Goal: Task Accomplishment & Management: Use online tool/utility

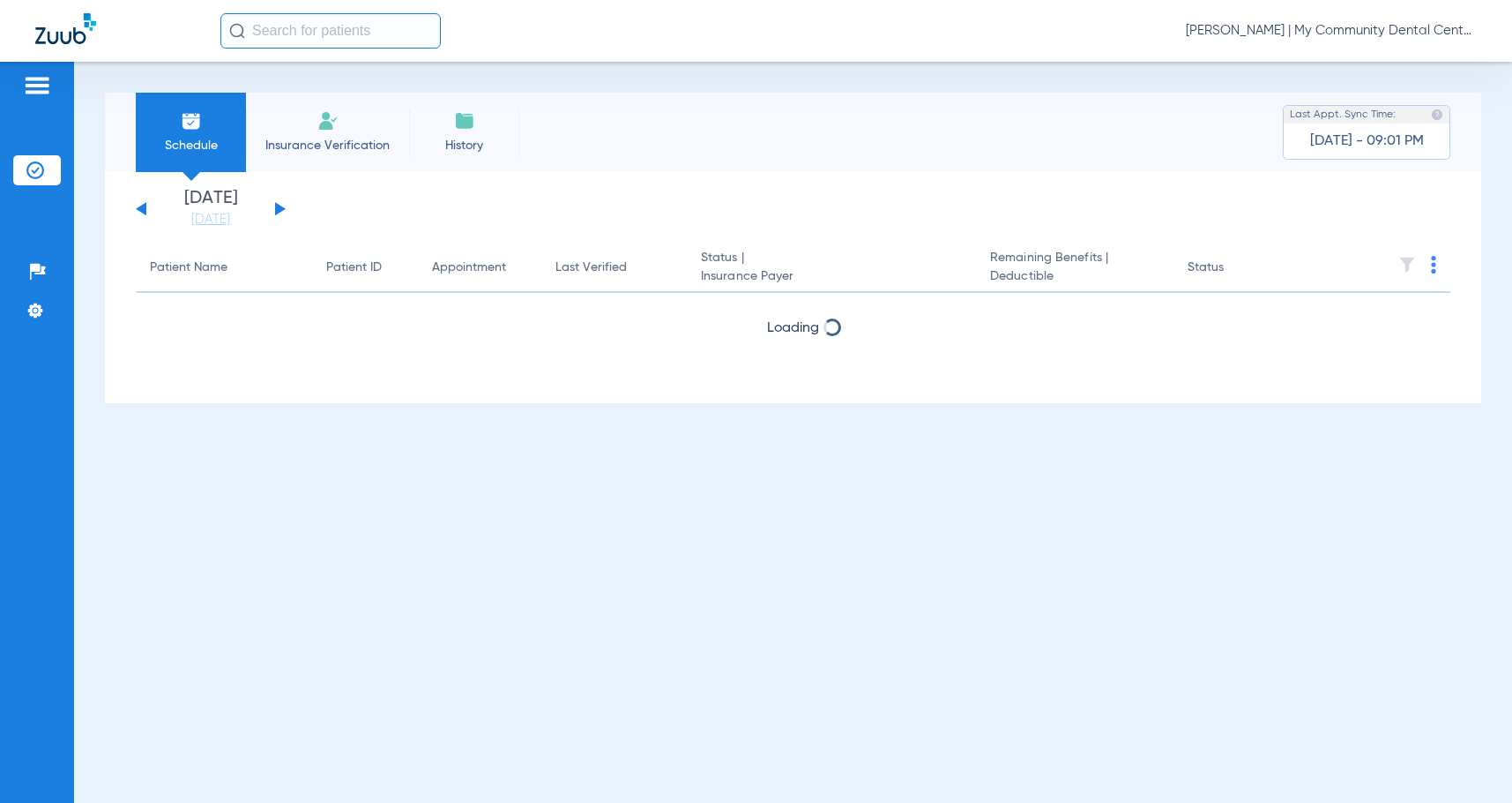
click at [1342, 25] on span "[PERSON_NAME] | My Community Dental Centers" at bounding box center [1331, 30] width 291 height 17
click at [1388, 106] on button "Log out" at bounding box center [1411, 98] width 127 height 36
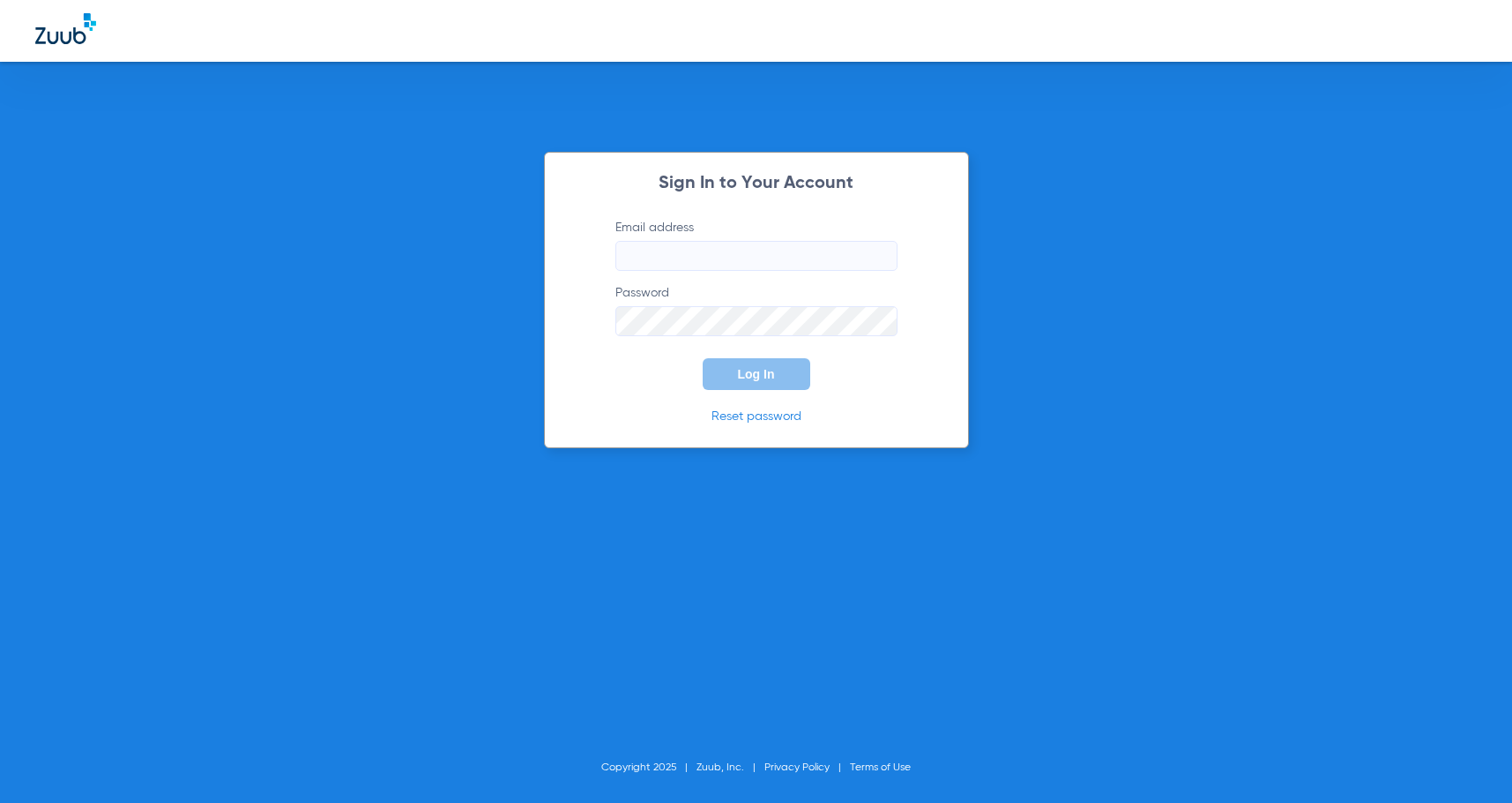
type input "[EMAIL_ADDRESS][DOMAIN_NAME]"
click at [757, 373] on span "Log In" at bounding box center [756, 374] width 37 height 14
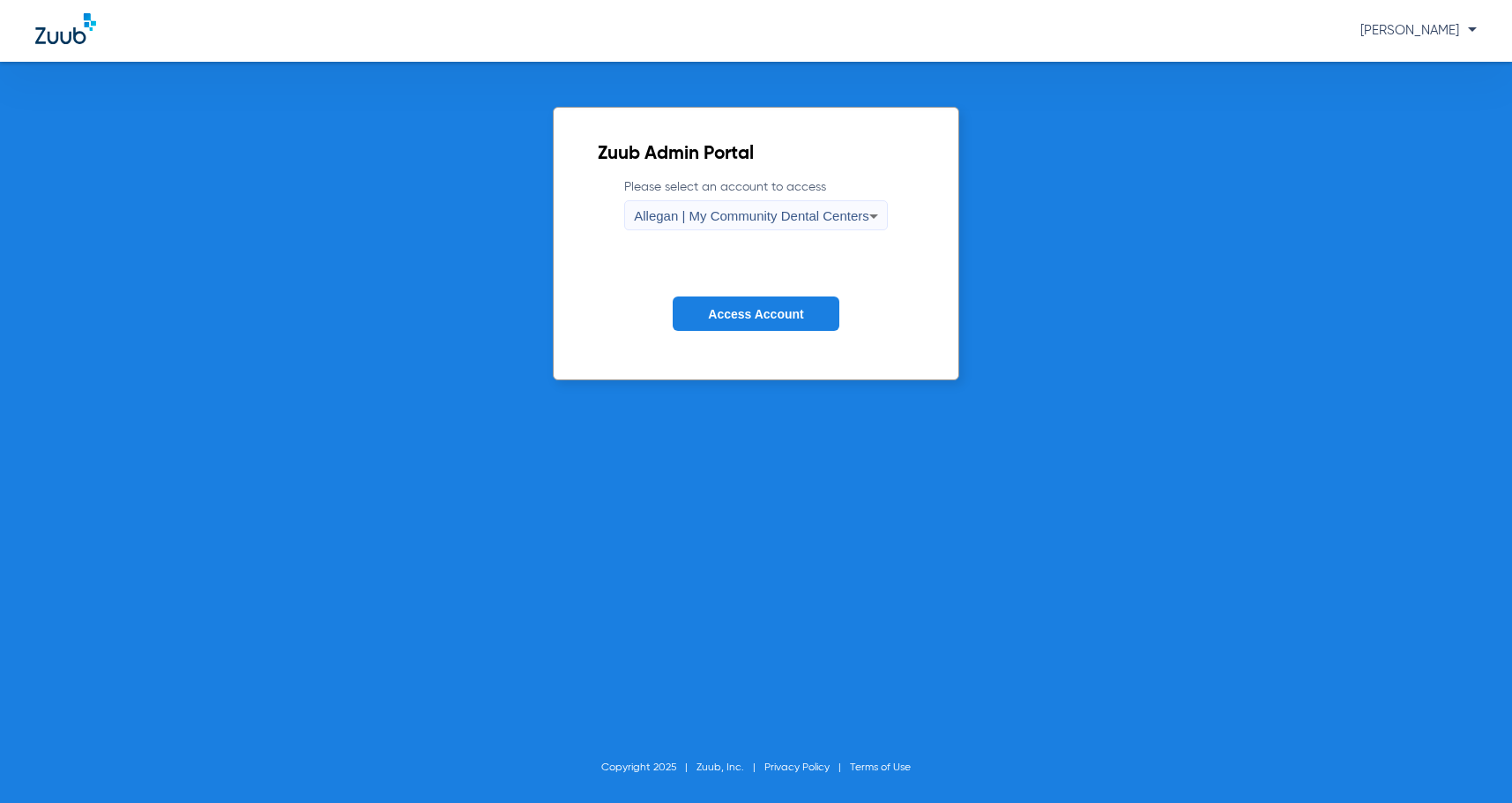
click at [777, 218] on span "Allegan | My Community Dental Centers" at bounding box center [751, 216] width 236 height 15
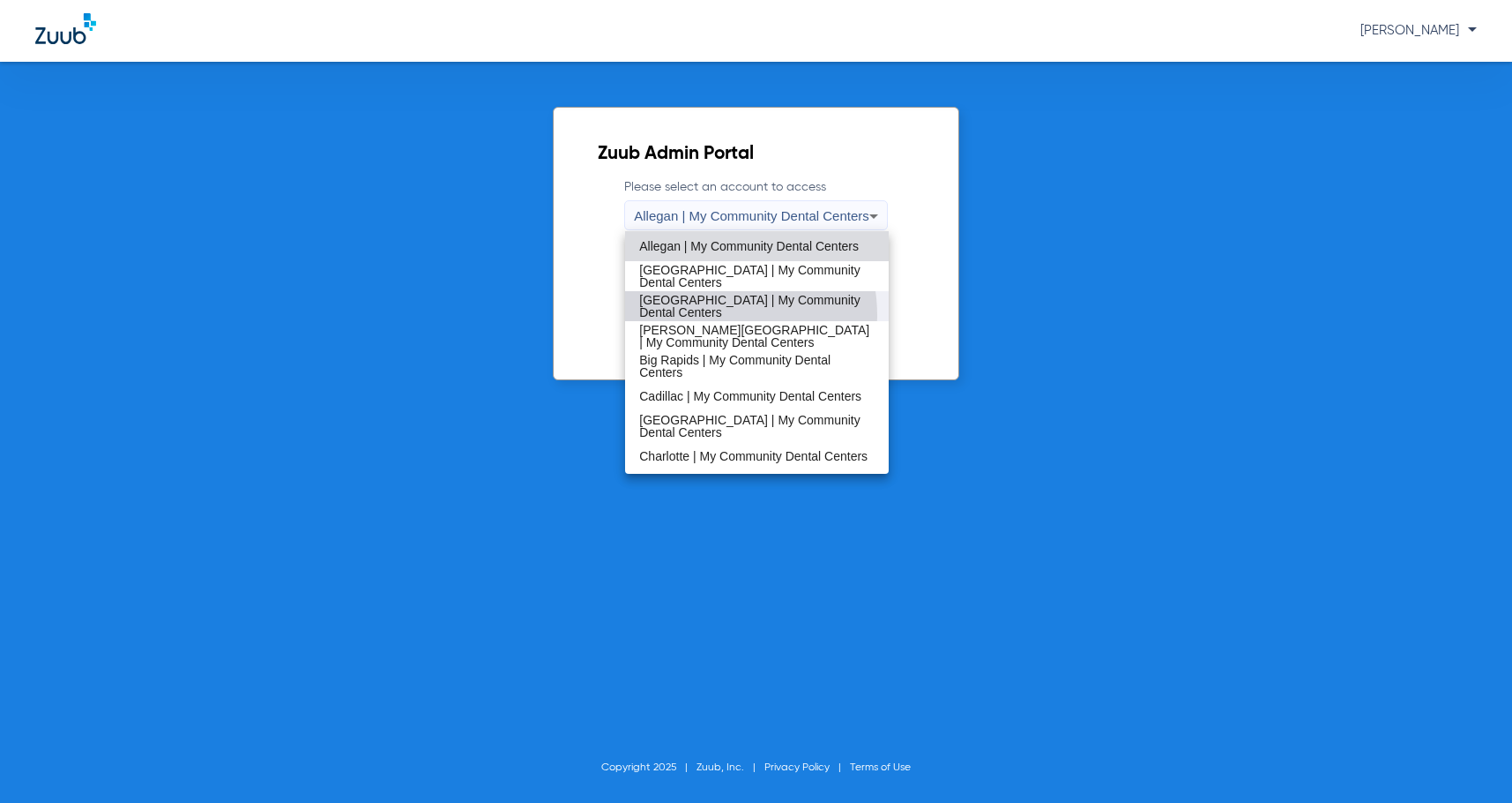
click at [698, 316] on span "[GEOGRAPHIC_DATA] | My Community Dental Centers" at bounding box center [757, 306] width 236 height 25
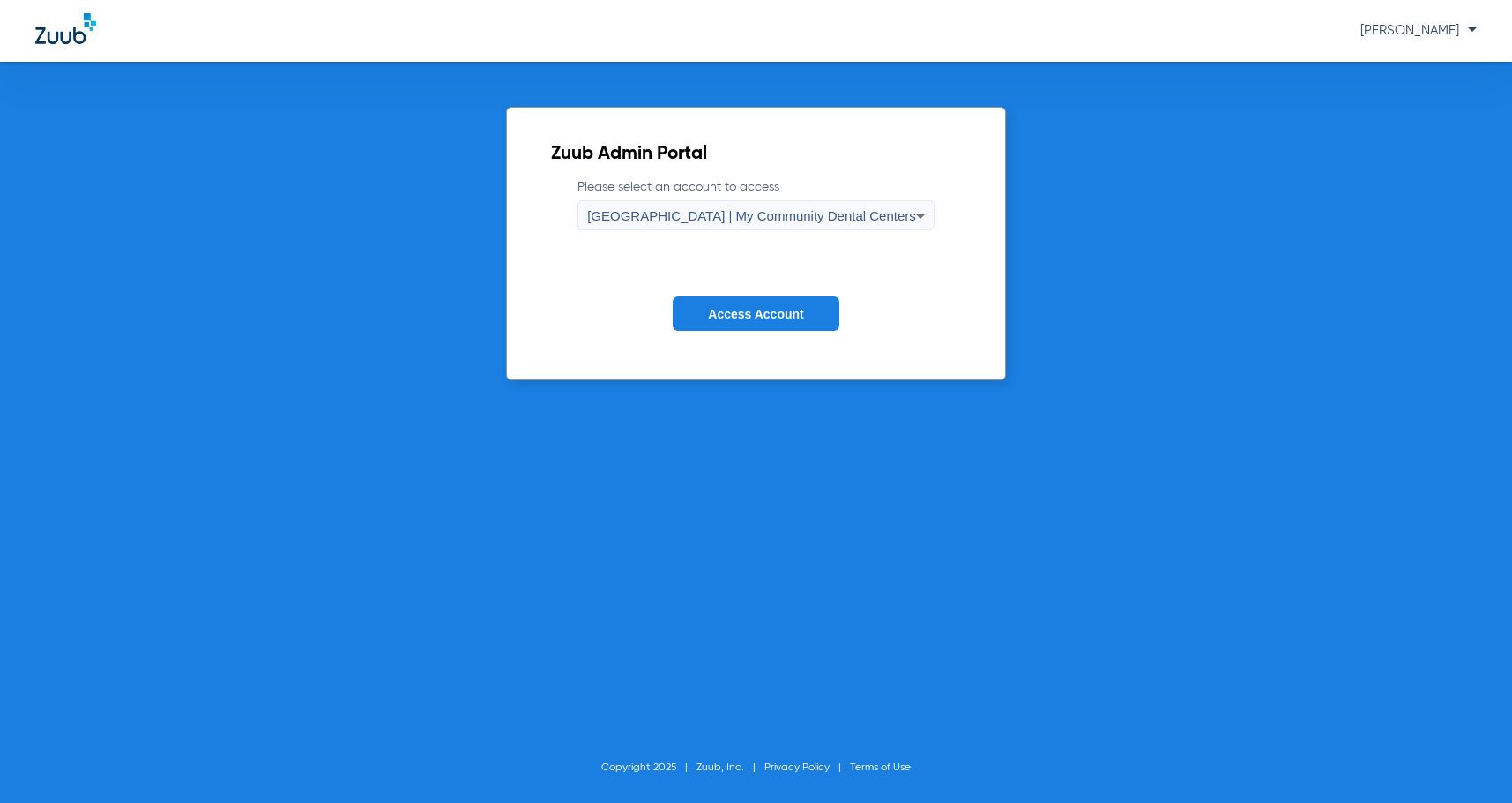
click at [713, 312] on span "Access Account" at bounding box center [755, 313] width 95 height 14
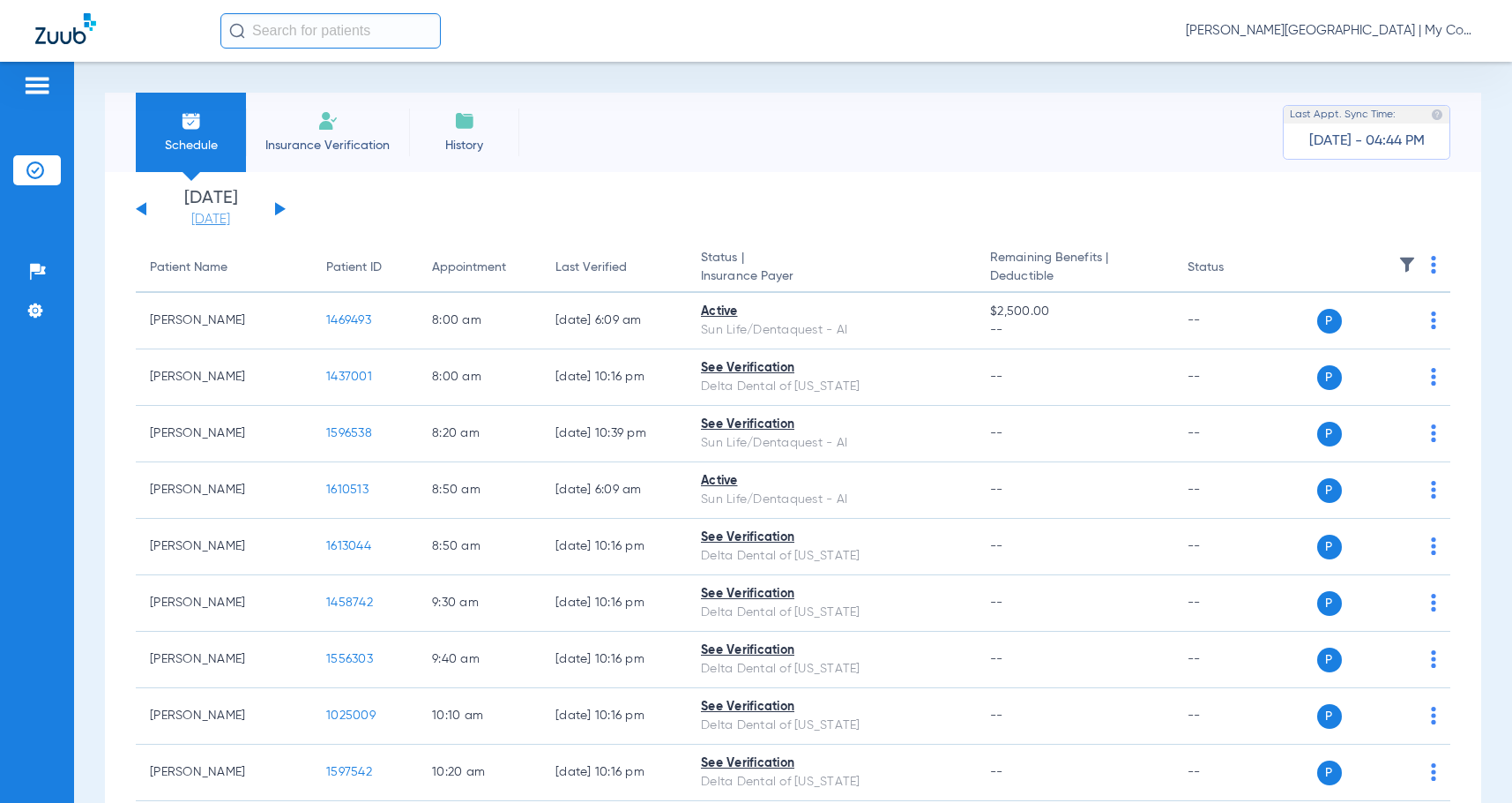
click at [208, 220] on link "[DATE]" at bounding box center [211, 219] width 106 height 17
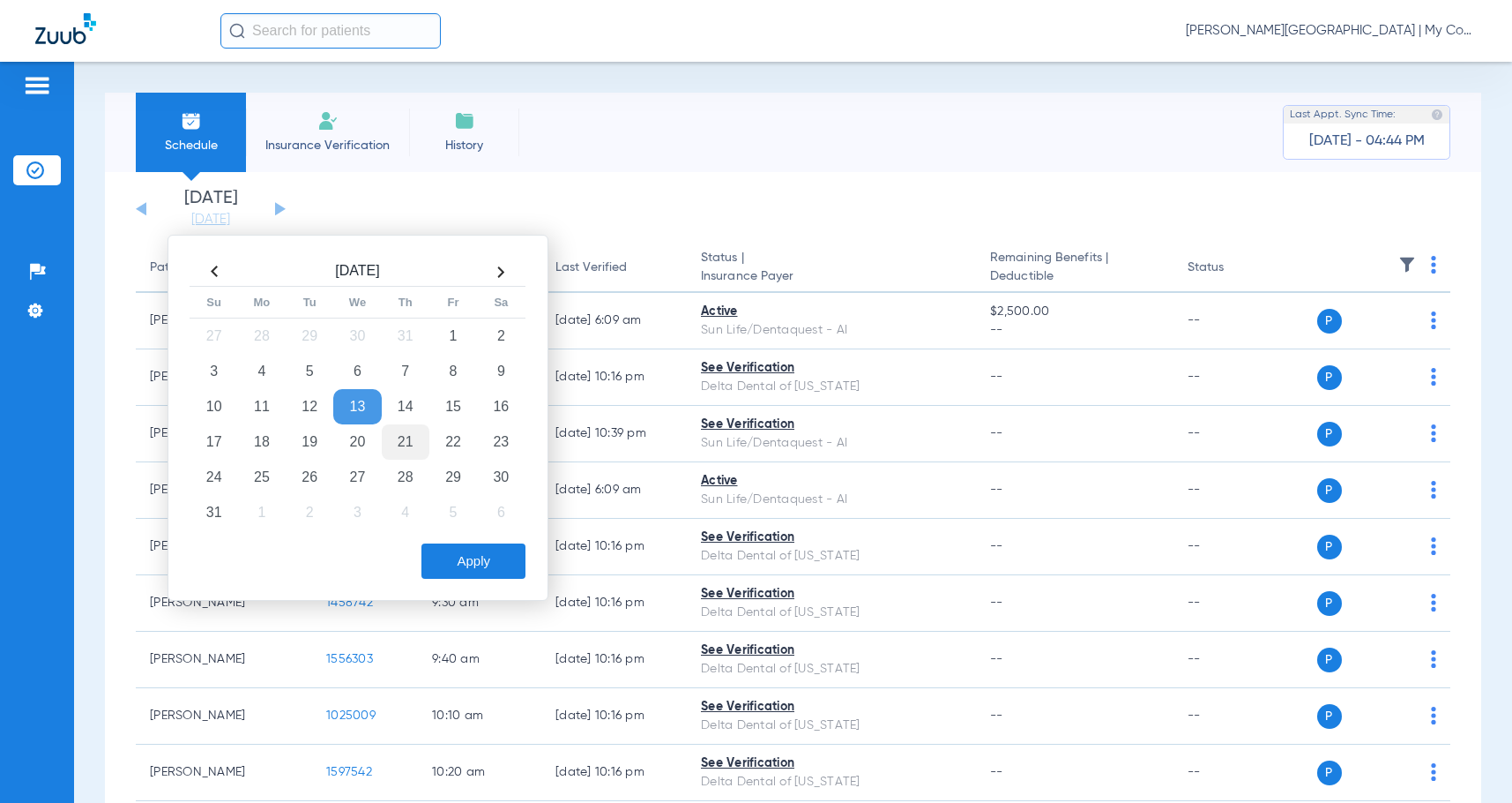
click at [395, 449] on td "21" at bounding box center [405, 441] width 47 height 36
drag, startPoint x: 483, startPoint y: 558, endPoint x: 476, endPoint y: 553, distance: 8.6
click at [480, 555] on button "Apply" at bounding box center [474, 561] width 104 height 36
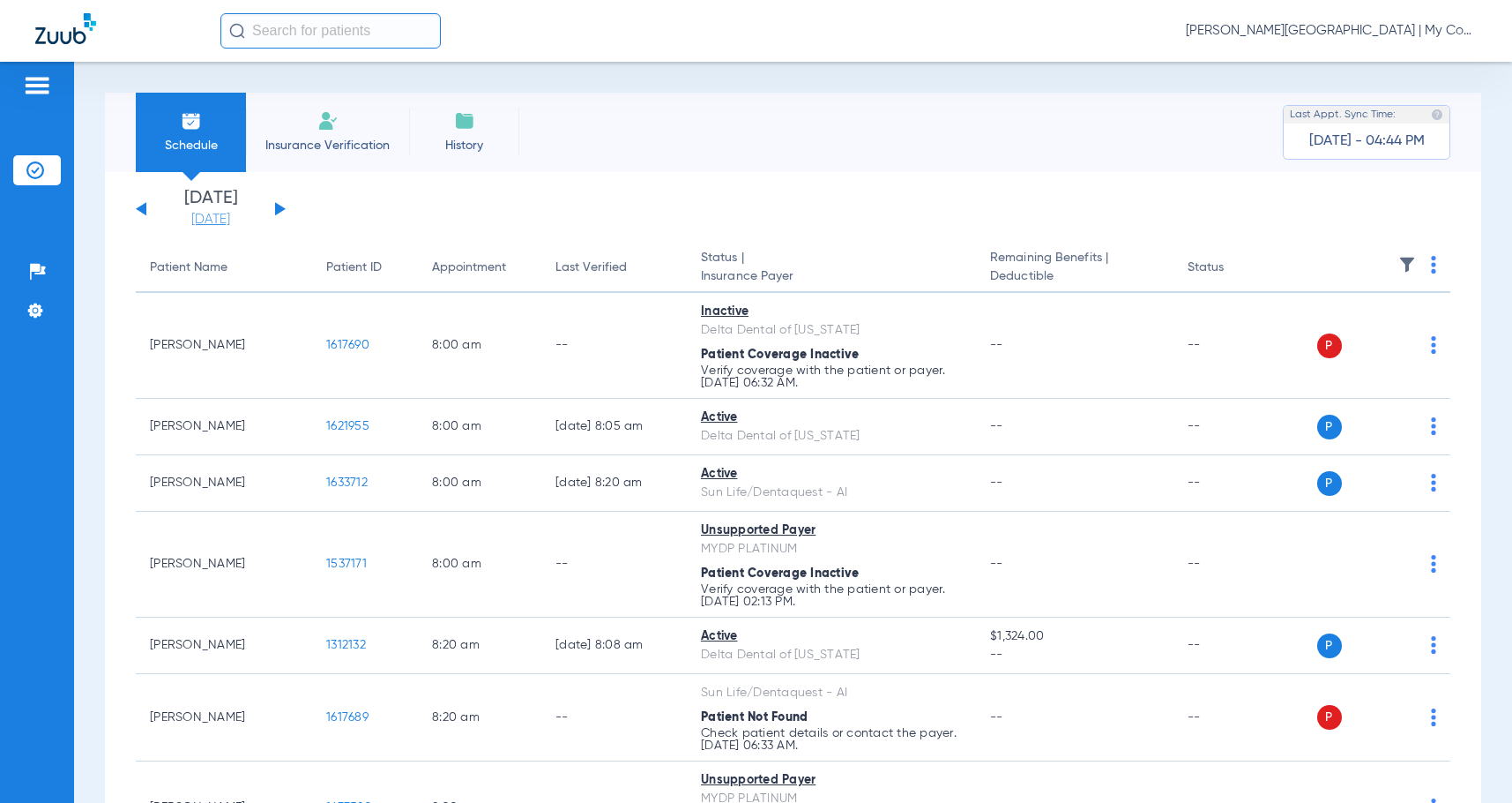
click at [218, 218] on link "[DATE]" at bounding box center [211, 219] width 106 height 17
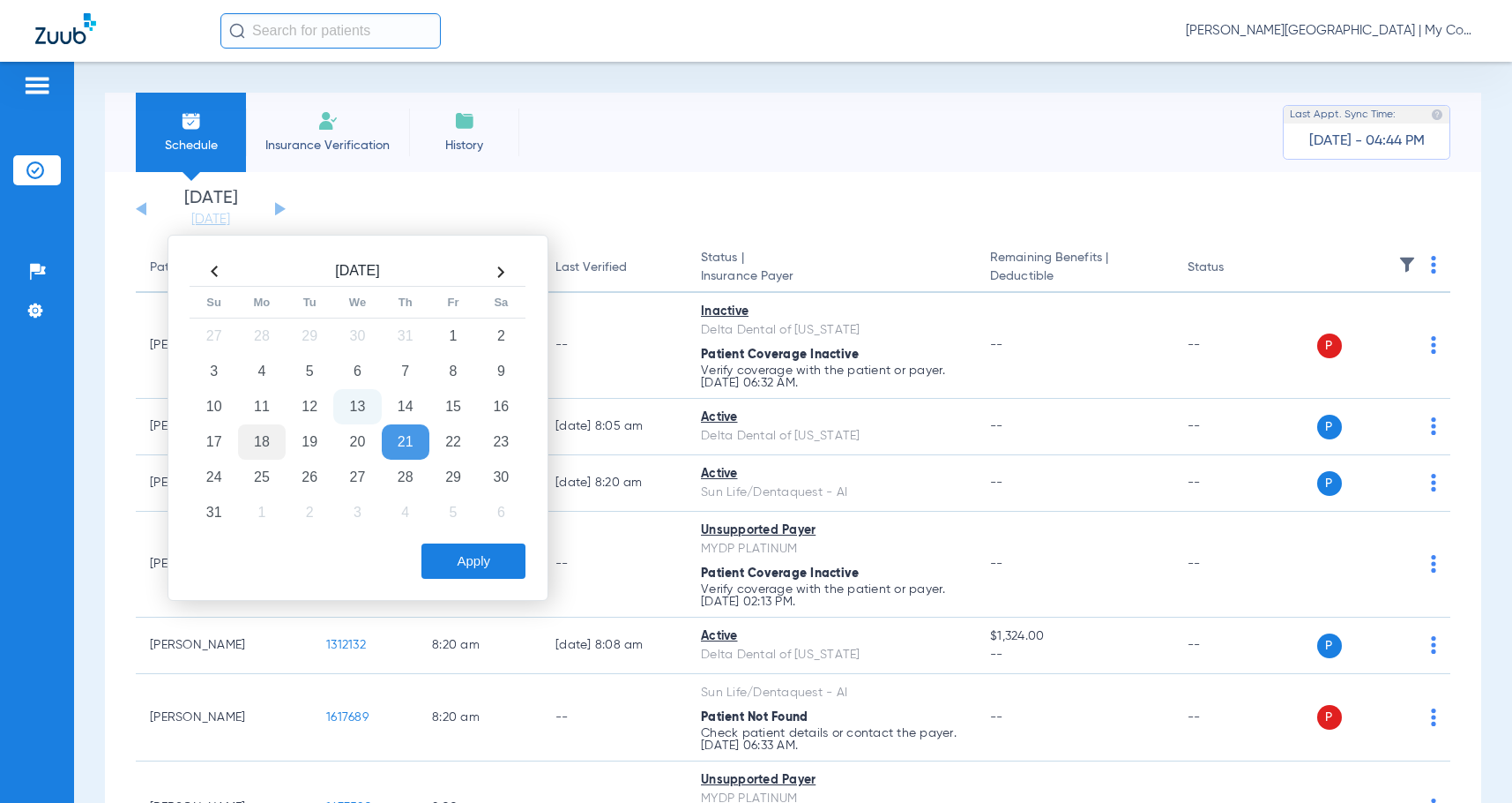
click at [277, 447] on td "18" at bounding box center [262, 441] width 47 height 36
drag, startPoint x: 475, startPoint y: 565, endPoint x: 452, endPoint y: 501, distance: 68.0
click at [471, 561] on button "Apply" at bounding box center [474, 561] width 104 height 36
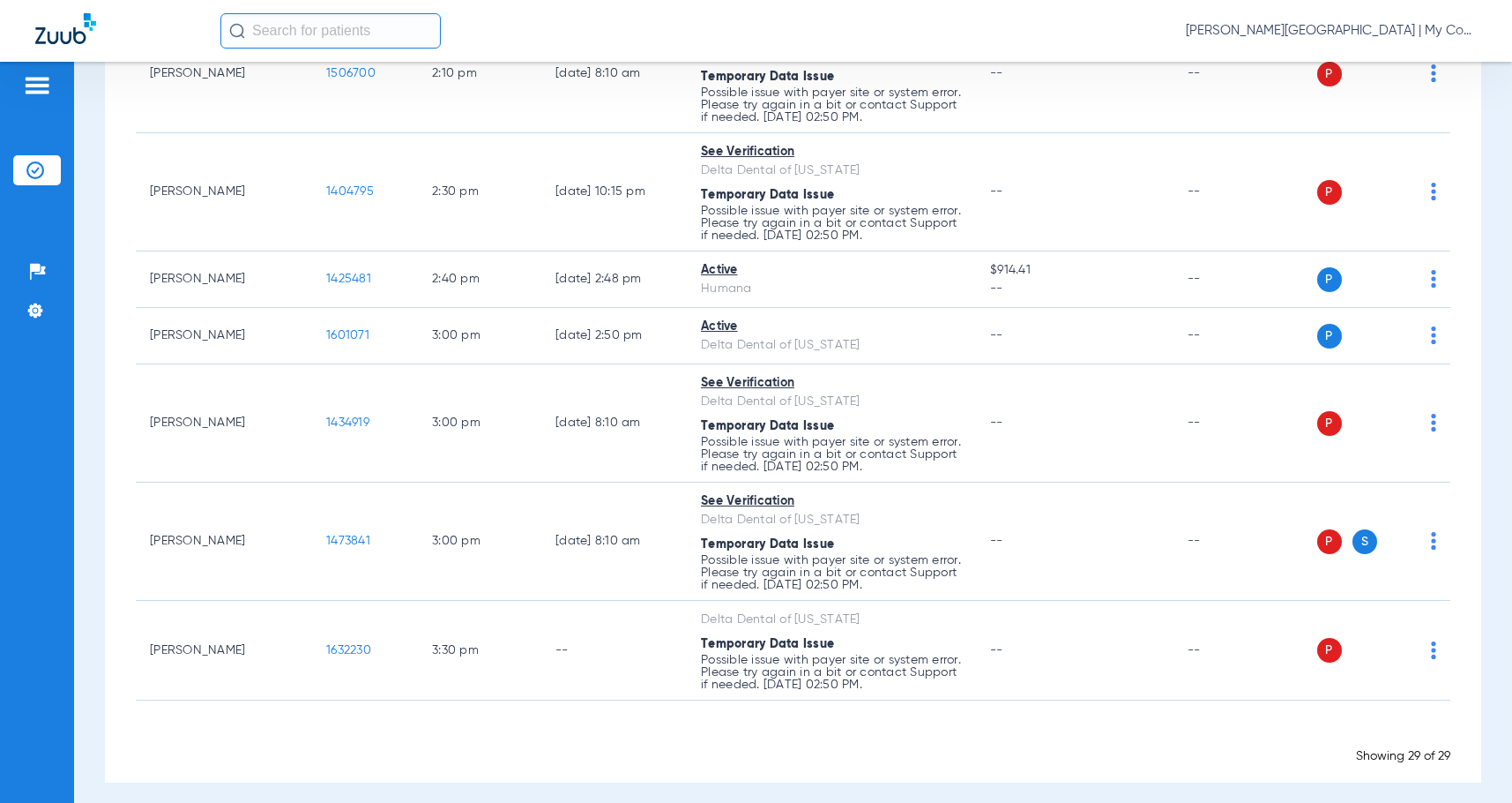
scroll to position [2024, 0]
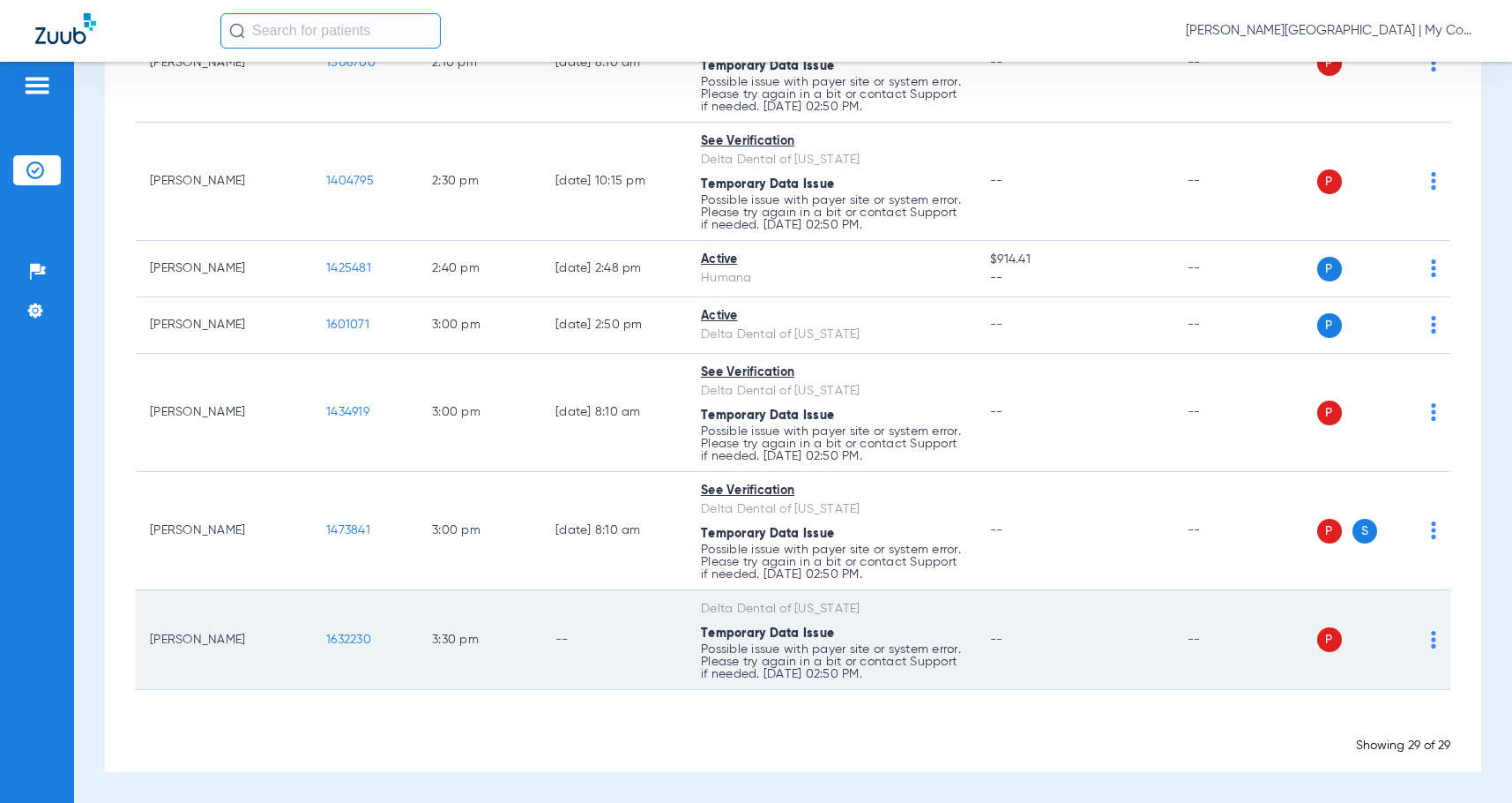
click at [1431, 644] on img at bounding box center [1433, 639] width 5 height 17
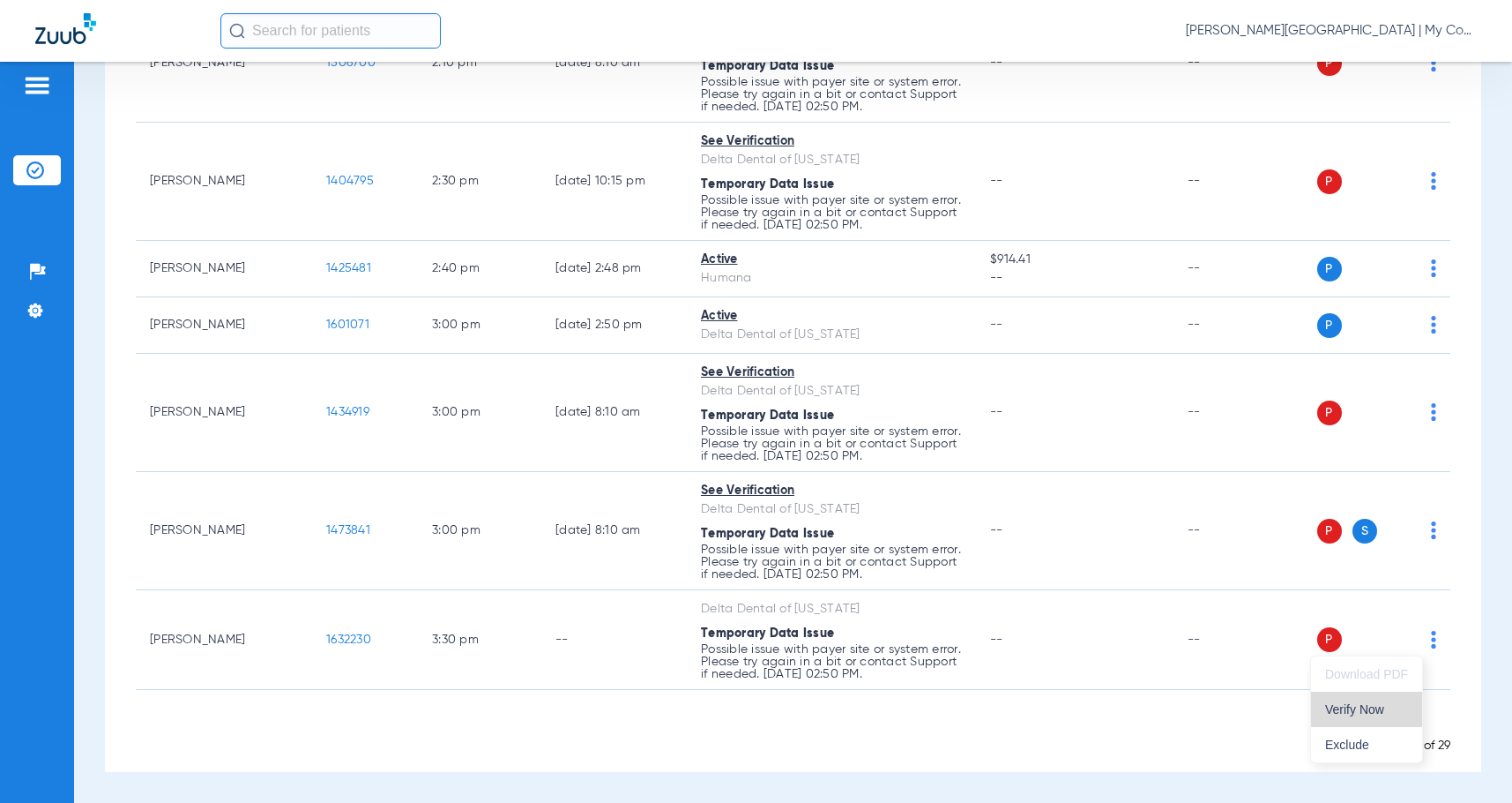
click at [1348, 710] on span "Verify Now" at bounding box center [1366, 710] width 83 height 13
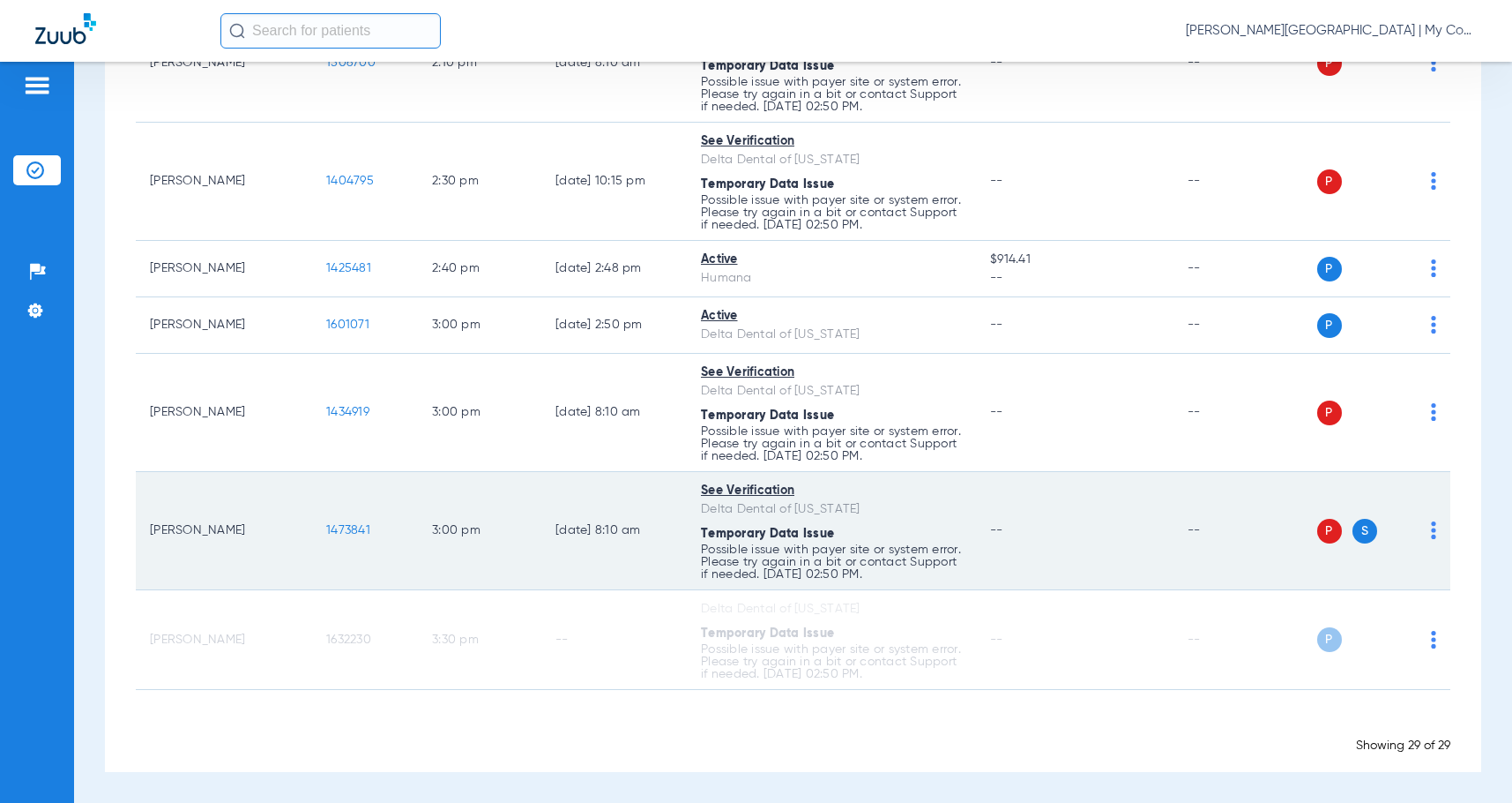
click at [1416, 529] on div "P S" at bounding box center [1364, 531] width 143 height 25
click at [1431, 534] on img at bounding box center [1433, 530] width 5 height 17
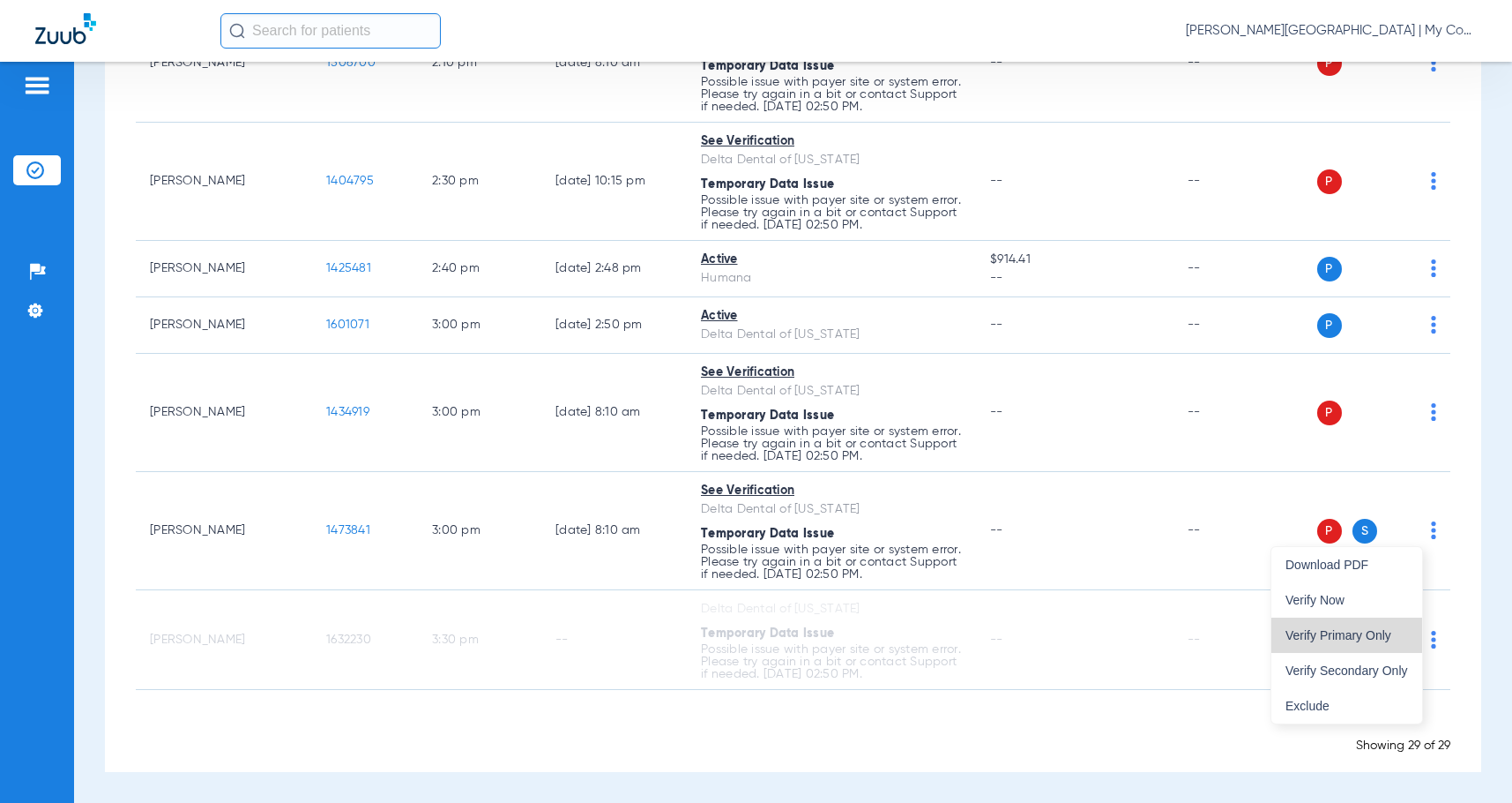
click at [1361, 636] on span "Verify Primary Only" at bounding box center [1347, 636] width 122 height 13
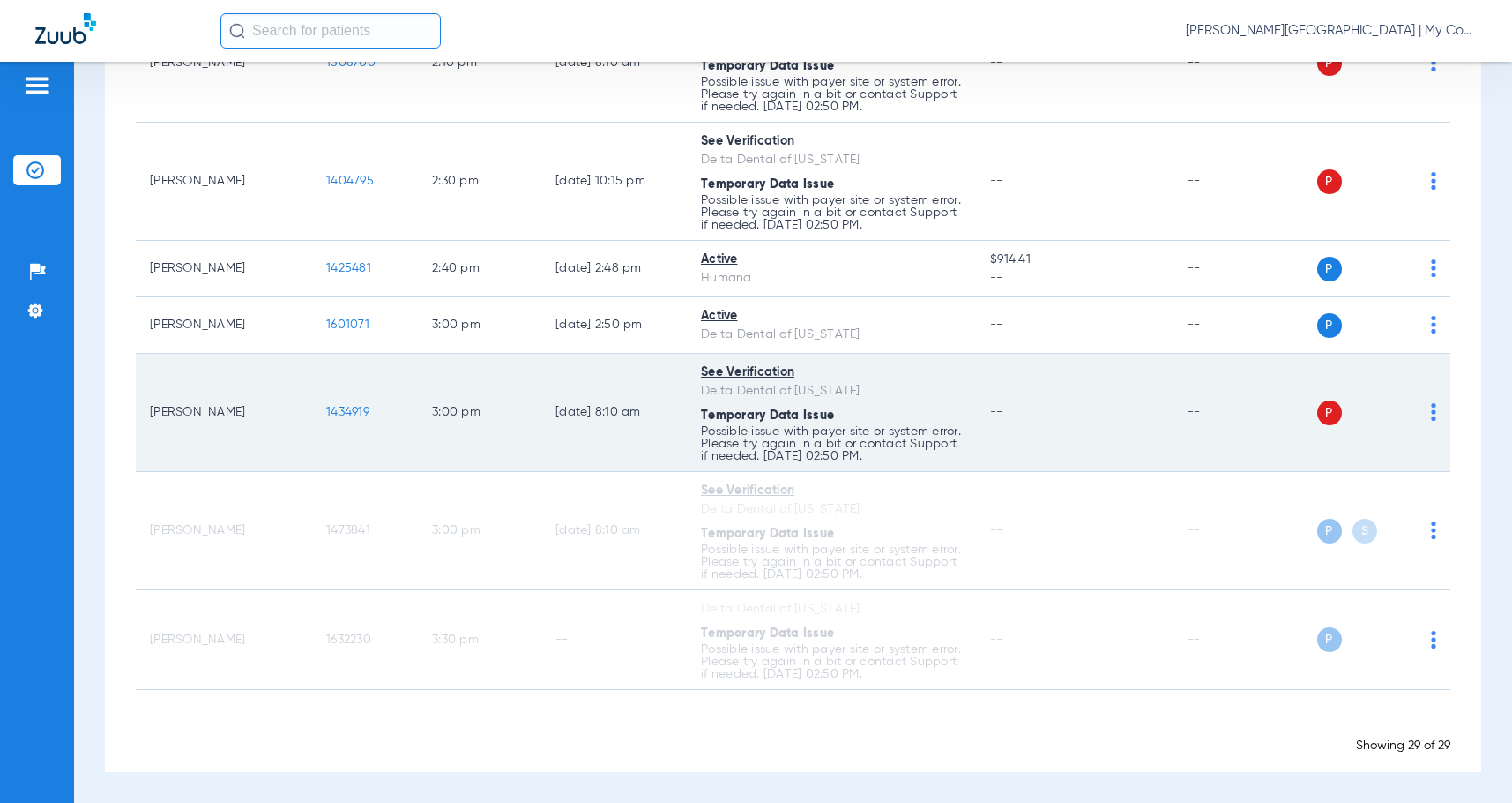
click at [1431, 415] on img at bounding box center [1433, 411] width 5 height 17
drag, startPoint x: 1398, startPoint y: 481, endPoint x: 1378, endPoint y: 435, distance: 50.2
click at [1397, 481] on span "Verify Now" at bounding box center [1366, 481] width 83 height 13
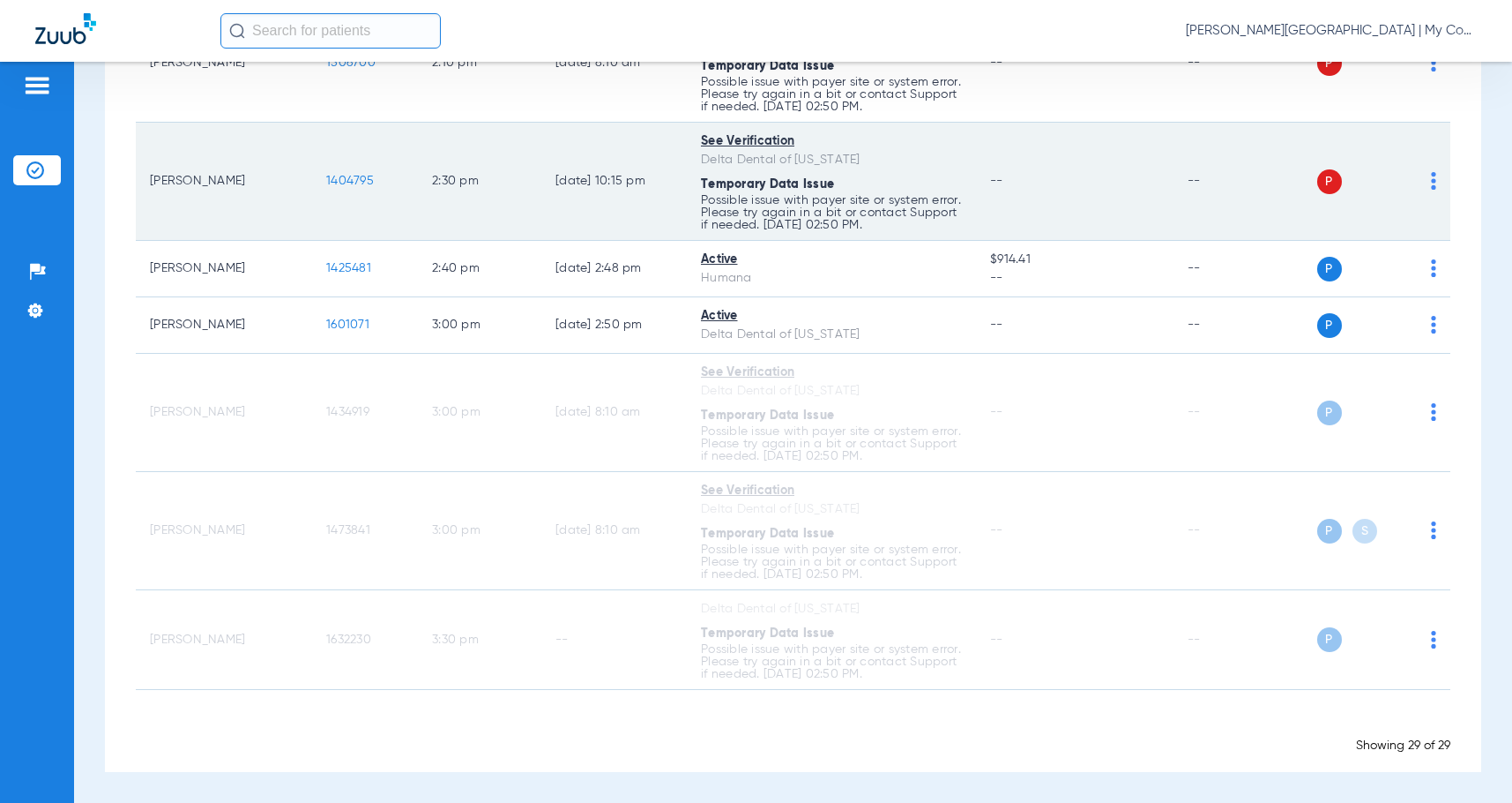
click at [1431, 185] on img at bounding box center [1433, 180] width 5 height 17
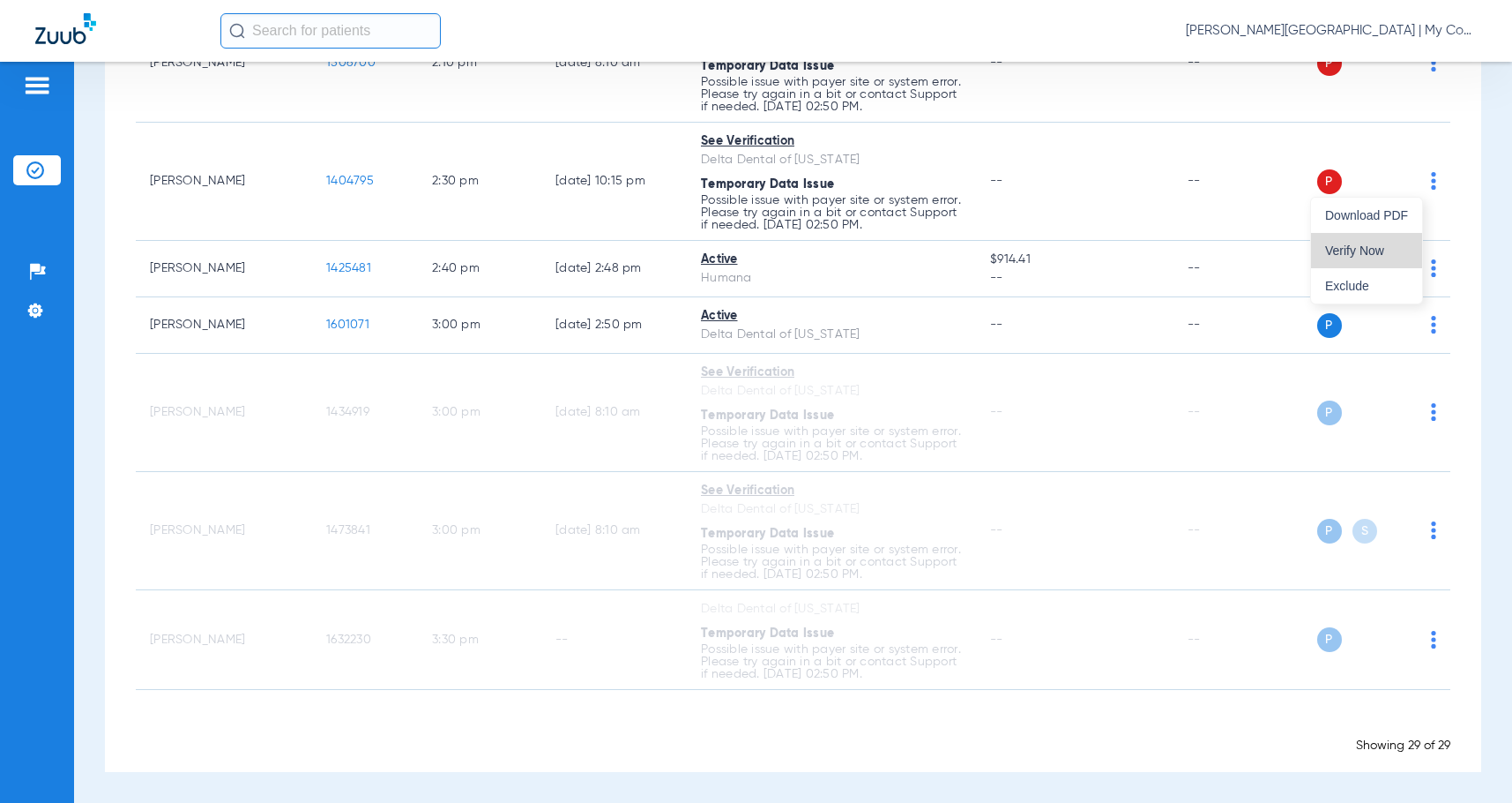
click at [1369, 248] on span "Verify Now" at bounding box center [1366, 250] width 83 height 13
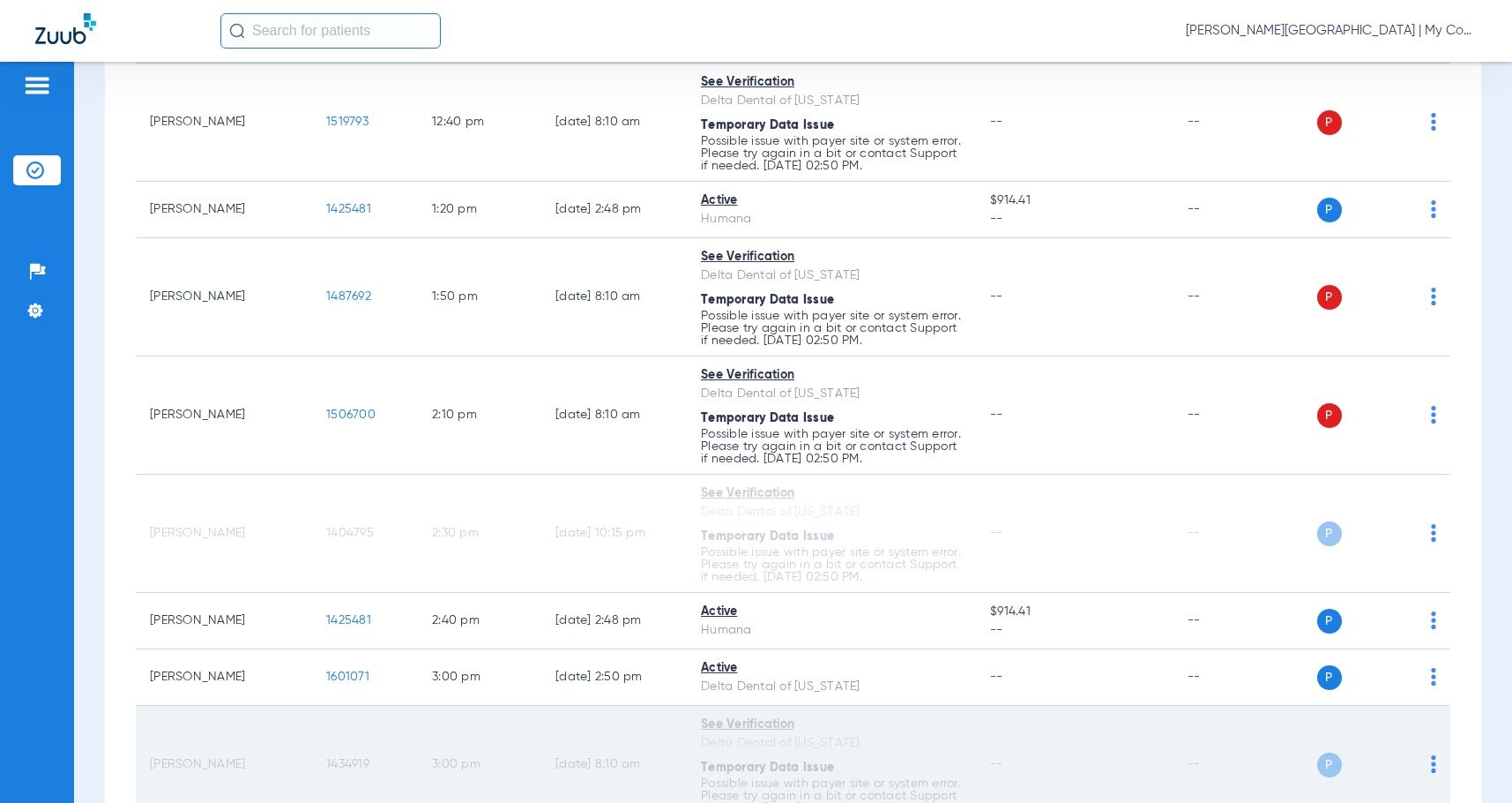
scroll to position [1672, 0]
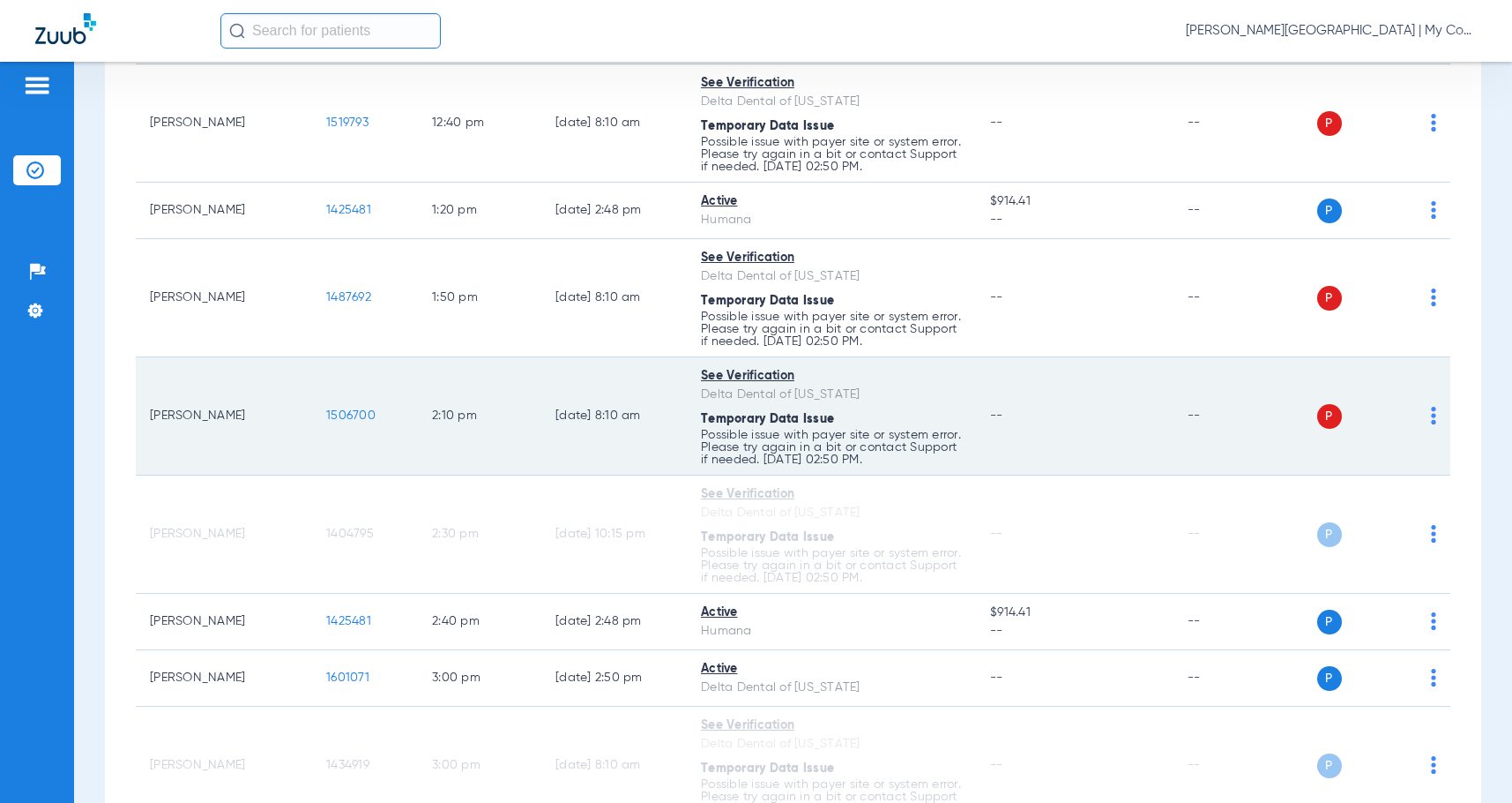
click at [1417, 418] on div "P S" at bounding box center [1364, 416] width 143 height 25
click at [1431, 418] on img at bounding box center [1433, 415] width 5 height 17
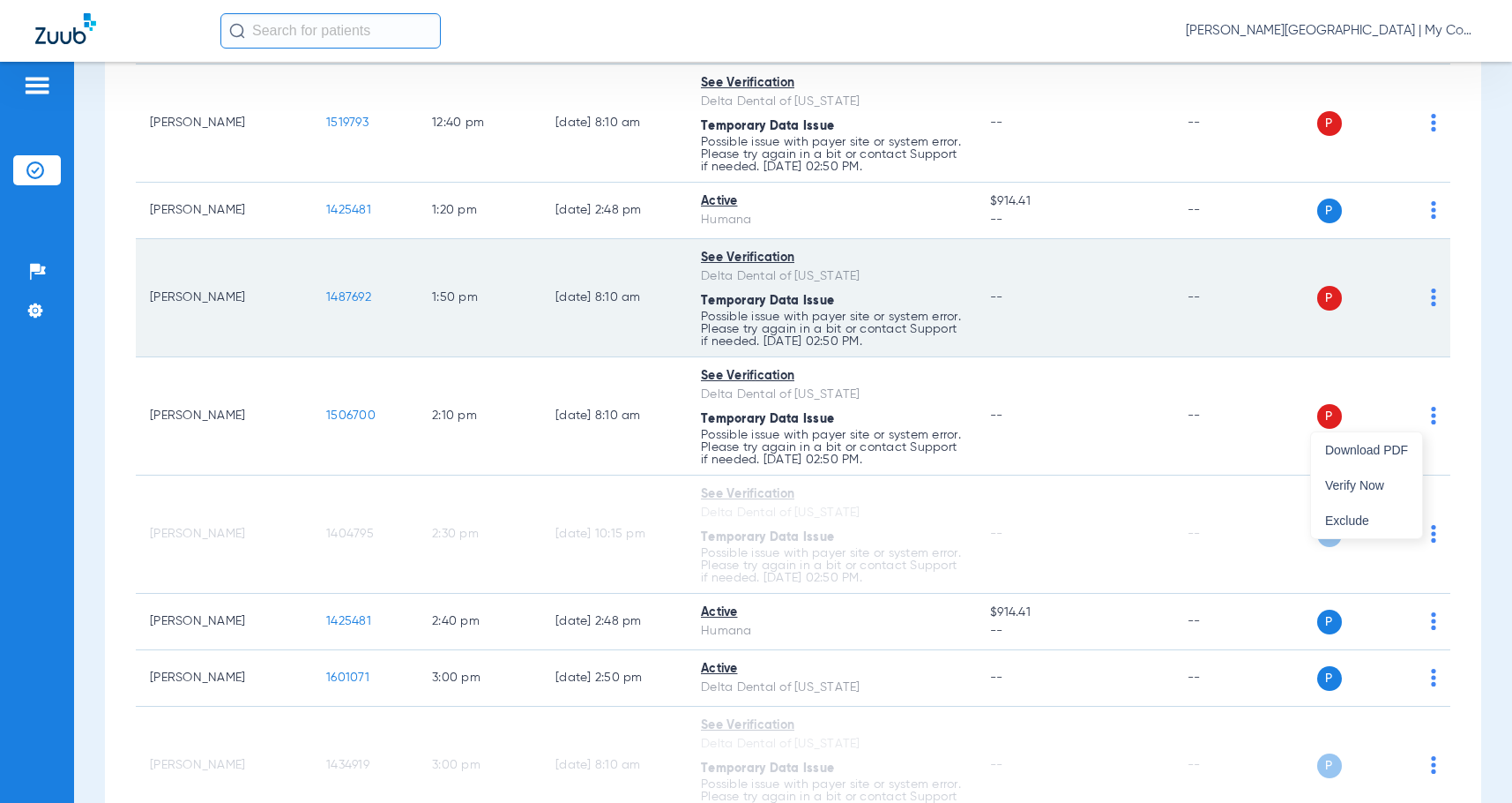
drag, startPoint x: 1370, startPoint y: 481, endPoint x: 1412, endPoint y: 338, distance: 149.0
click at [1370, 476] on button "Verify Now" at bounding box center [1367, 485] width 111 height 36
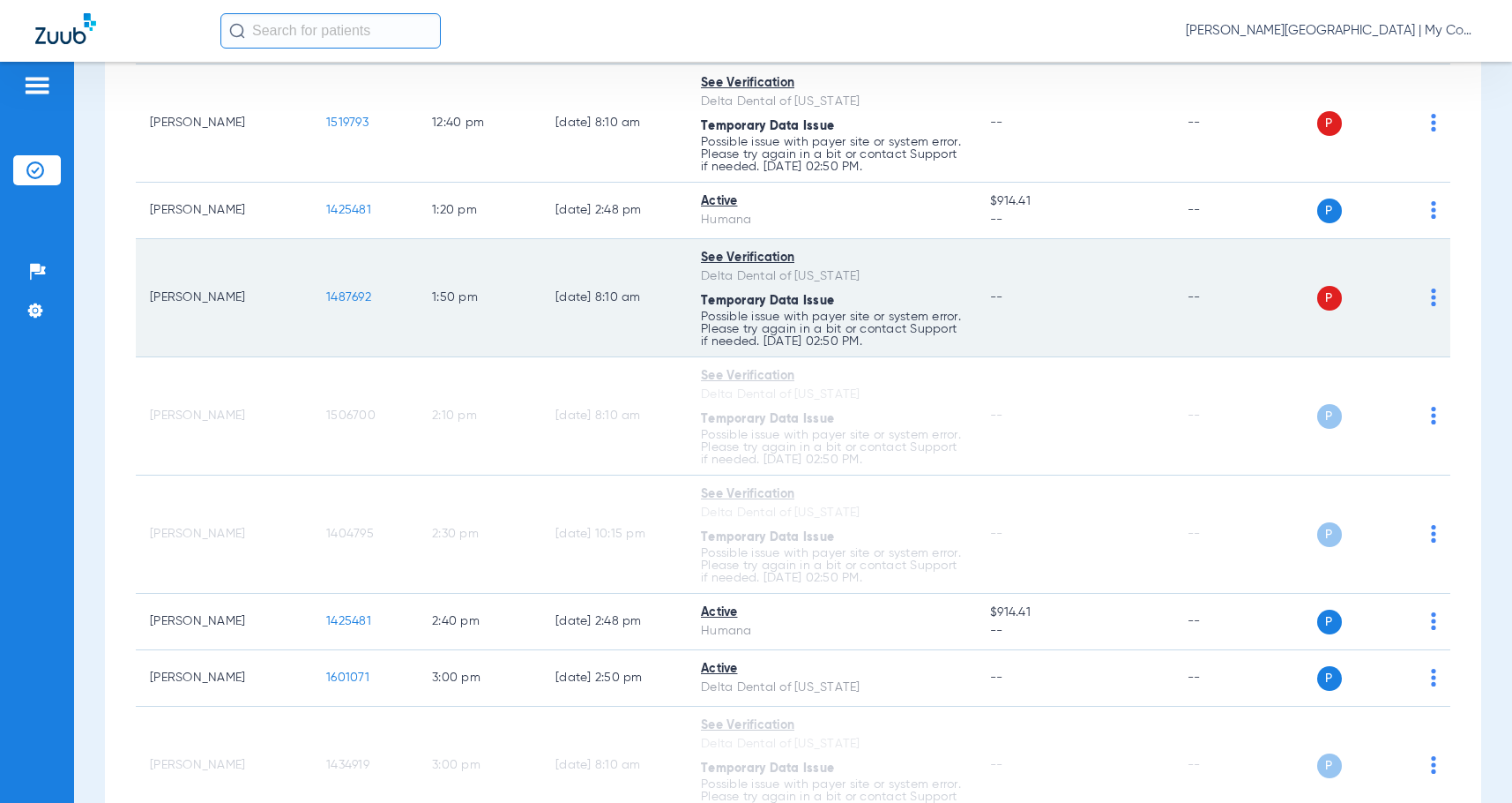
click at [1408, 302] on div "P S" at bounding box center [1364, 298] width 143 height 25
click at [1431, 297] on img at bounding box center [1433, 297] width 5 height 17
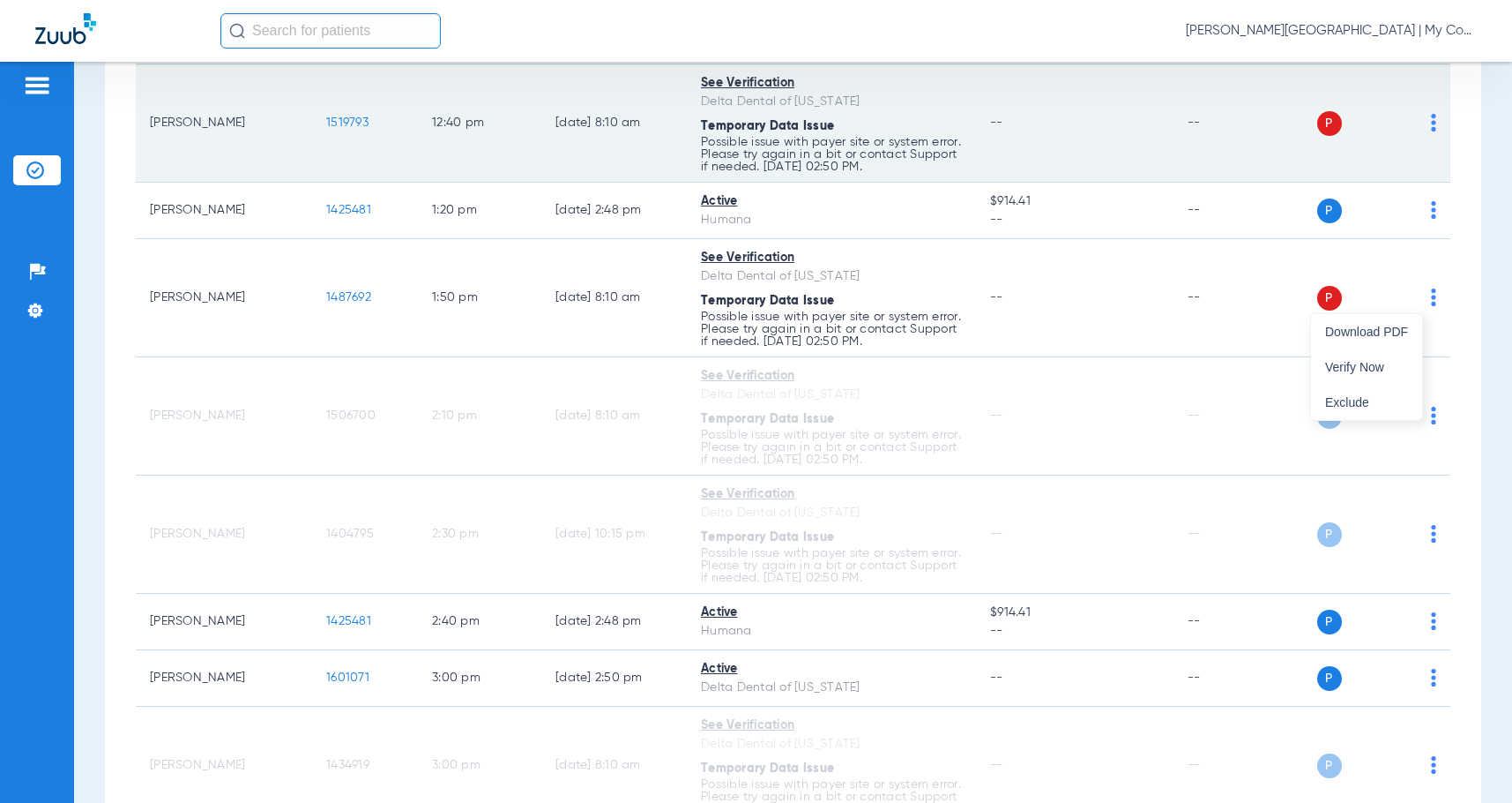
drag, startPoint x: 1379, startPoint y: 362, endPoint x: 1430, endPoint y: 182, distance: 187.1
click at [1380, 356] on button "Verify Now" at bounding box center [1367, 366] width 111 height 36
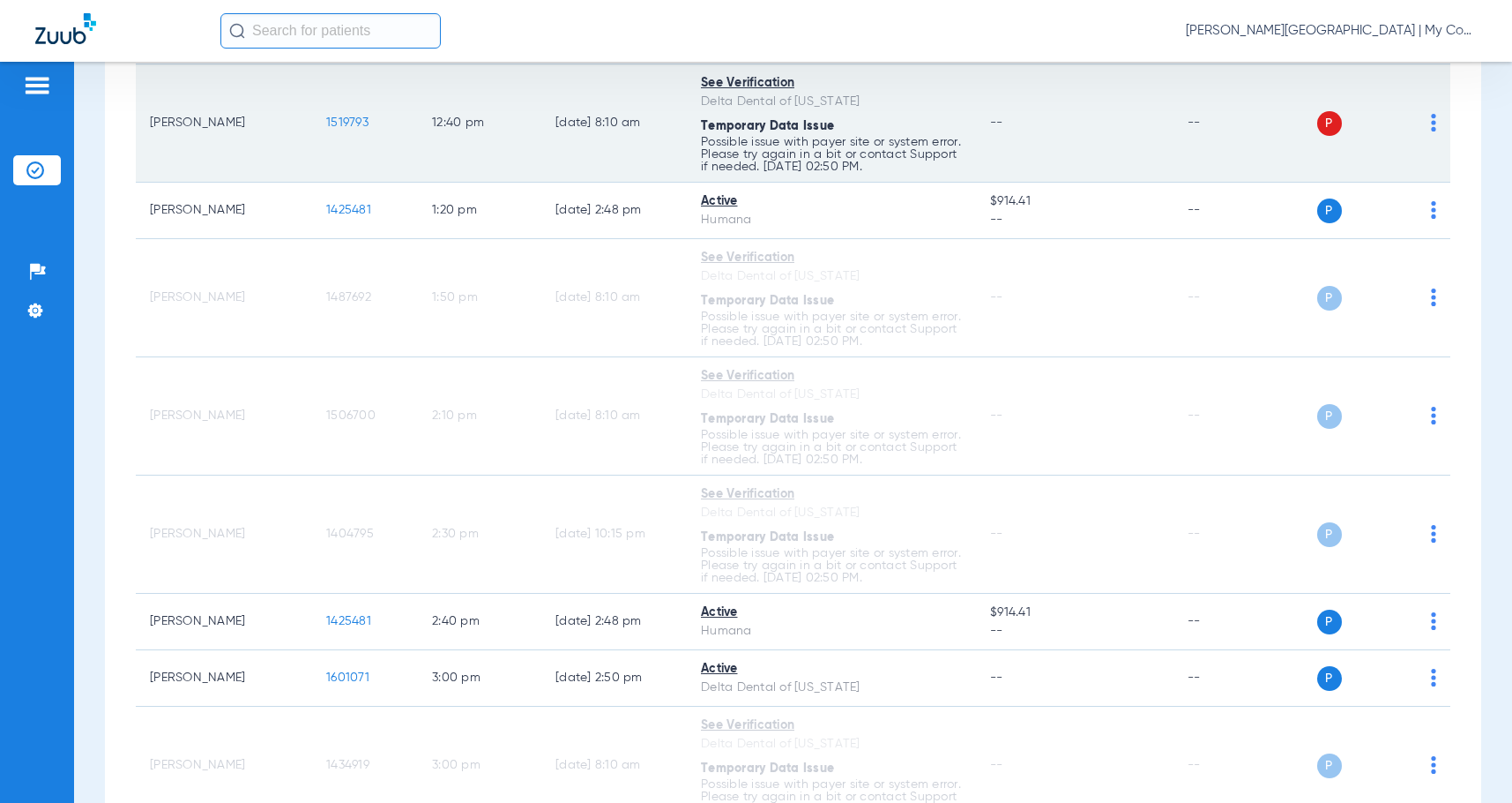
click at [1418, 125] on div "P S" at bounding box center [1364, 123] width 143 height 25
click at [1431, 127] on img at bounding box center [1433, 122] width 5 height 17
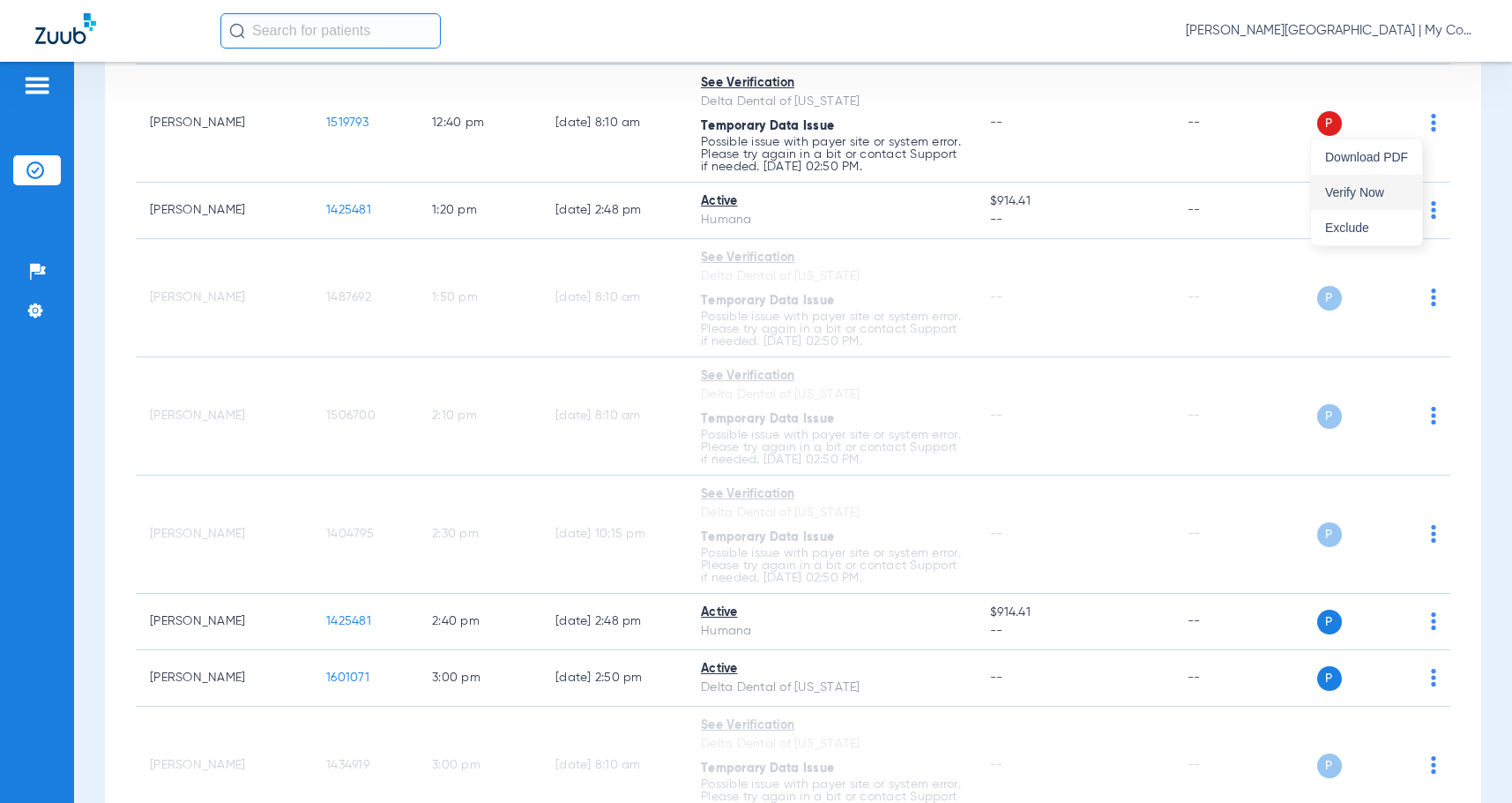
click at [1354, 196] on span "Verify Now" at bounding box center [1366, 193] width 83 height 13
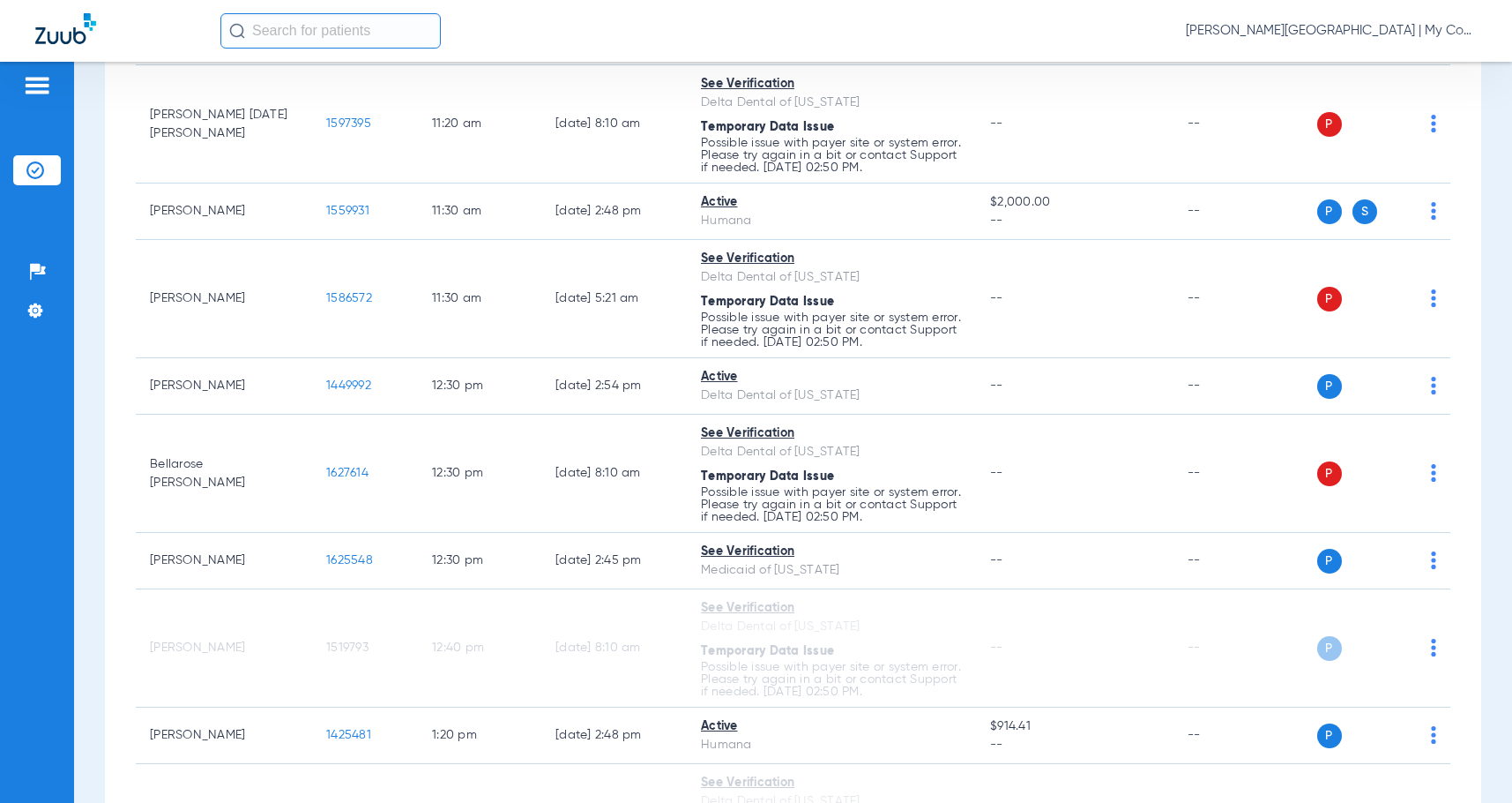
scroll to position [1143, 0]
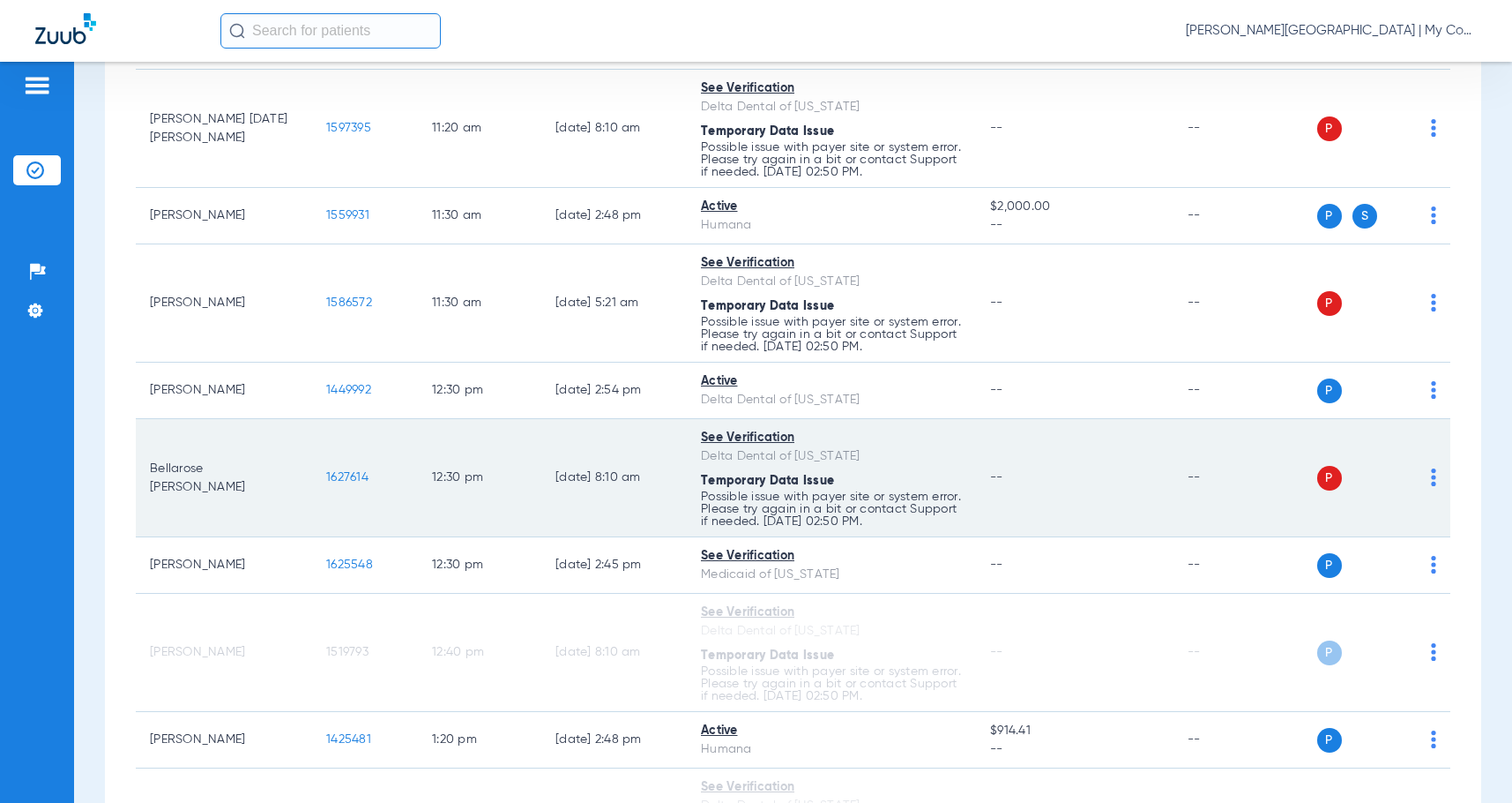
click at [1431, 478] on img at bounding box center [1433, 477] width 5 height 17
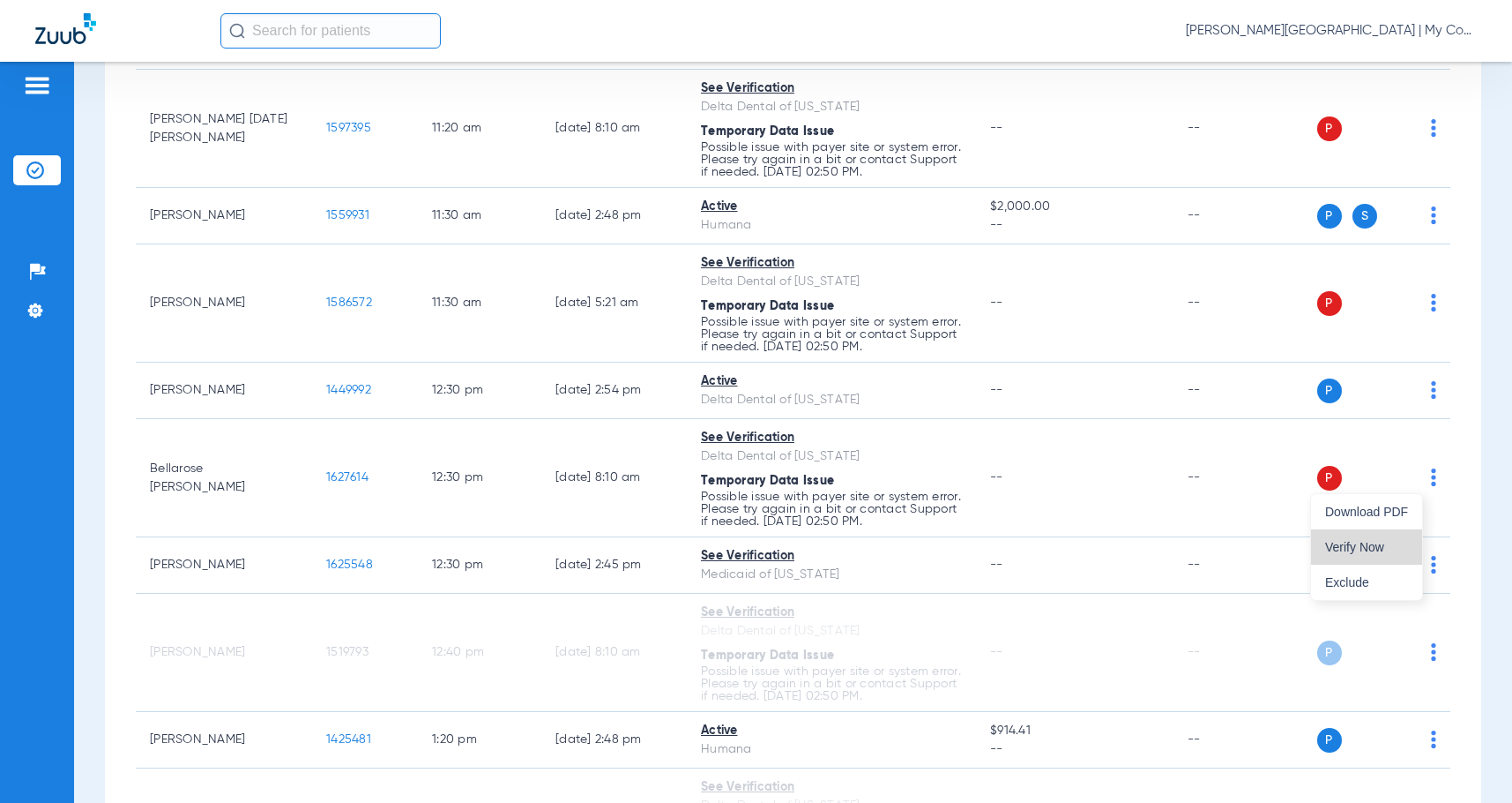
click at [1351, 539] on button "Verify Now" at bounding box center [1367, 546] width 111 height 36
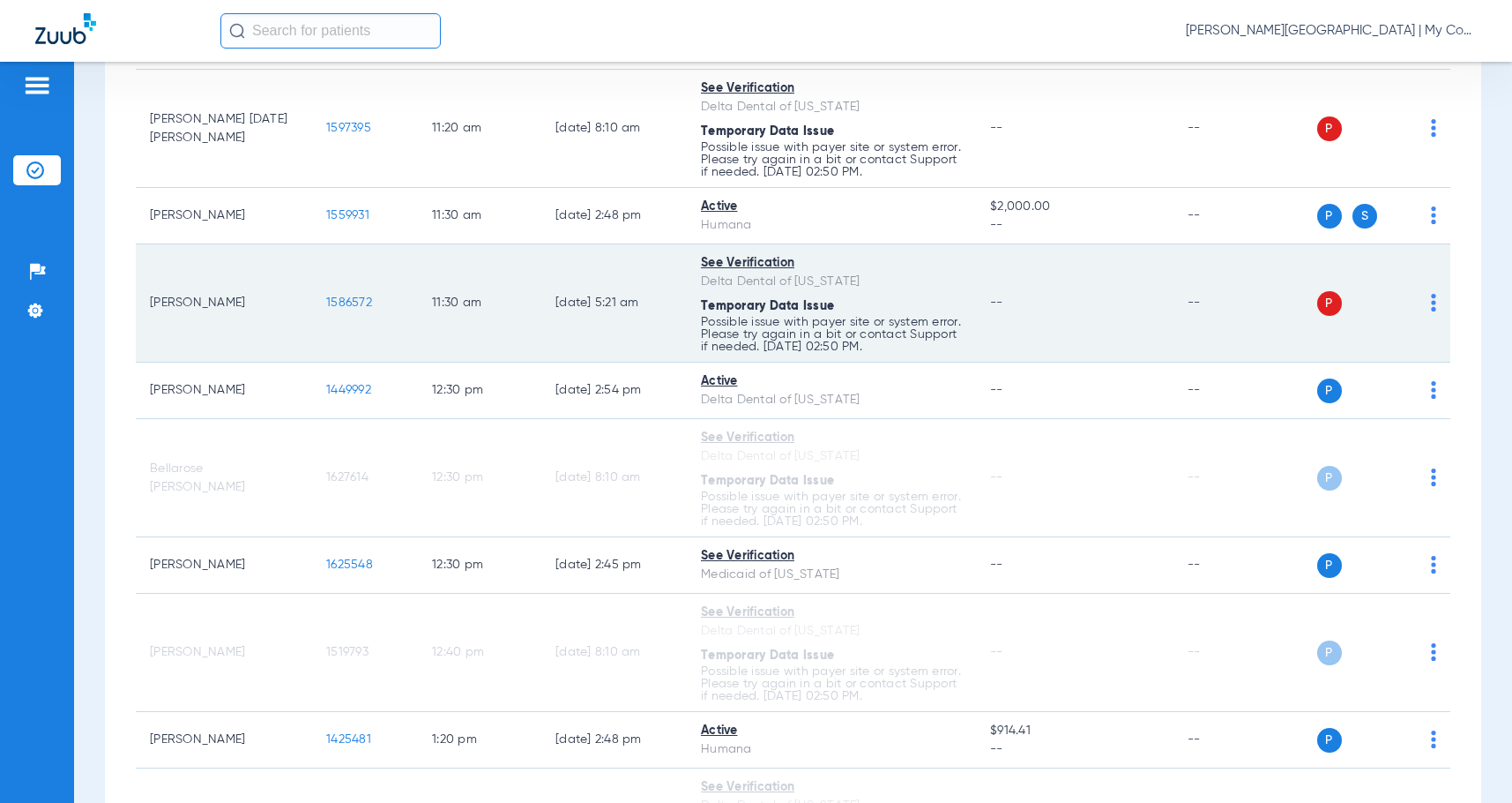
click at [1431, 303] on img at bounding box center [1433, 302] width 5 height 17
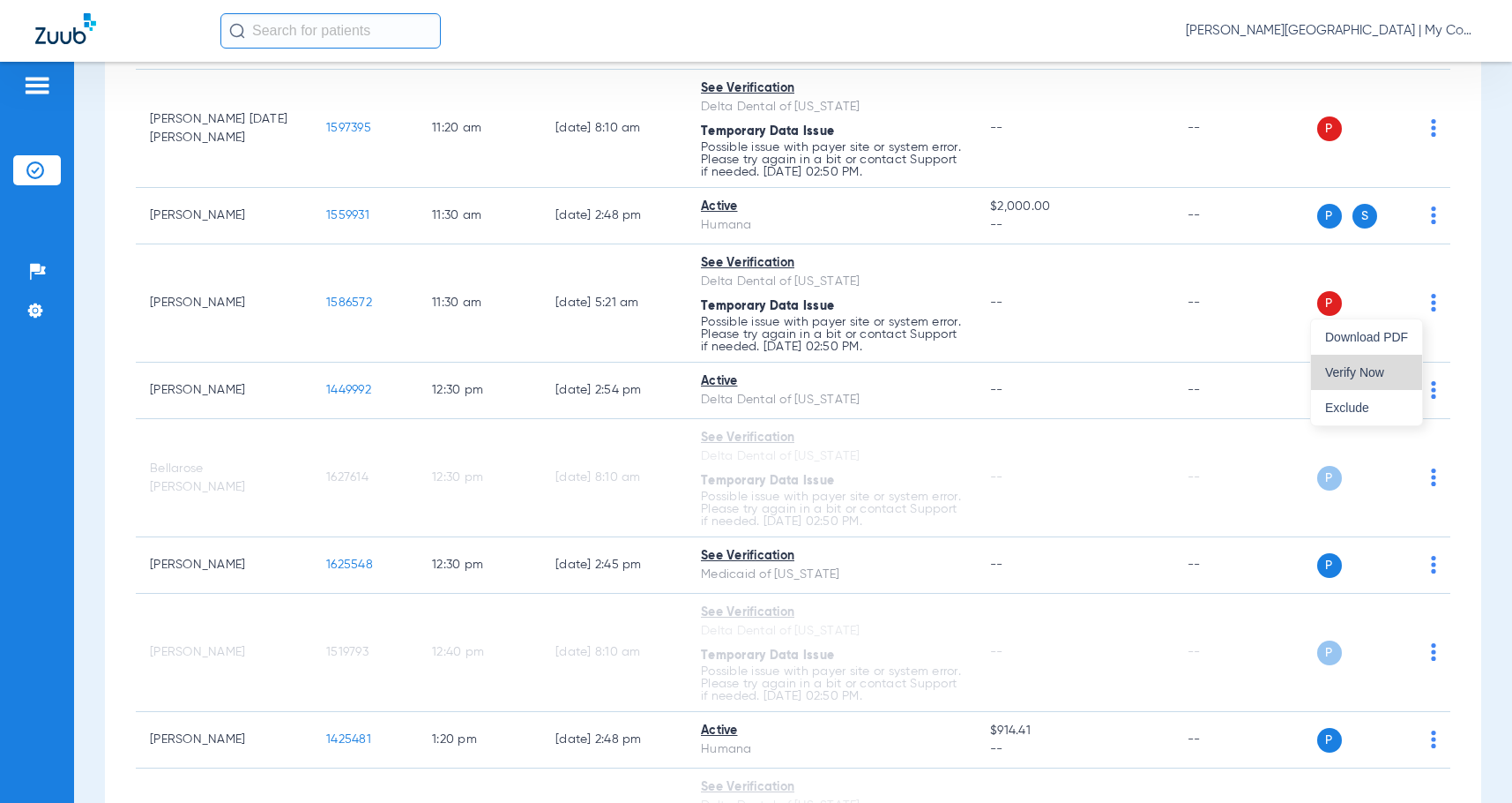
click at [1390, 370] on span "Verify Now" at bounding box center [1366, 373] width 83 height 13
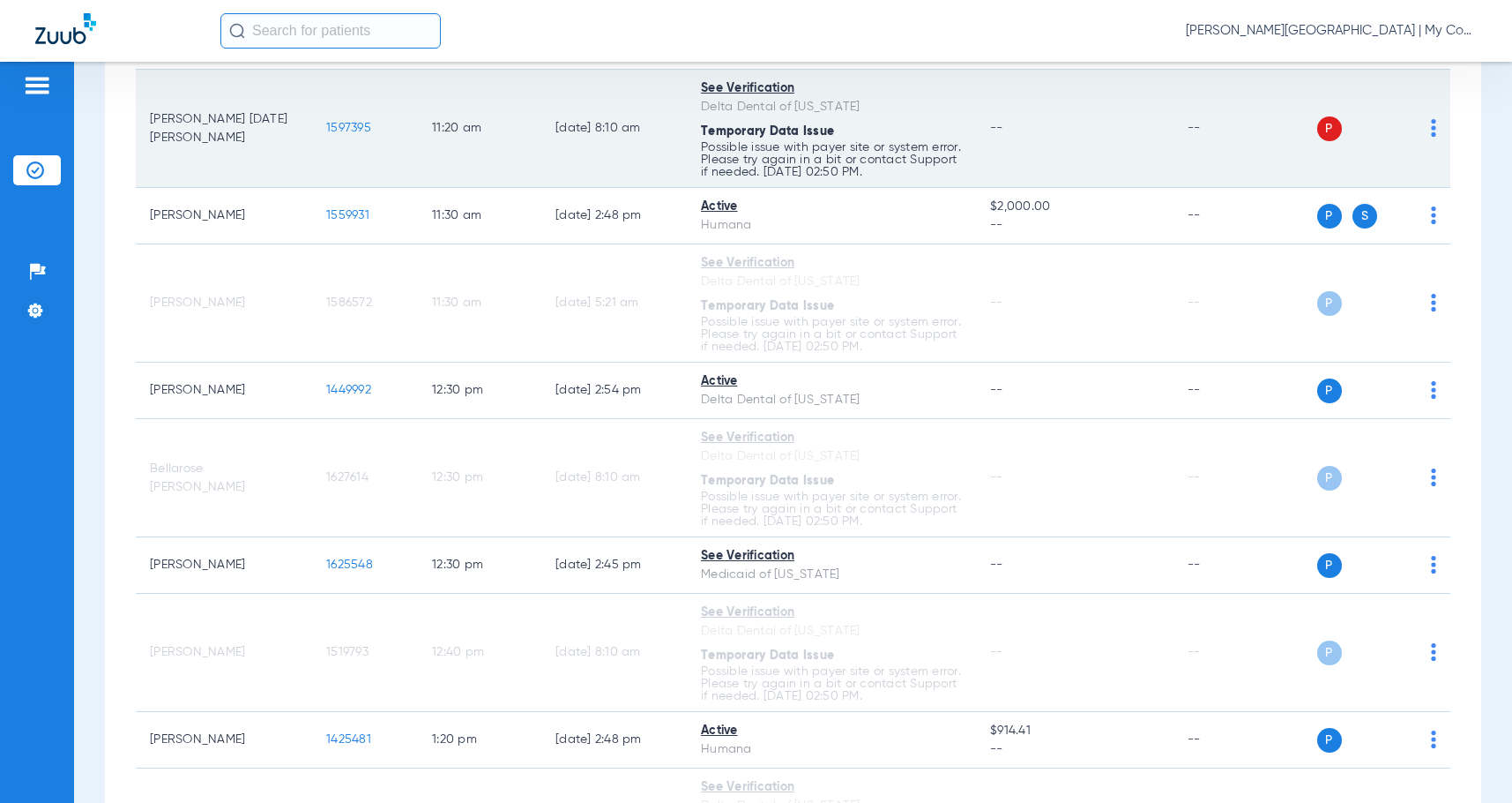
click at [1431, 129] on img at bounding box center [1433, 127] width 5 height 17
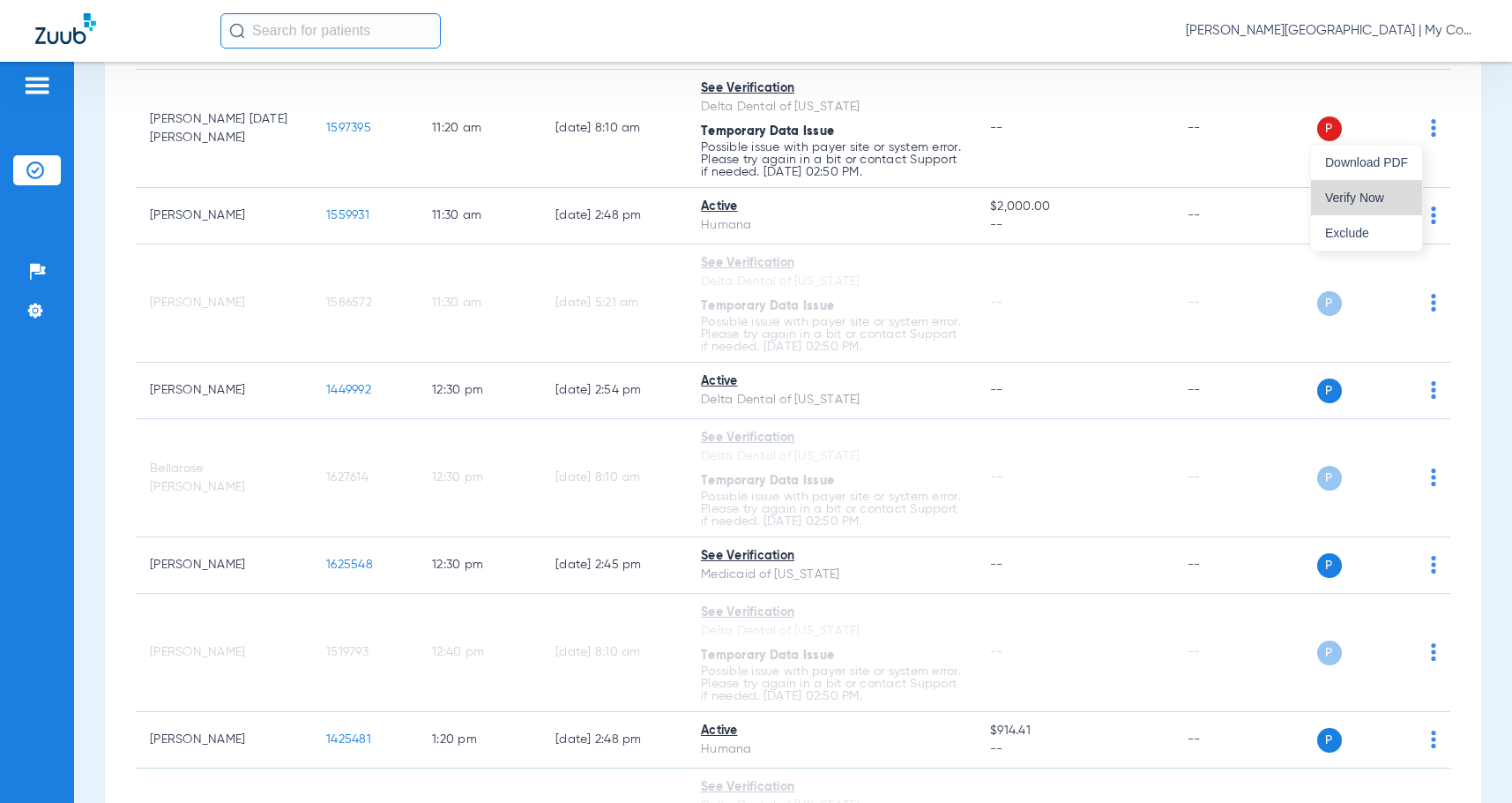
click at [1369, 204] on span "Verify Now" at bounding box center [1366, 198] width 83 height 13
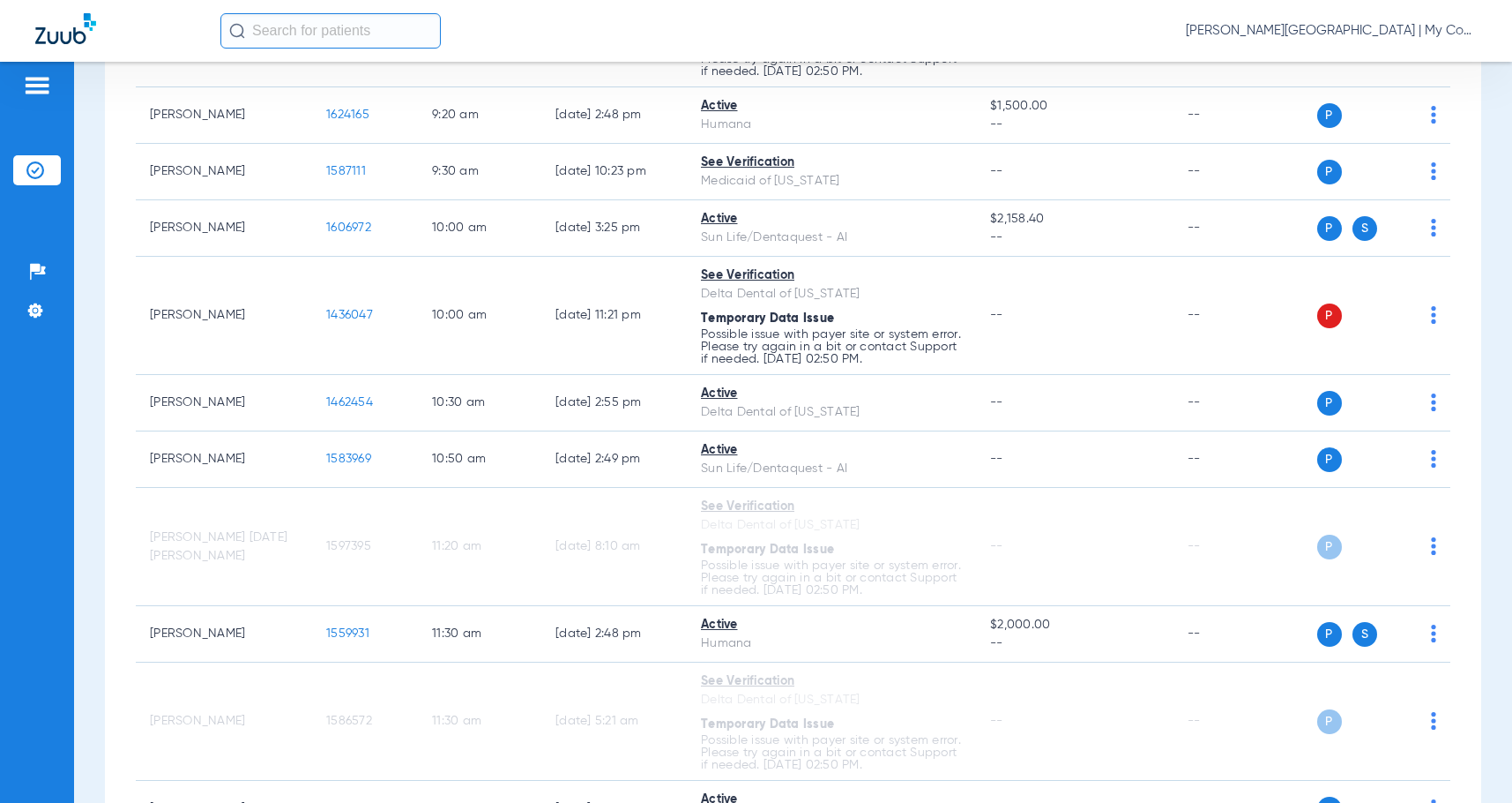
scroll to position [702, 0]
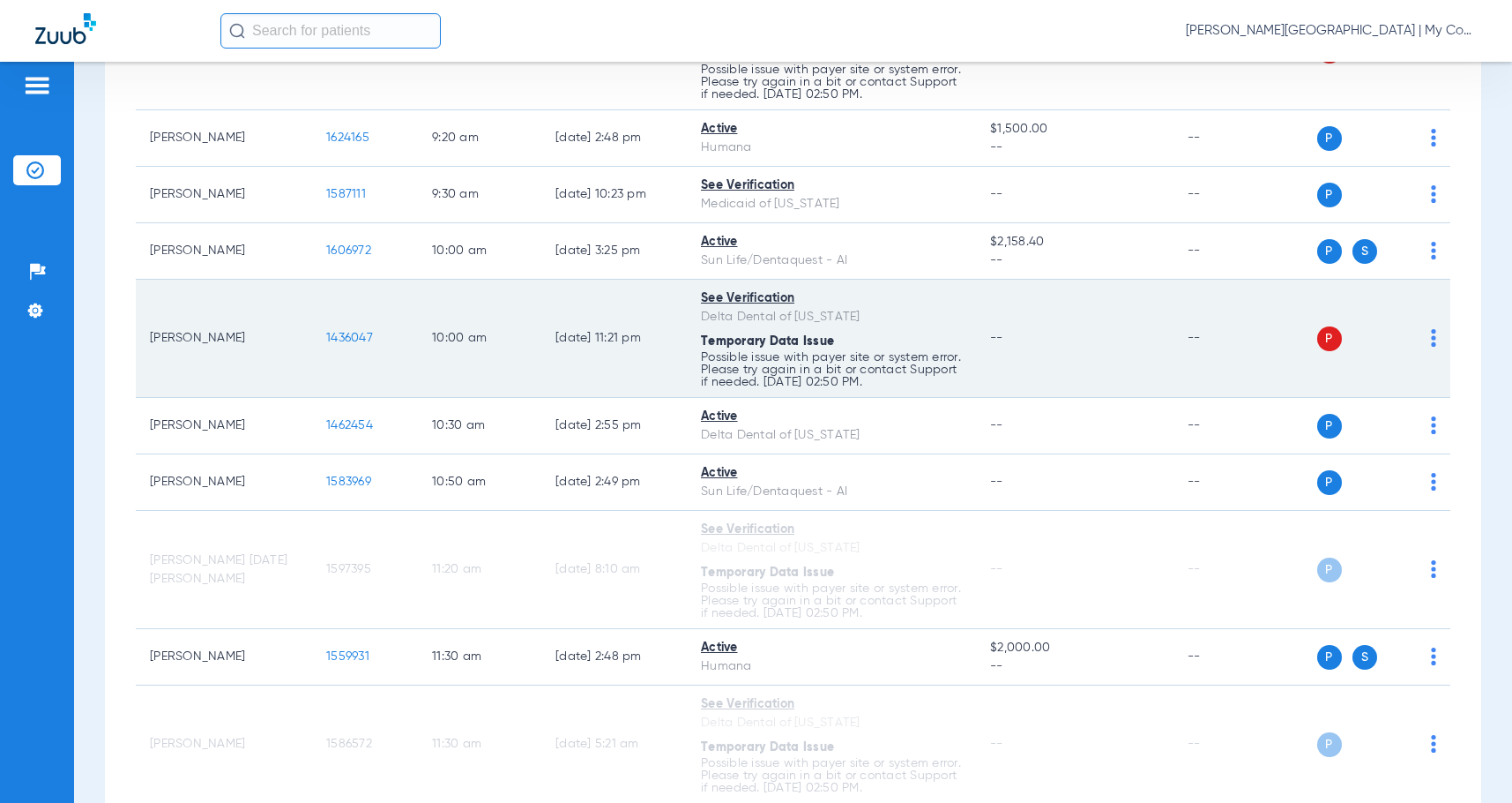
click at [1431, 336] on img at bounding box center [1433, 337] width 5 height 17
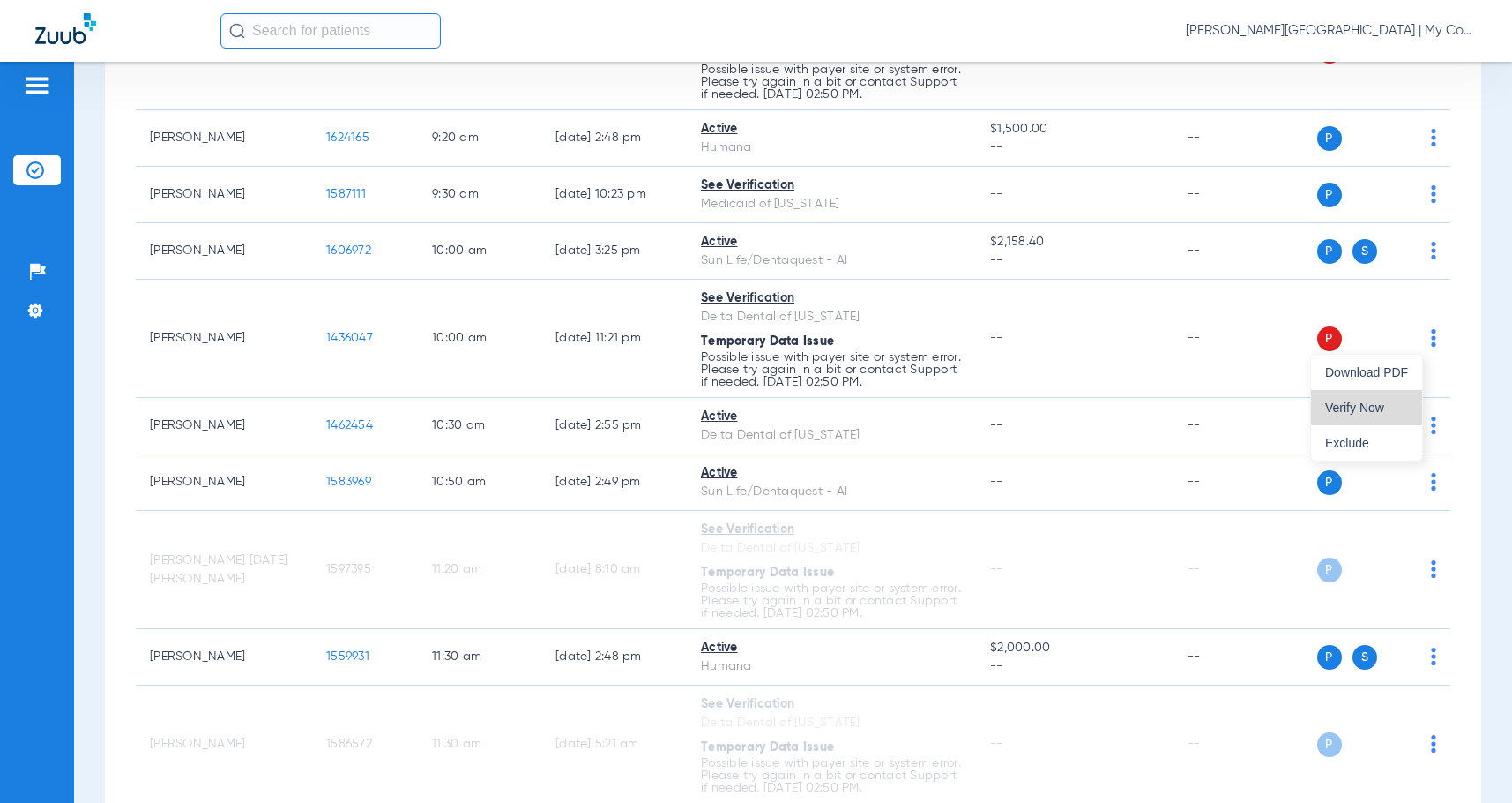
click at [1362, 401] on span "Verify Now" at bounding box center [1366, 407] width 83 height 13
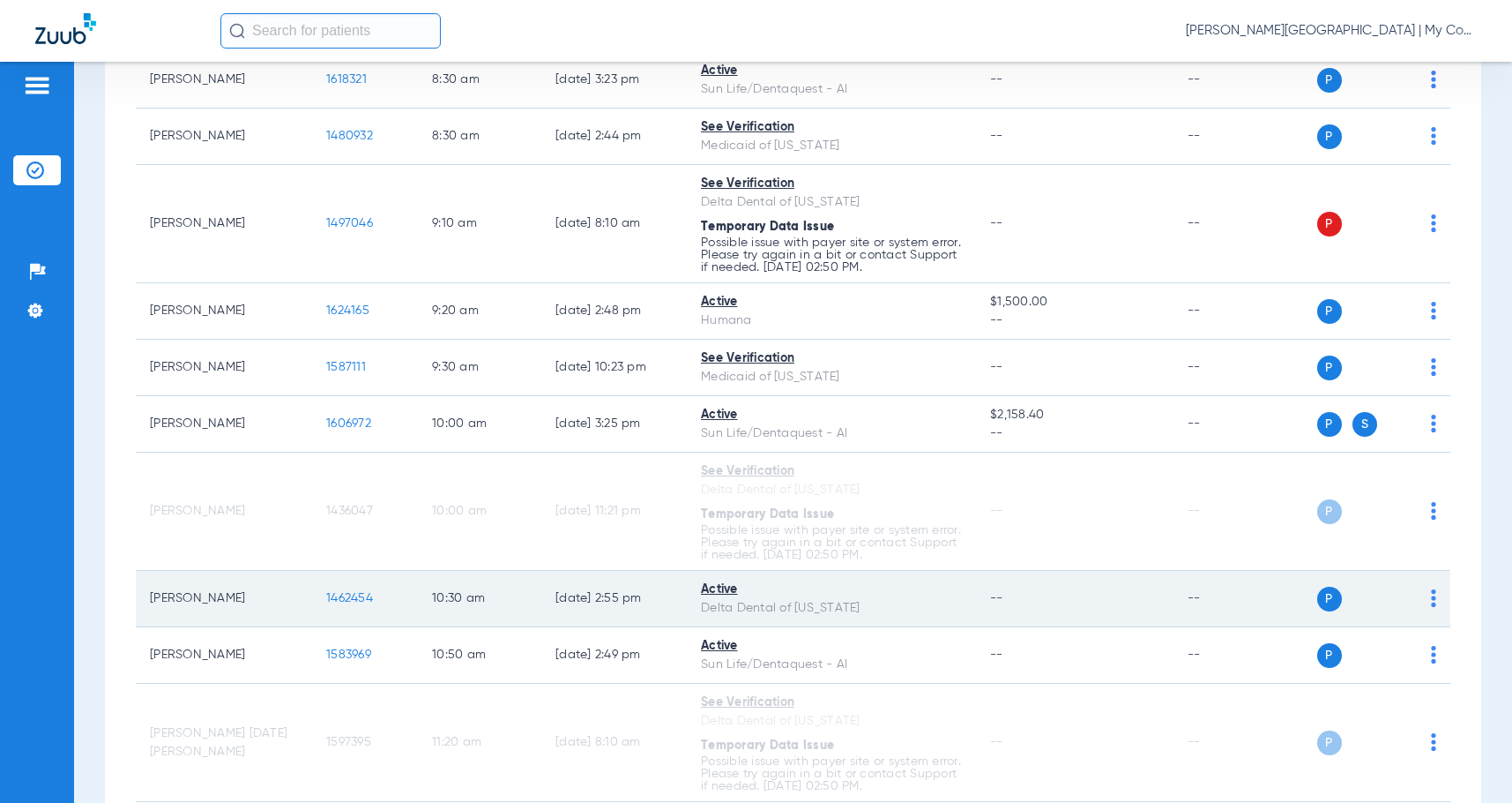
scroll to position [437, 0]
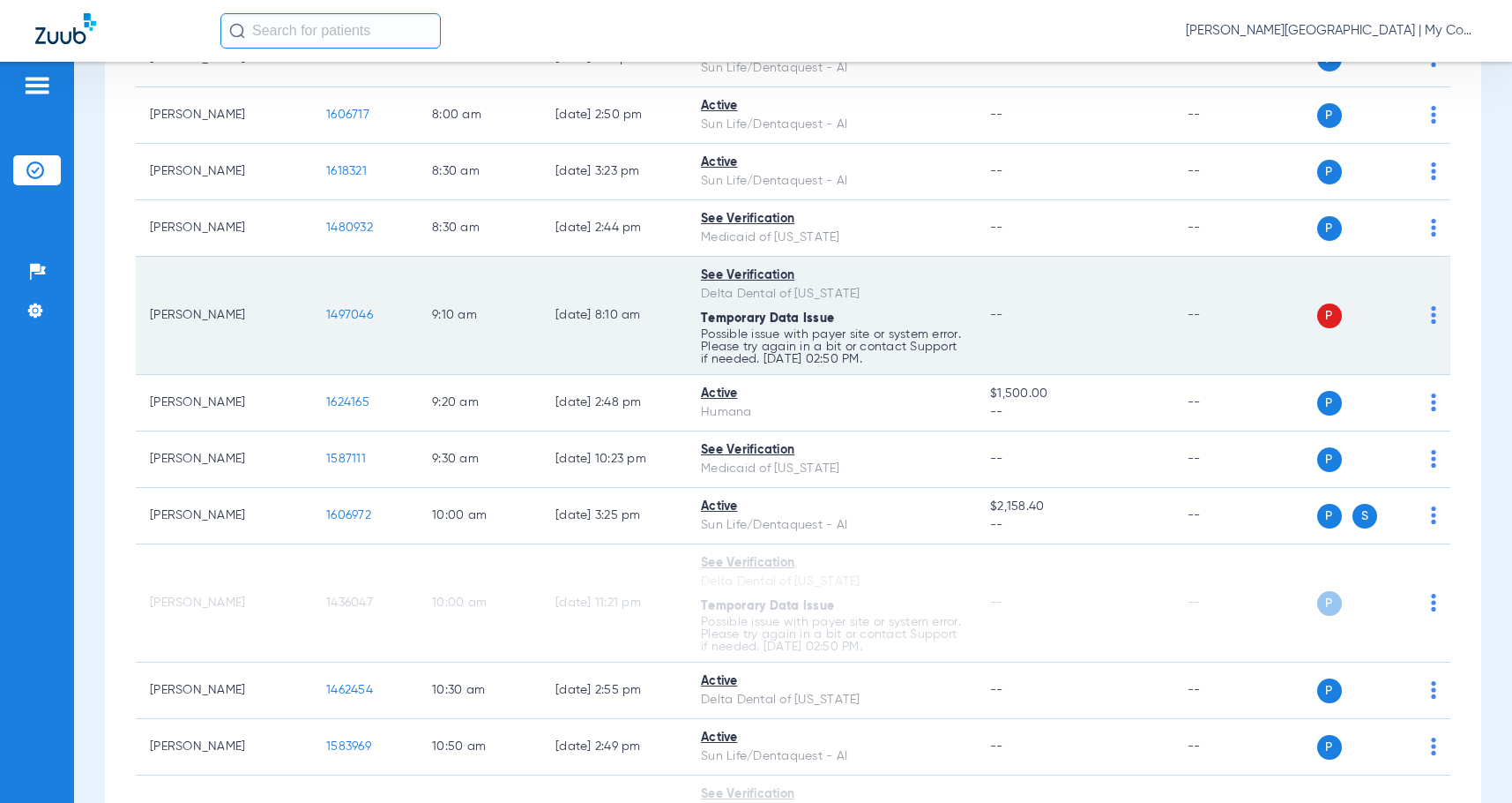
click at [1431, 320] on img at bounding box center [1433, 314] width 5 height 17
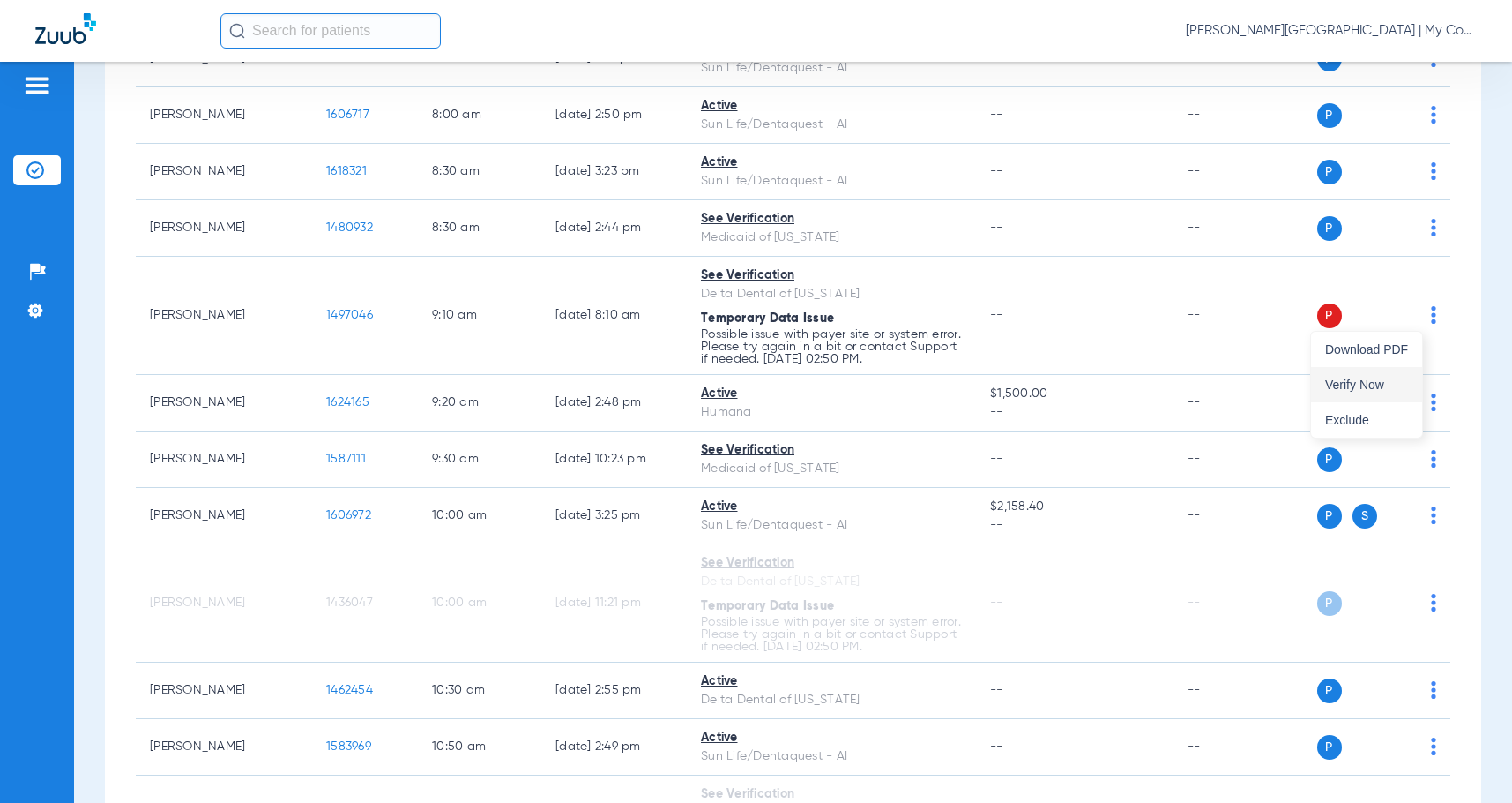
click at [1367, 390] on span "Verify Now" at bounding box center [1366, 385] width 83 height 13
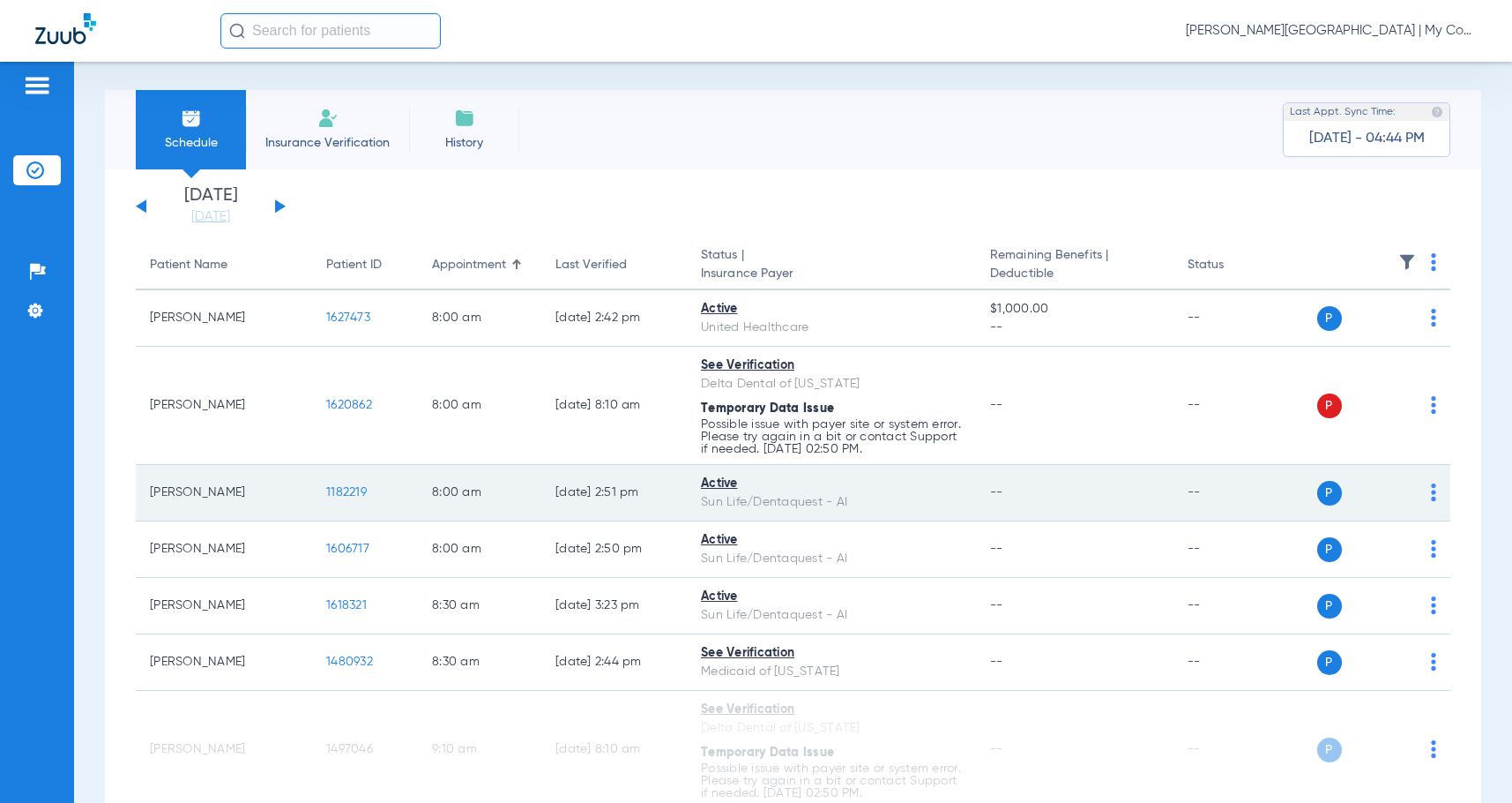
scroll to position [0, 0]
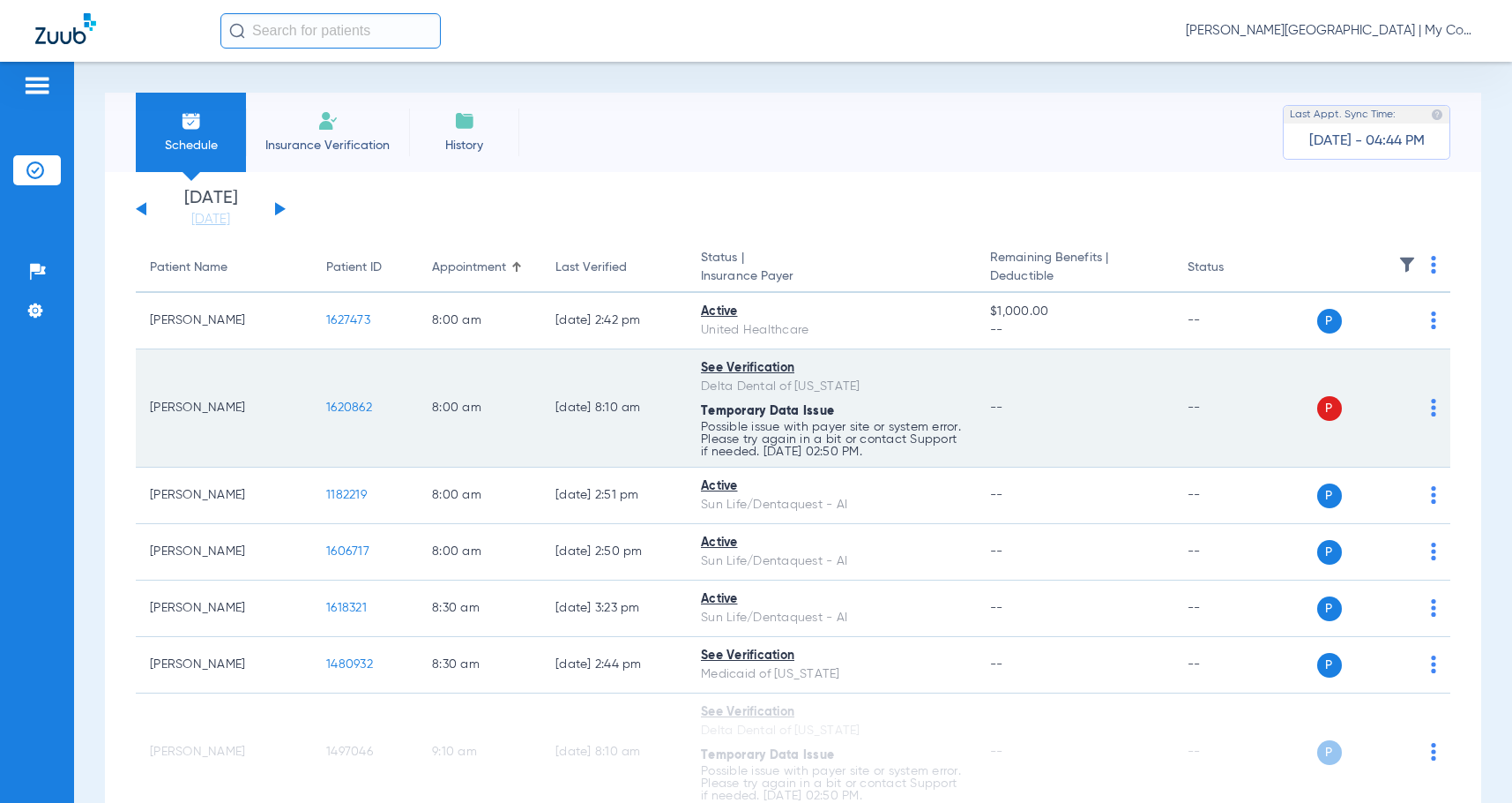
click at [1431, 407] on img at bounding box center [1433, 407] width 5 height 17
drag, startPoint x: 1384, startPoint y: 470, endPoint x: 1224, endPoint y: 396, distance: 176.3
click at [1383, 470] on button "Verify Now" at bounding box center [1367, 477] width 111 height 36
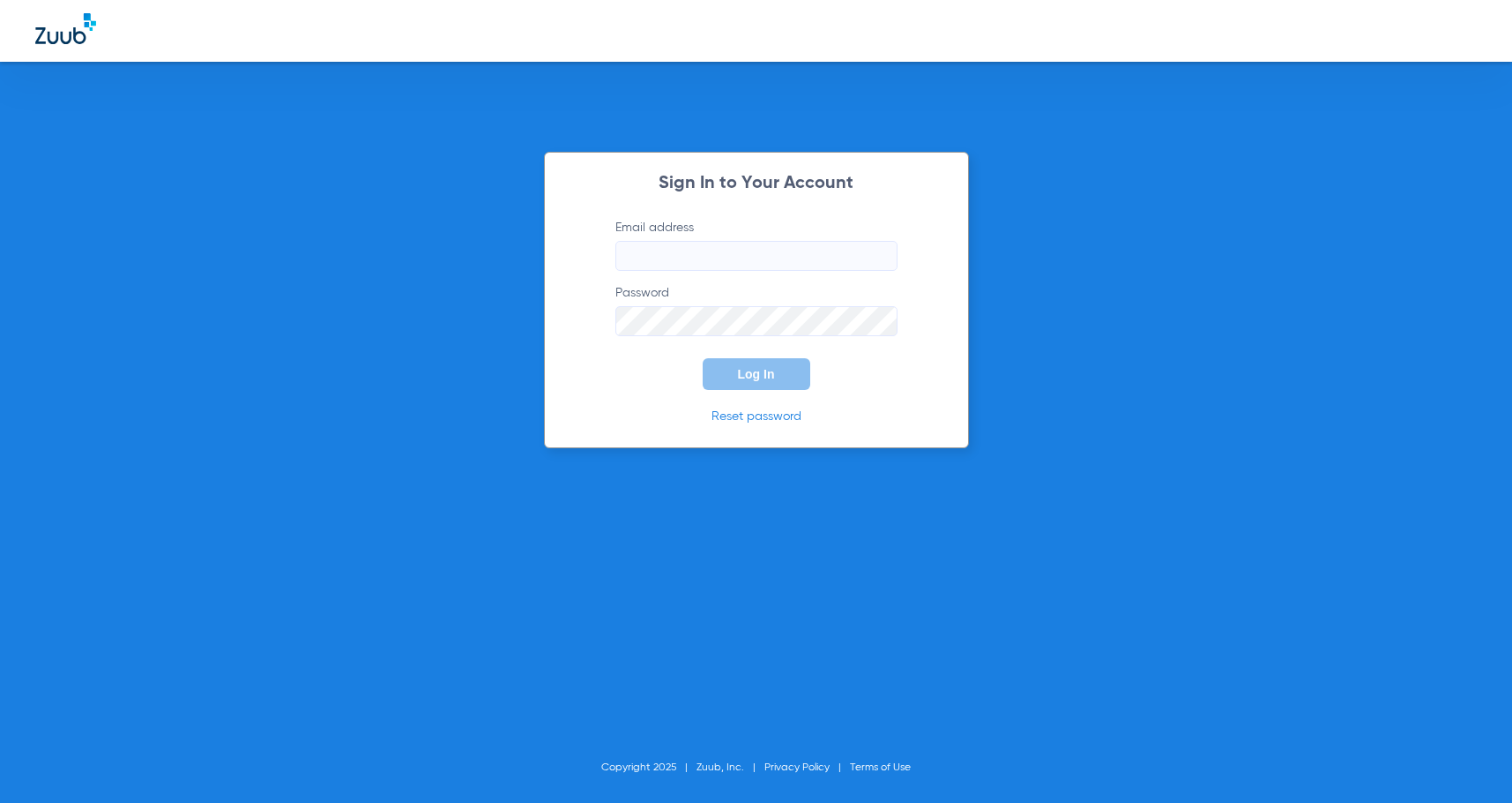
type input "[EMAIL_ADDRESS][DOMAIN_NAME]"
click at [772, 367] on span "Log In" at bounding box center [756, 374] width 37 height 14
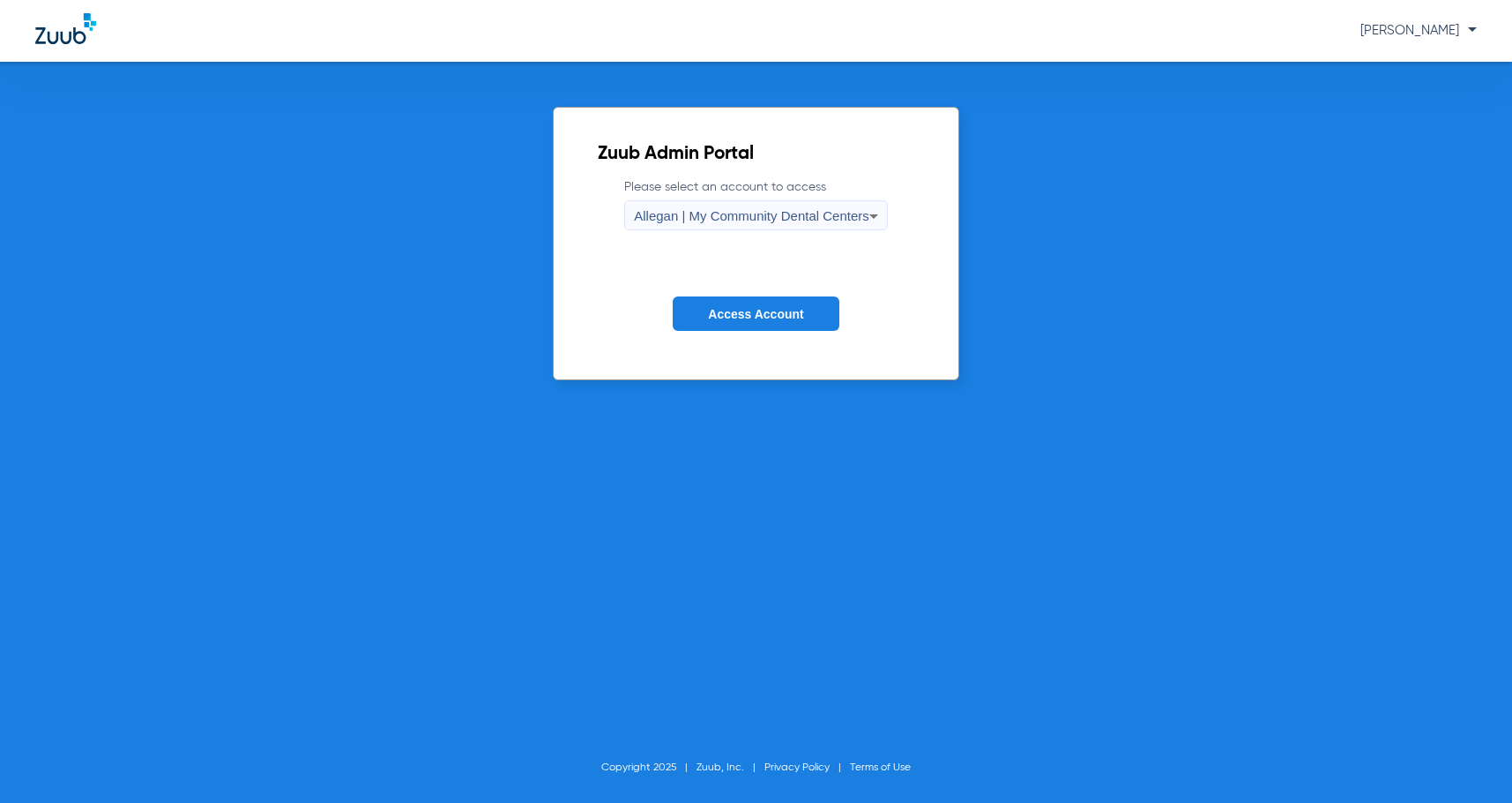
click at [769, 214] on span "Allegan | My Community Dental Centers" at bounding box center [751, 216] width 236 height 15
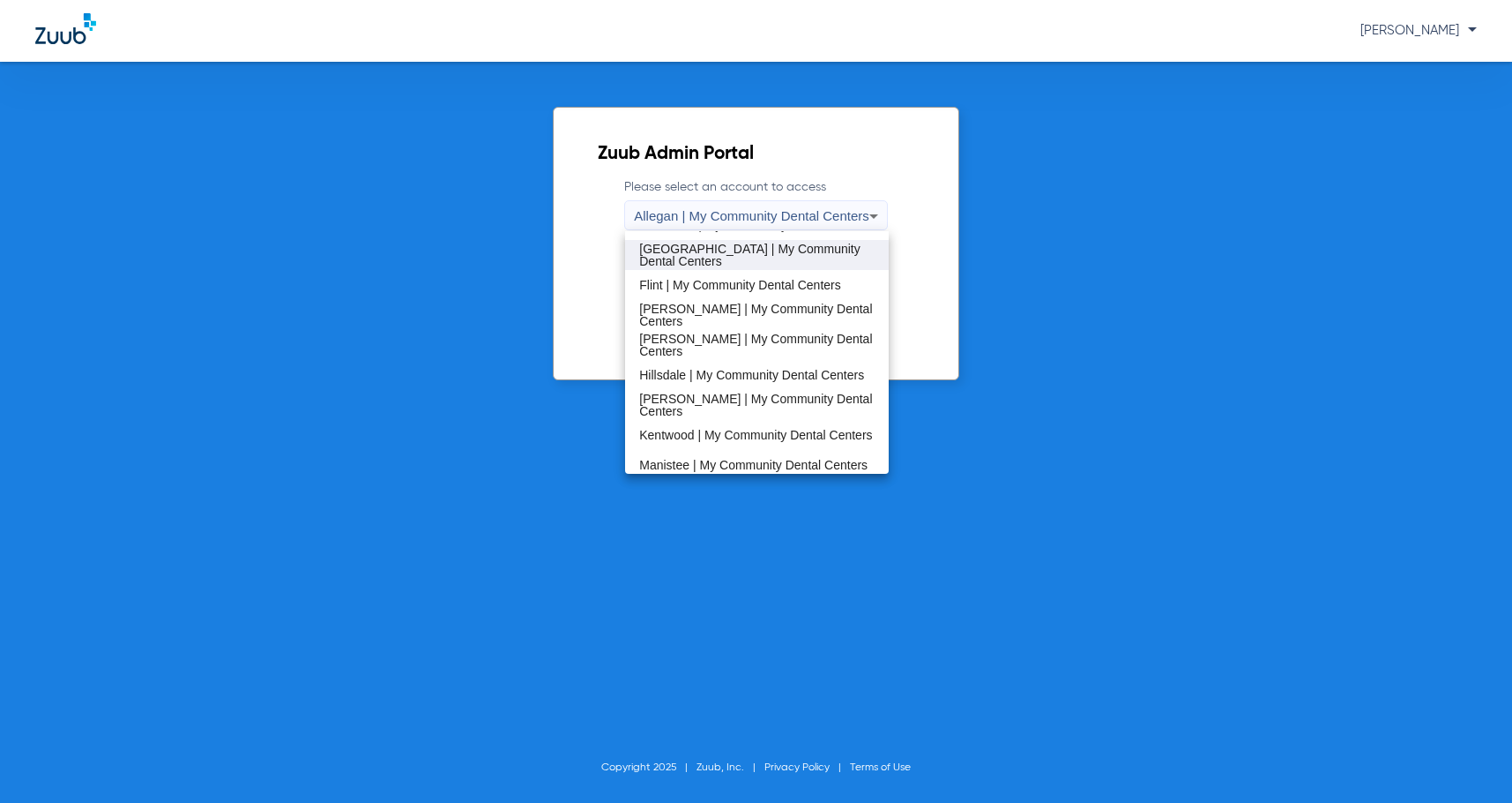
scroll to position [265, 0]
click at [743, 402] on span "[PERSON_NAME] | My Community Dental Centers" at bounding box center [757, 401] width 236 height 25
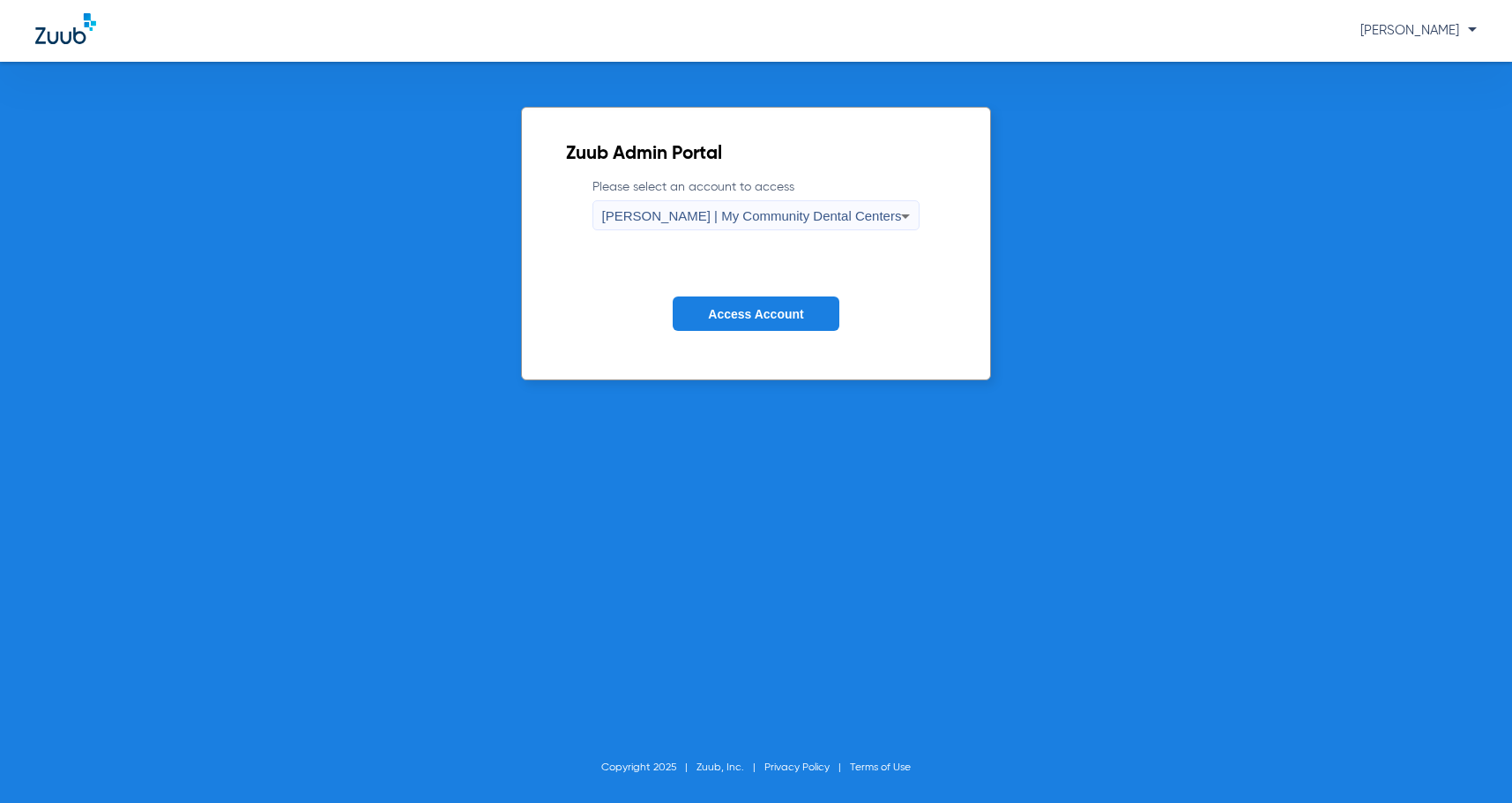
click at [737, 318] on span "Access Account" at bounding box center [755, 313] width 95 height 14
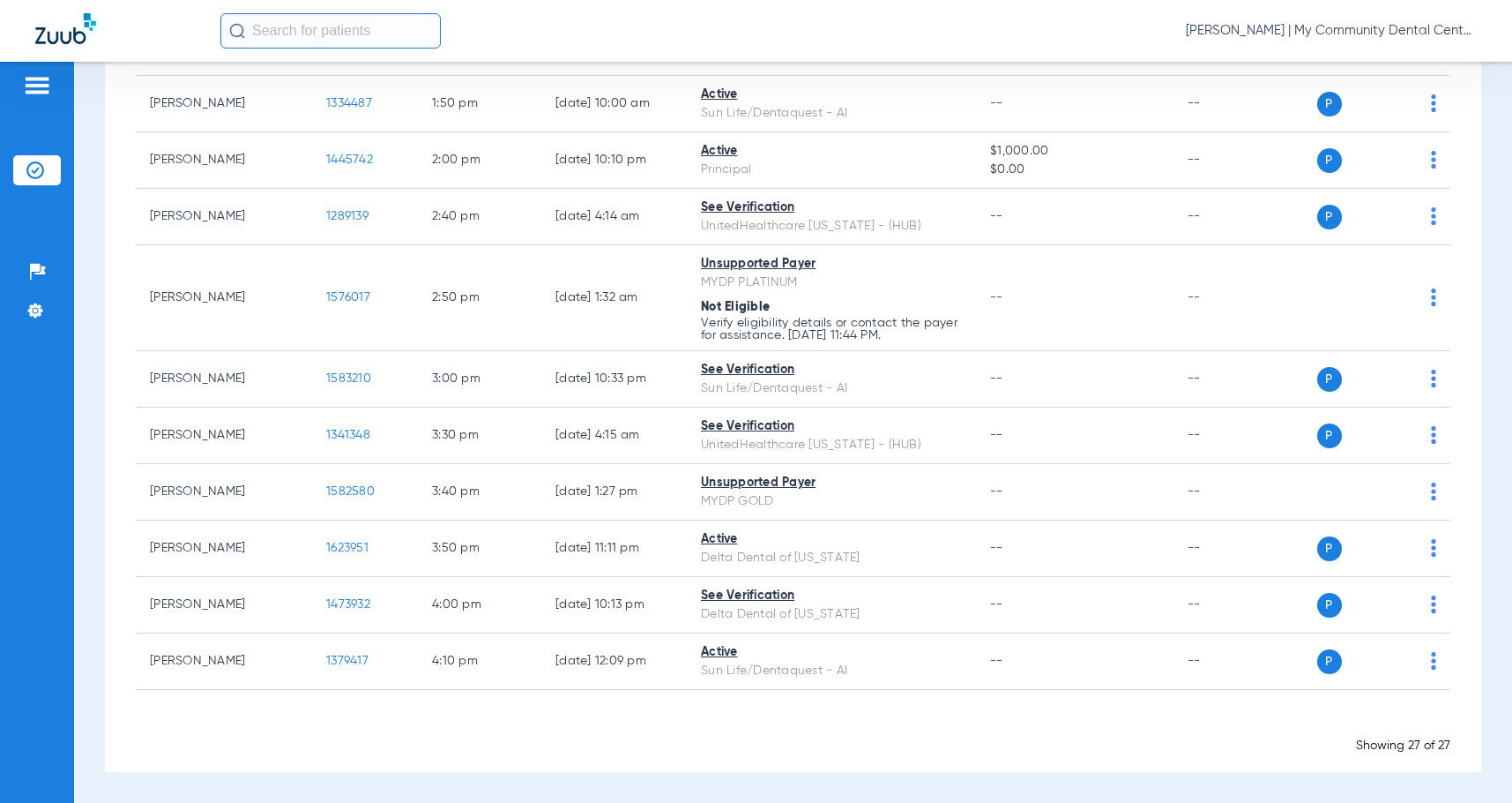
scroll to position [1324, 0]
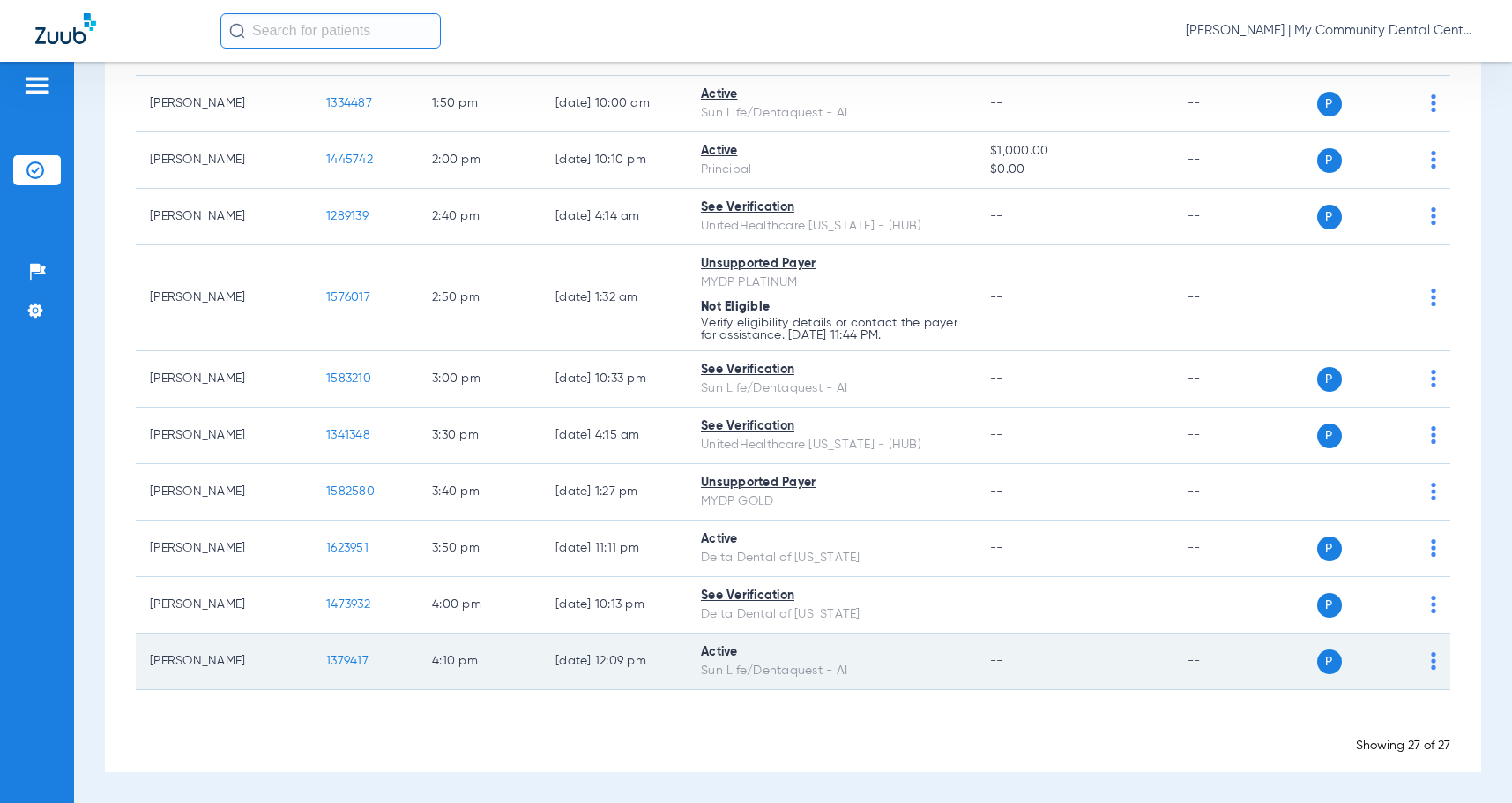
click at [1431, 662] on img at bounding box center [1433, 660] width 5 height 17
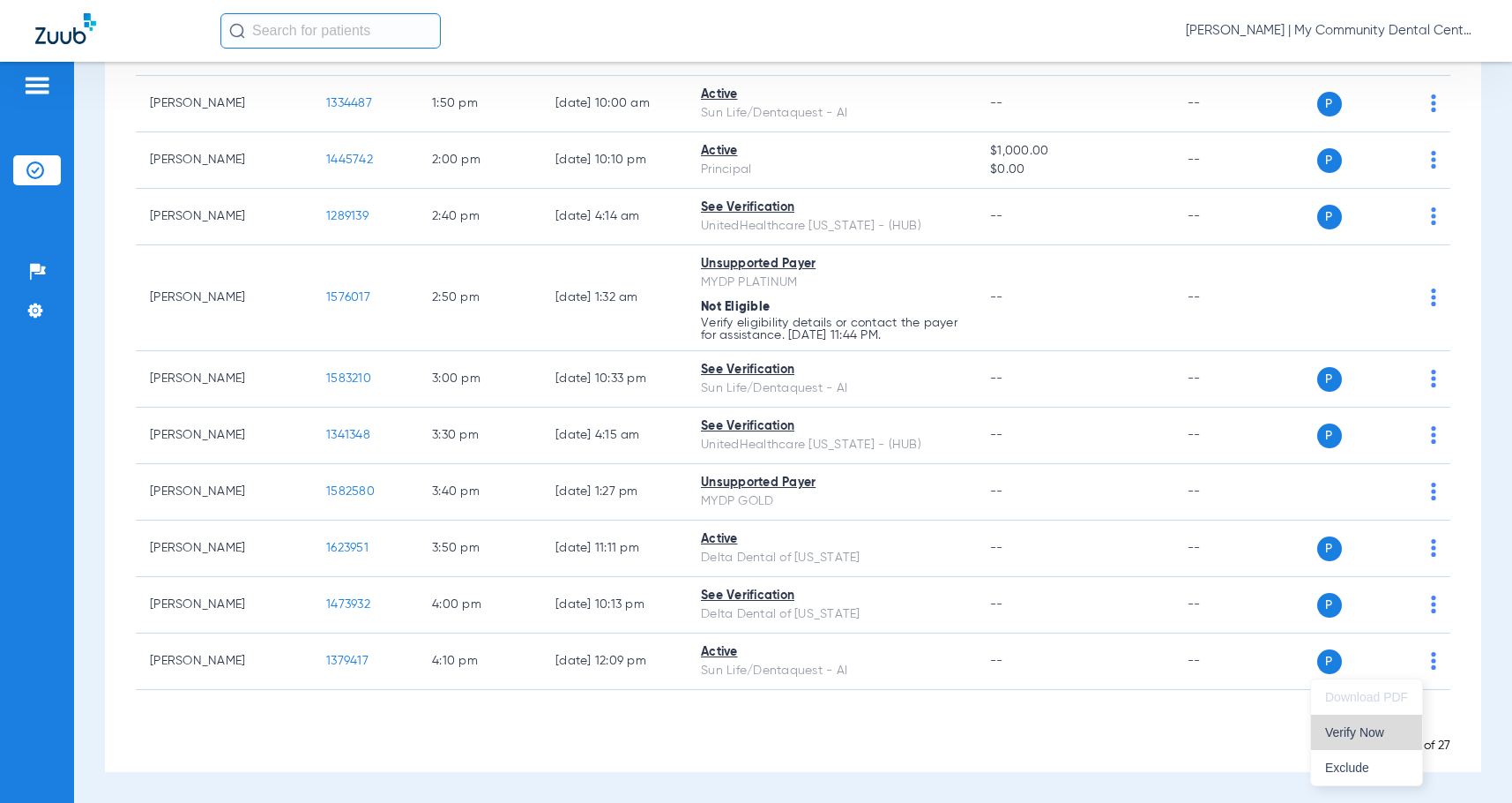
click at [1354, 733] on span "Verify Now" at bounding box center [1366, 733] width 83 height 13
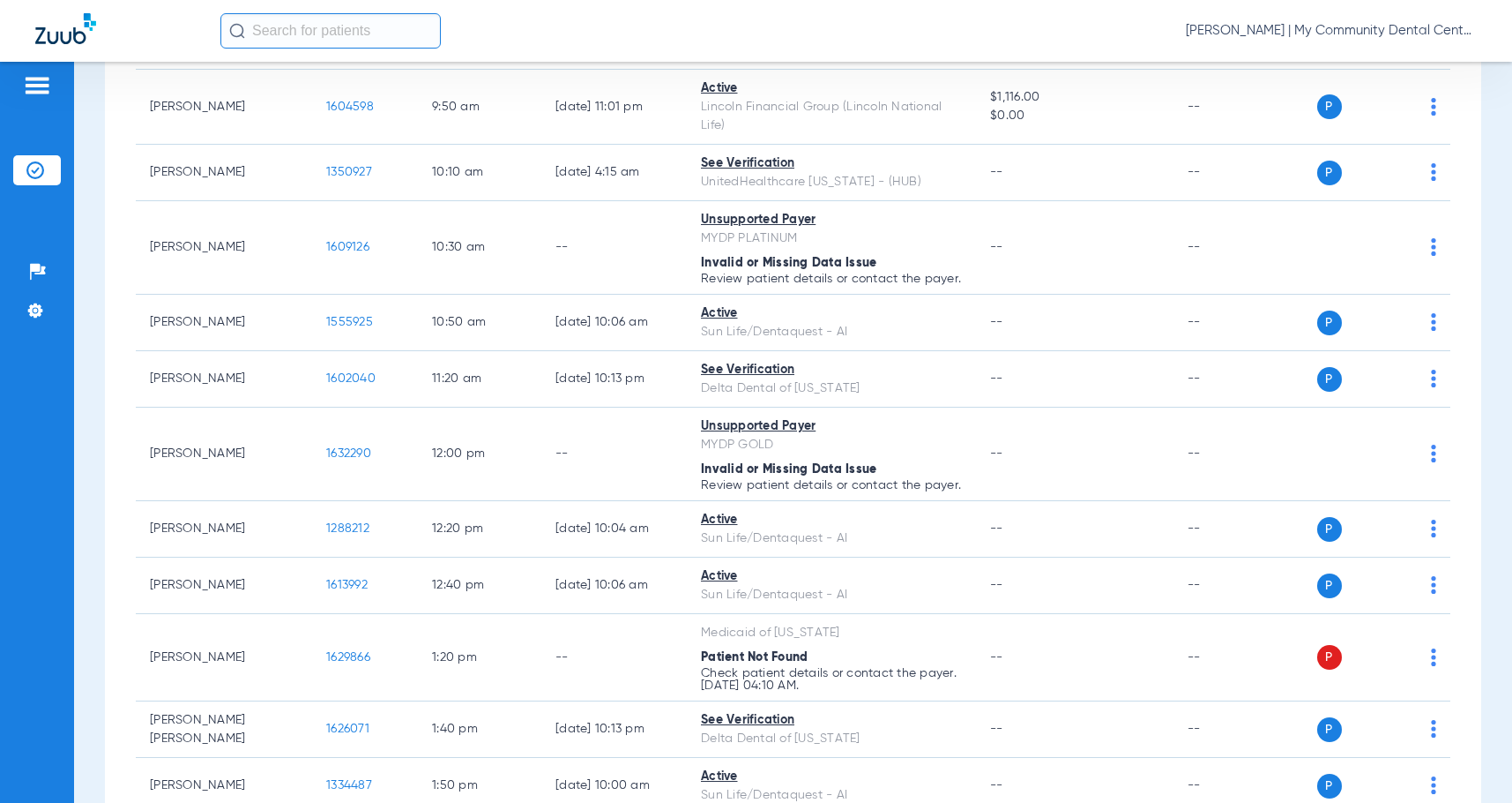
scroll to position [706, 0]
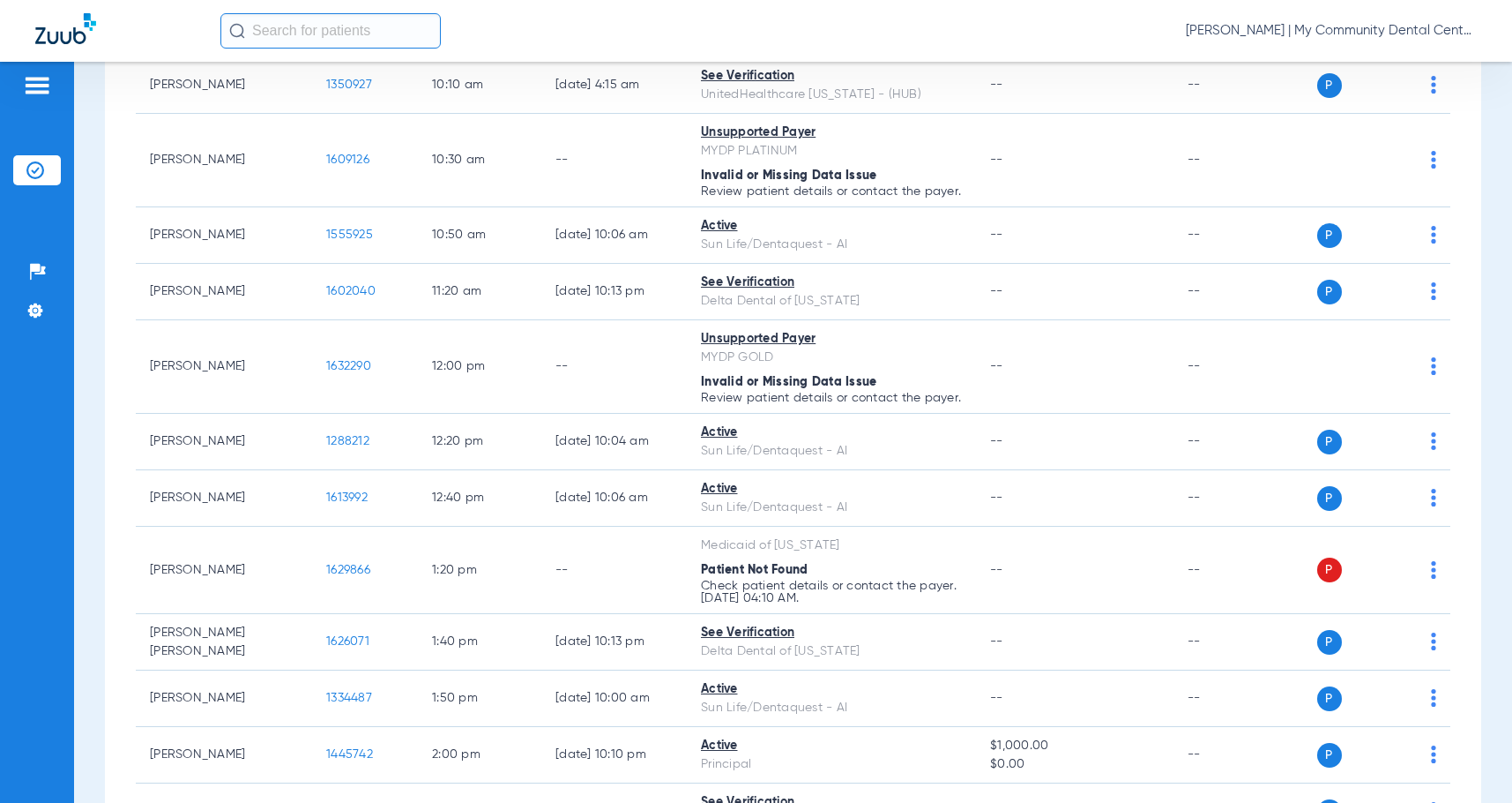
click at [77, 505] on div "Schedule Insurance Verification History Last Appt. Sync Time: [DATE] - 04:44 PM…" at bounding box center [793, 432] width 1438 height 741
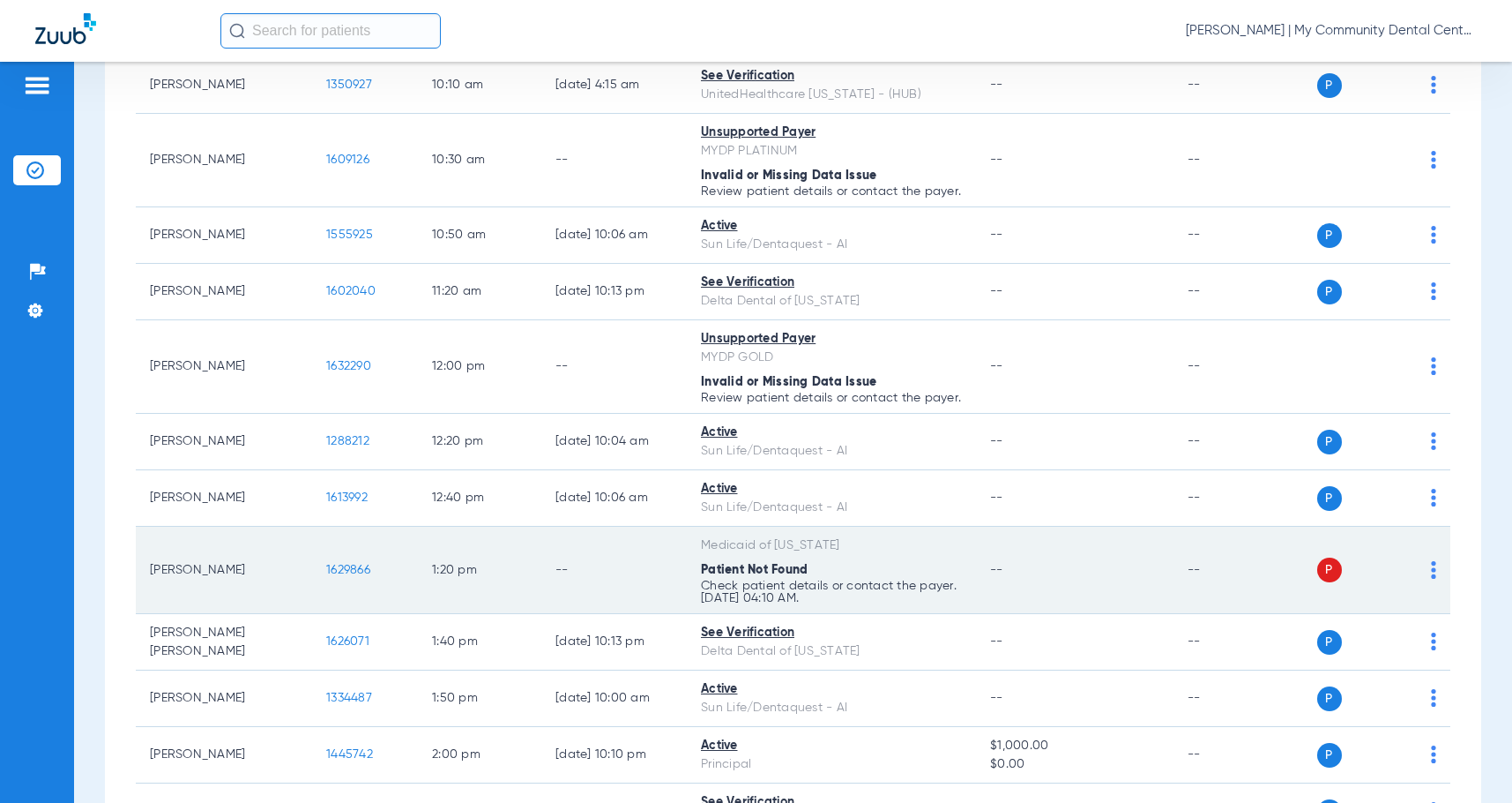
click at [339, 576] on span "1629866" at bounding box center [348, 570] width 44 height 13
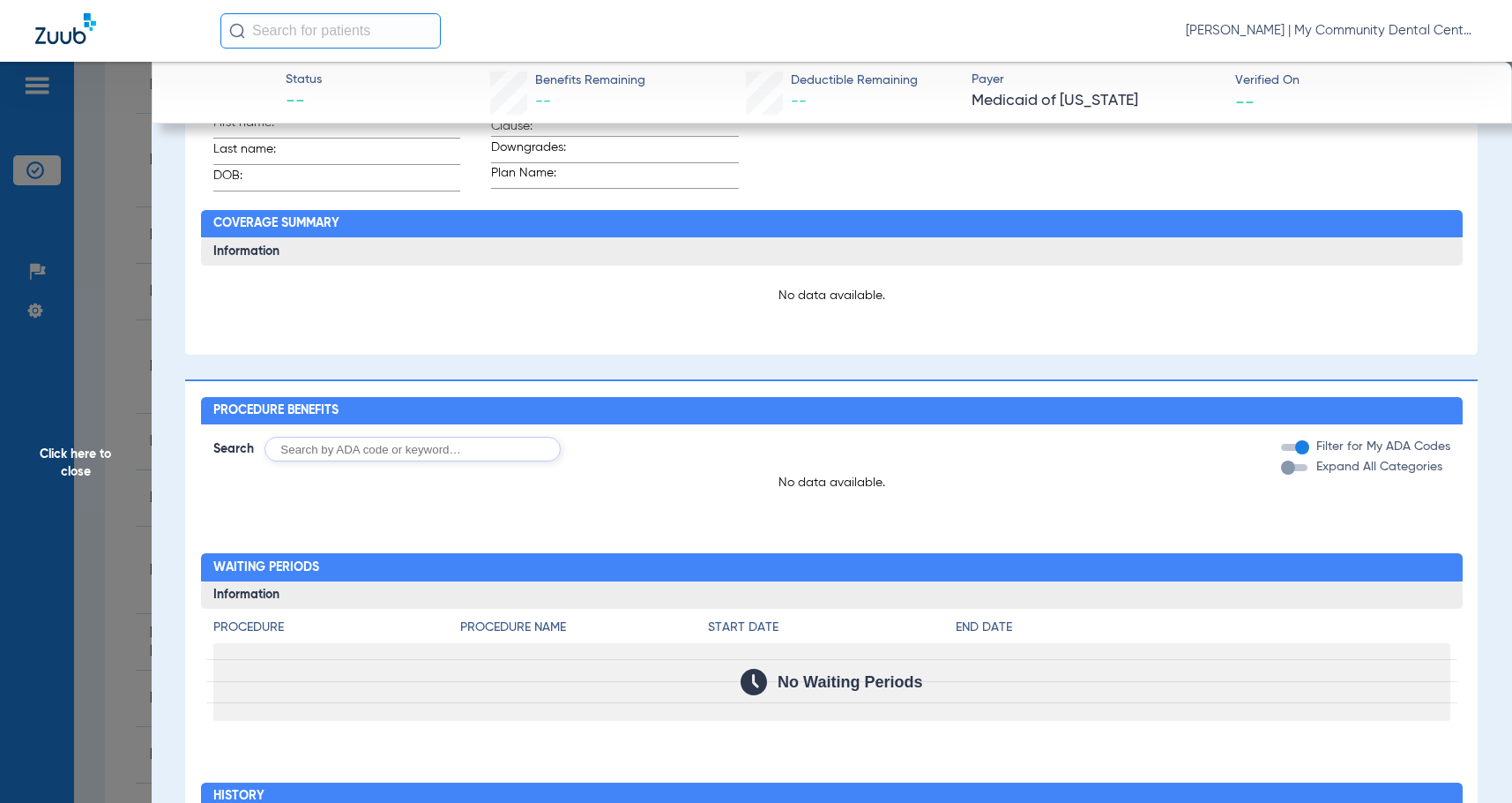
scroll to position [618, 0]
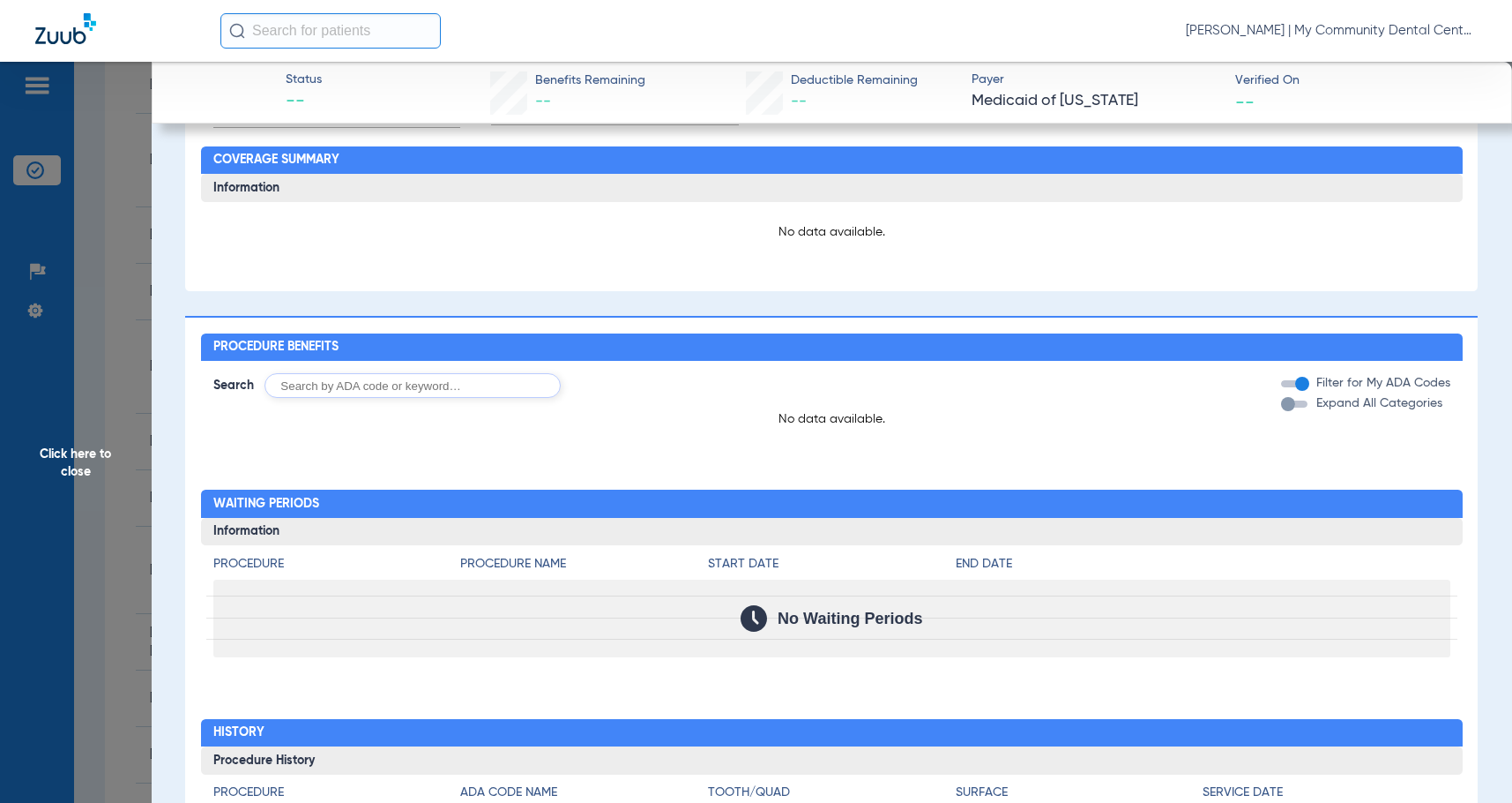
click at [87, 454] on span "Click here to close" at bounding box center [76, 463] width 152 height 803
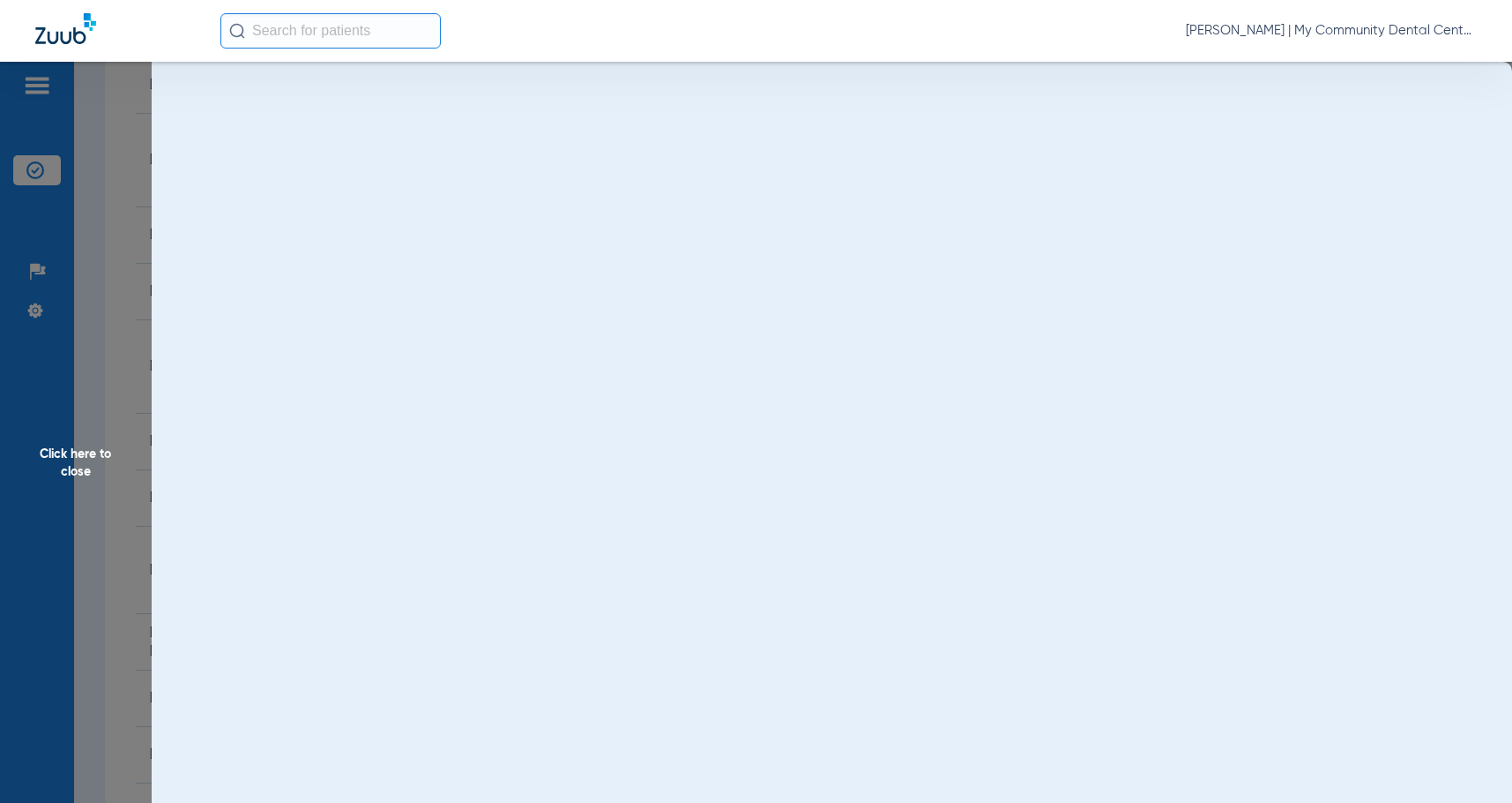
scroll to position [0, 0]
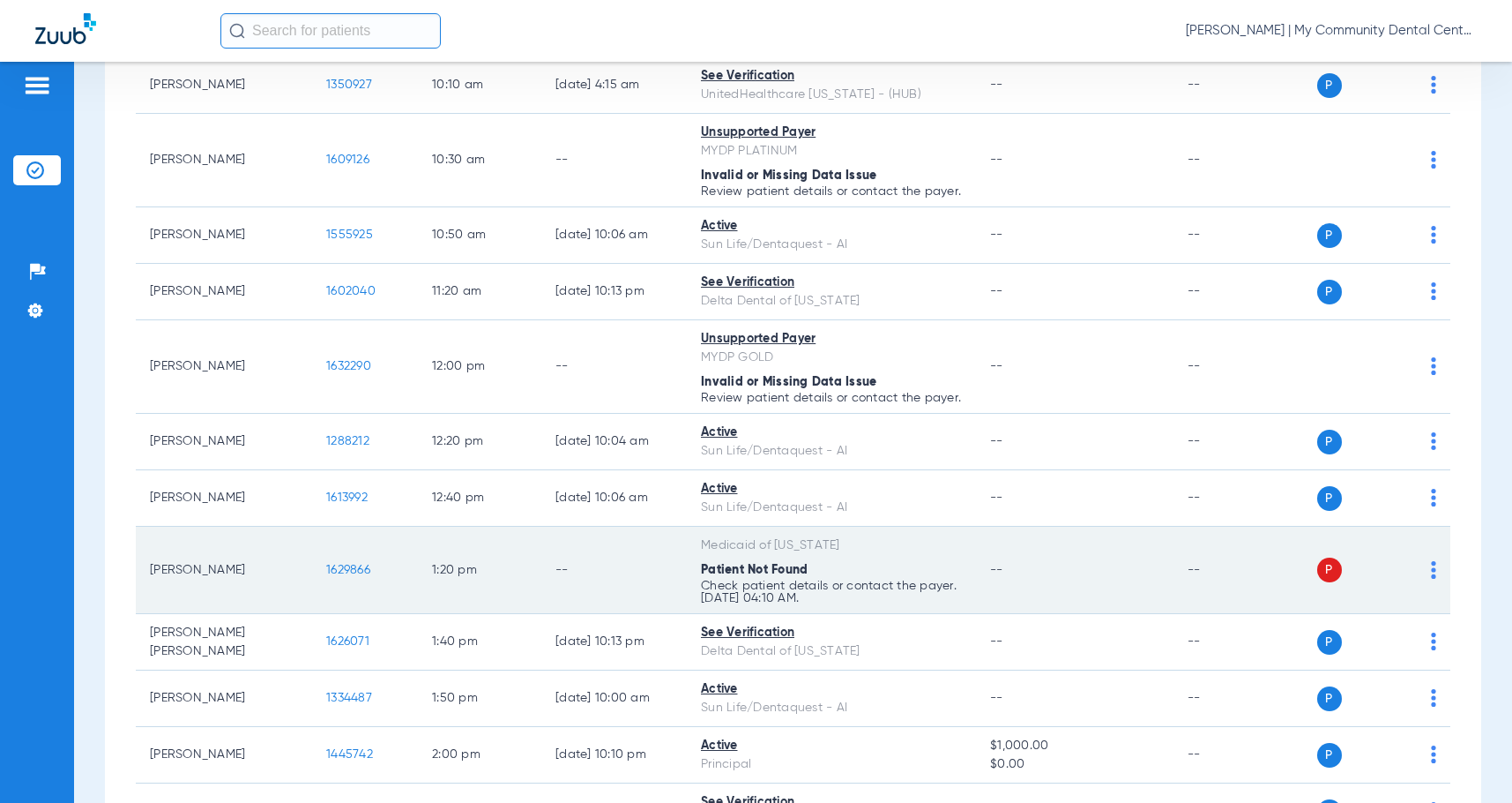
click at [1431, 578] on img at bounding box center [1433, 569] width 5 height 17
click at [1422, 586] on div at bounding box center [756, 401] width 1512 height 803
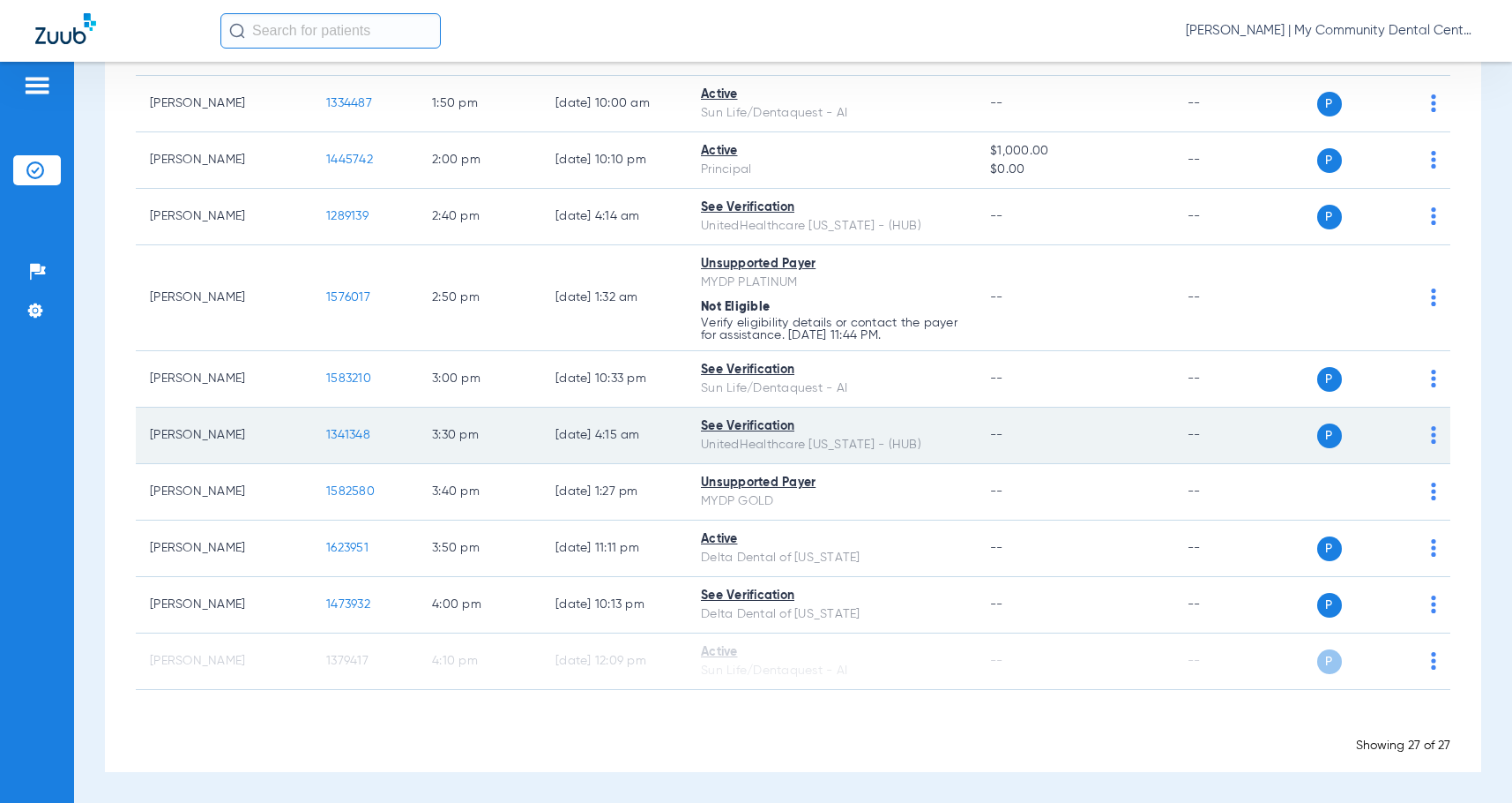
scroll to position [1325, 0]
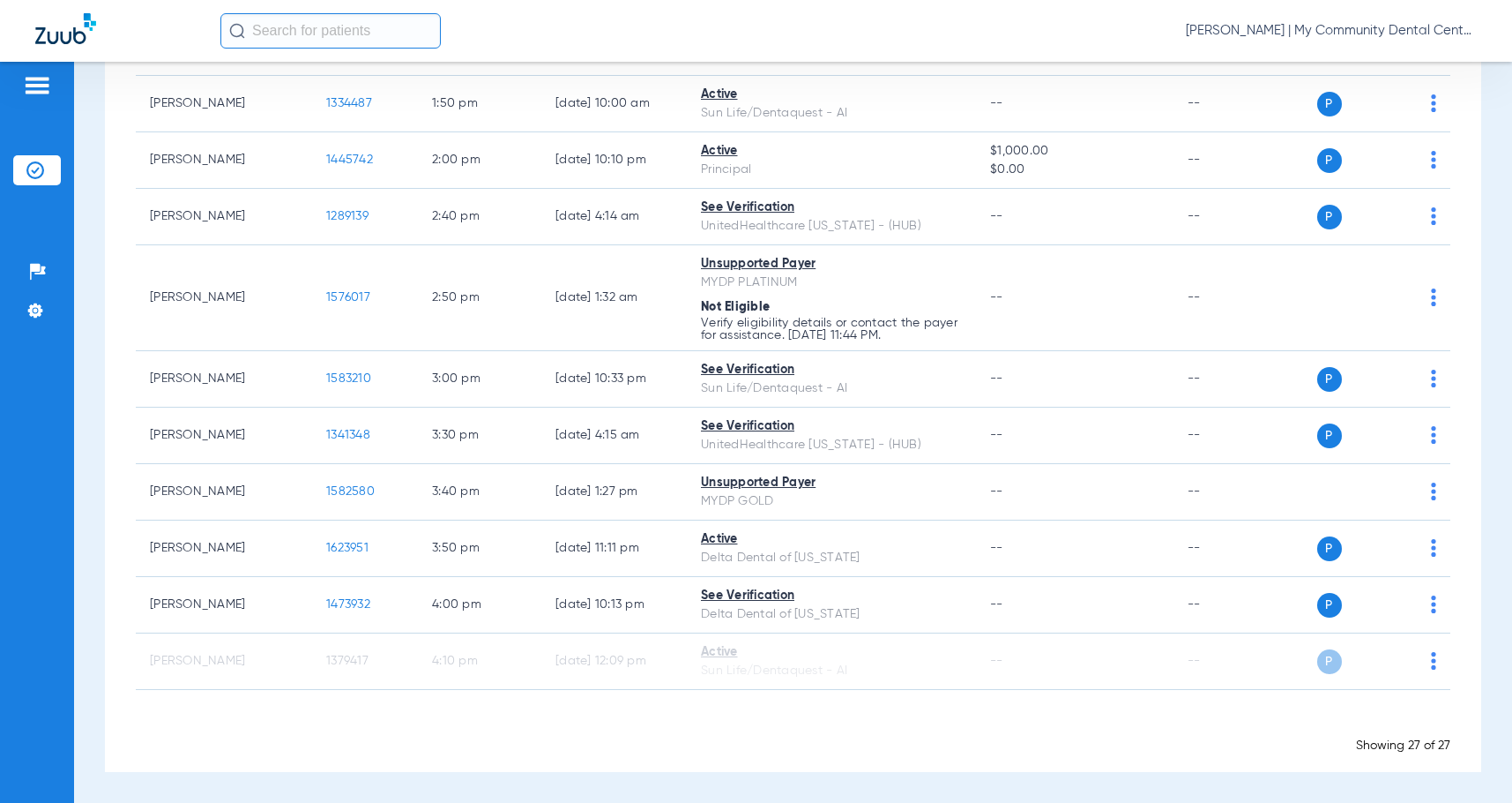
click at [189, 724] on div "Loading" at bounding box center [793, 723] width 1315 height 17
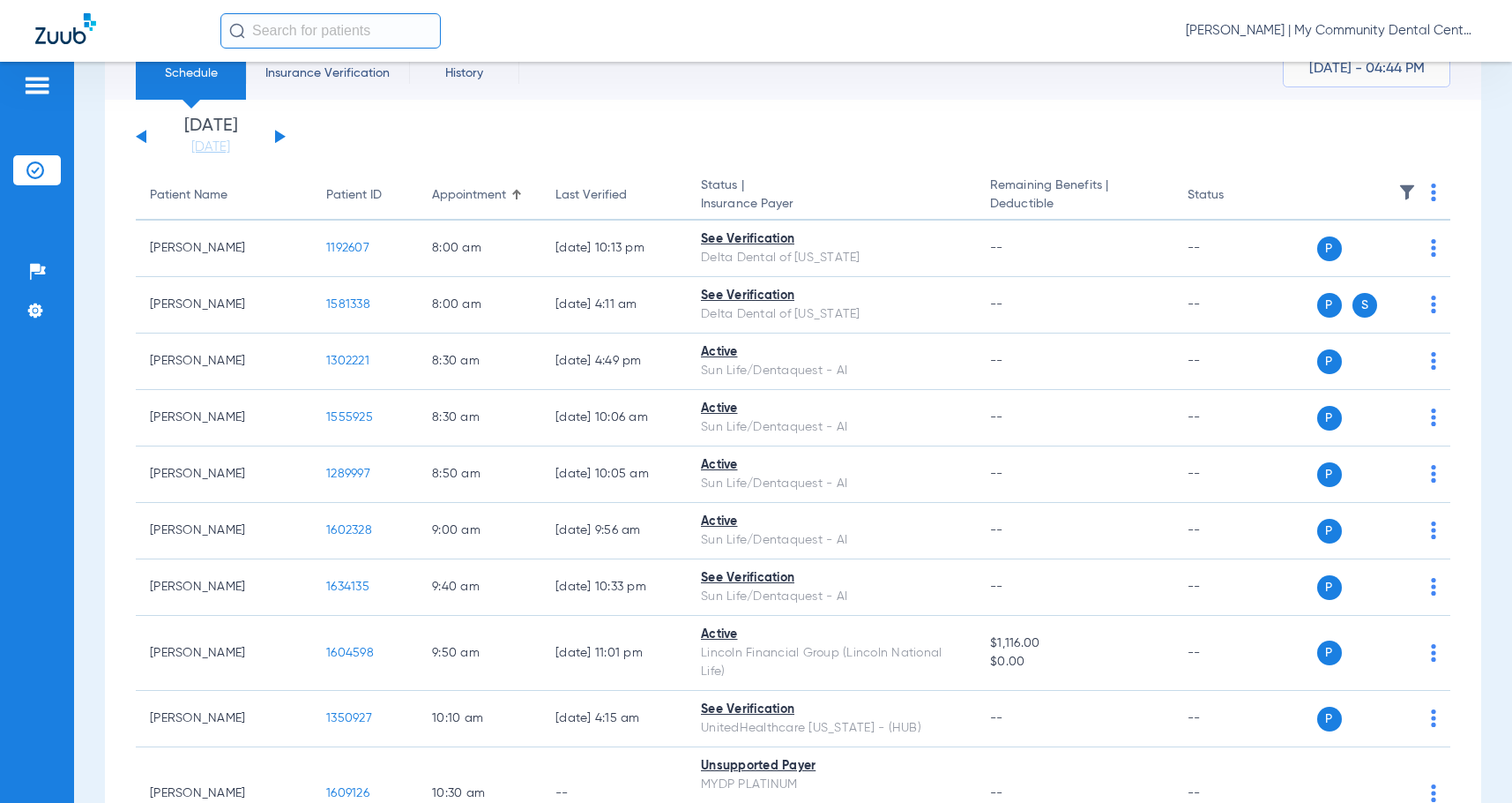
scroll to position [0, 0]
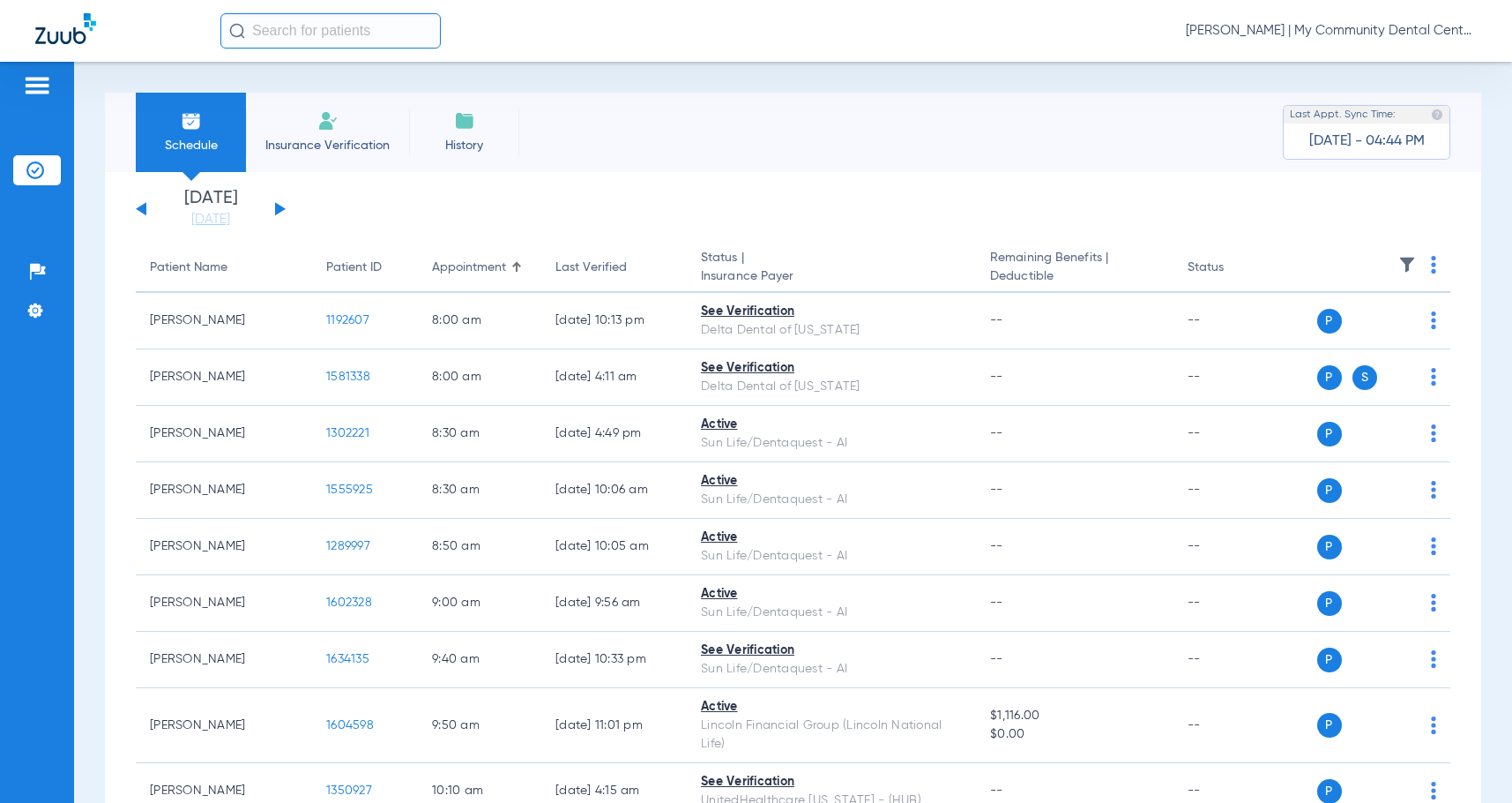
click at [226, 206] on li "Today 08-13-2025" at bounding box center [211, 209] width 106 height 38
click at [231, 217] on link "[DATE]" at bounding box center [211, 219] width 106 height 17
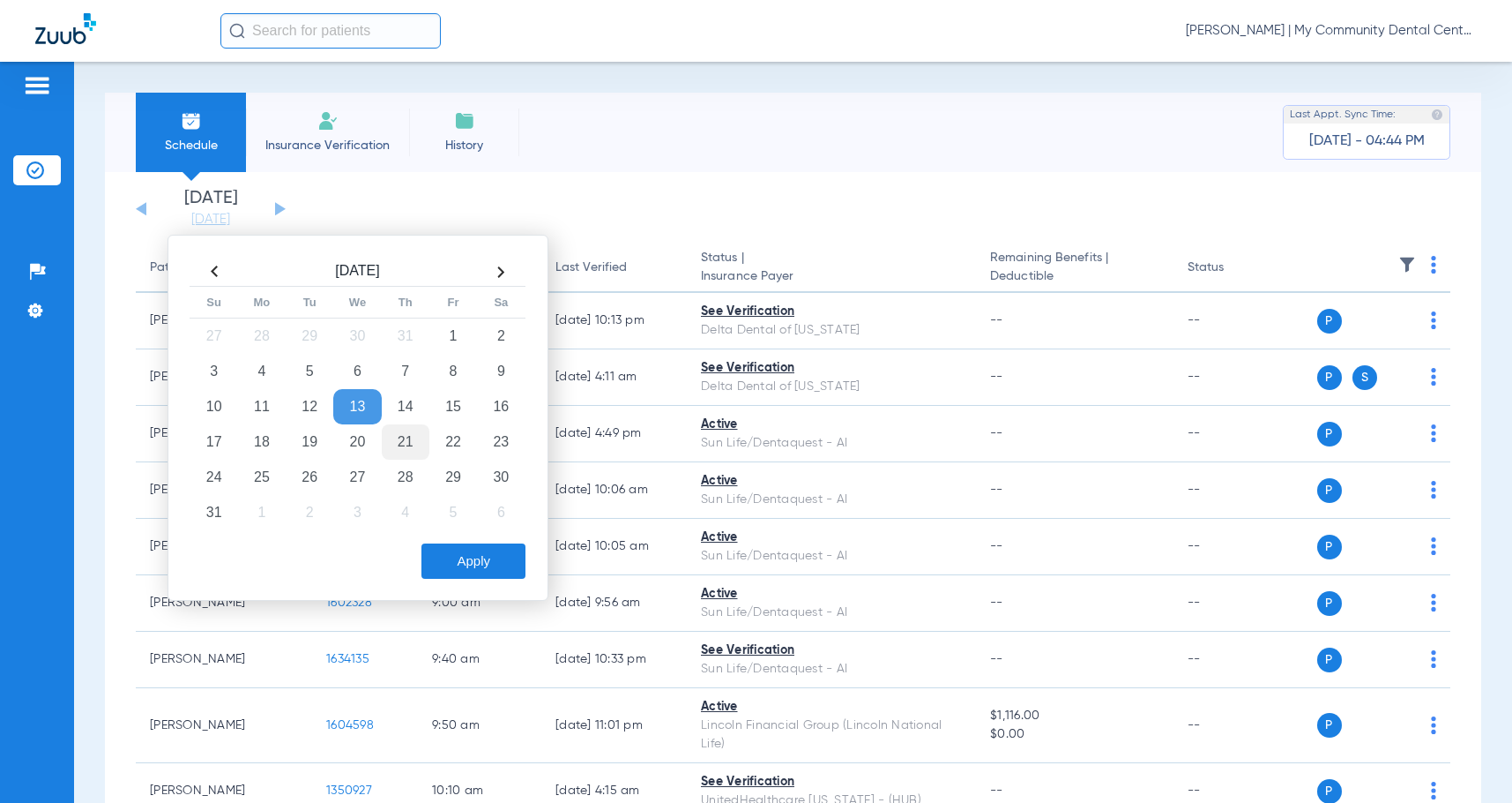
click at [407, 449] on td "21" at bounding box center [405, 441] width 47 height 36
click at [454, 564] on button "Apply" at bounding box center [474, 561] width 104 height 36
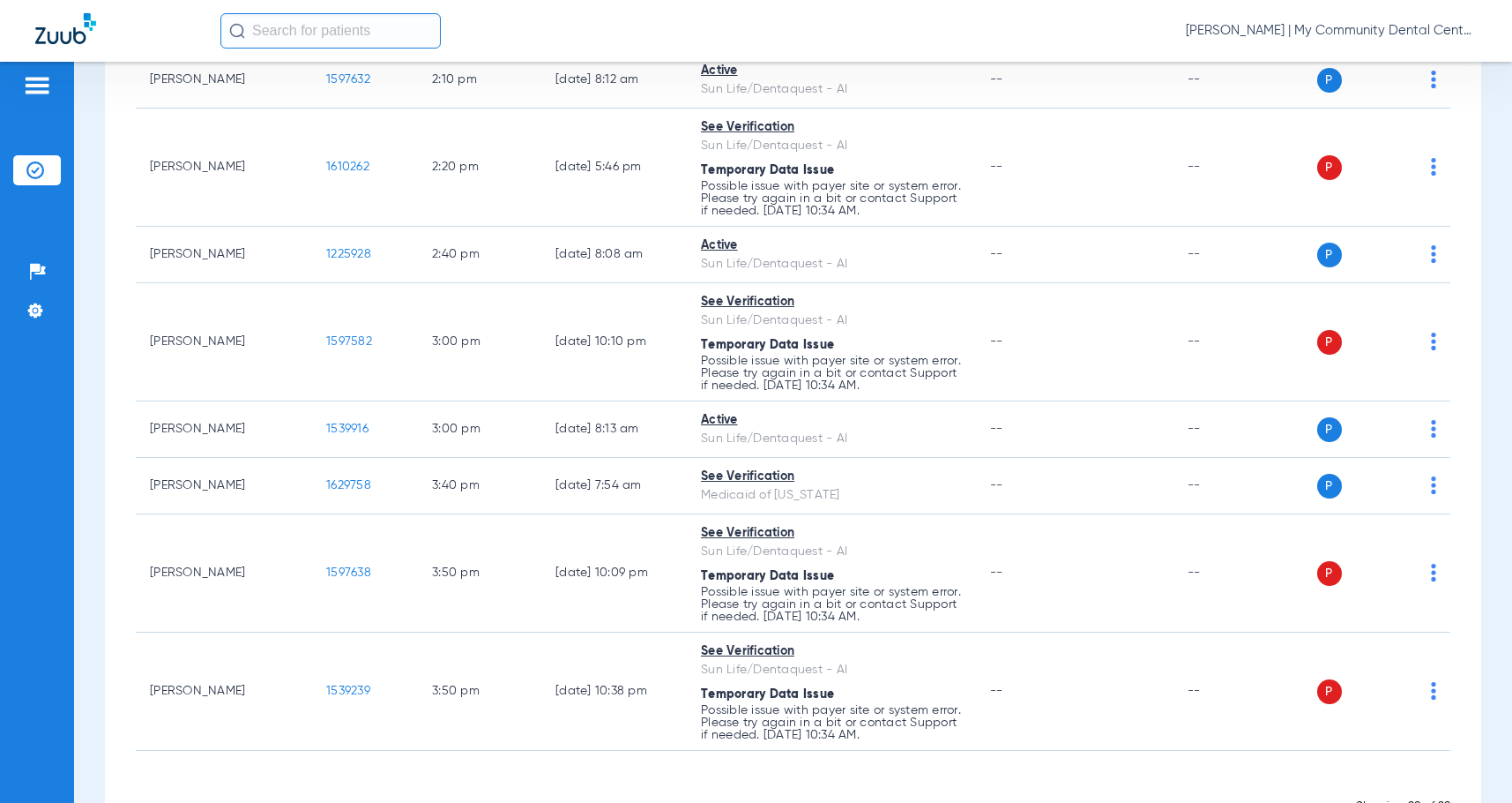
scroll to position [1676, 0]
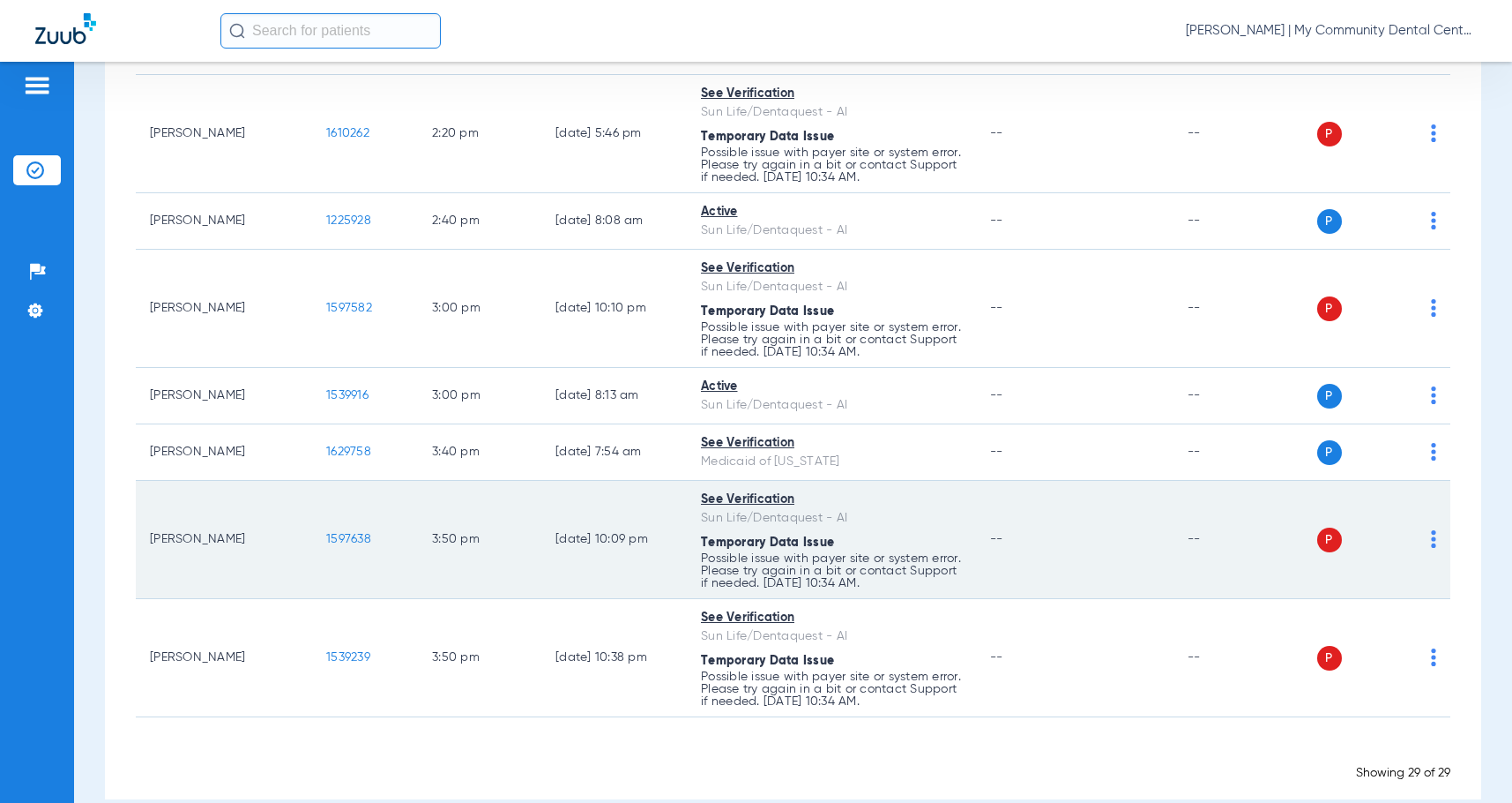
click at [1431, 548] on img at bounding box center [1433, 538] width 5 height 17
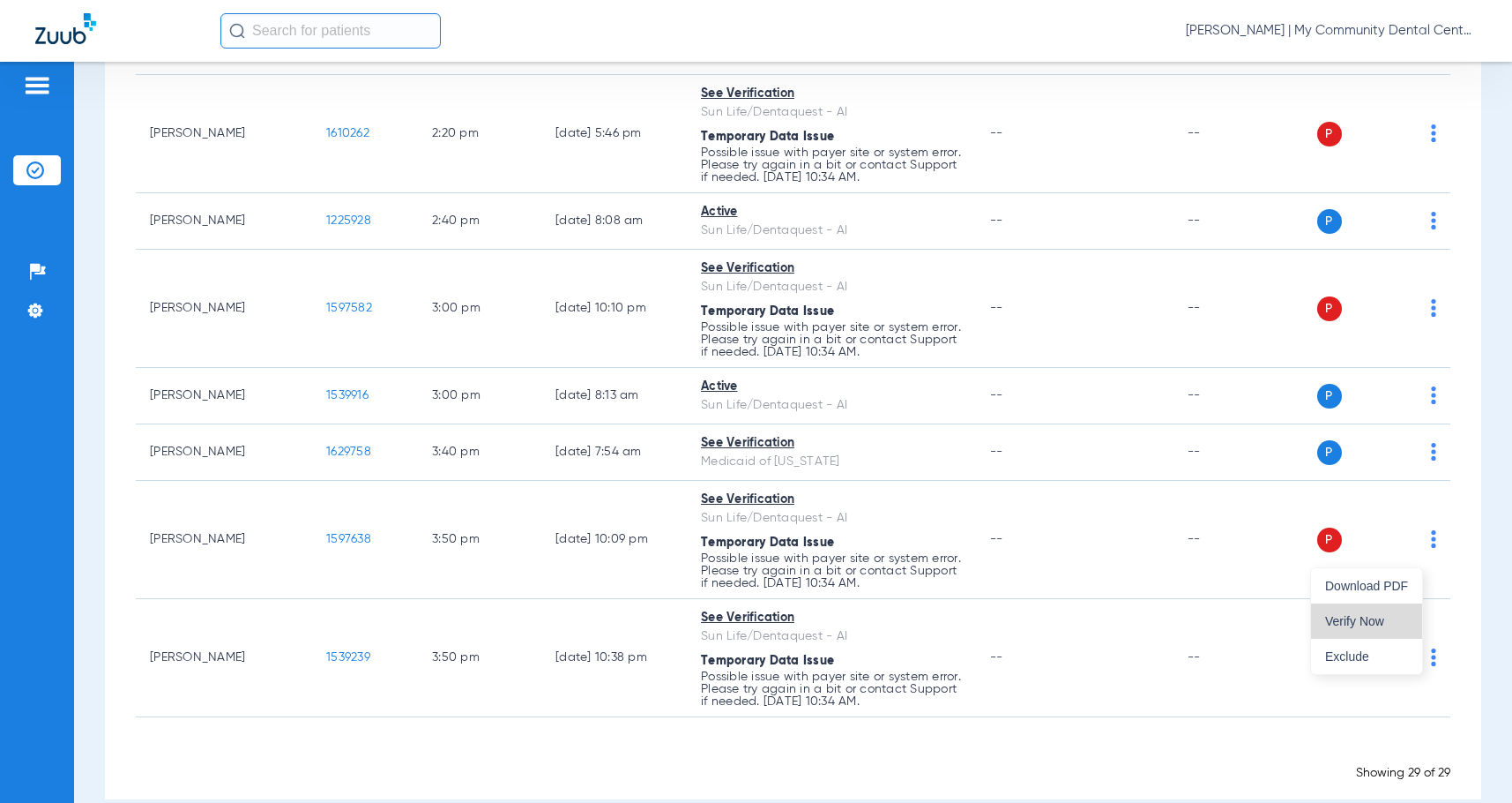
click at [1358, 627] on span "Verify Now" at bounding box center [1366, 621] width 83 height 13
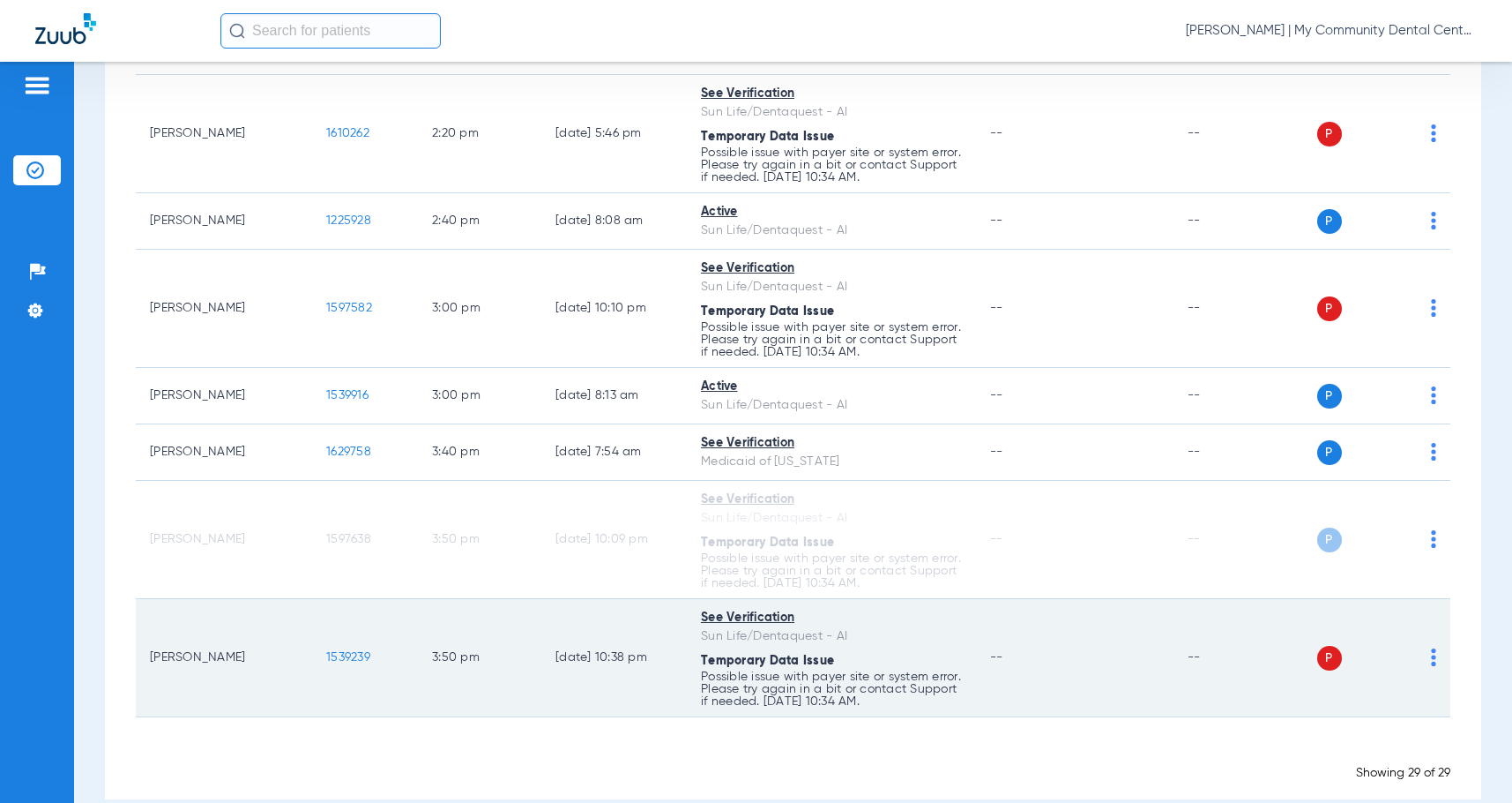
click at [1418, 667] on div "P S" at bounding box center [1364, 658] width 143 height 25
click at [1431, 666] on img at bounding box center [1433, 657] width 5 height 17
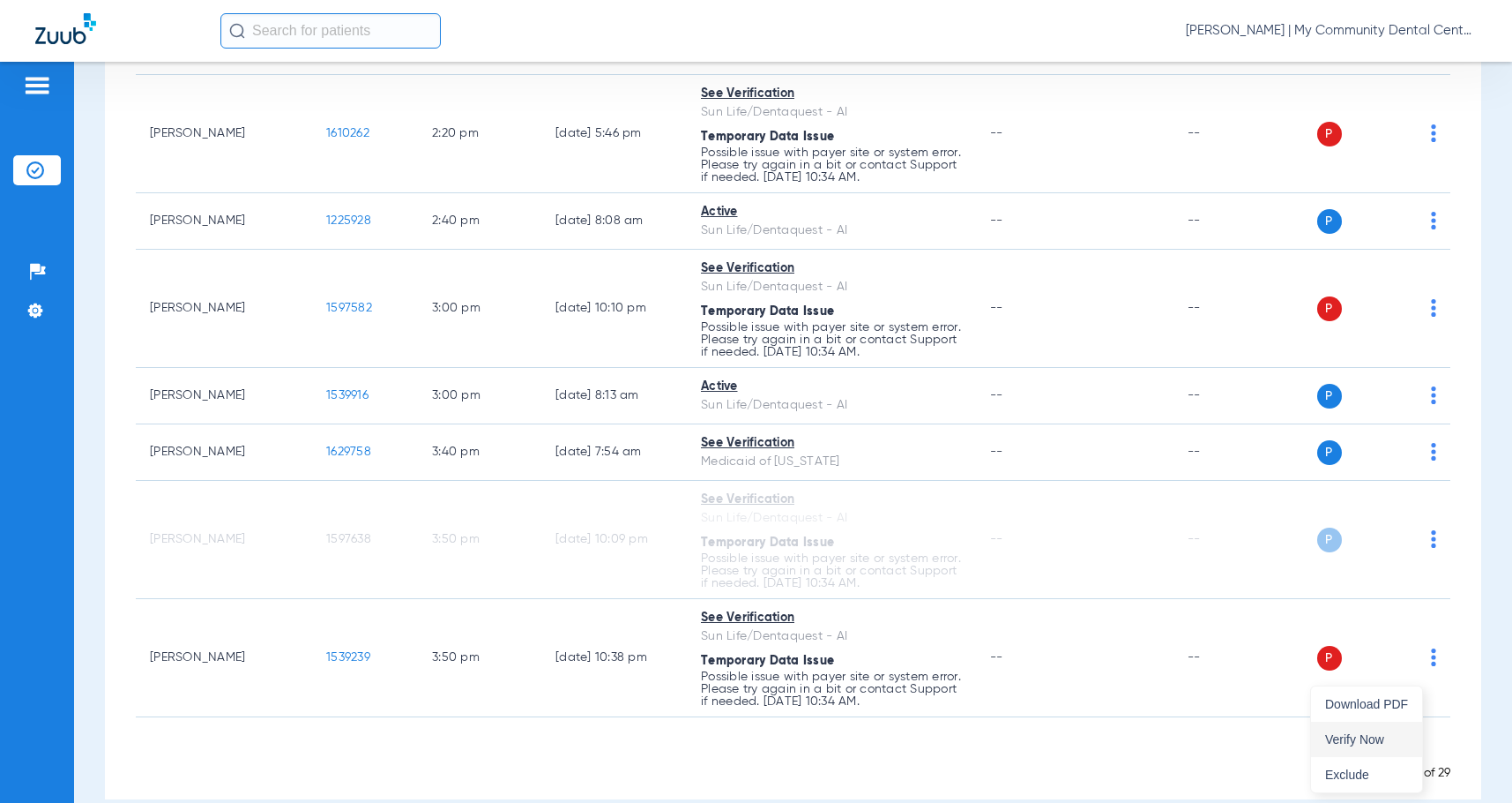
click at [1338, 742] on span "Verify Now" at bounding box center [1366, 739] width 83 height 13
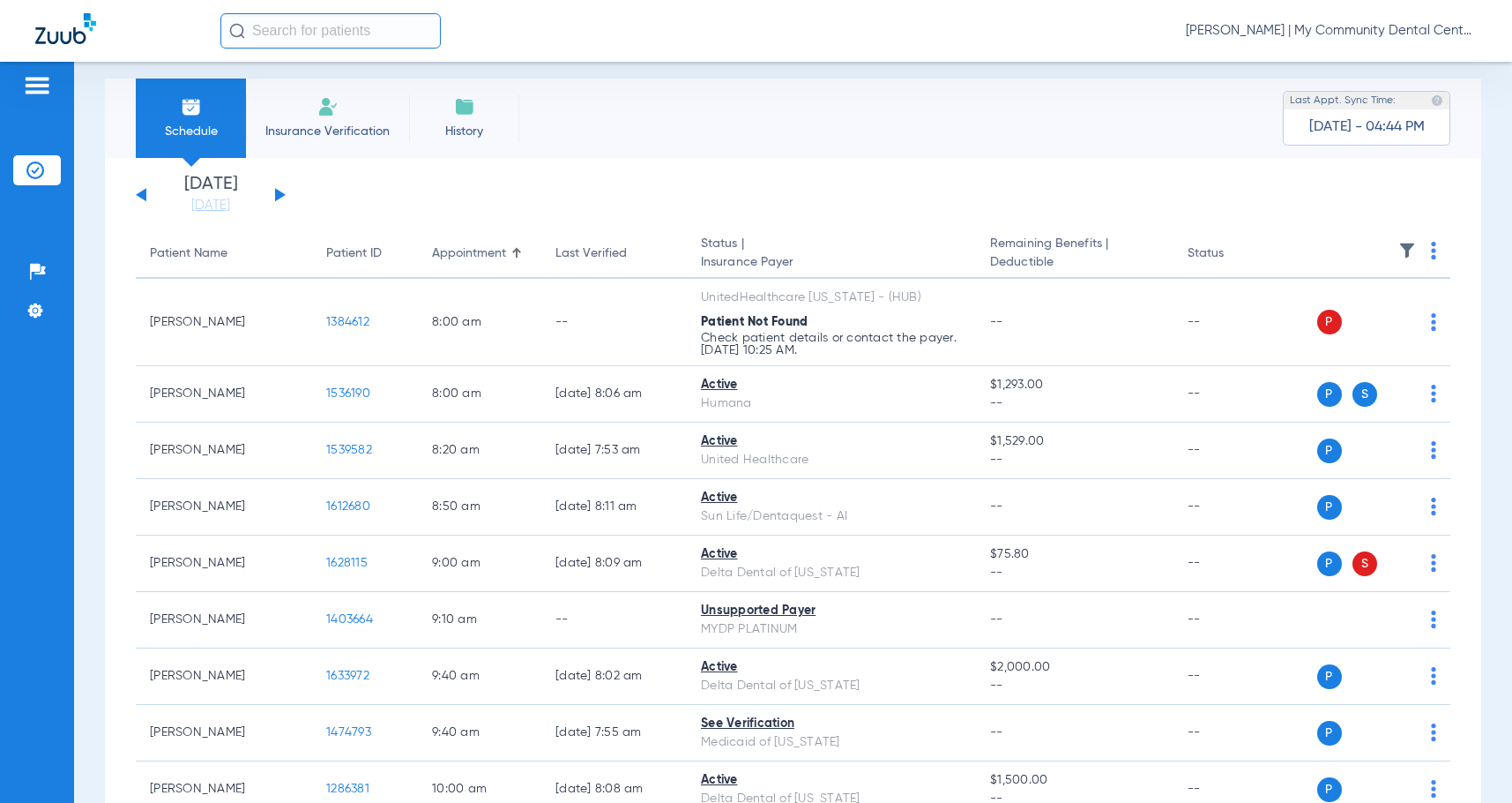
scroll to position [0, 0]
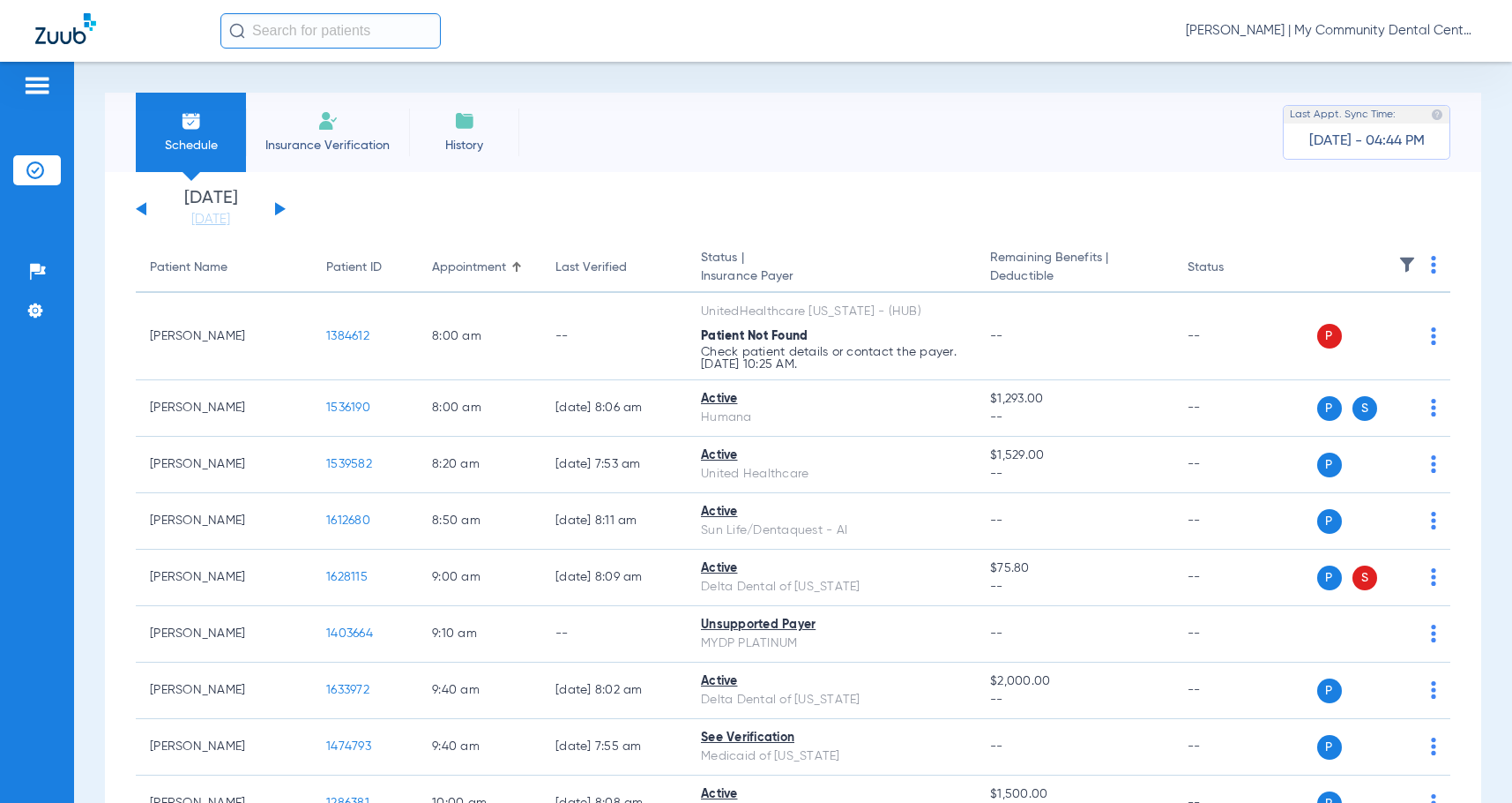
click at [278, 209] on button at bounding box center [280, 208] width 11 height 13
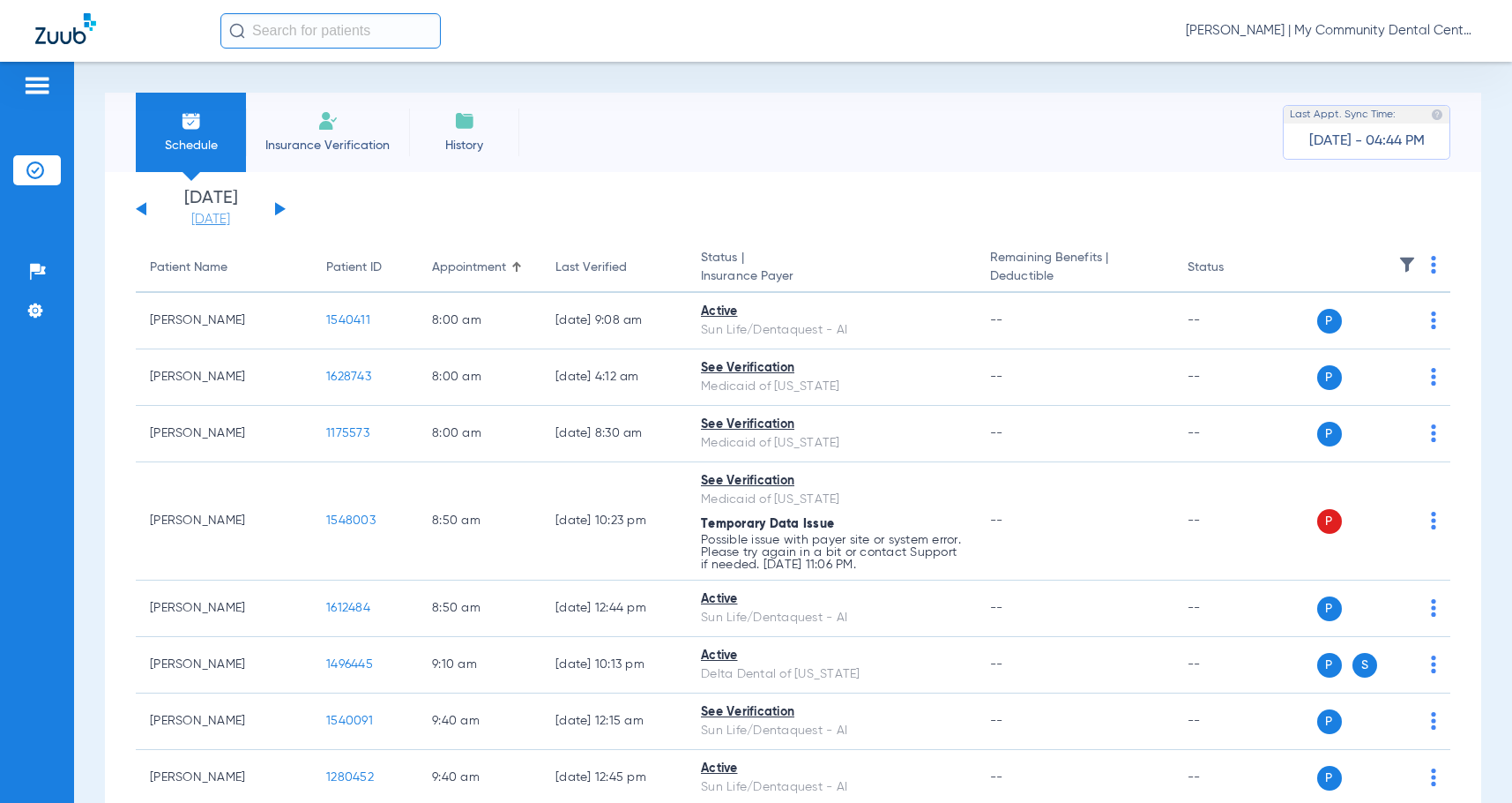
drag, startPoint x: 142, startPoint y: 207, endPoint x: 175, endPoint y: 217, distance: 34.5
click at [142, 207] on button at bounding box center [142, 208] width 11 height 13
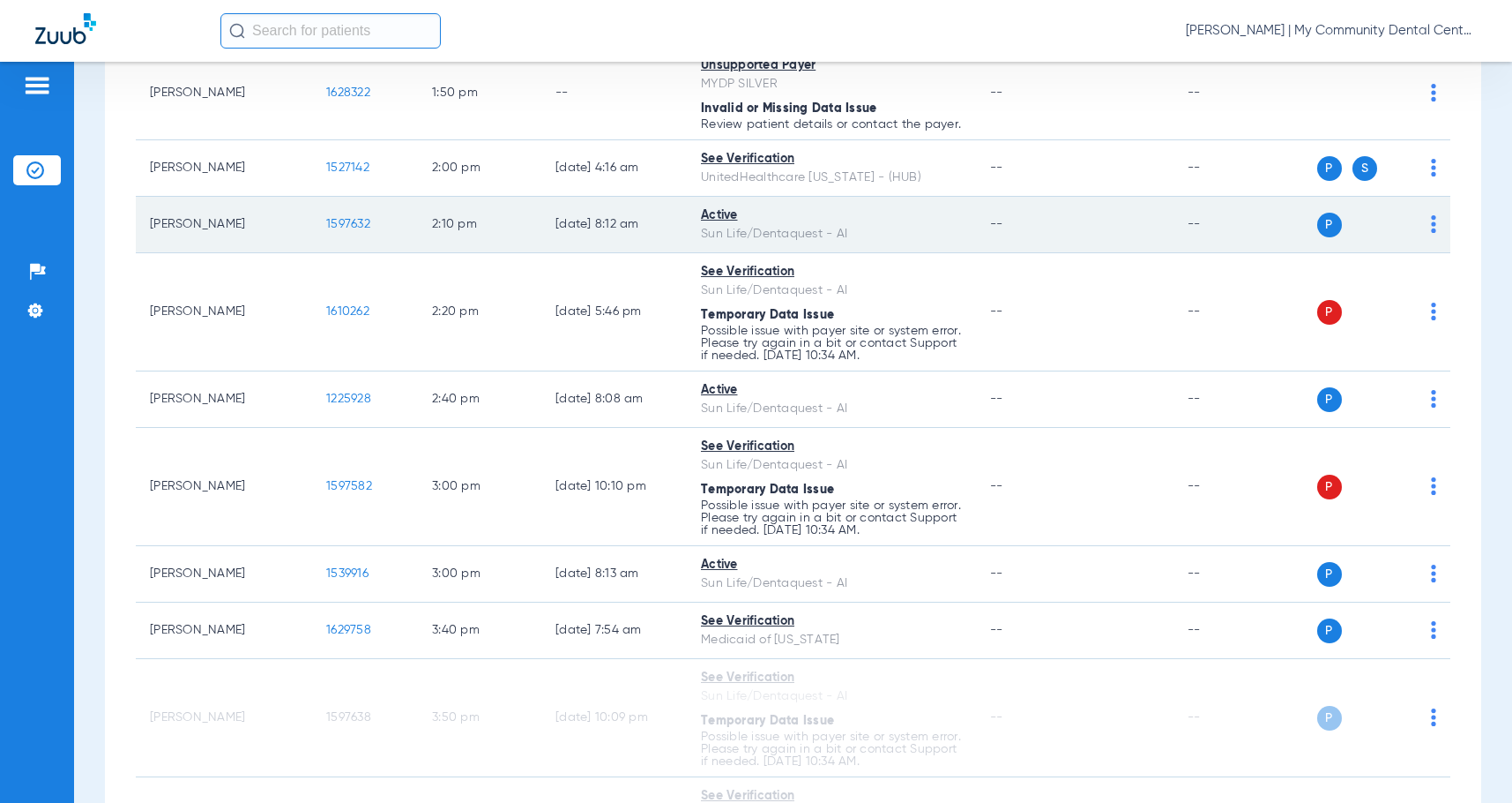
scroll to position [1716, 0]
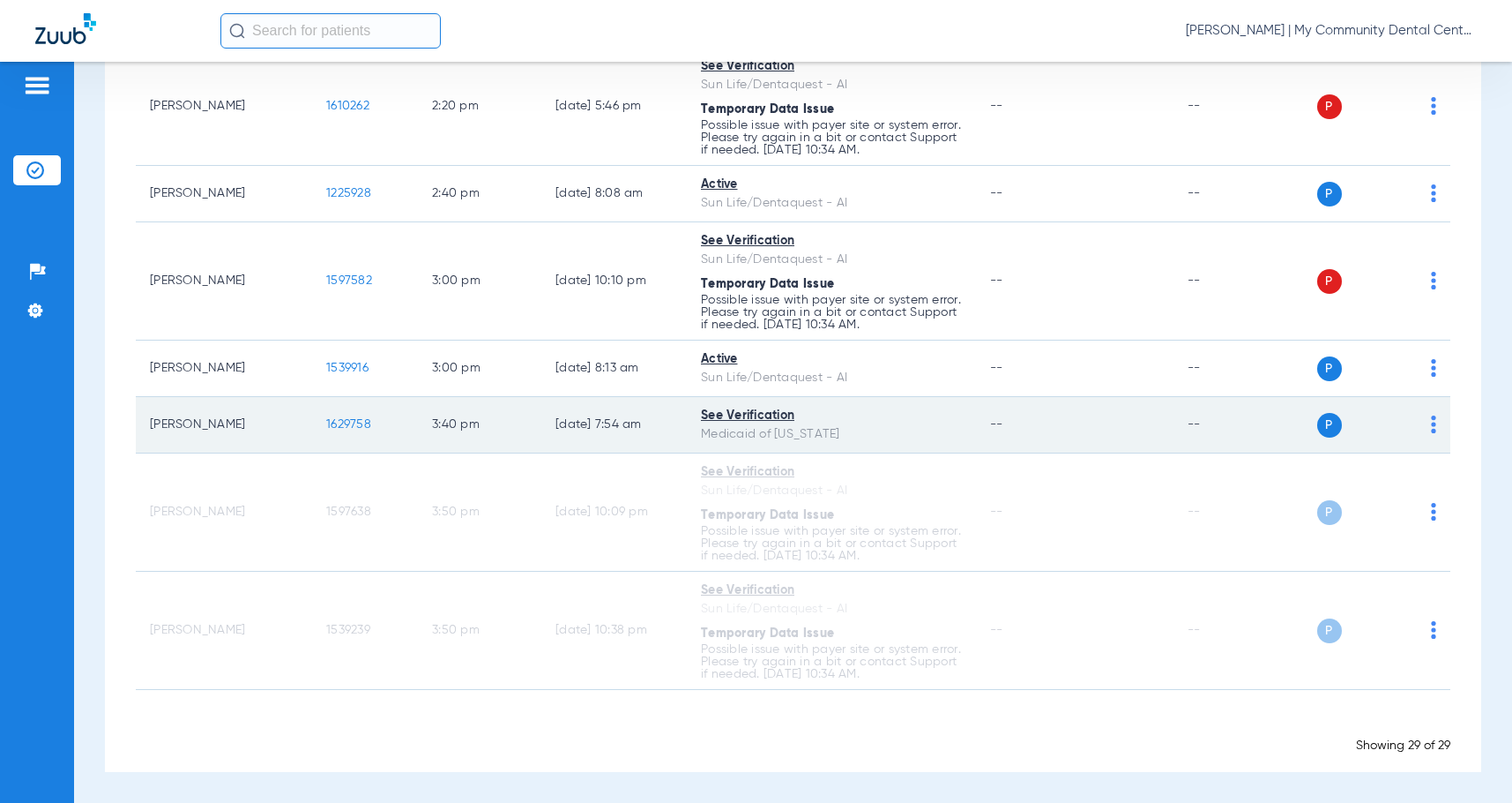
click at [331, 428] on span "1629758" at bounding box center [348, 425] width 45 height 13
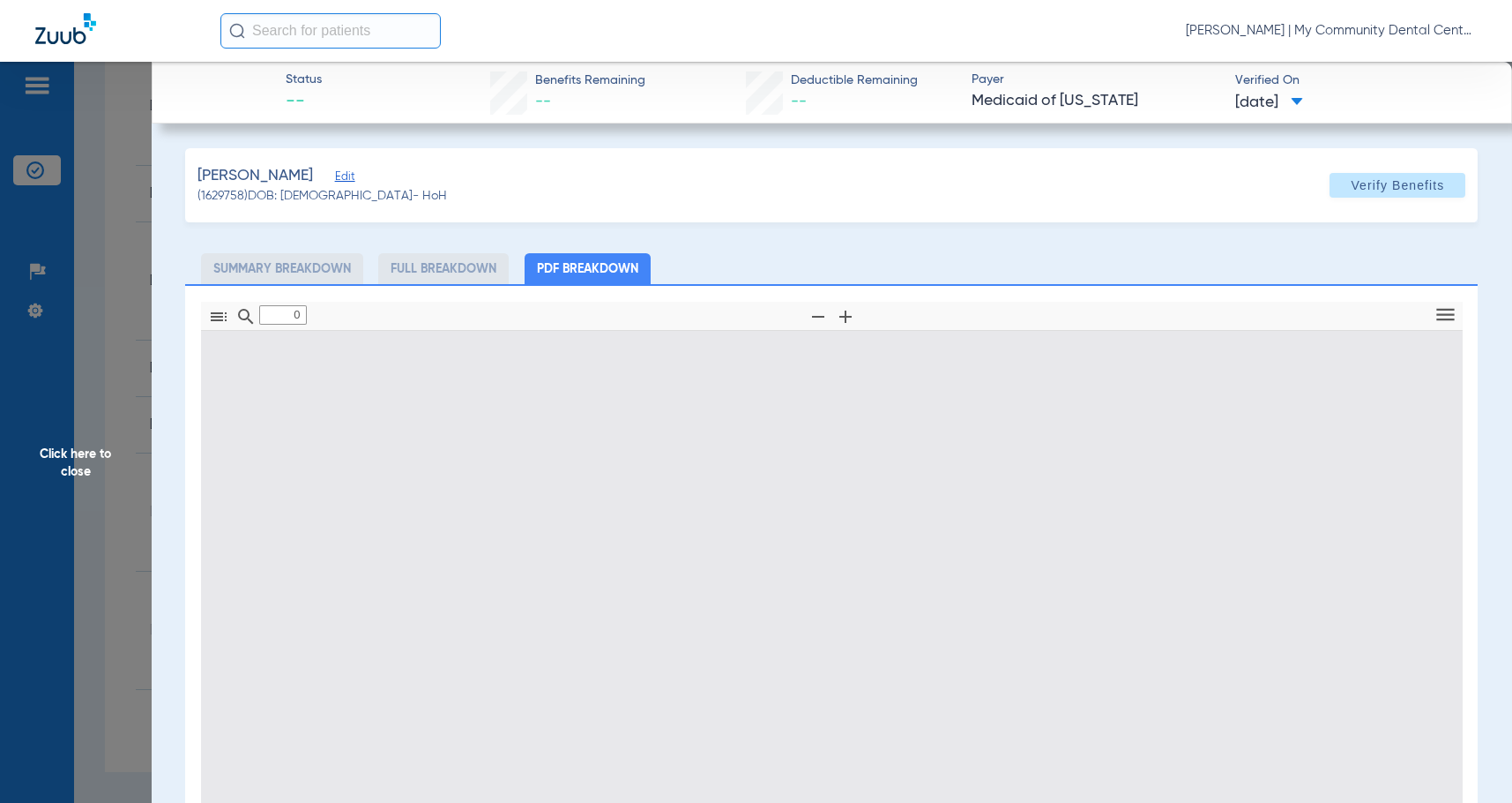
type input "1"
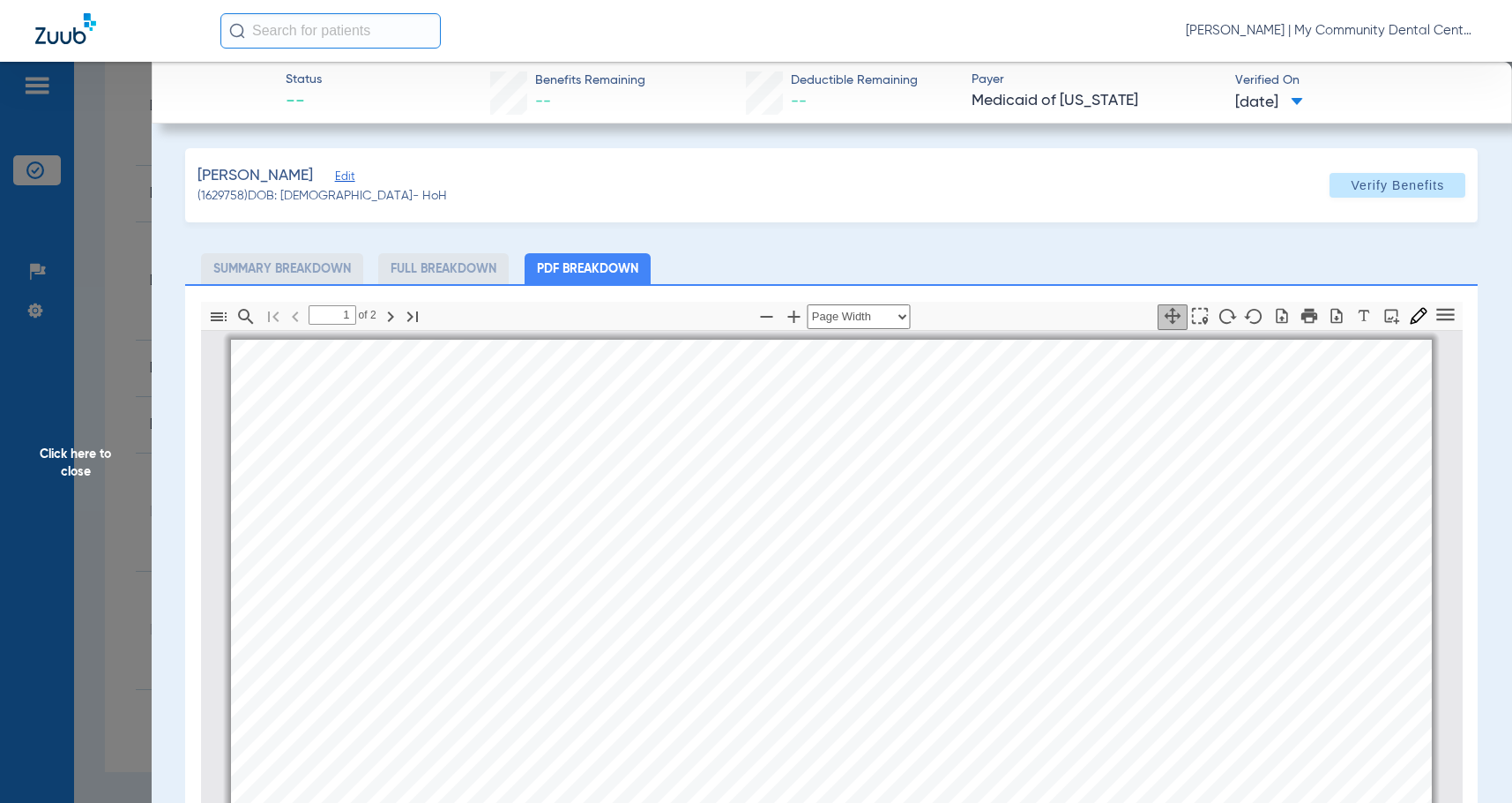
scroll to position [9, 0]
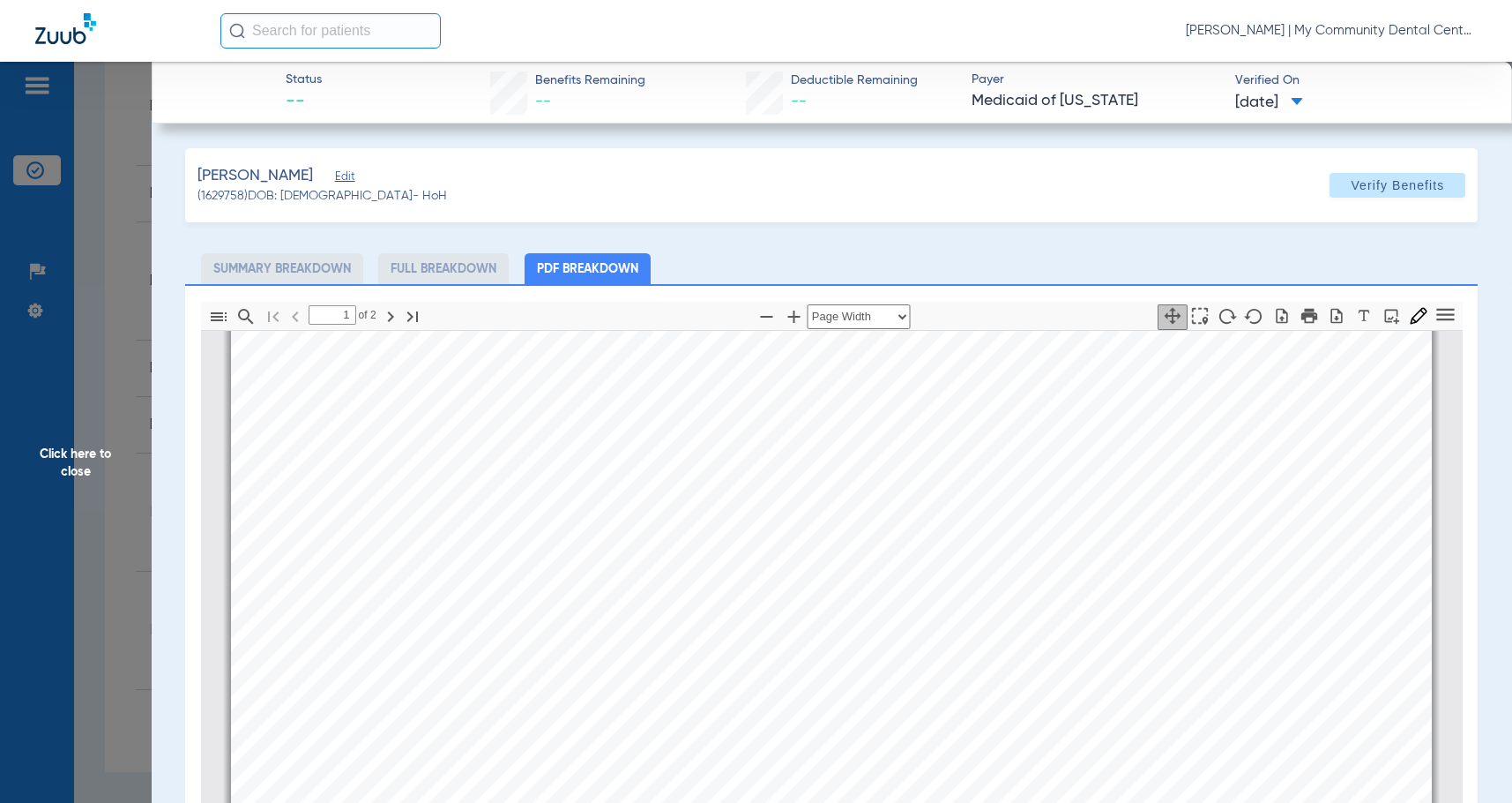
click at [89, 446] on span "Click here to close" at bounding box center [76, 463] width 152 height 803
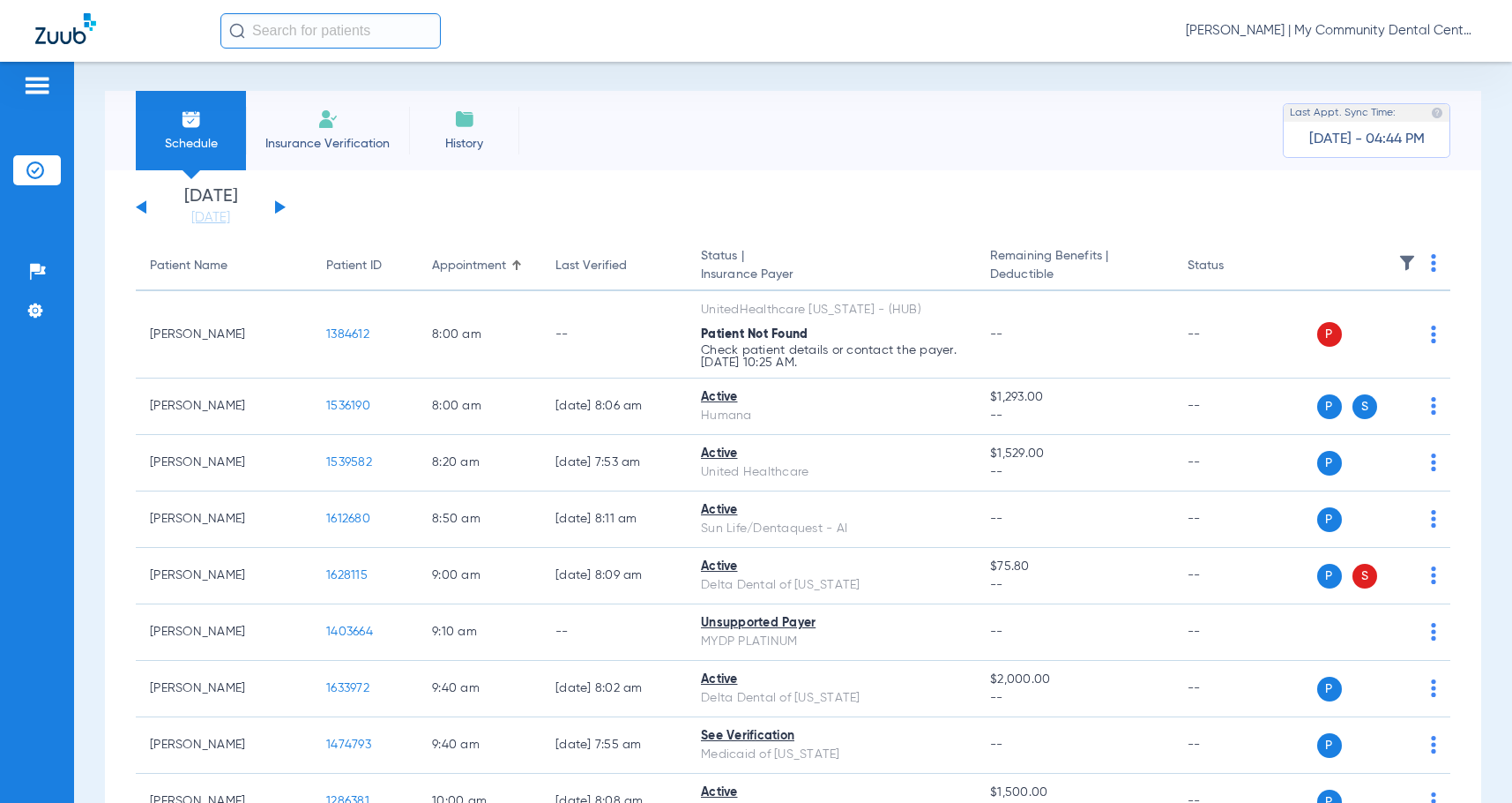
scroll to position [0, 0]
click at [277, 211] on button at bounding box center [280, 208] width 11 height 13
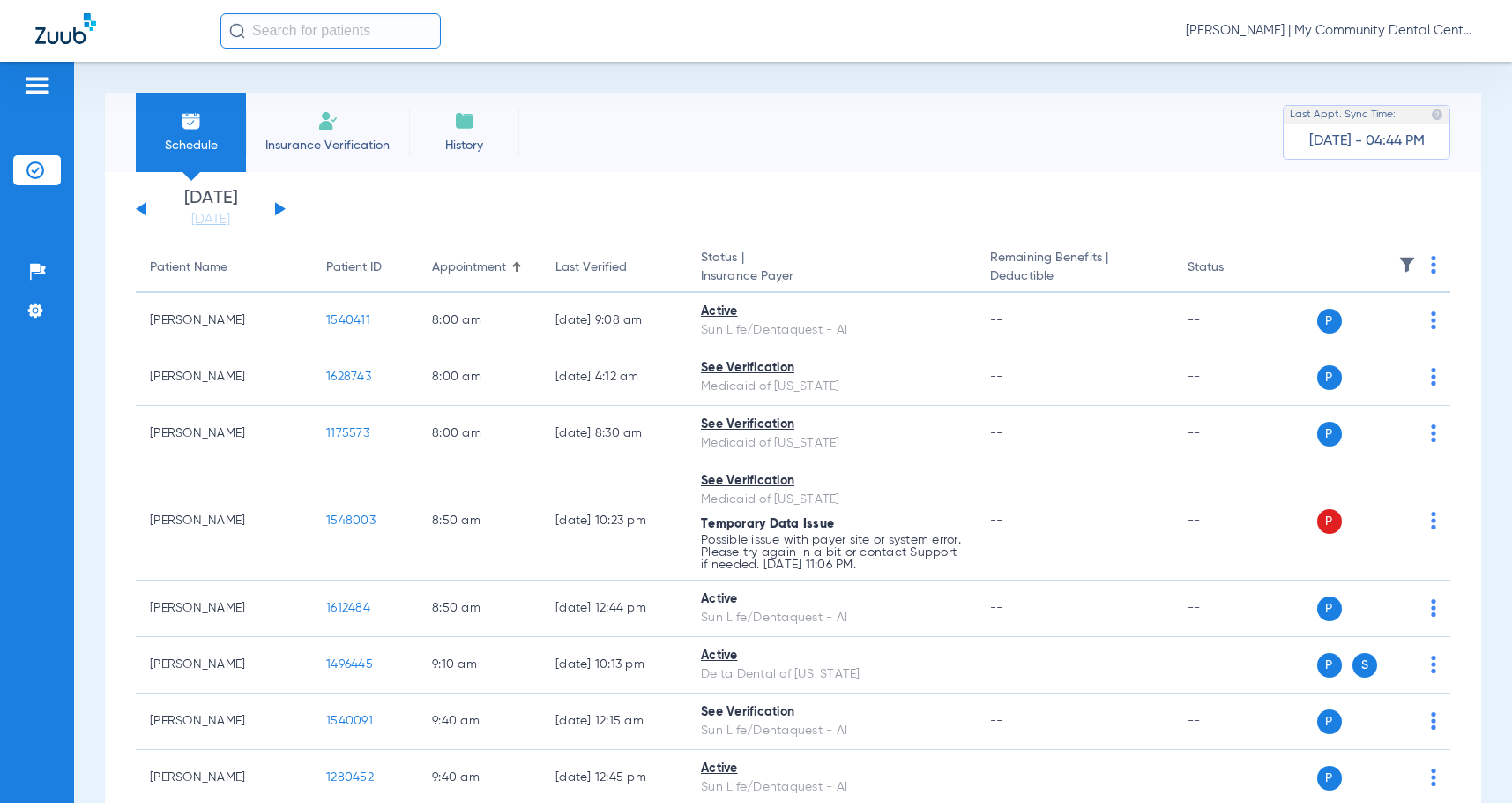
click at [142, 211] on button at bounding box center [142, 208] width 11 height 13
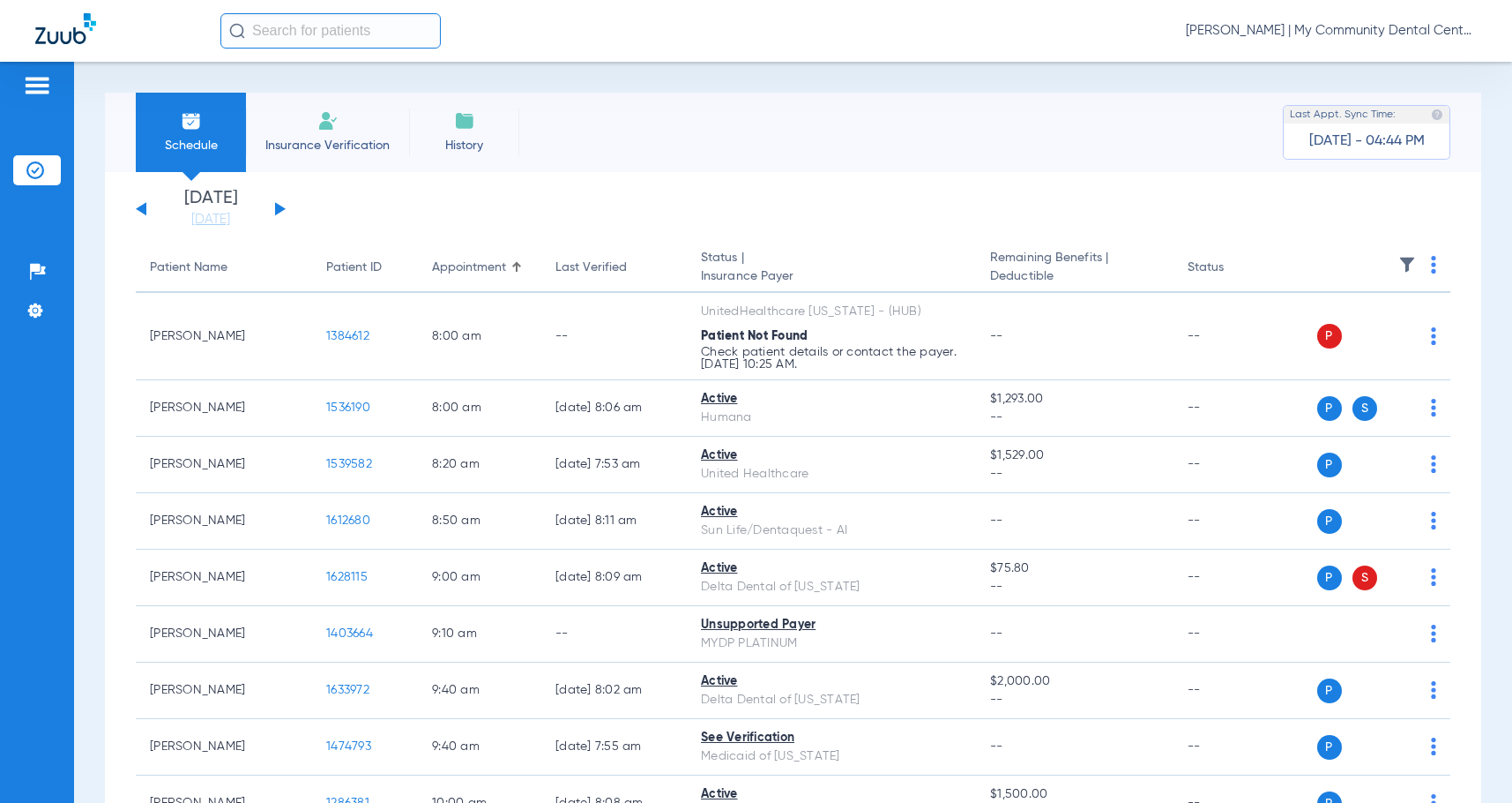
drag, startPoint x: 226, startPoint y: 220, endPoint x: 310, endPoint y: 356, distance: 159.8
click at [226, 221] on link "[DATE]" at bounding box center [211, 219] width 106 height 17
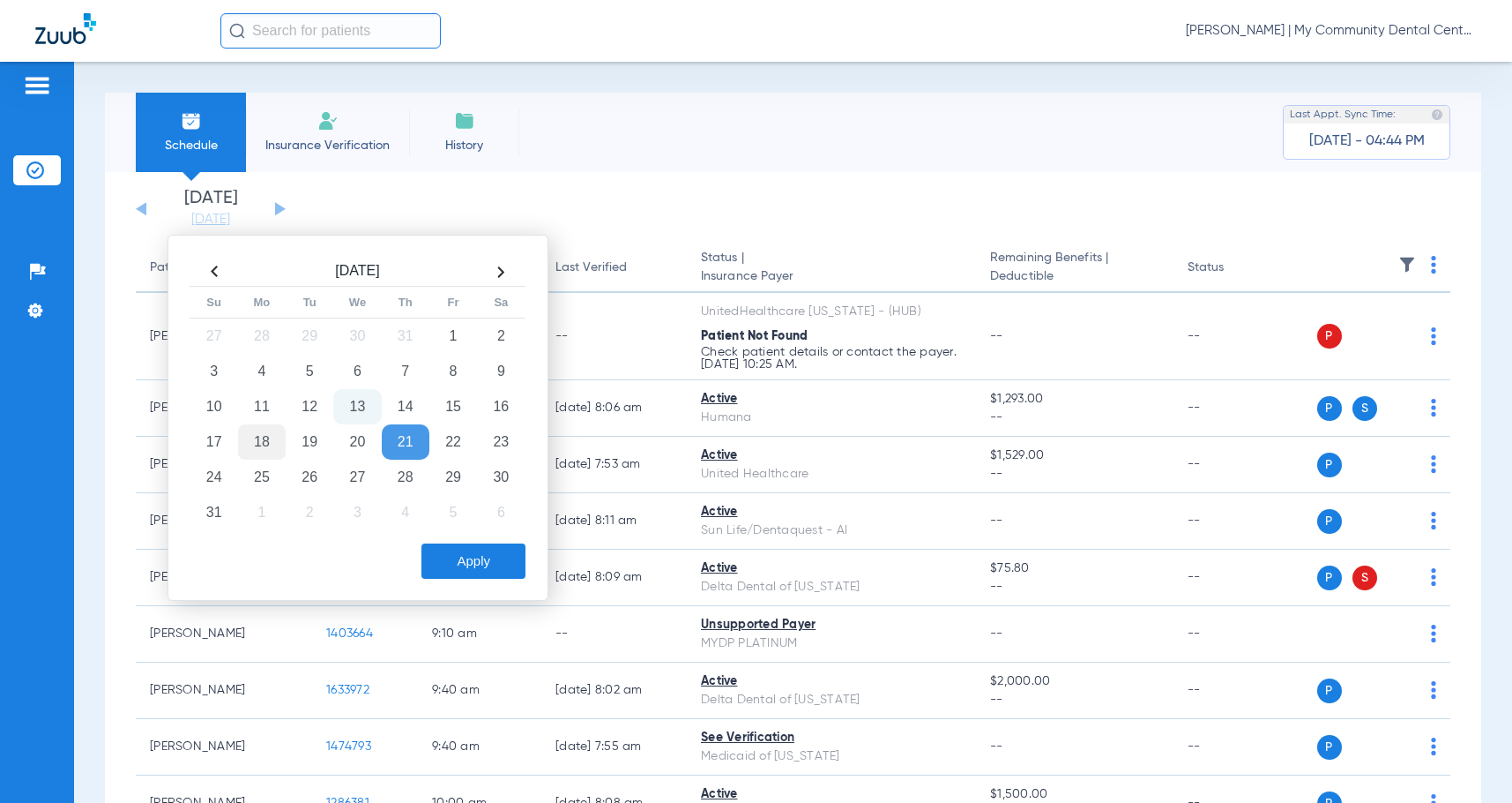
click at [262, 438] on td "18" at bounding box center [262, 441] width 47 height 36
click at [473, 561] on button "Apply" at bounding box center [474, 561] width 104 height 36
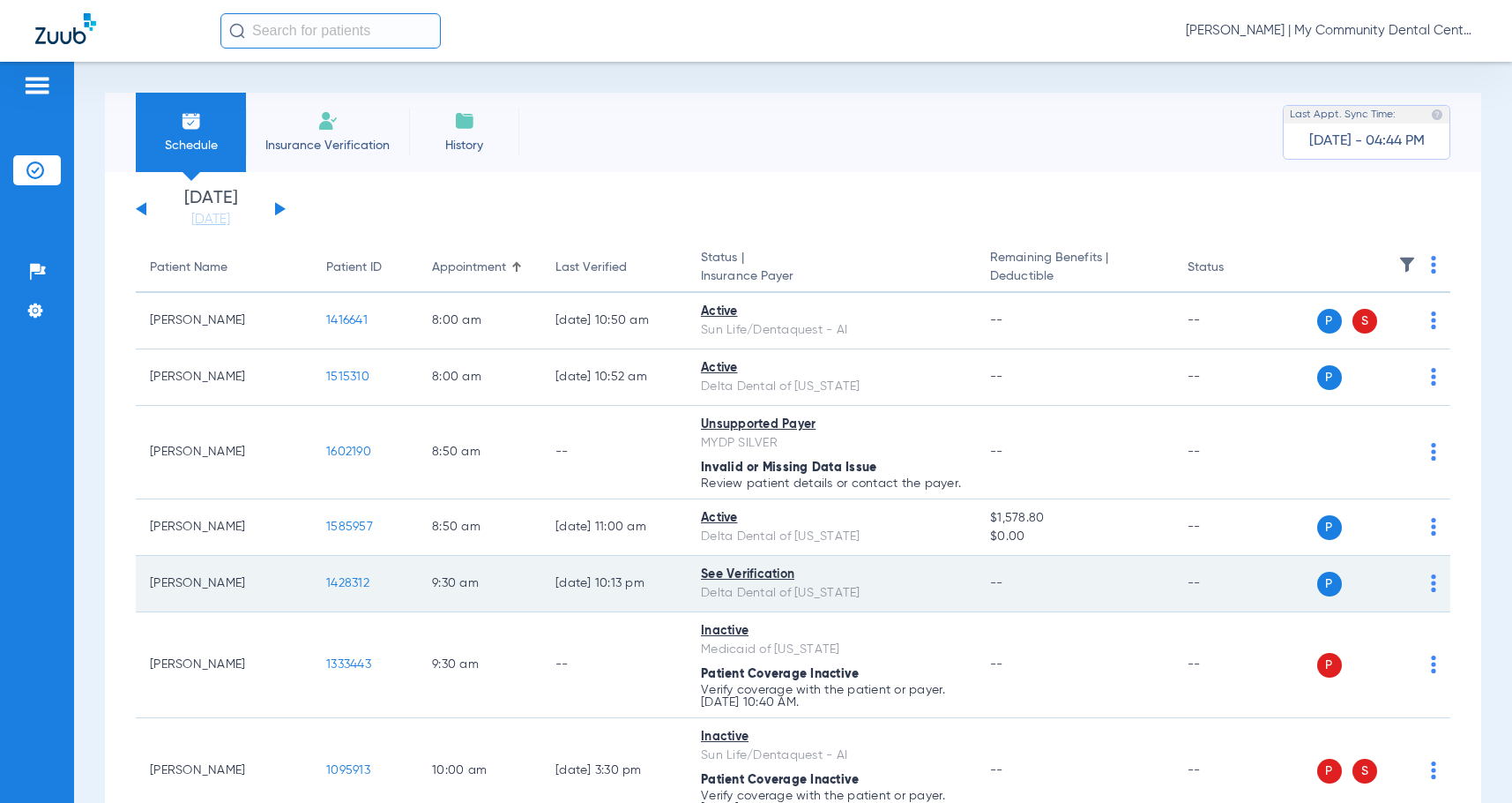
click at [1431, 592] on img at bounding box center [1433, 583] width 5 height 17
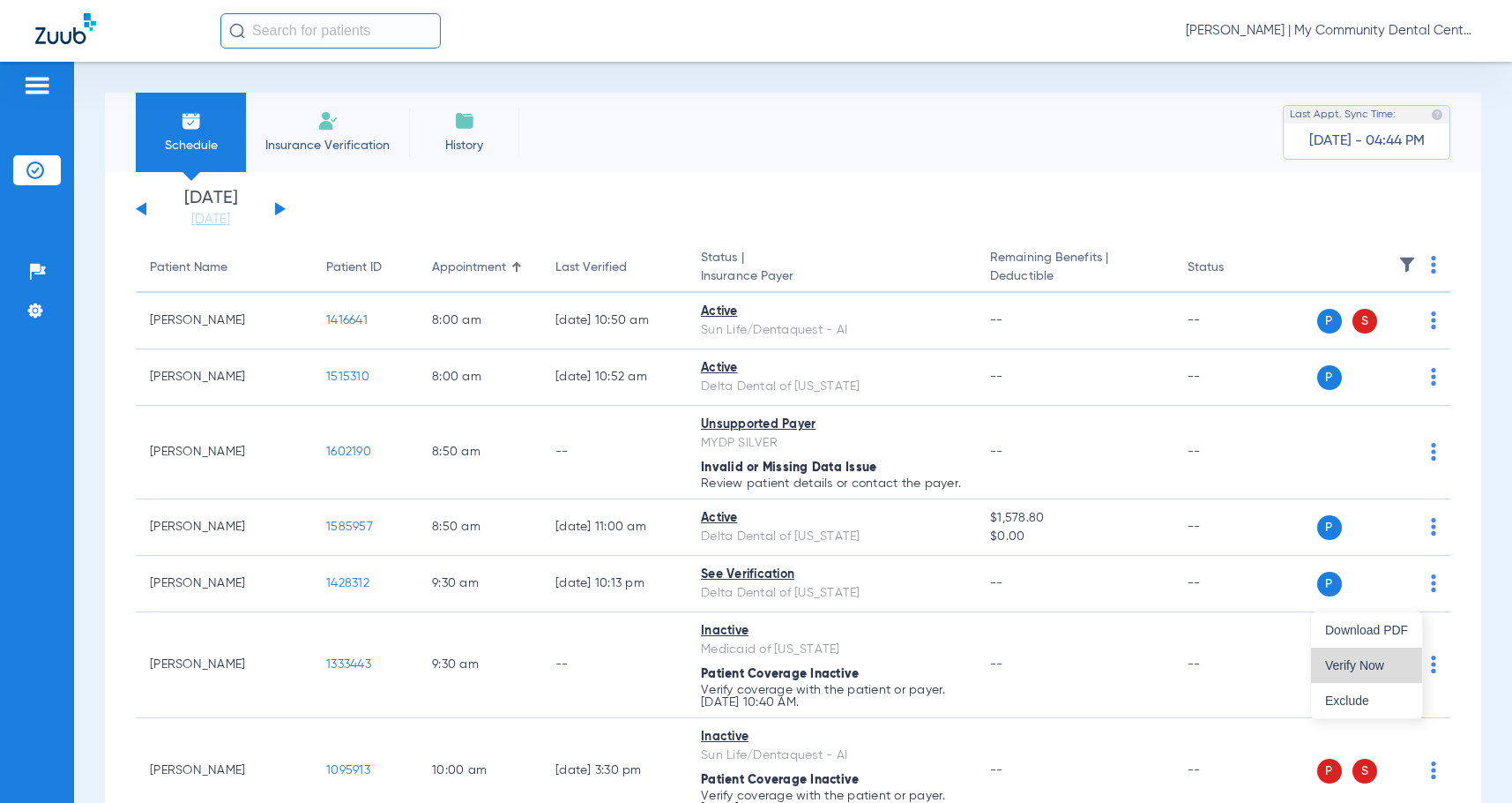
click at [1358, 661] on span "Verify Now" at bounding box center [1366, 665] width 83 height 13
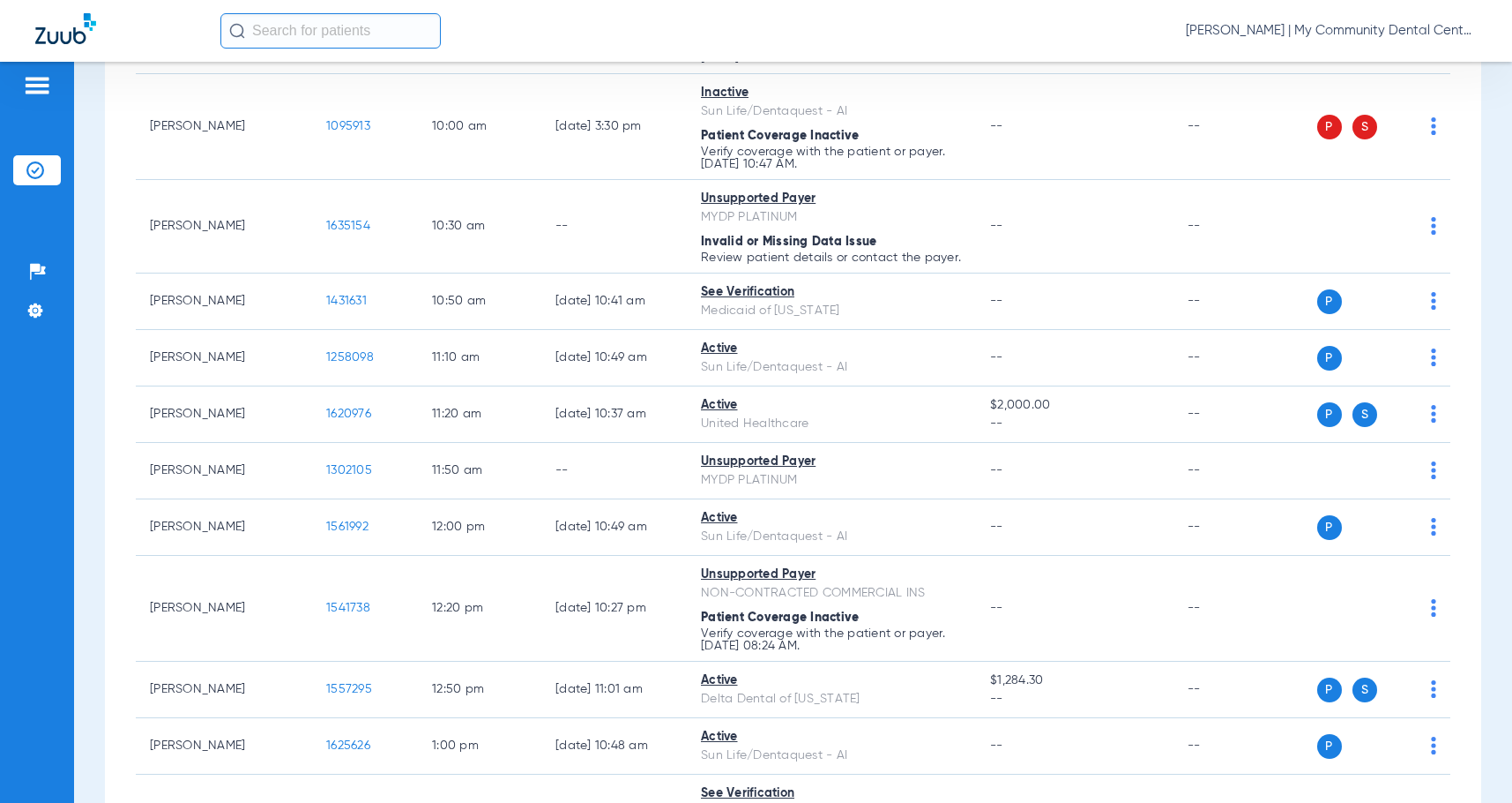
scroll to position [203, 0]
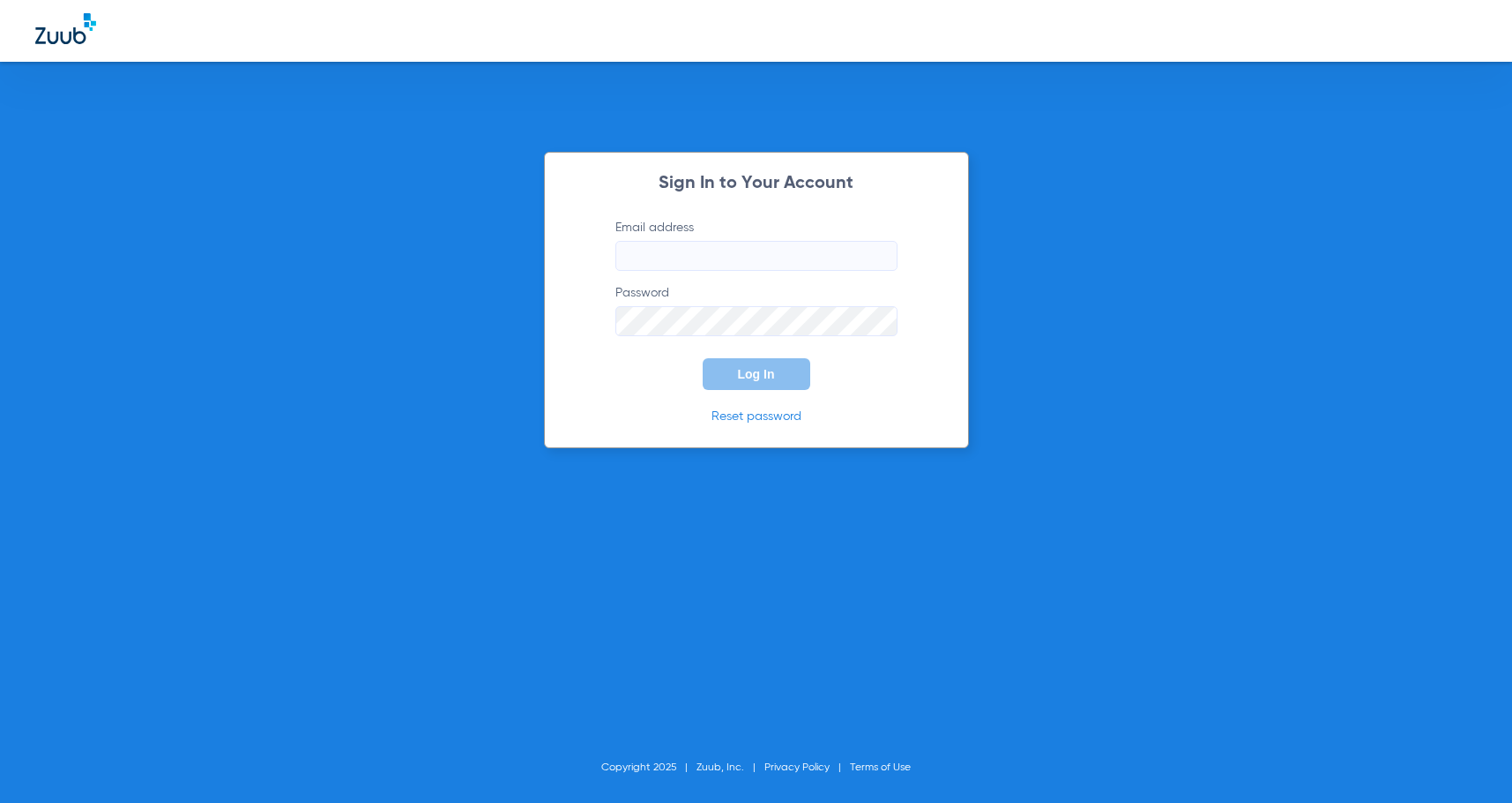
type input "[EMAIL_ADDRESS][DOMAIN_NAME]"
click at [772, 367] on span "Log In" at bounding box center [756, 374] width 37 height 14
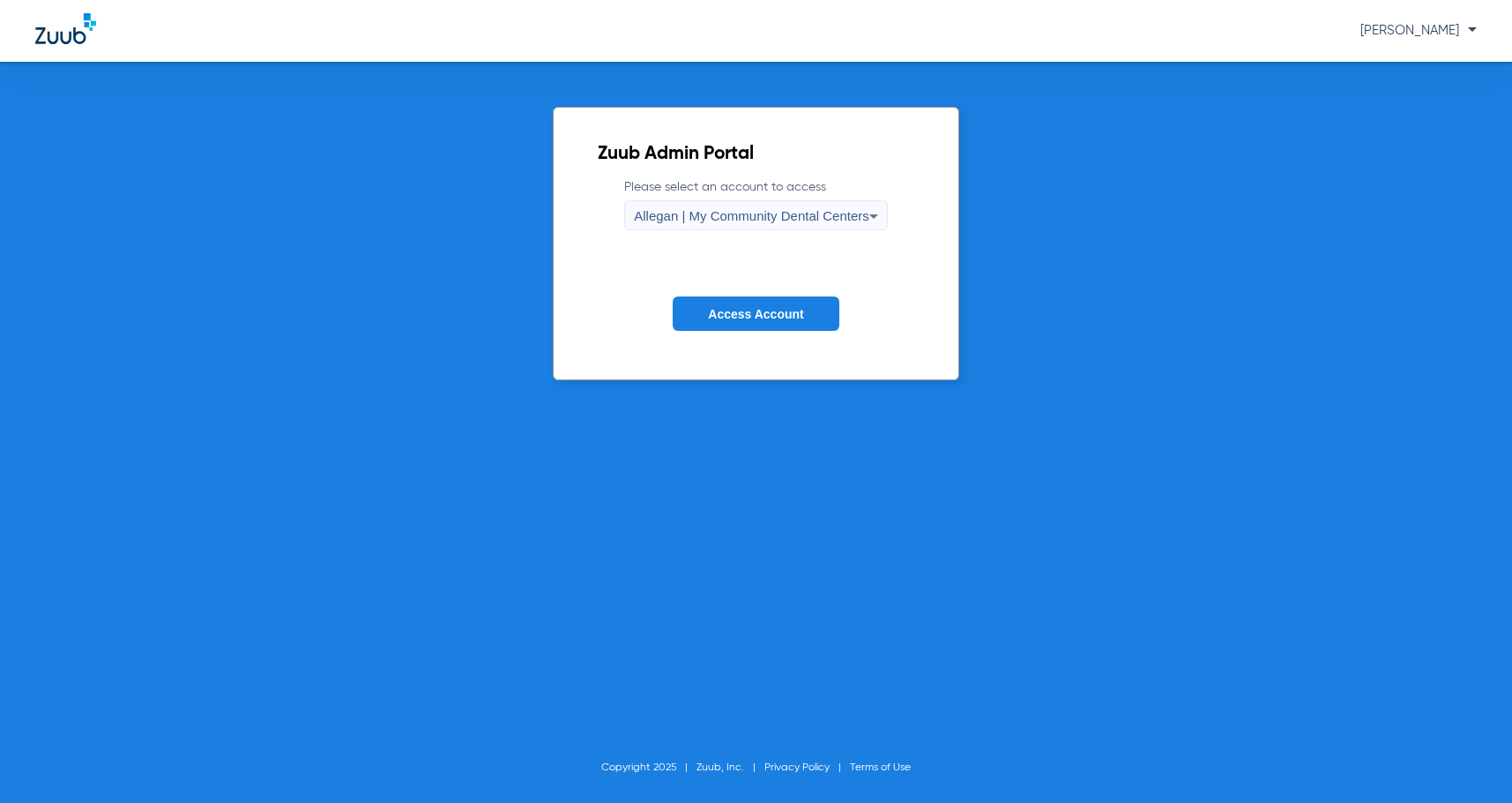
click at [728, 230] on div "Allegan | My Community Dental Centers" at bounding box center [751, 216] width 236 height 30
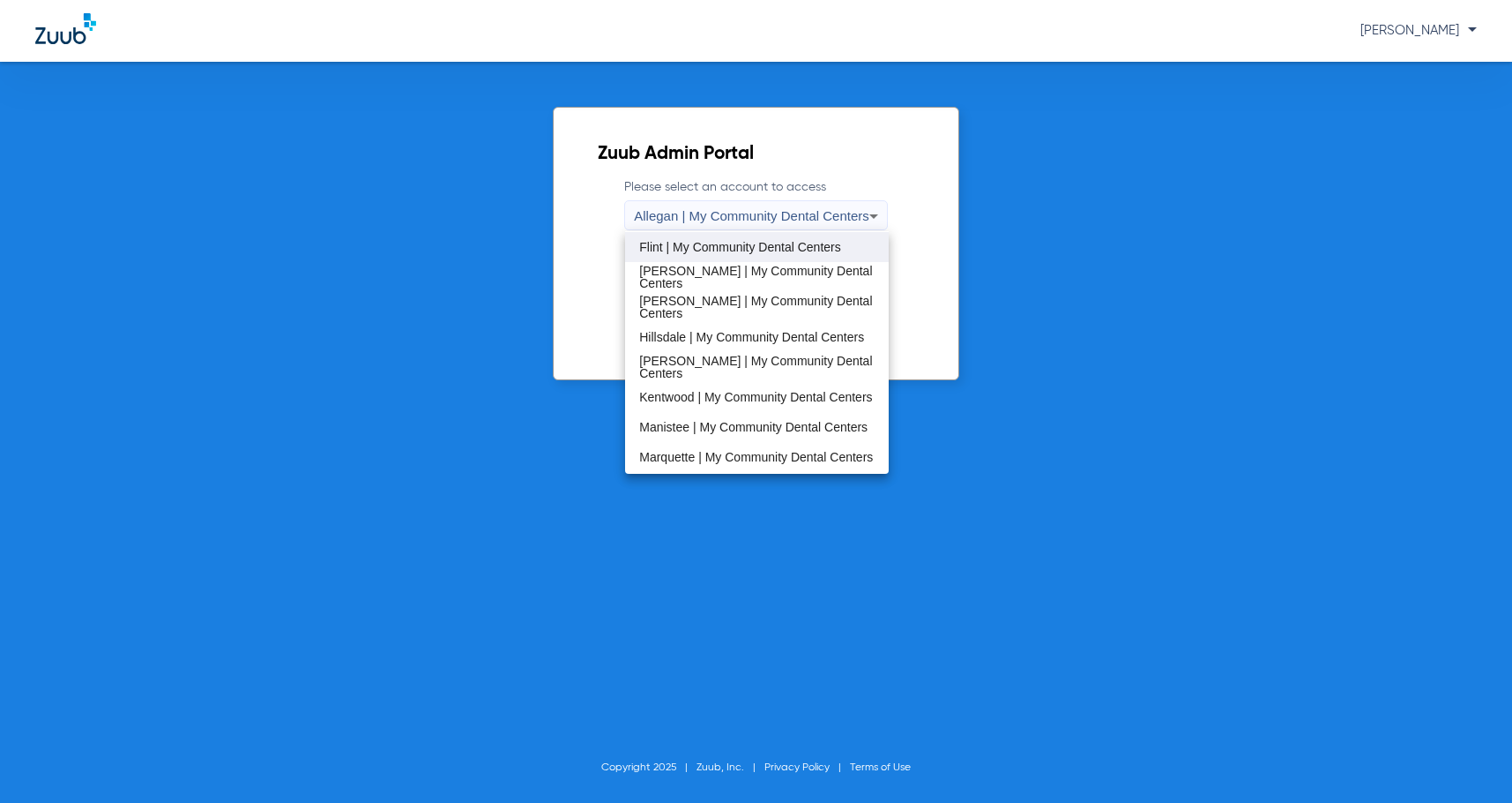
scroll to position [353, 0]
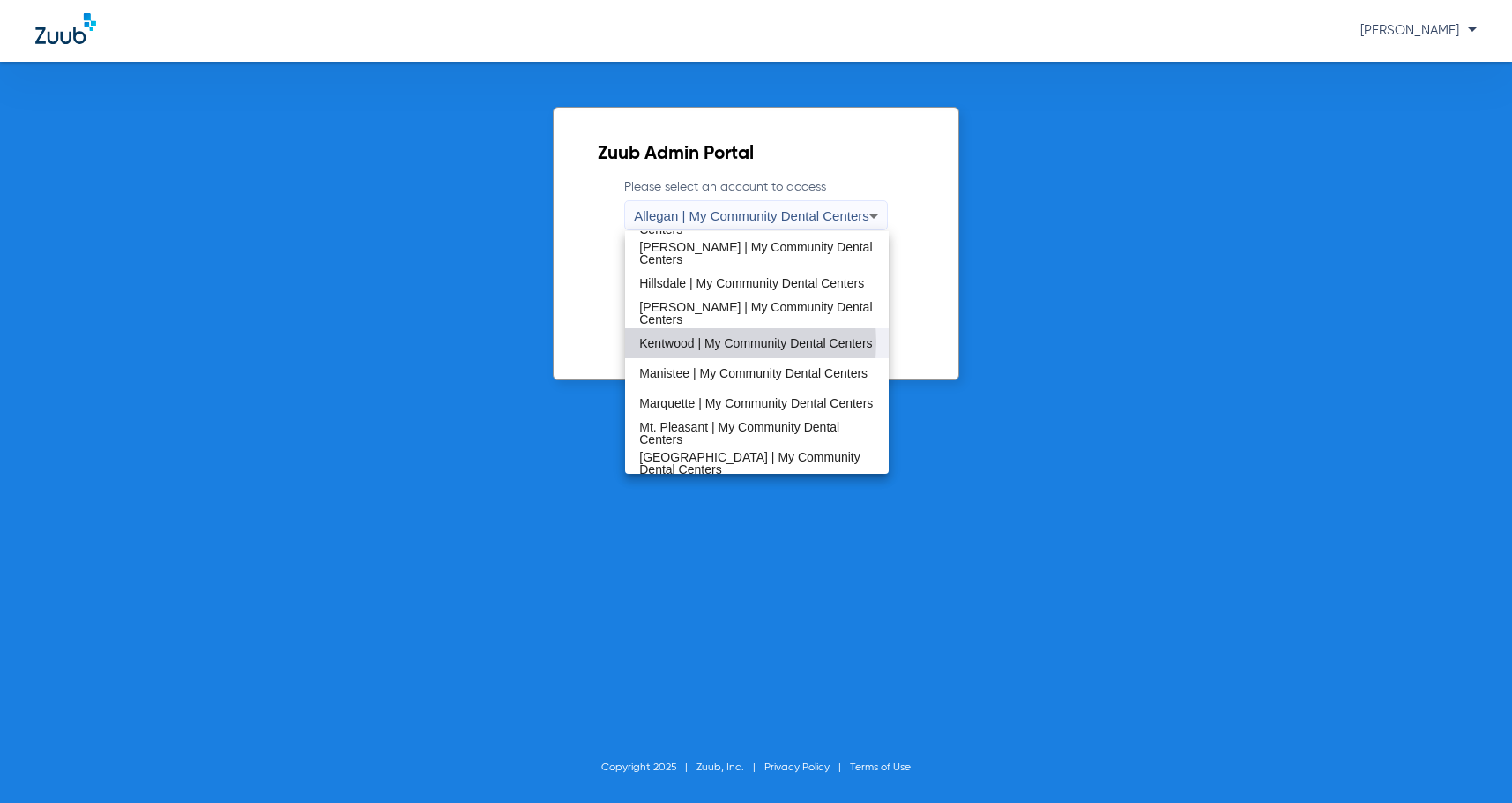
click at [712, 343] on span "Kentwood | My Community Dental Centers" at bounding box center [755, 343] width 233 height 13
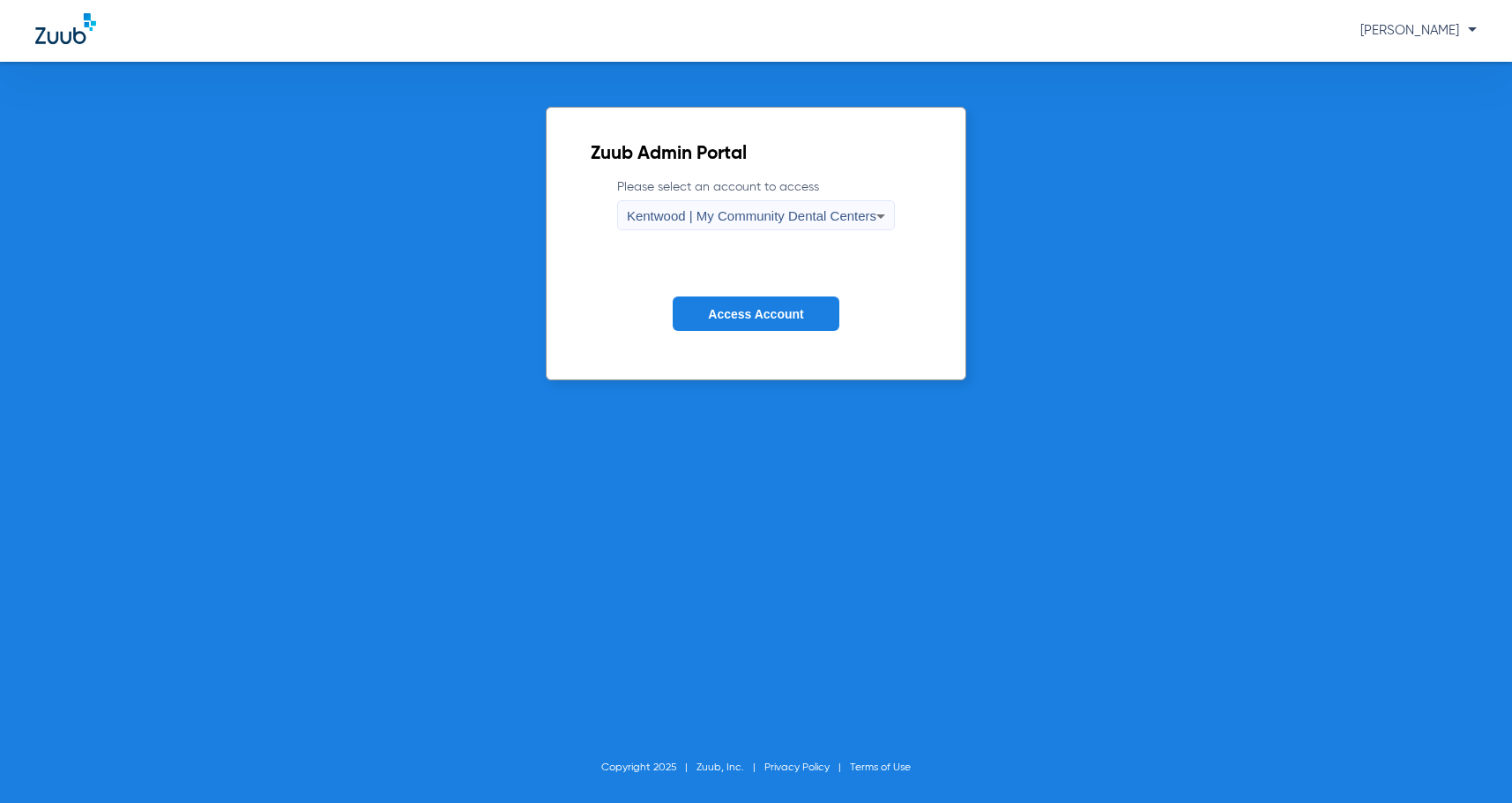
click at [726, 318] on span "Access Account" at bounding box center [755, 313] width 95 height 14
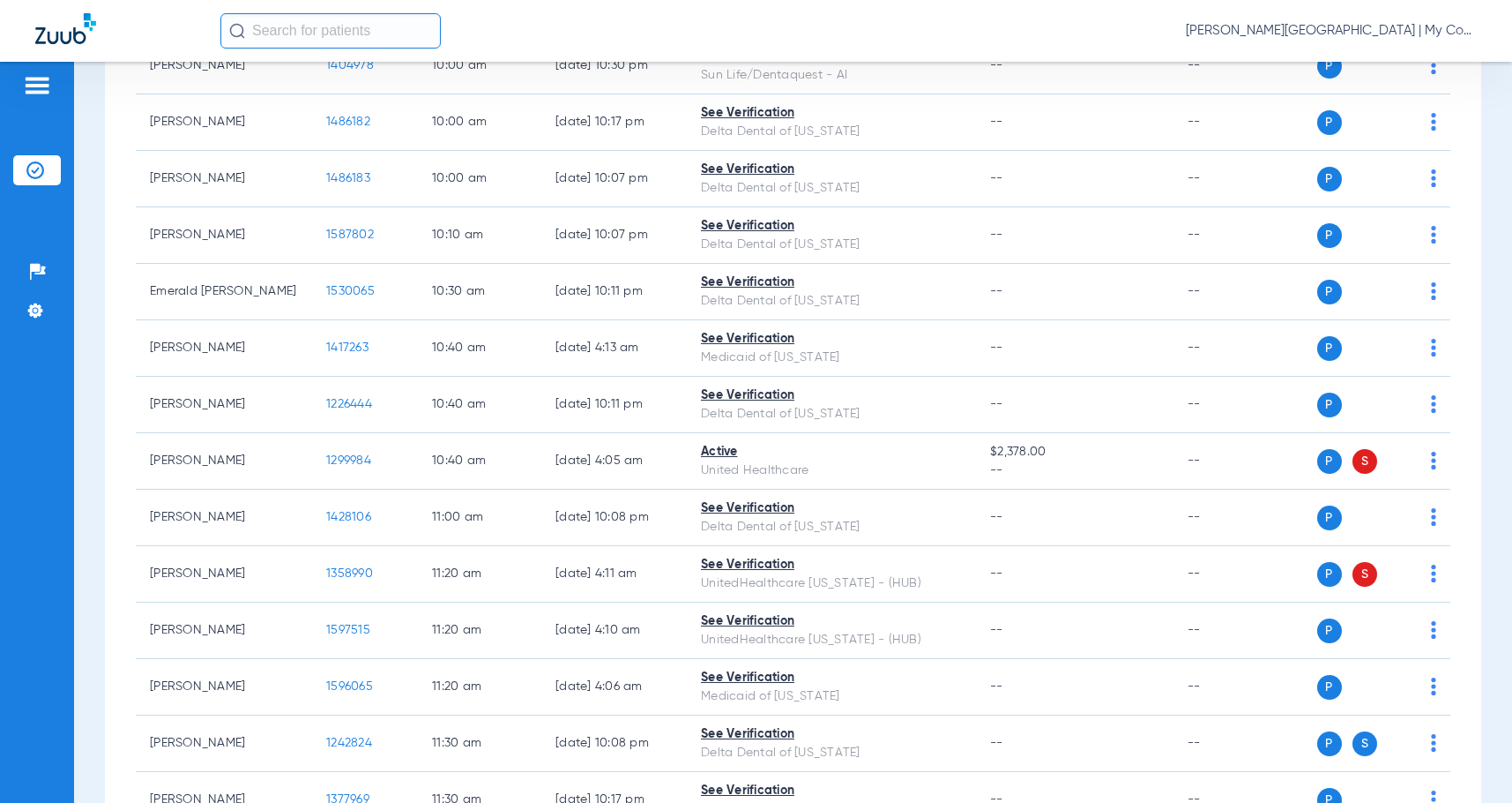
scroll to position [1500, 0]
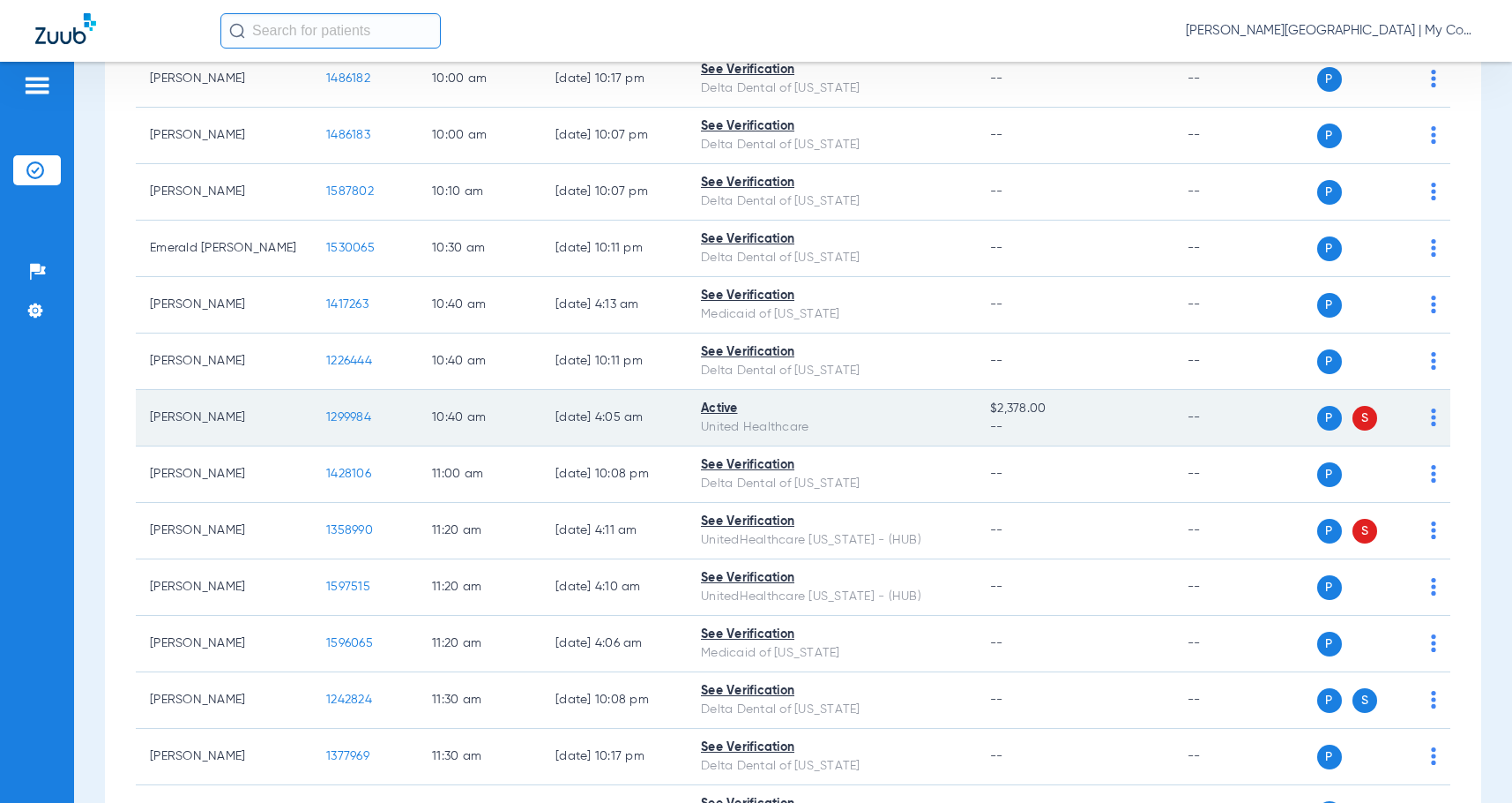
click at [1431, 426] on img at bounding box center [1433, 417] width 5 height 17
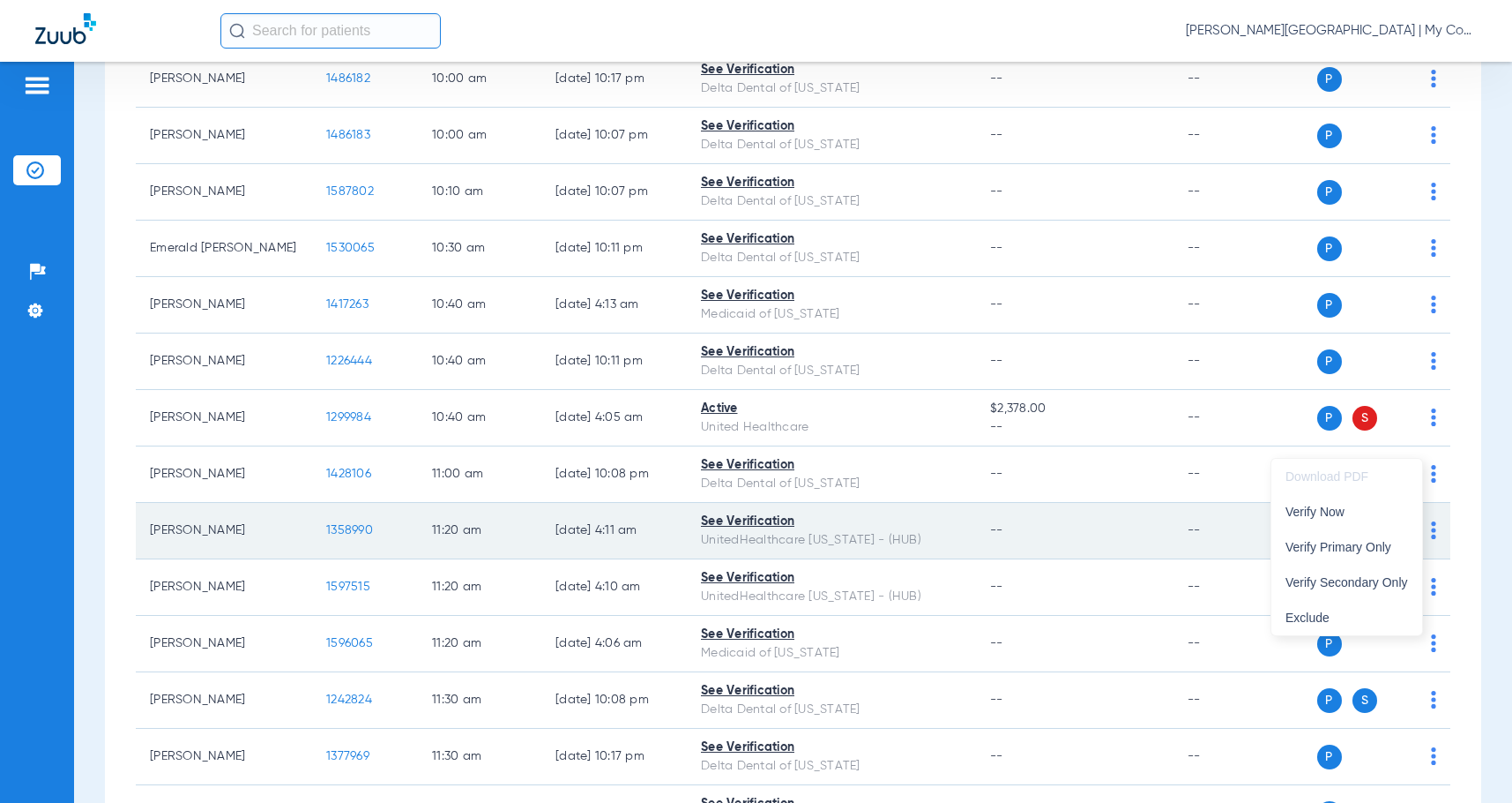
click at [1378, 578] on span "Verify Secondary Only" at bounding box center [1347, 583] width 122 height 13
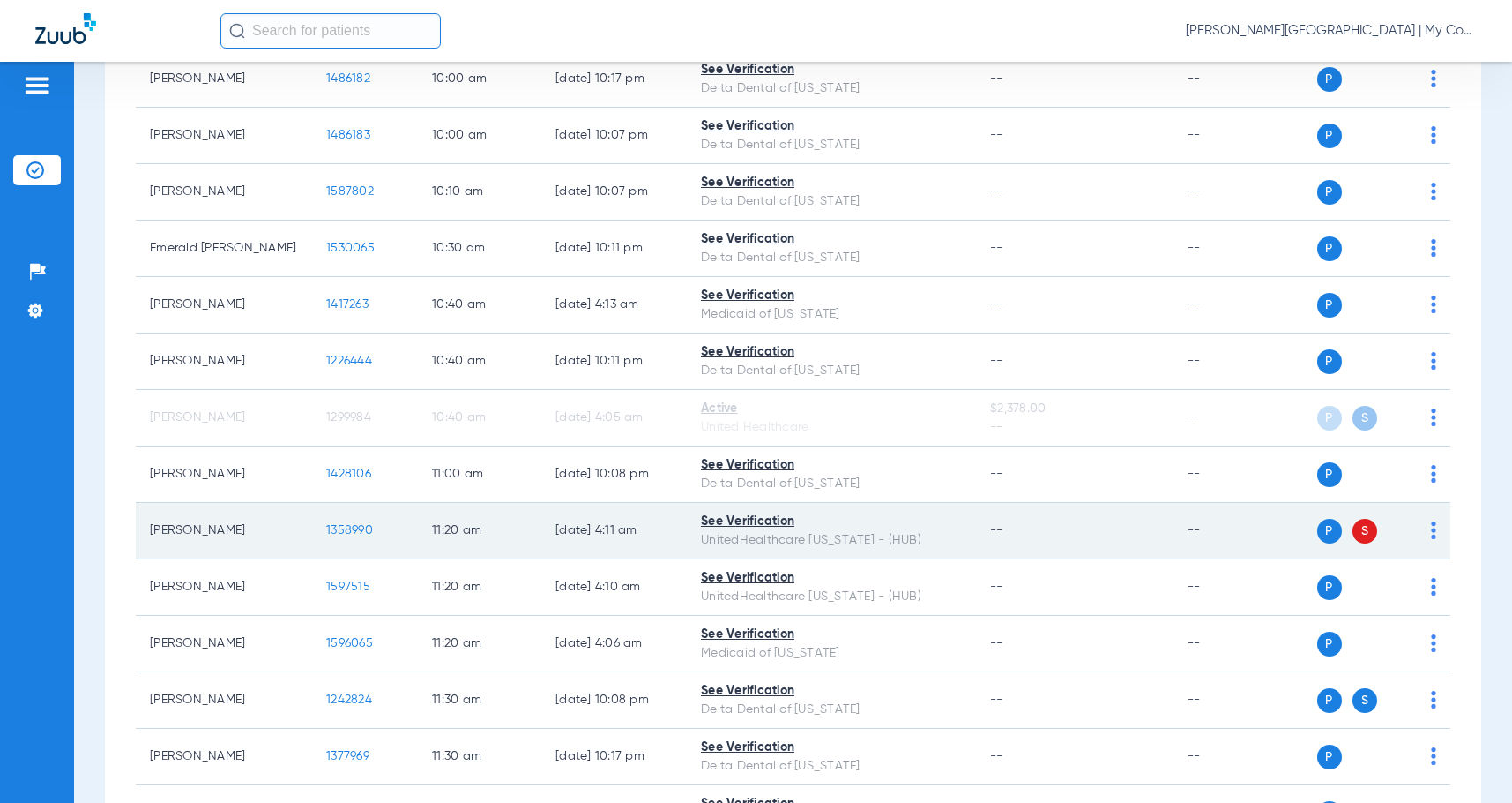
click at [1431, 539] on img at bounding box center [1433, 530] width 5 height 17
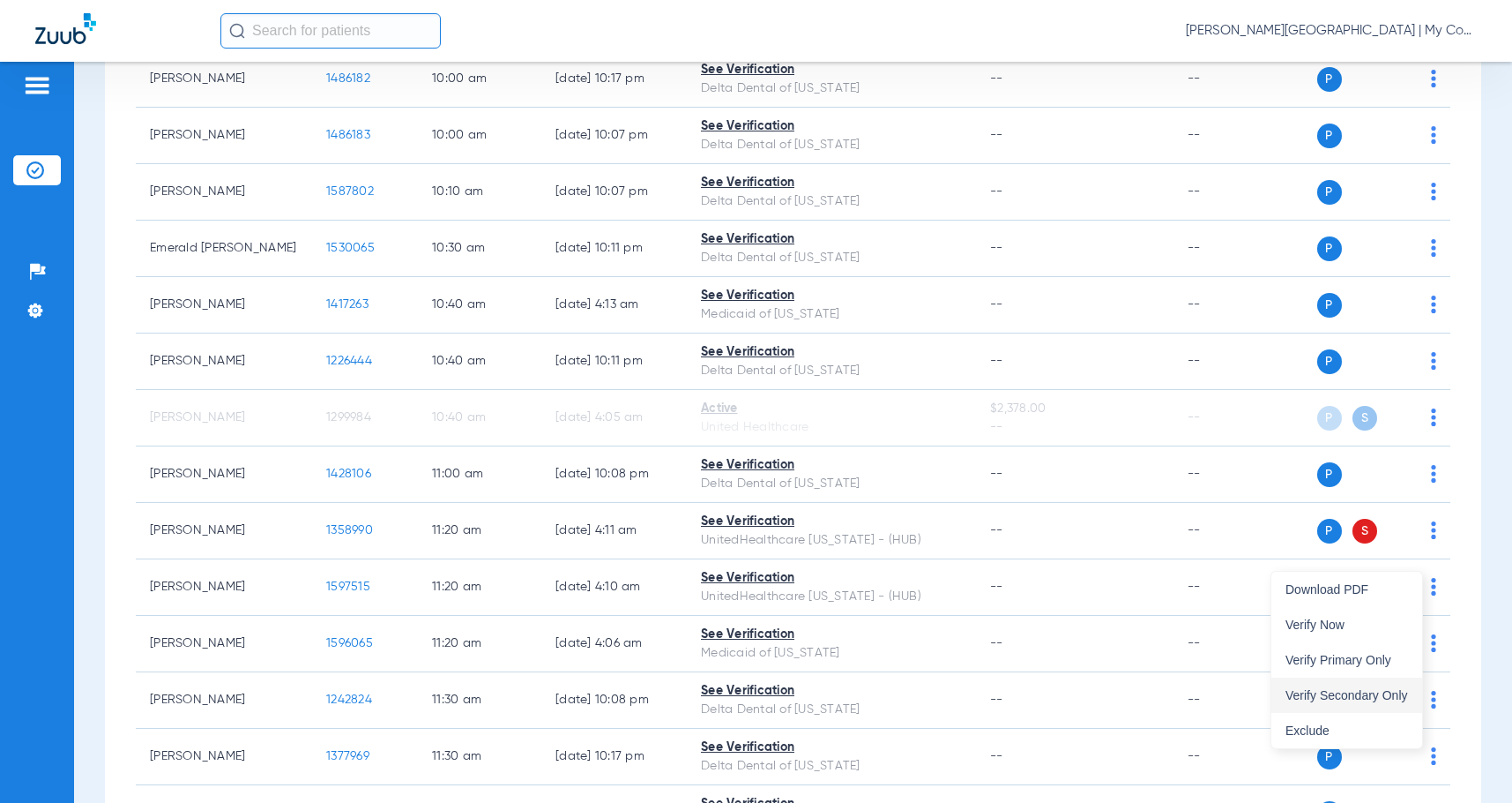
click at [1360, 692] on span "Verify Secondary Only" at bounding box center [1347, 695] width 122 height 13
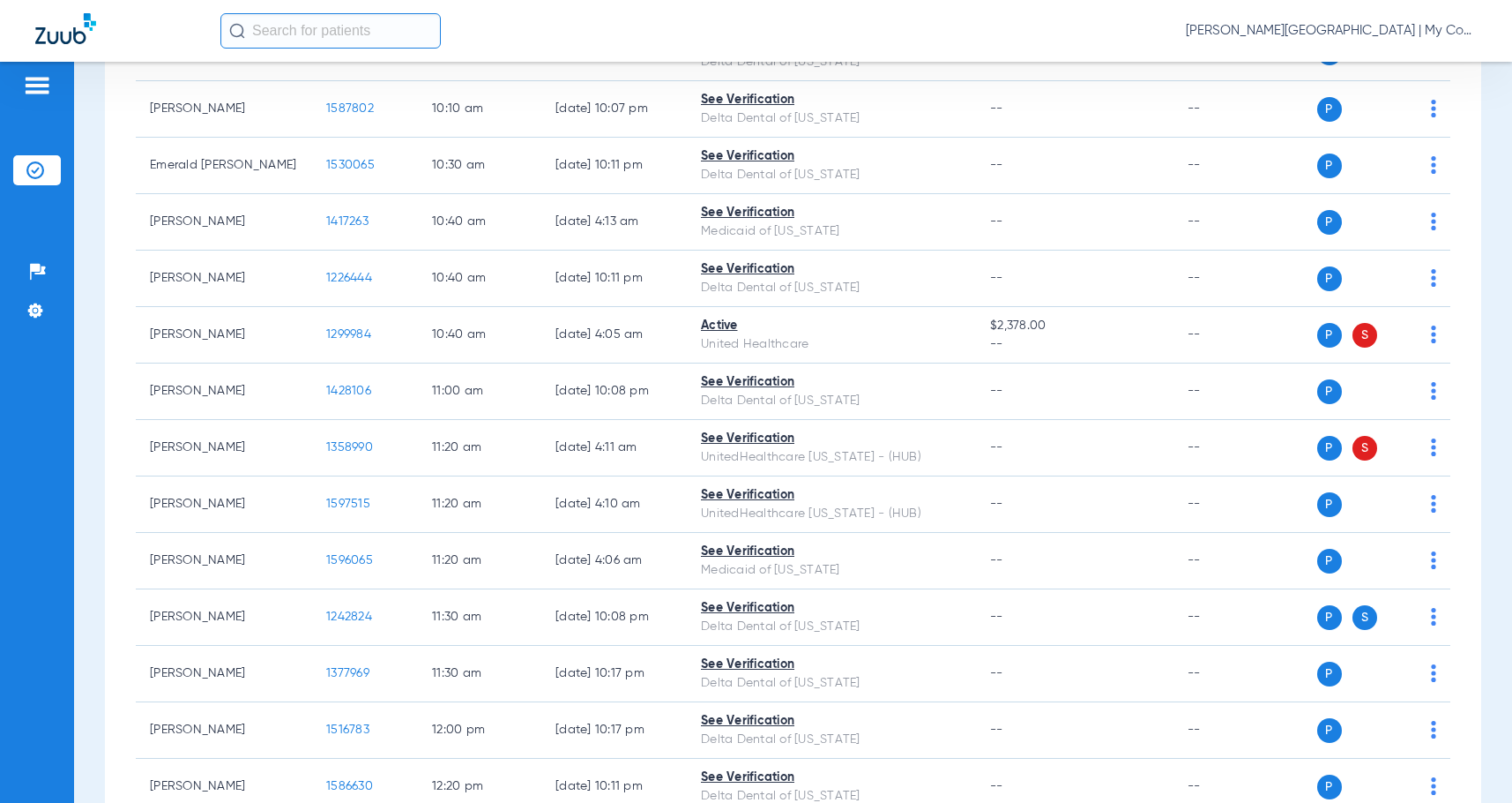
scroll to position [1588, 0]
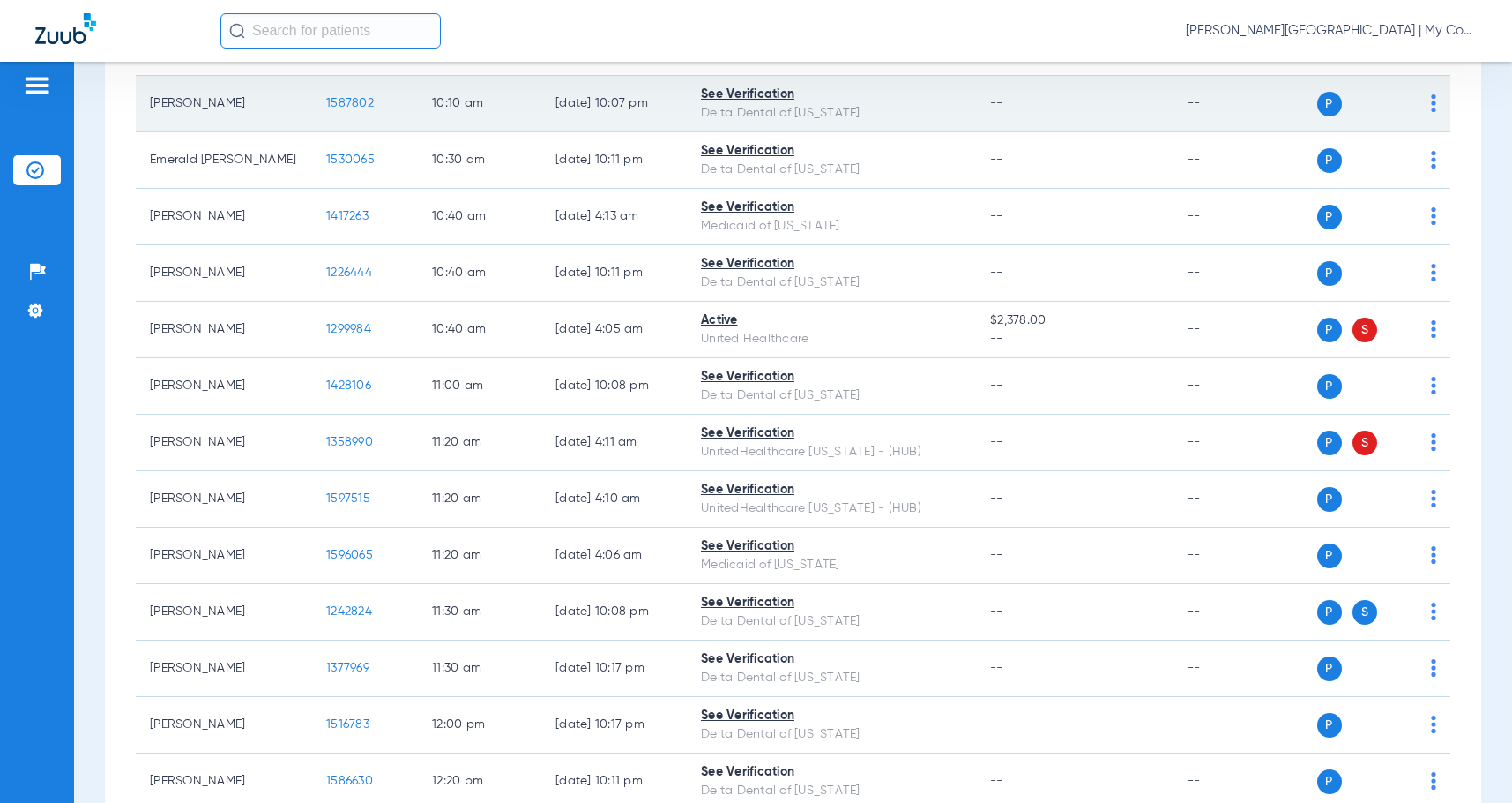
click at [352, 110] on span "1587802" at bounding box center [350, 103] width 47 height 13
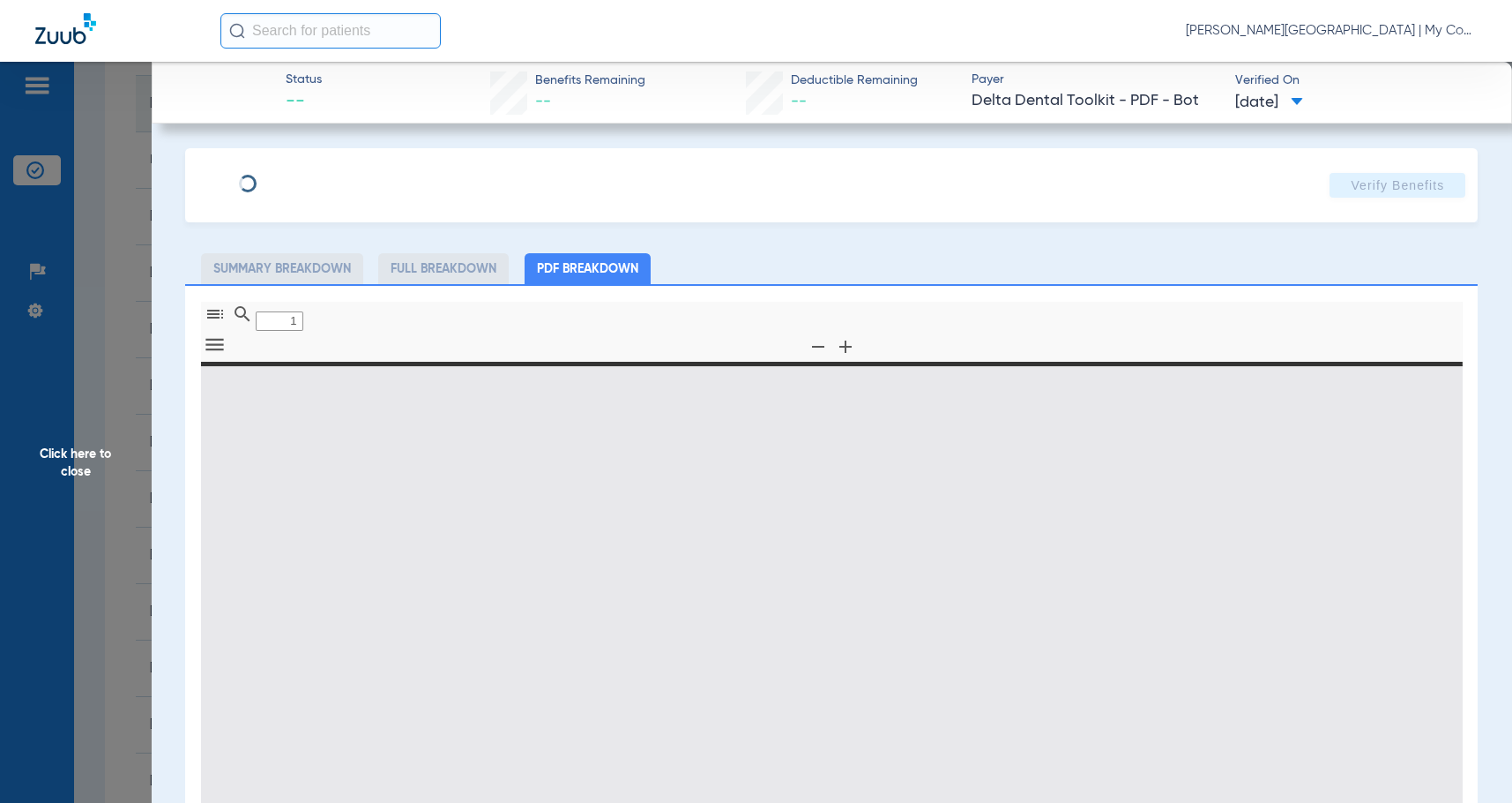
type input "0"
select select "page-width"
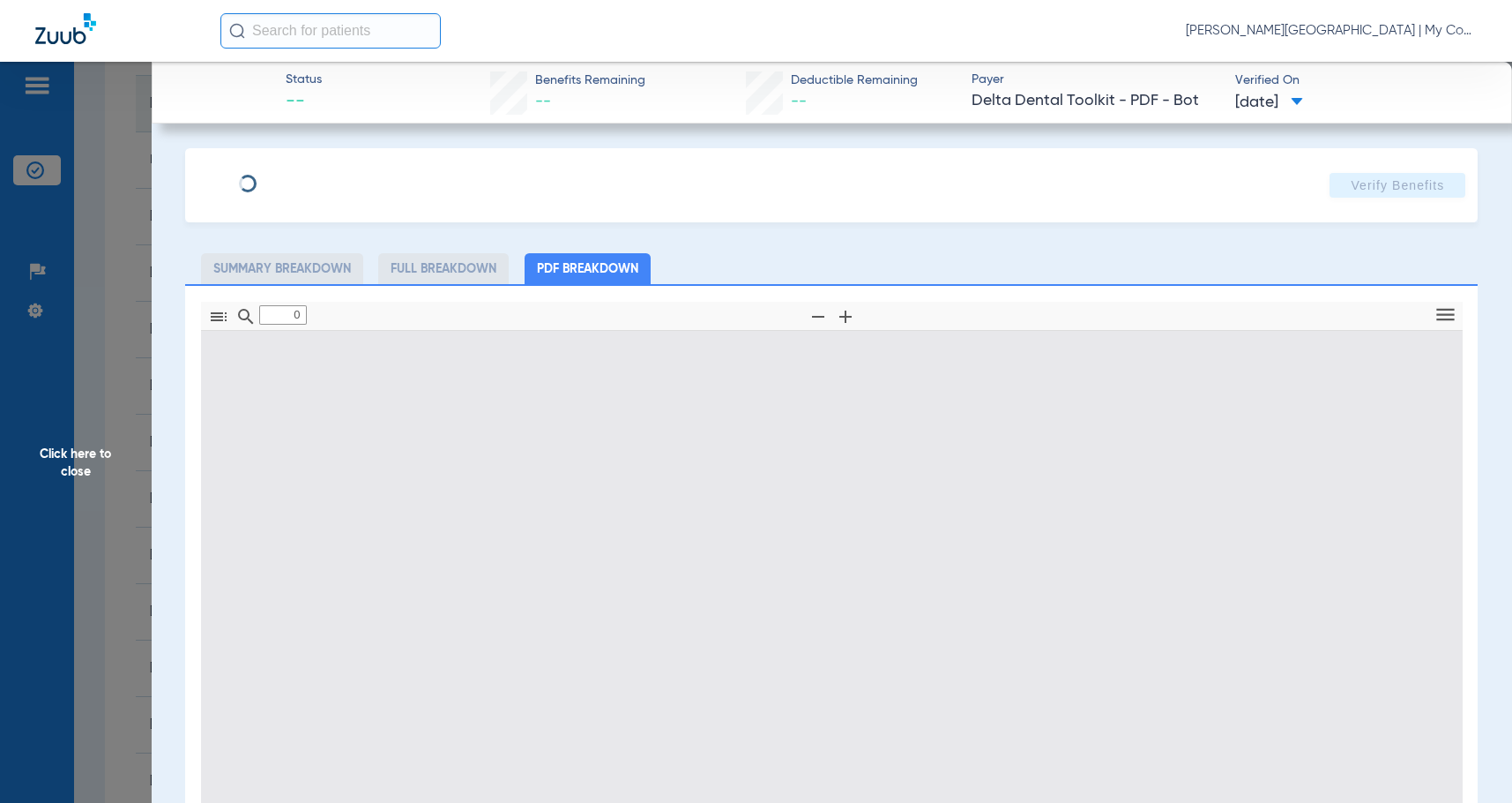
type input "1"
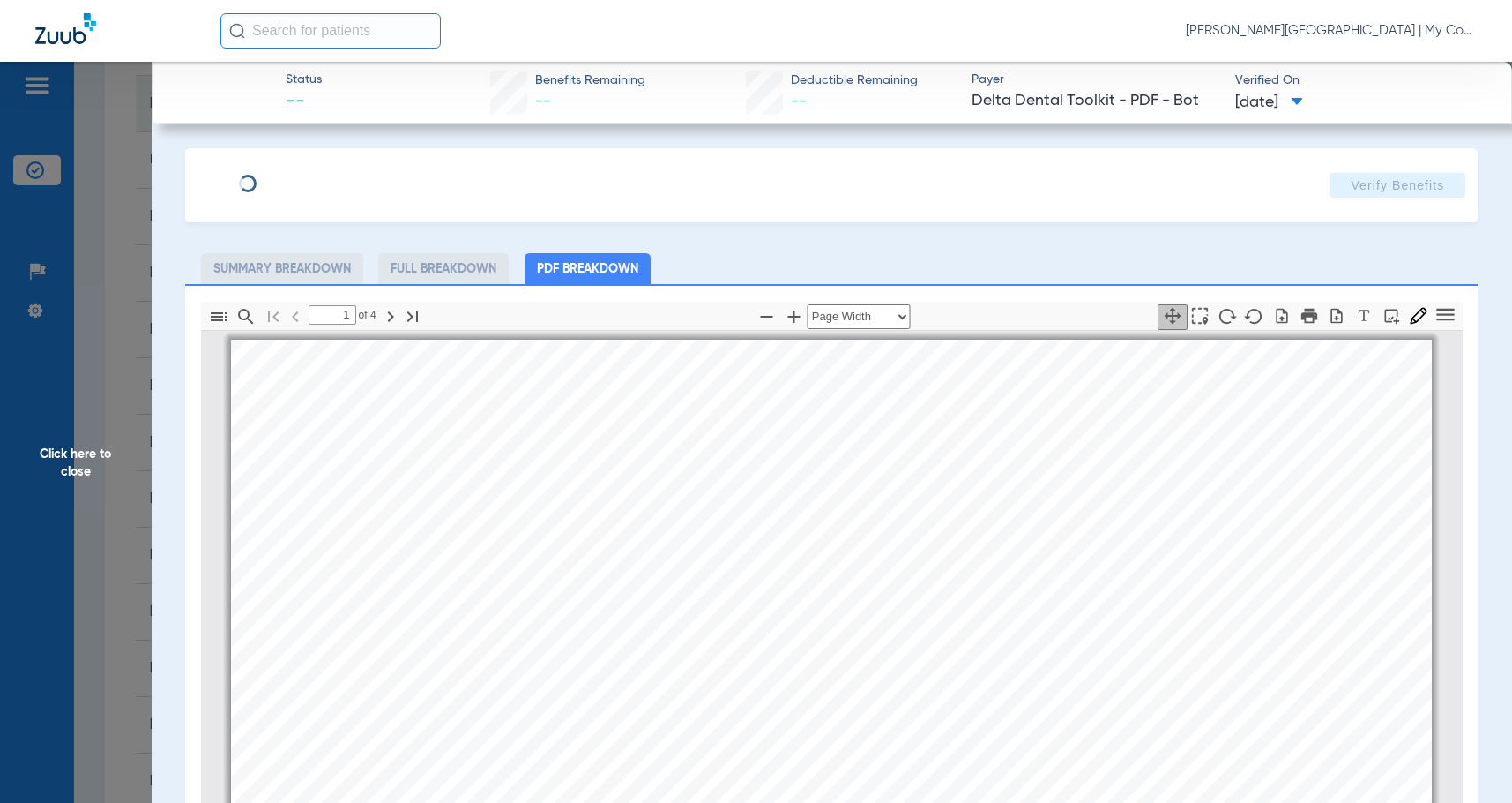
scroll to position [9, 0]
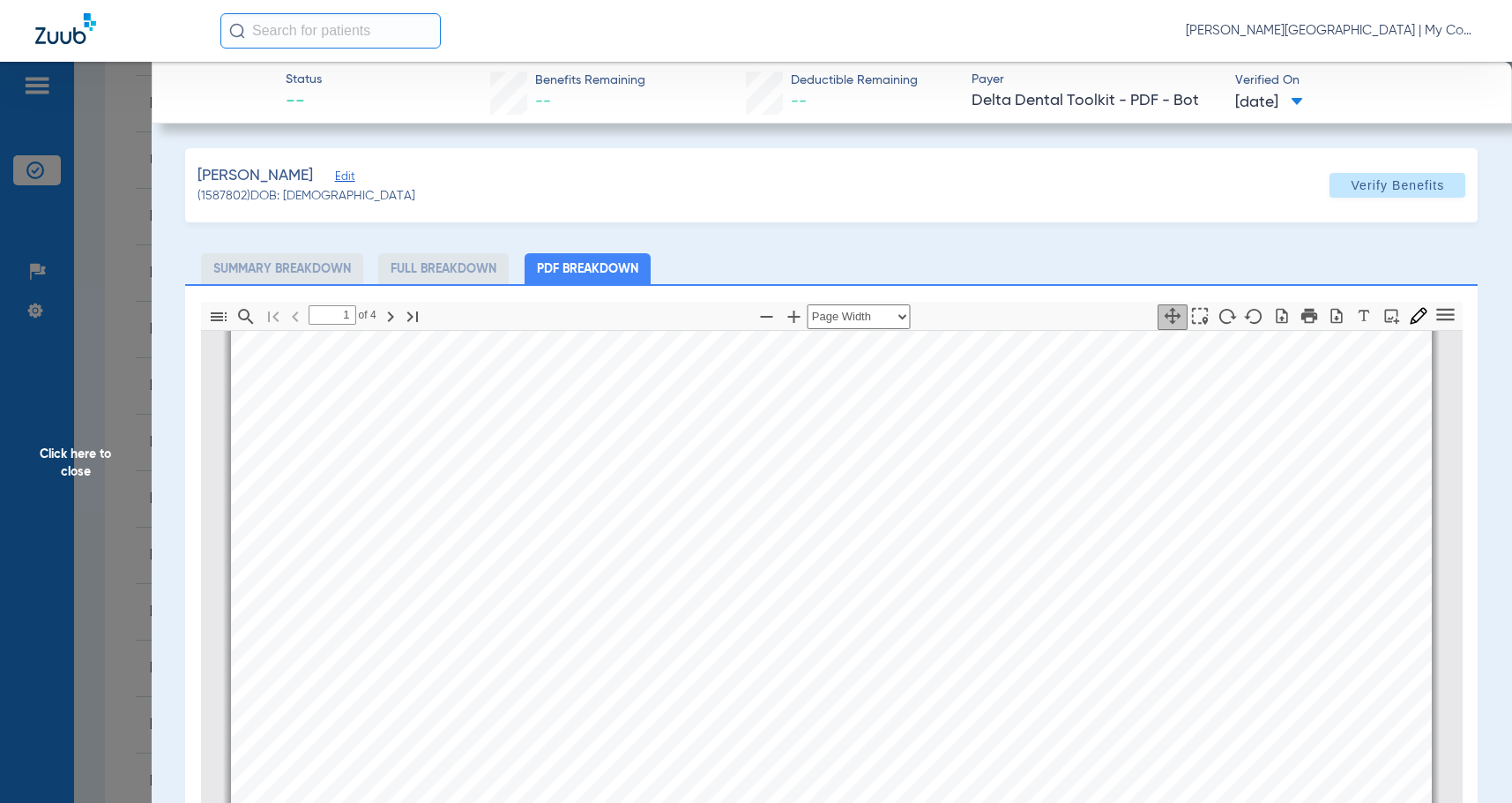
click at [131, 443] on span "Click here to close" at bounding box center [76, 463] width 152 height 803
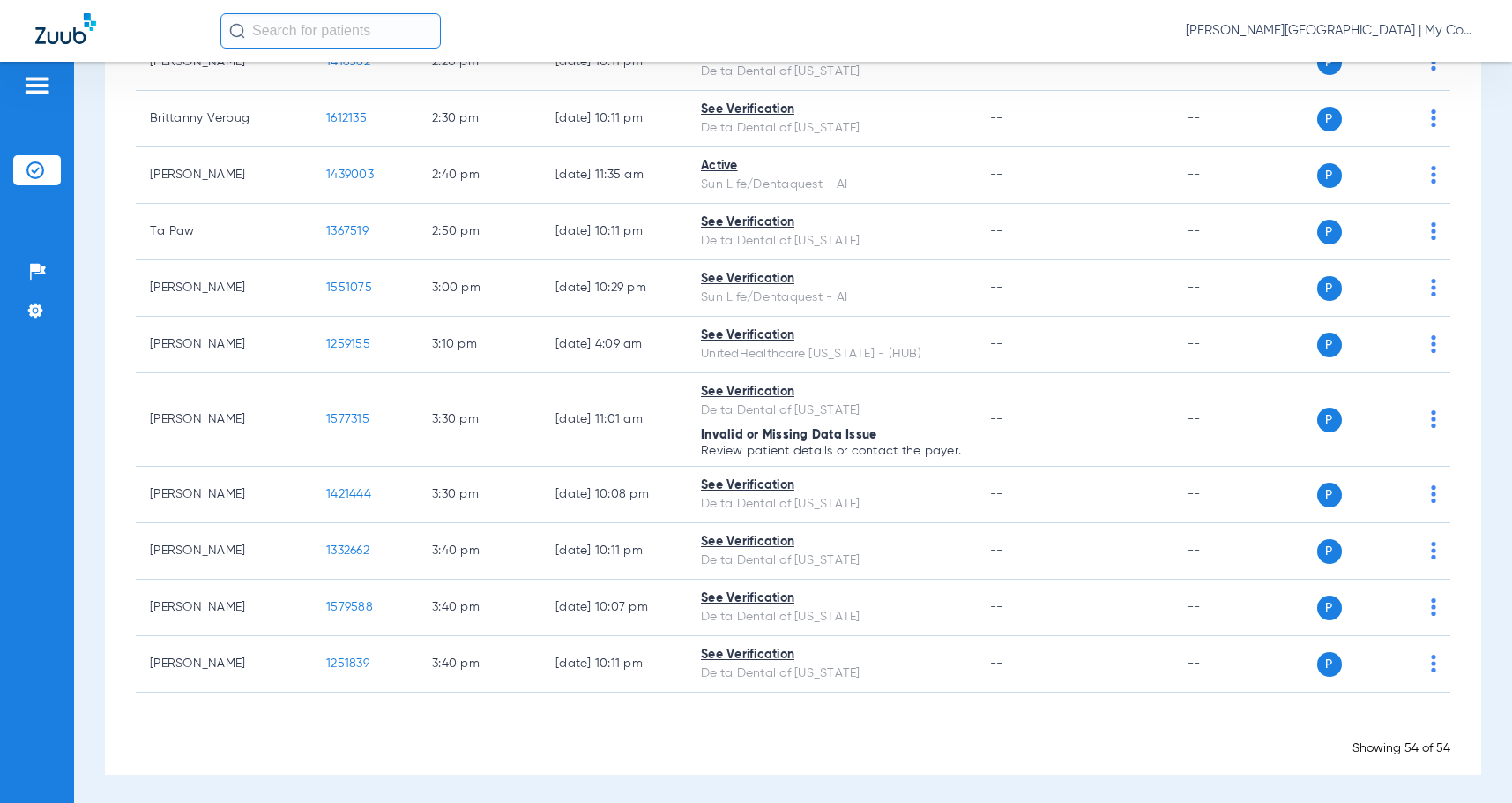
scroll to position [2911, 0]
drag, startPoint x: 614, startPoint y: 27, endPoint x: 629, endPoint y: 0, distance: 30.9
click at [613, 25] on div "Sadie Gibbs - Kentwood | My Community Dental Centers" at bounding box center [848, 30] width 1256 height 36
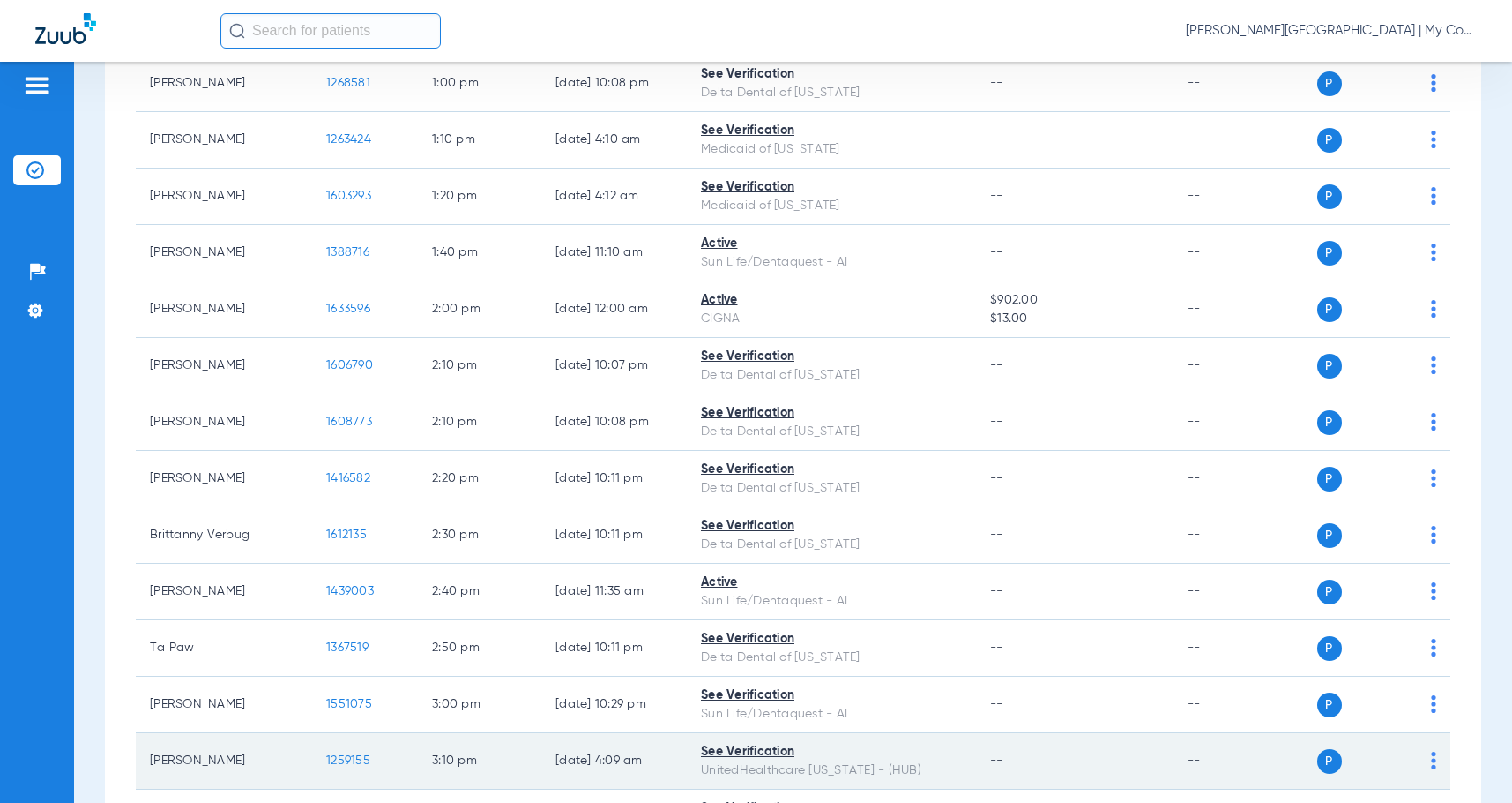
scroll to position [2382, 0]
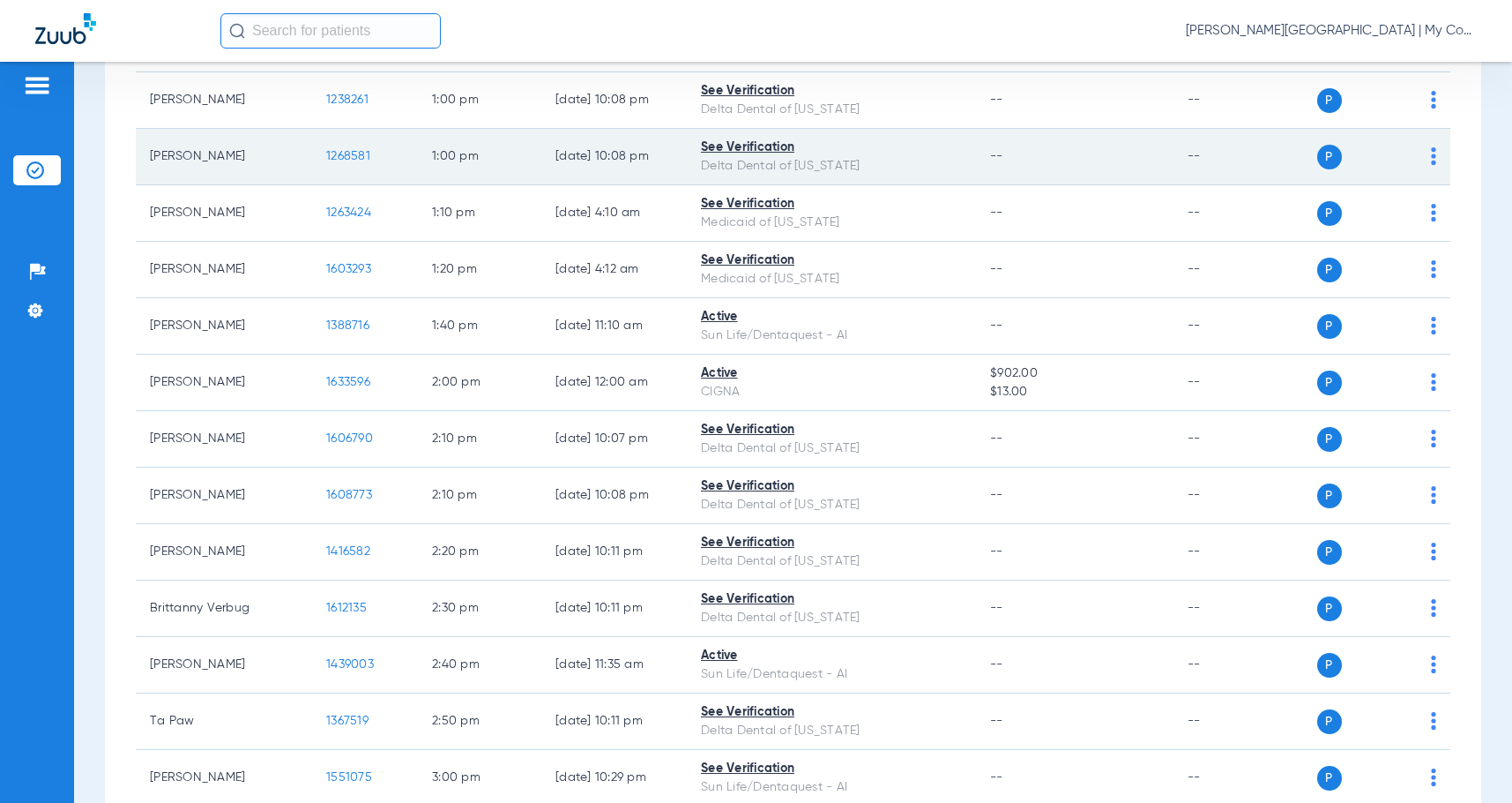
click at [333, 163] on span "1268581" at bounding box center [348, 156] width 44 height 13
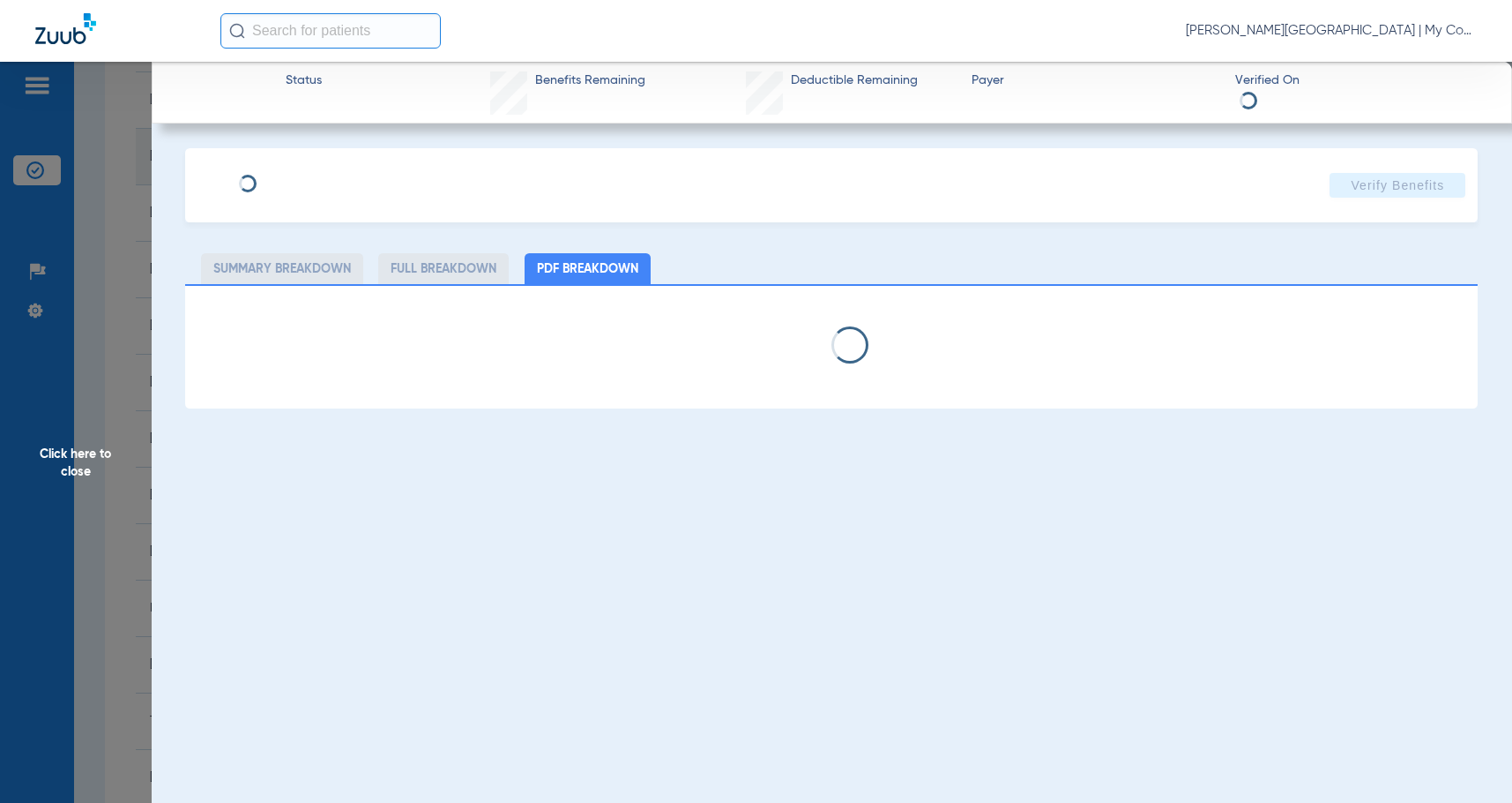
select select "page-width"
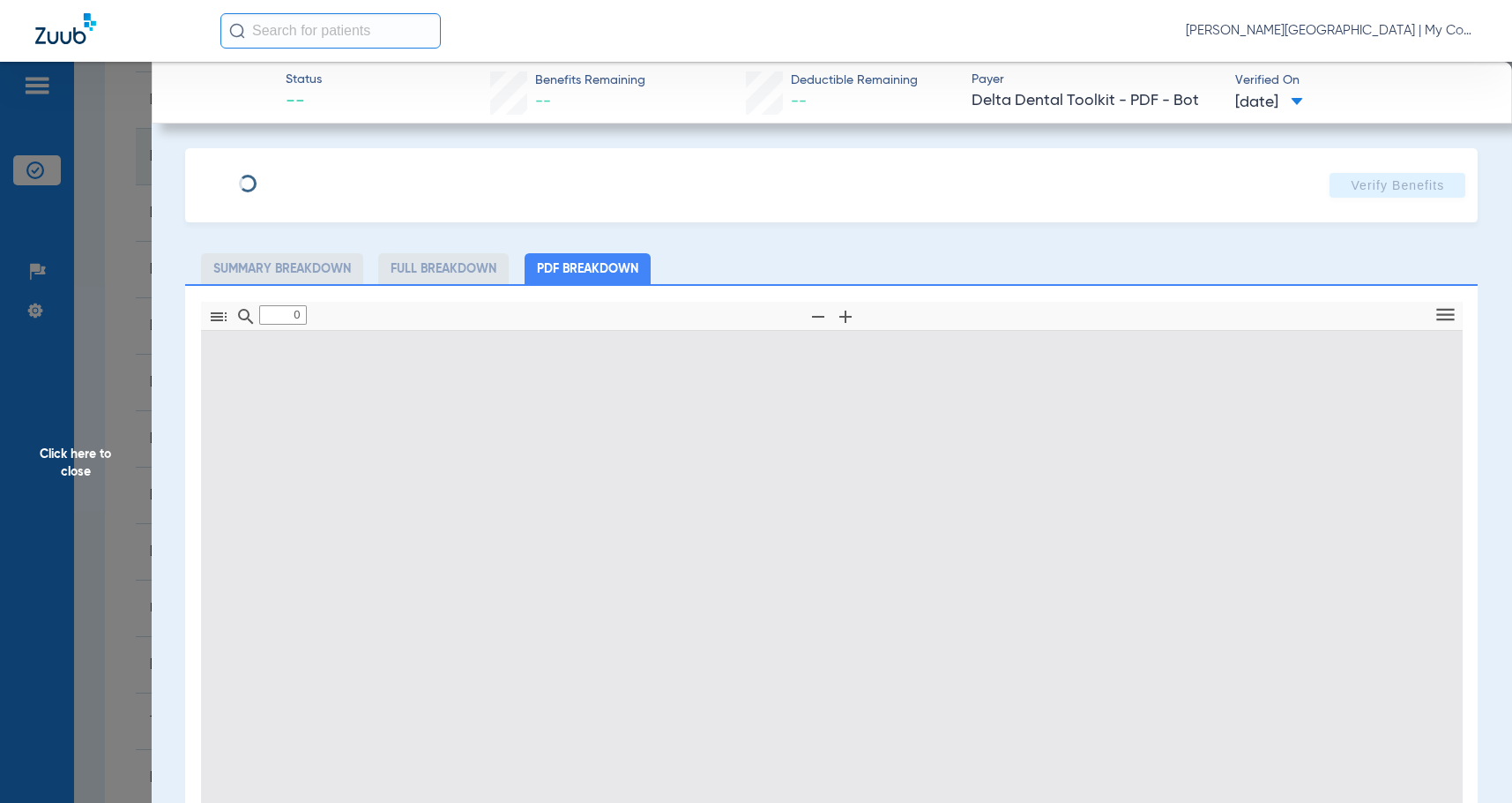
type input "1"
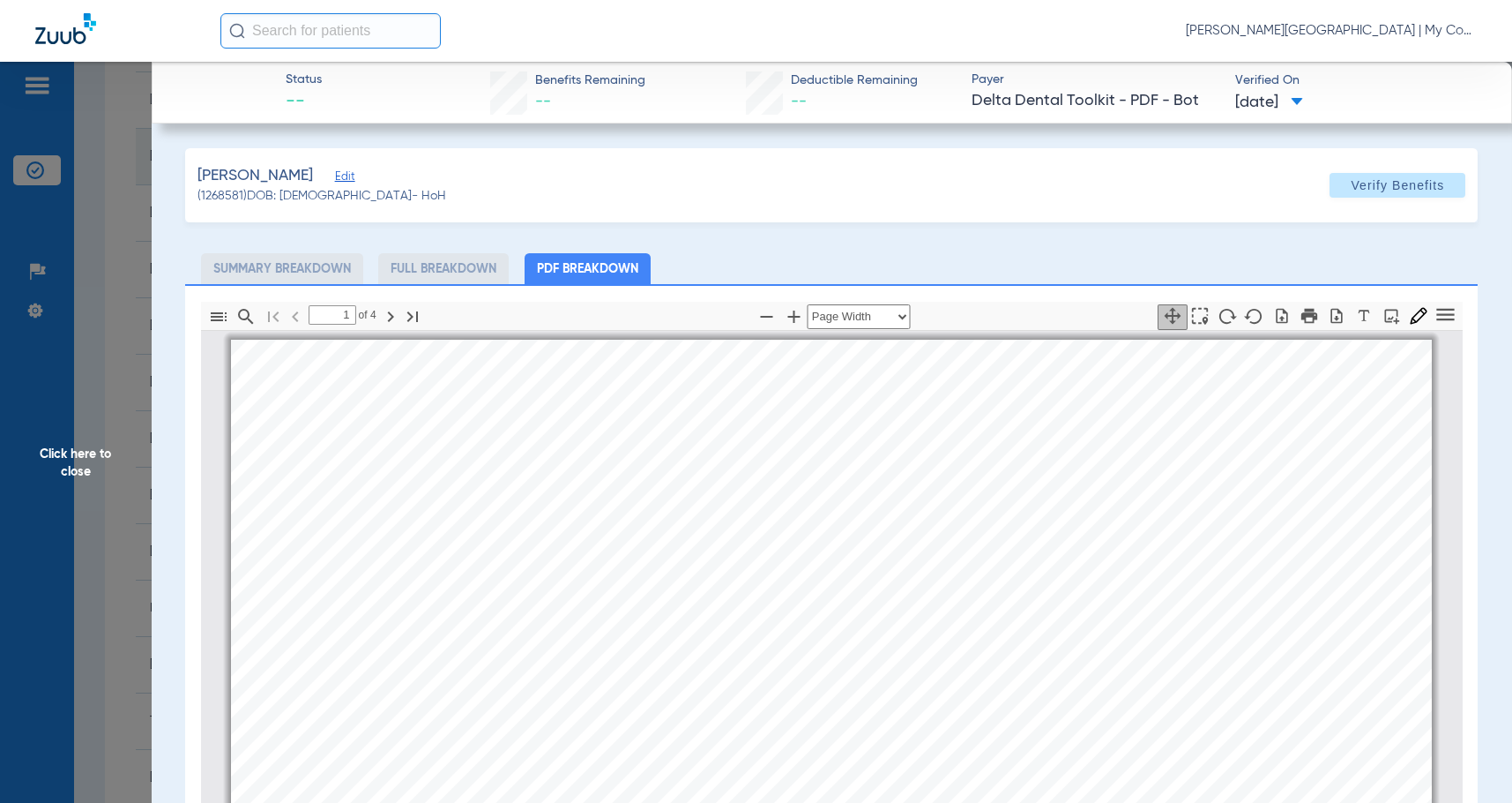
scroll to position [9, 0]
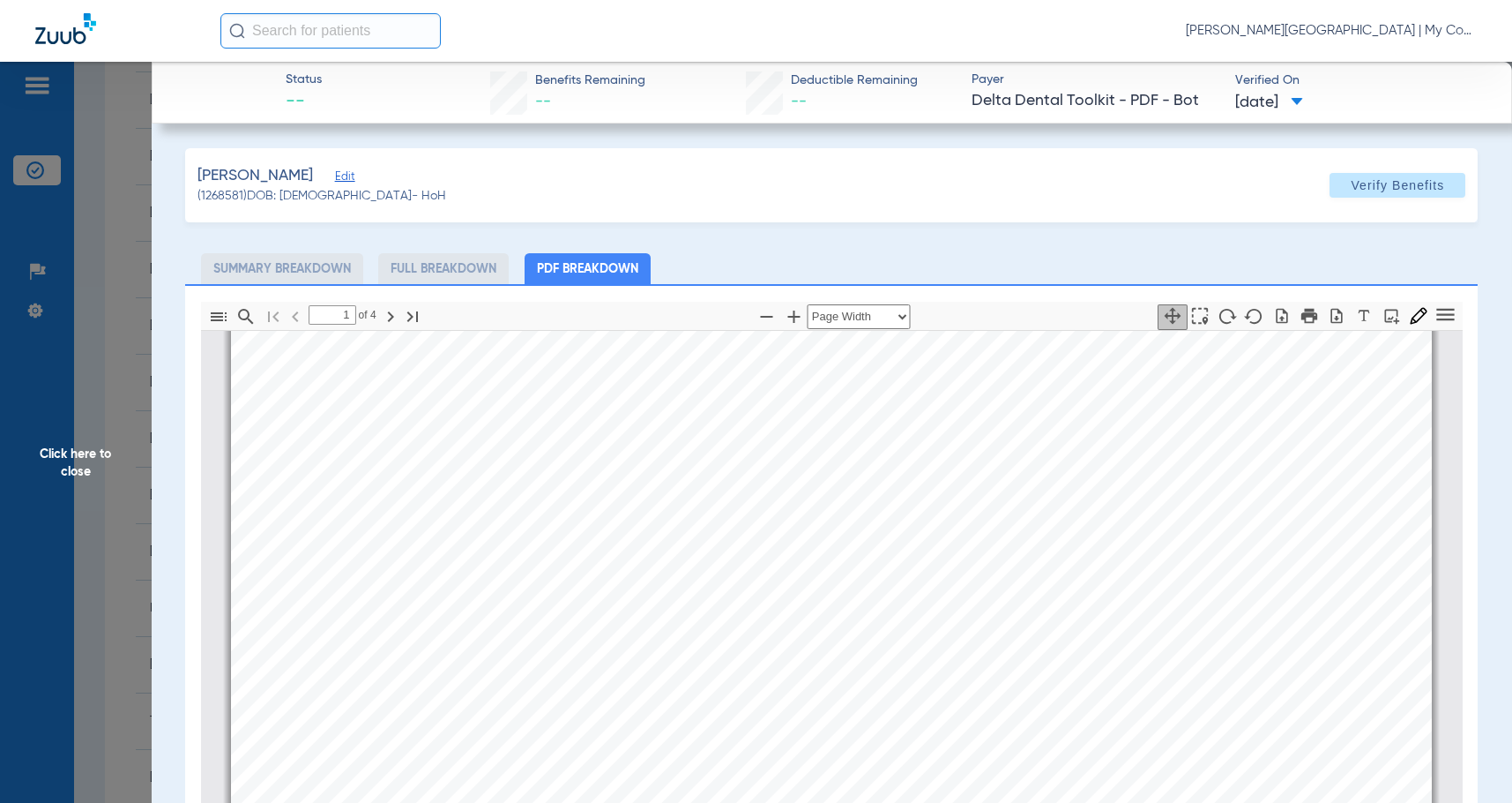
drag, startPoint x: 117, startPoint y: 396, endPoint x: 794, endPoint y: 37, distance: 766.3
click at [123, 392] on span "Click here to close" at bounding box center [76, 463] width 152 height 803
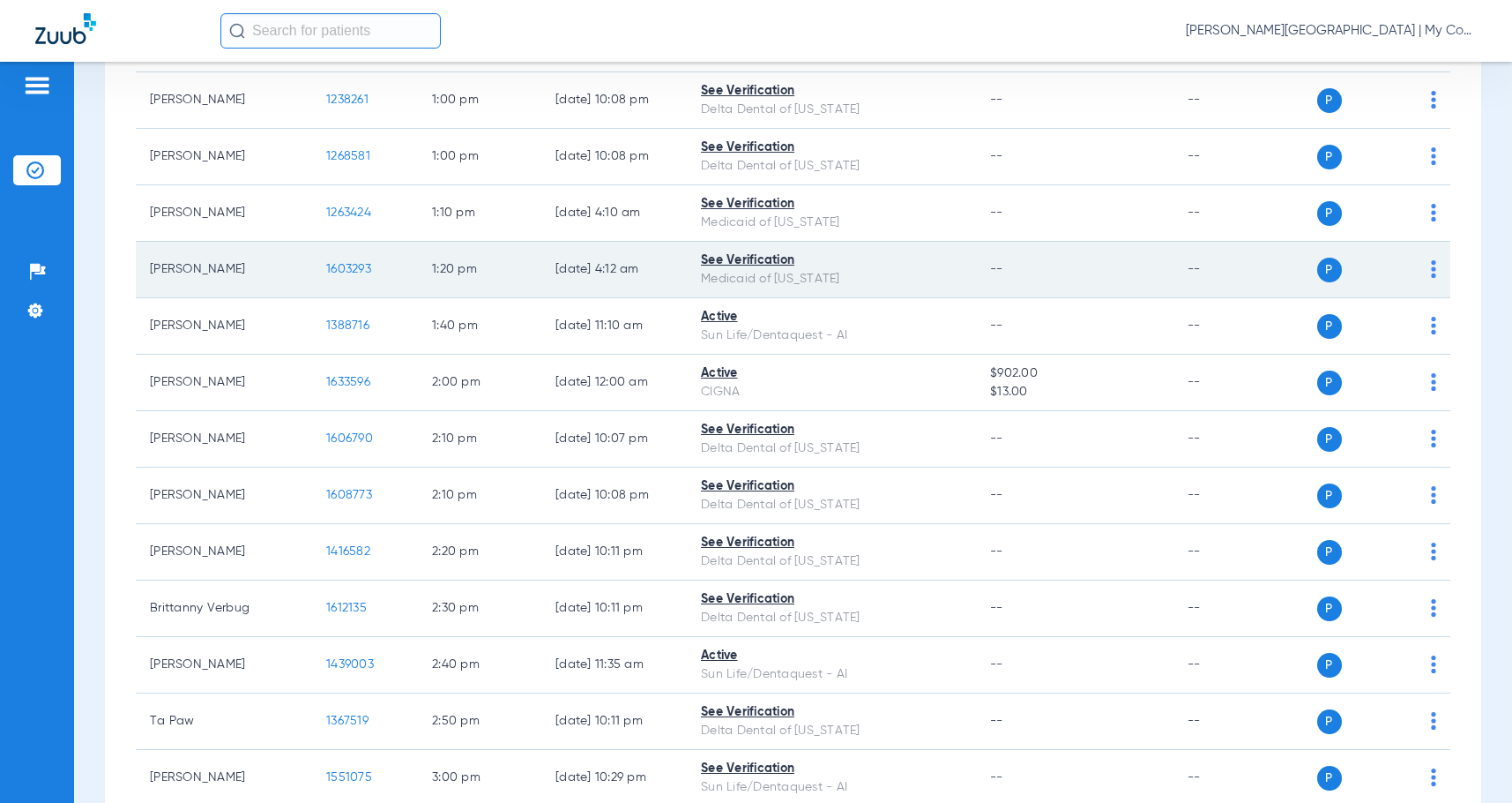
click at [356, 275] on span "1603293" at bounding box center [348, 269] width 45 height 13
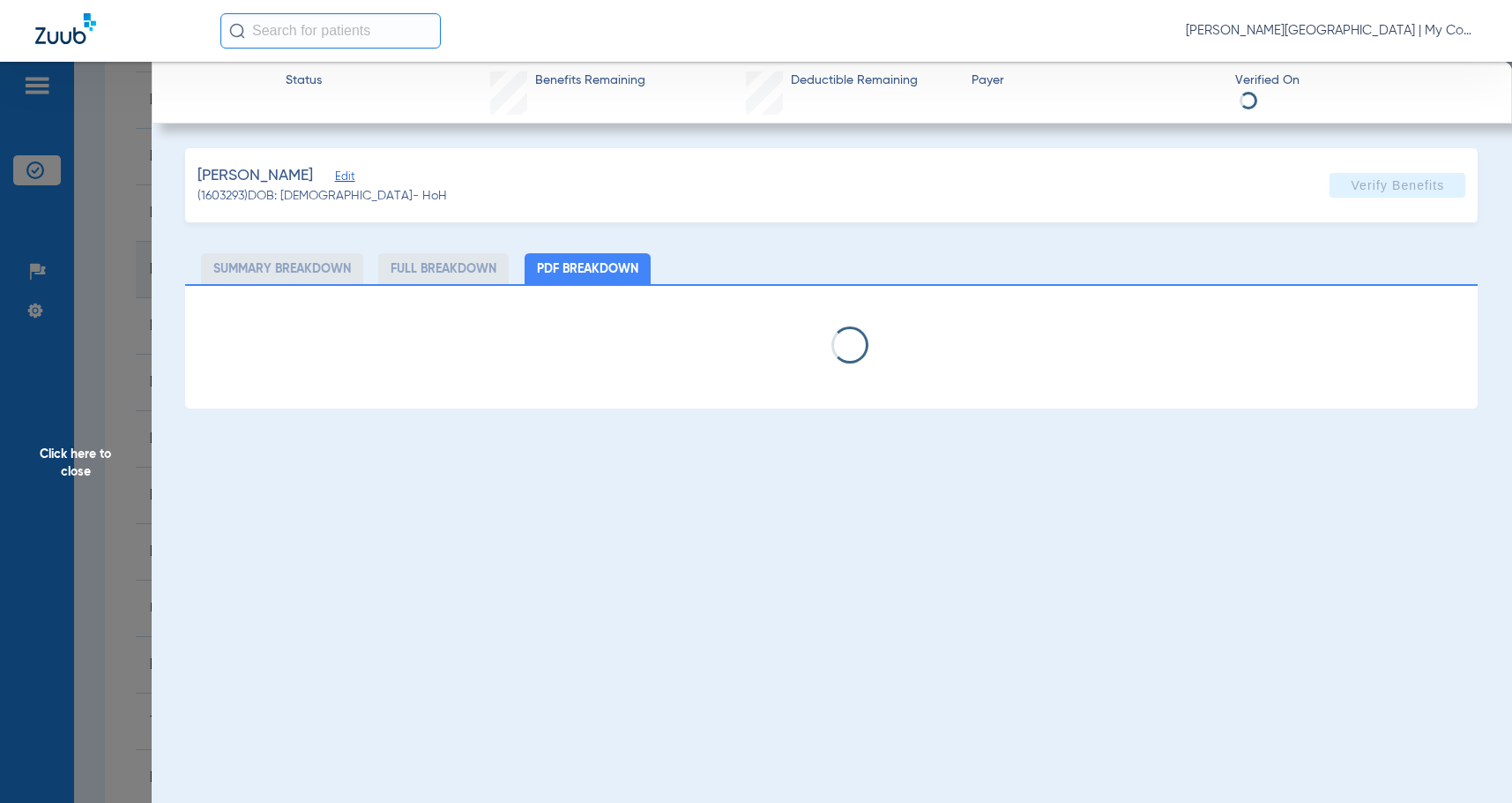
select select "page-width"
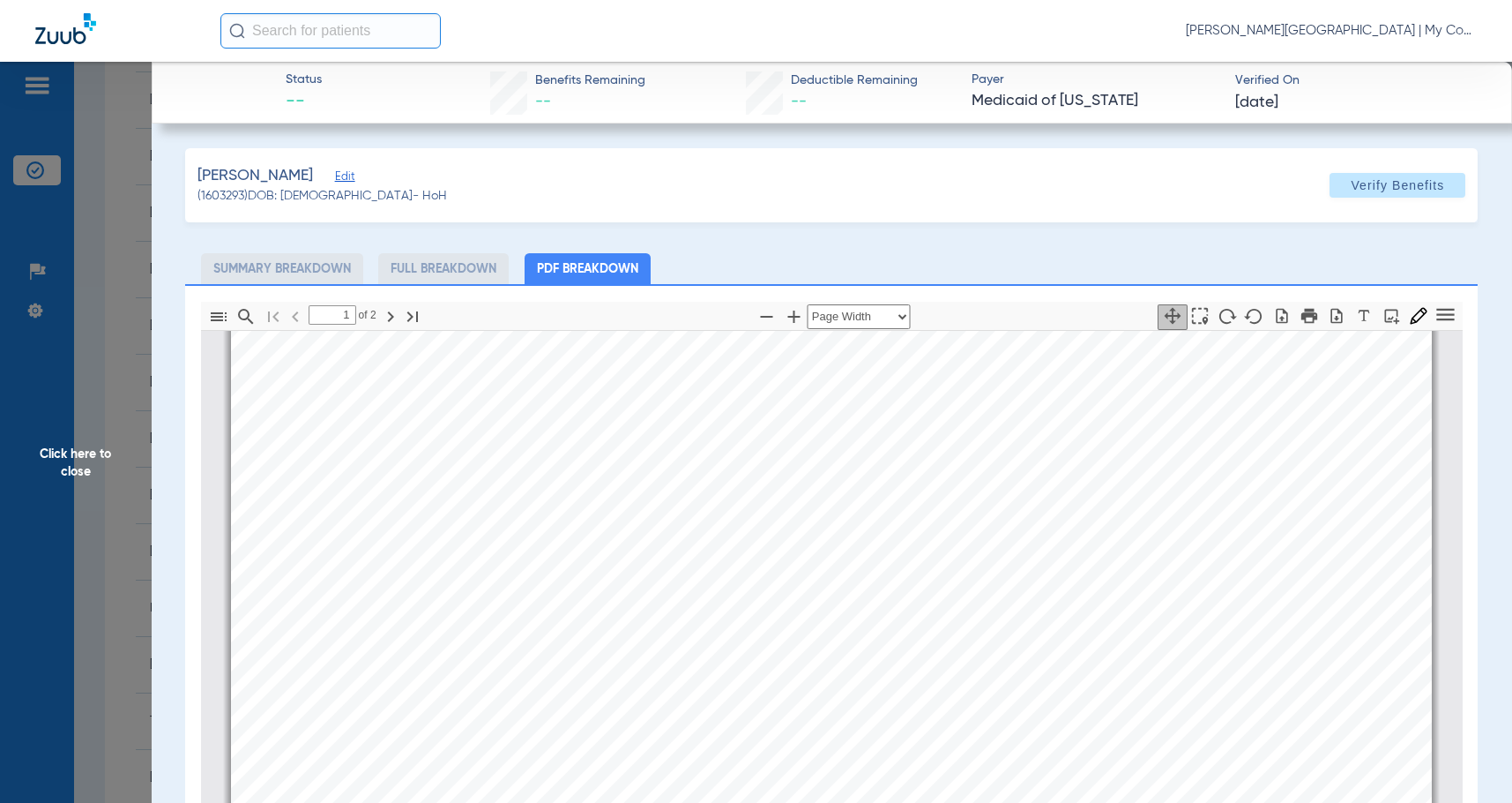
type input "2"
drag, startPoint x: 68, startPoint y: 450, endPoint x: 1502, endPoint y: 321, distance: 1439.8
click at [70, 449] on span "Click here to close" at bounding box center [76, 463] width 152 height 803
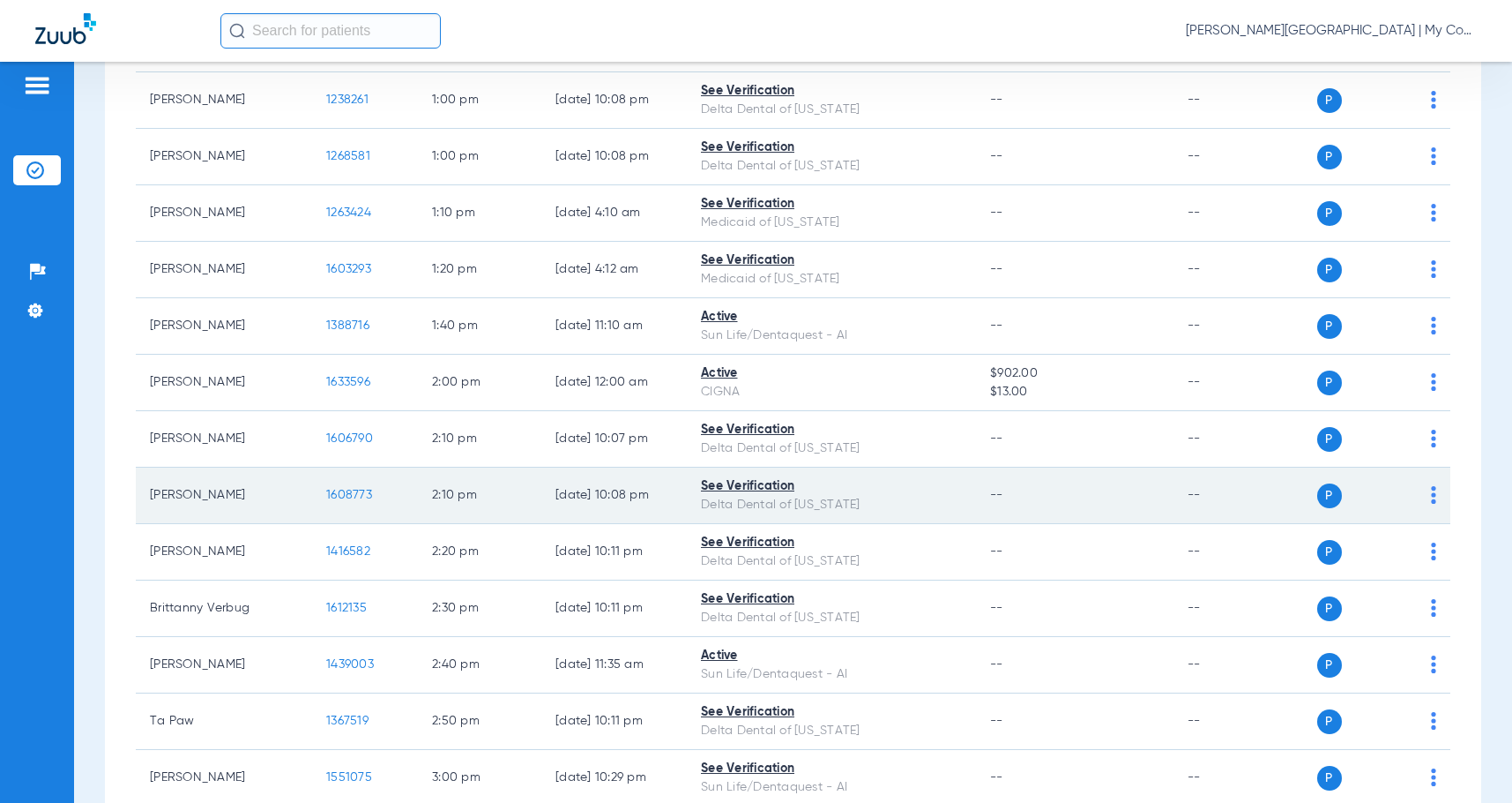
click at [368, 502] on span "1608773" at bounding box center [349, 495] width 46 height 13
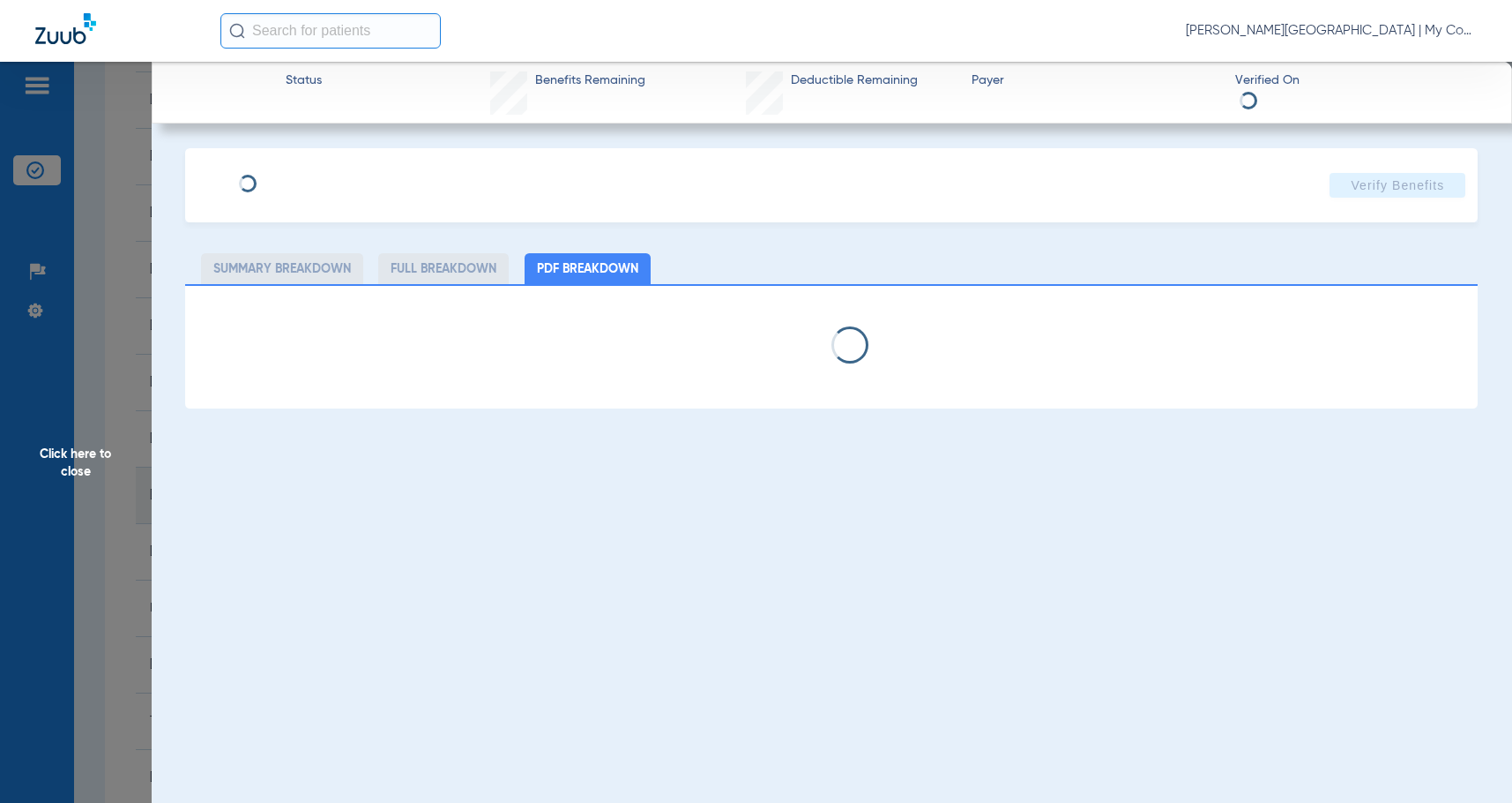
select select "page-width"
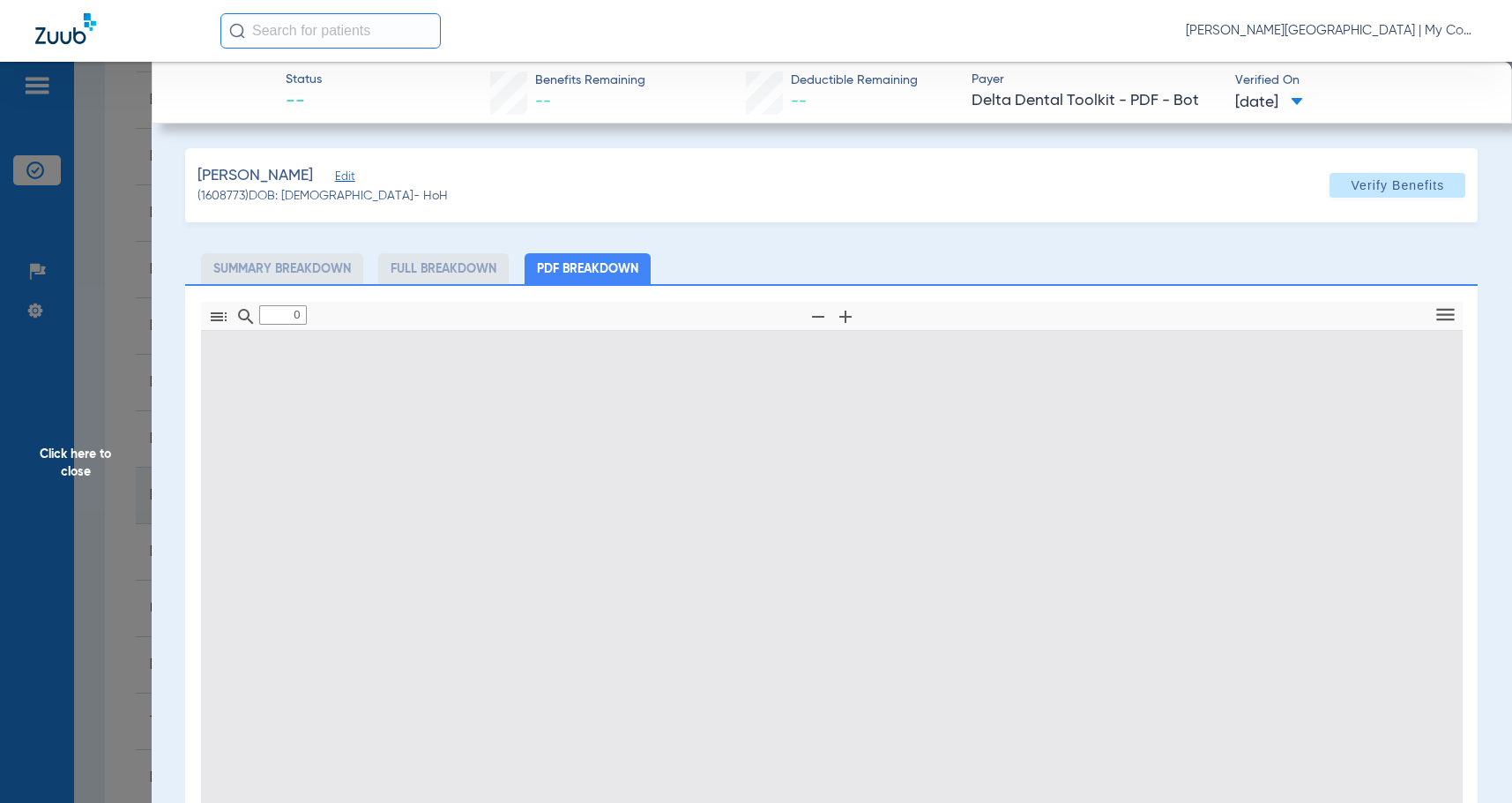
type input "1"
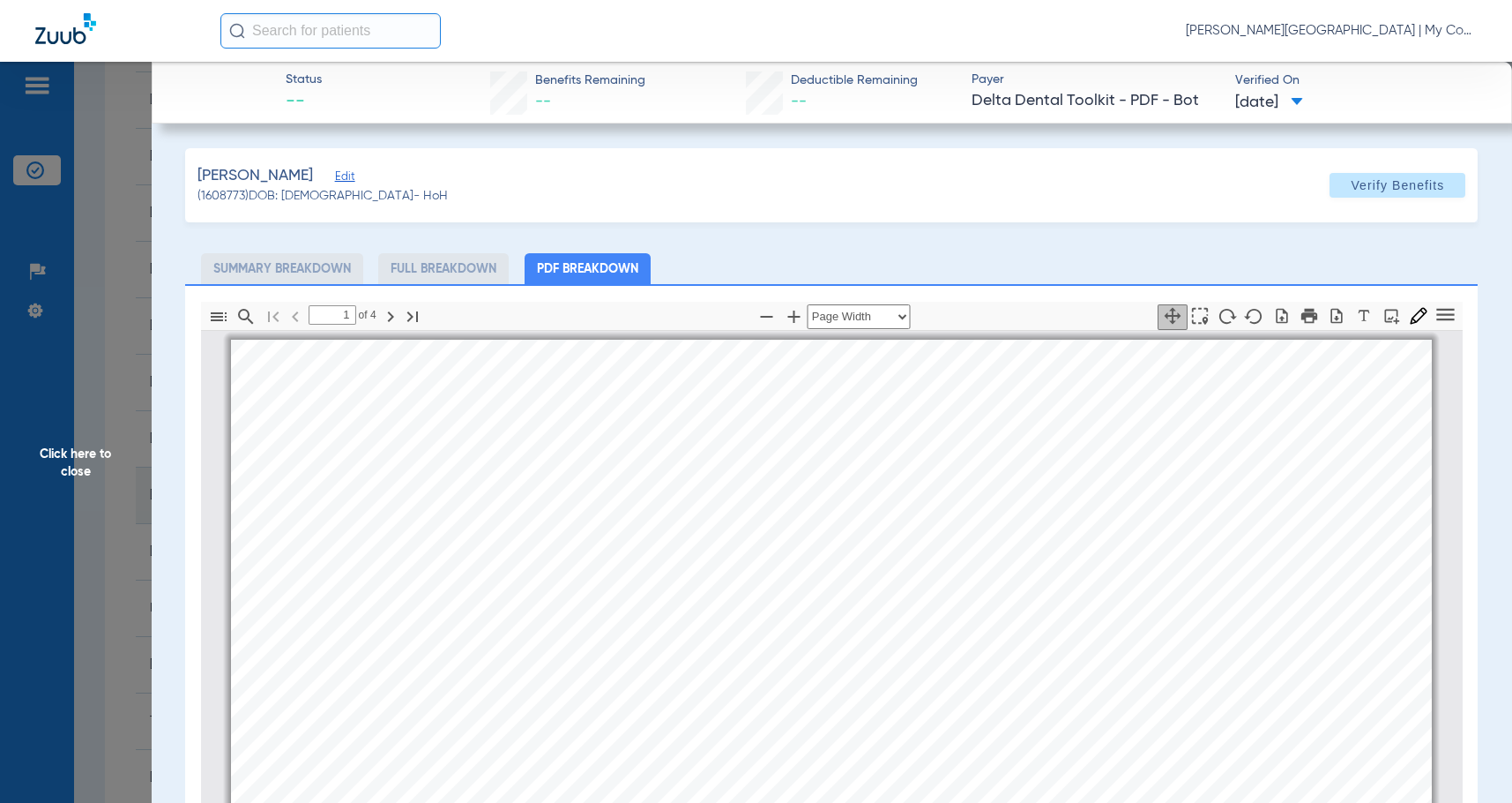
scroll to position [9, 0]
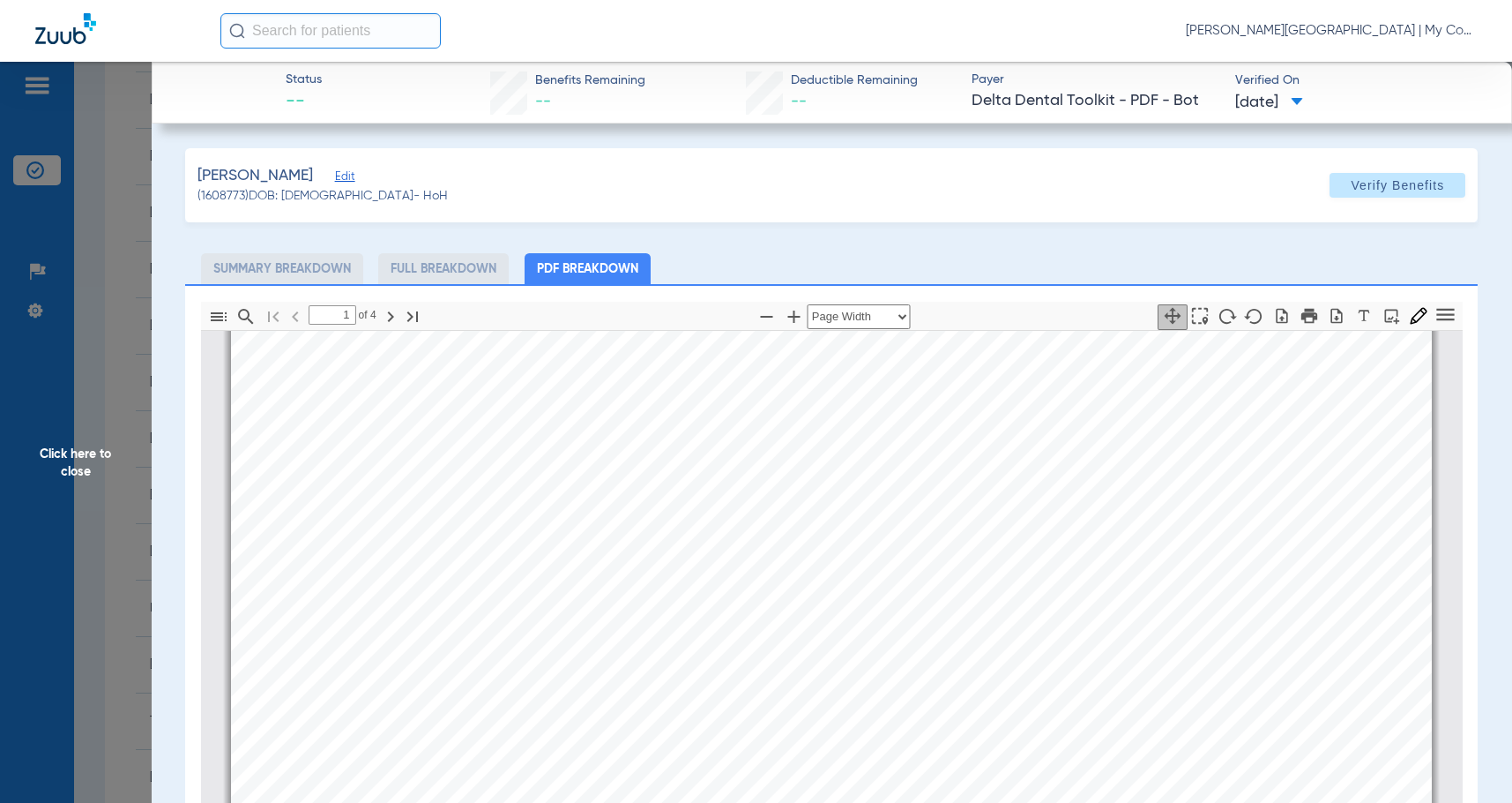
drag, startPoint x: 79, startPoint y: 462, endPoint x: 1435, endPoint y: 604, distance: 1363.4
click at [79, 462] on span "Click here to close" at bounding box center [76, 463] width 152 height 803
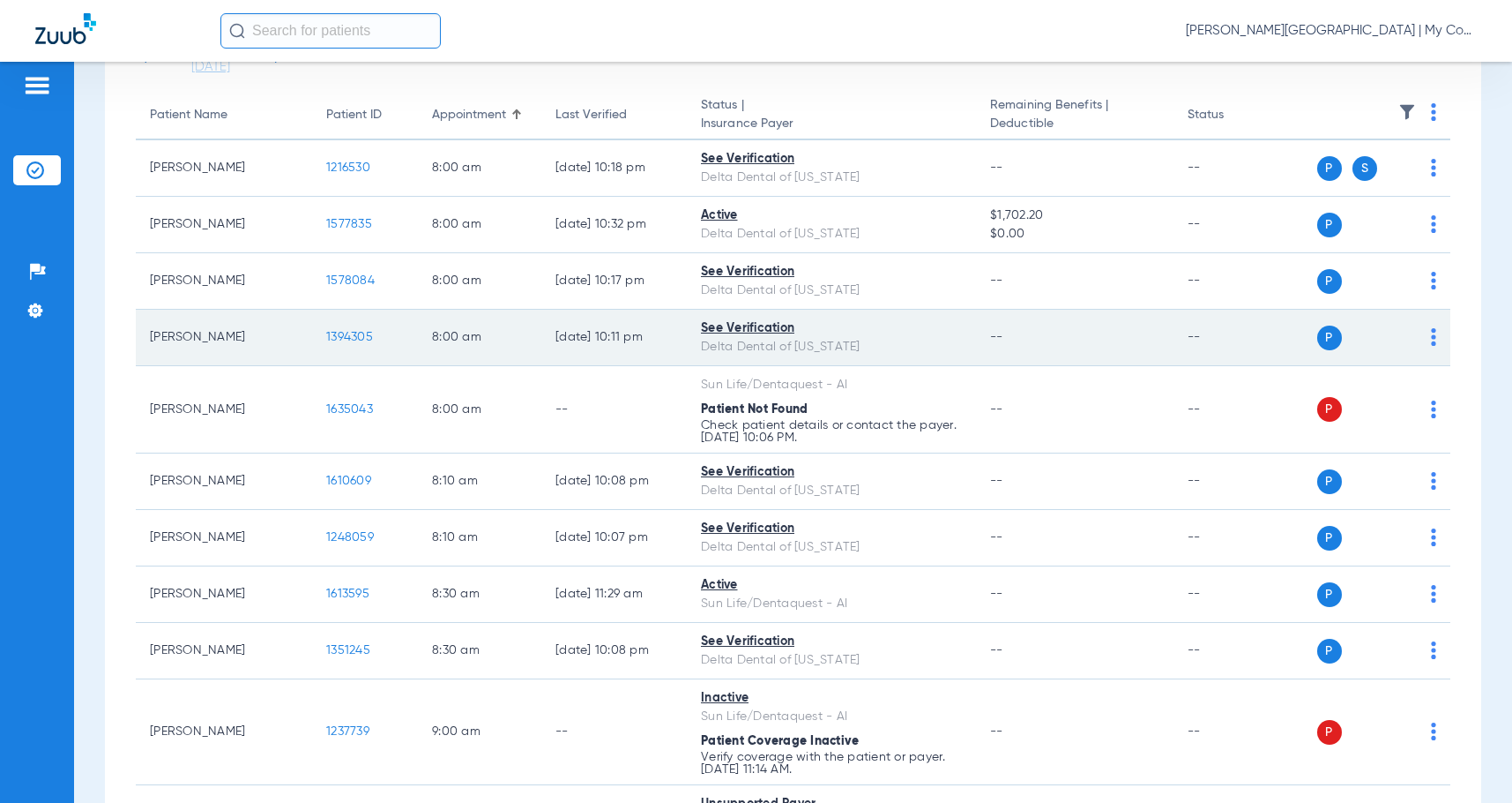
scroll to position [0, 0]
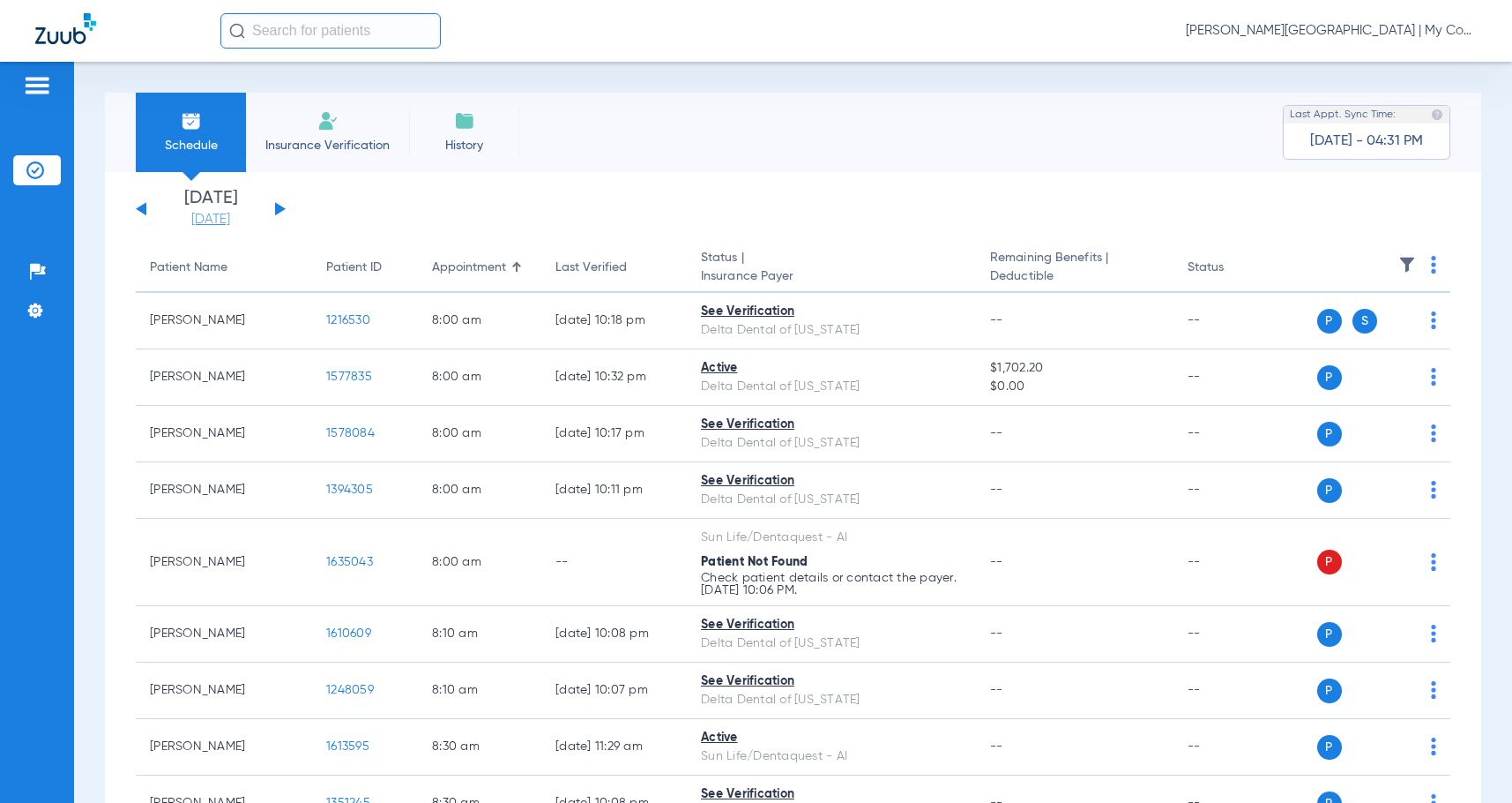
click at [224, 218] on link "[DATE]" at bounding box center [211, 219] width 106 height 17
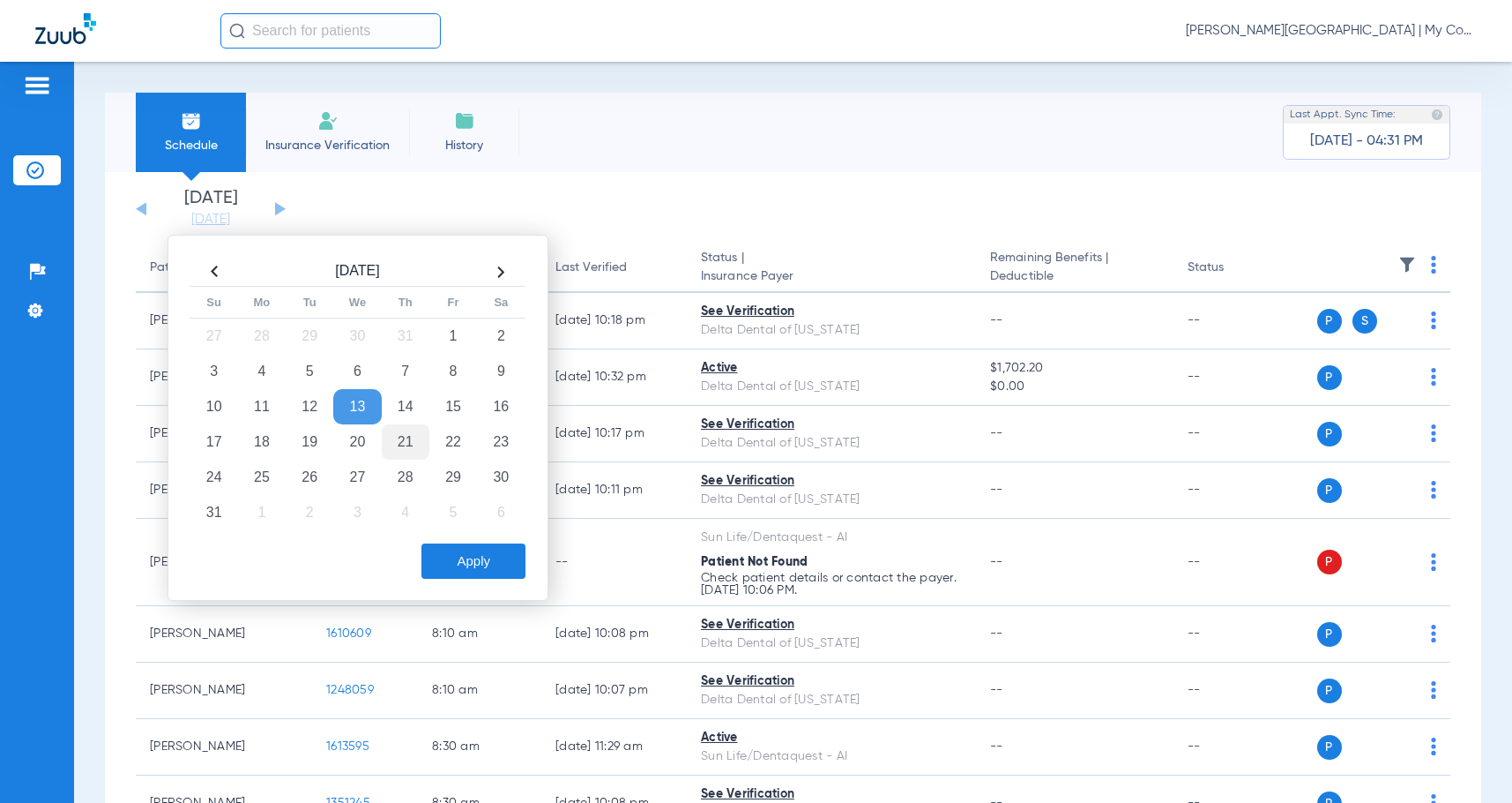
click at [401, 447] on td "21" at bounding box center [405, 441] width 47 height 36
click at [467, 560] on button "Apply" at bounding box center [474, 561] width 104 height 36
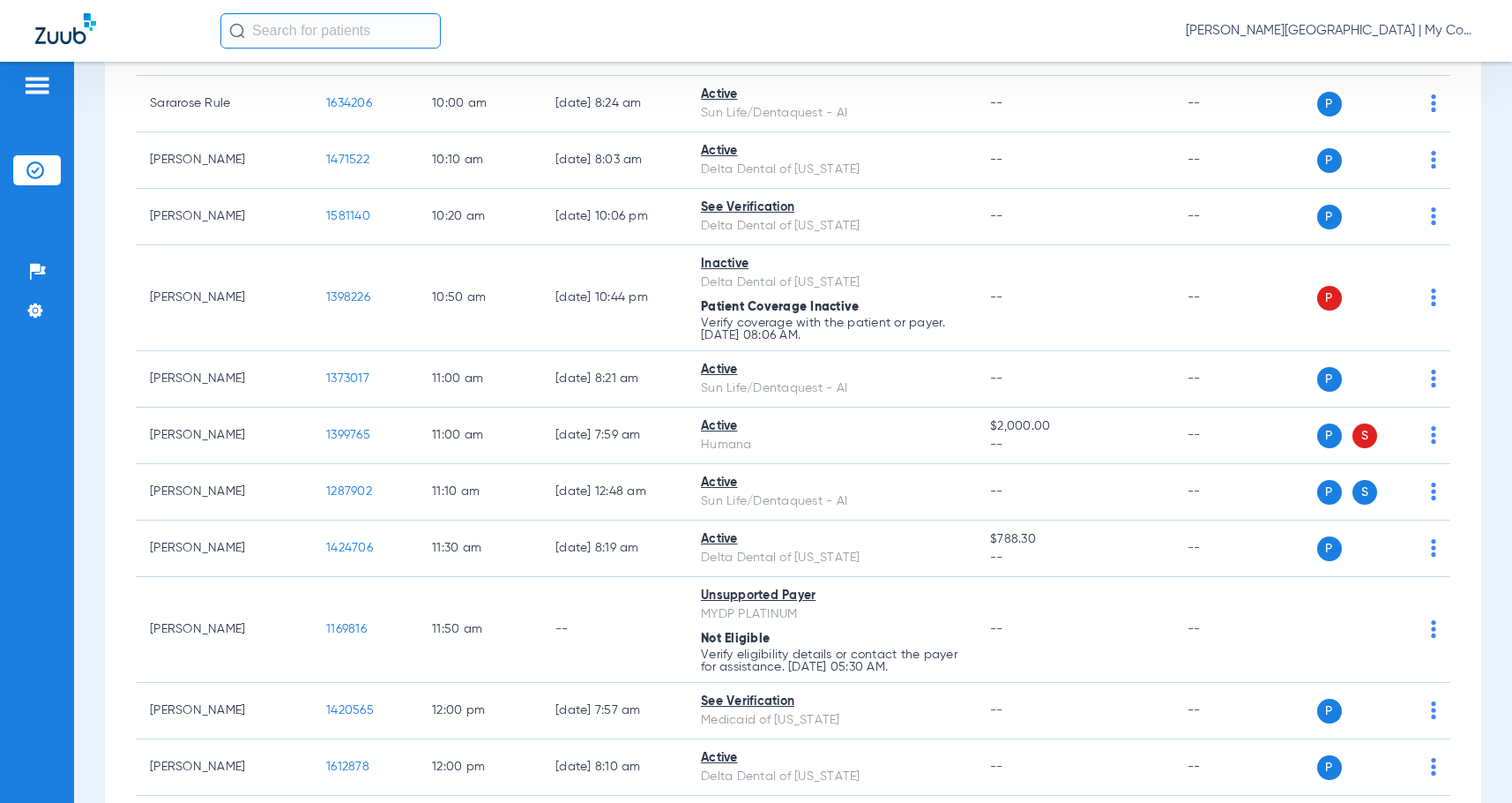
scroll to position [1059, 0]
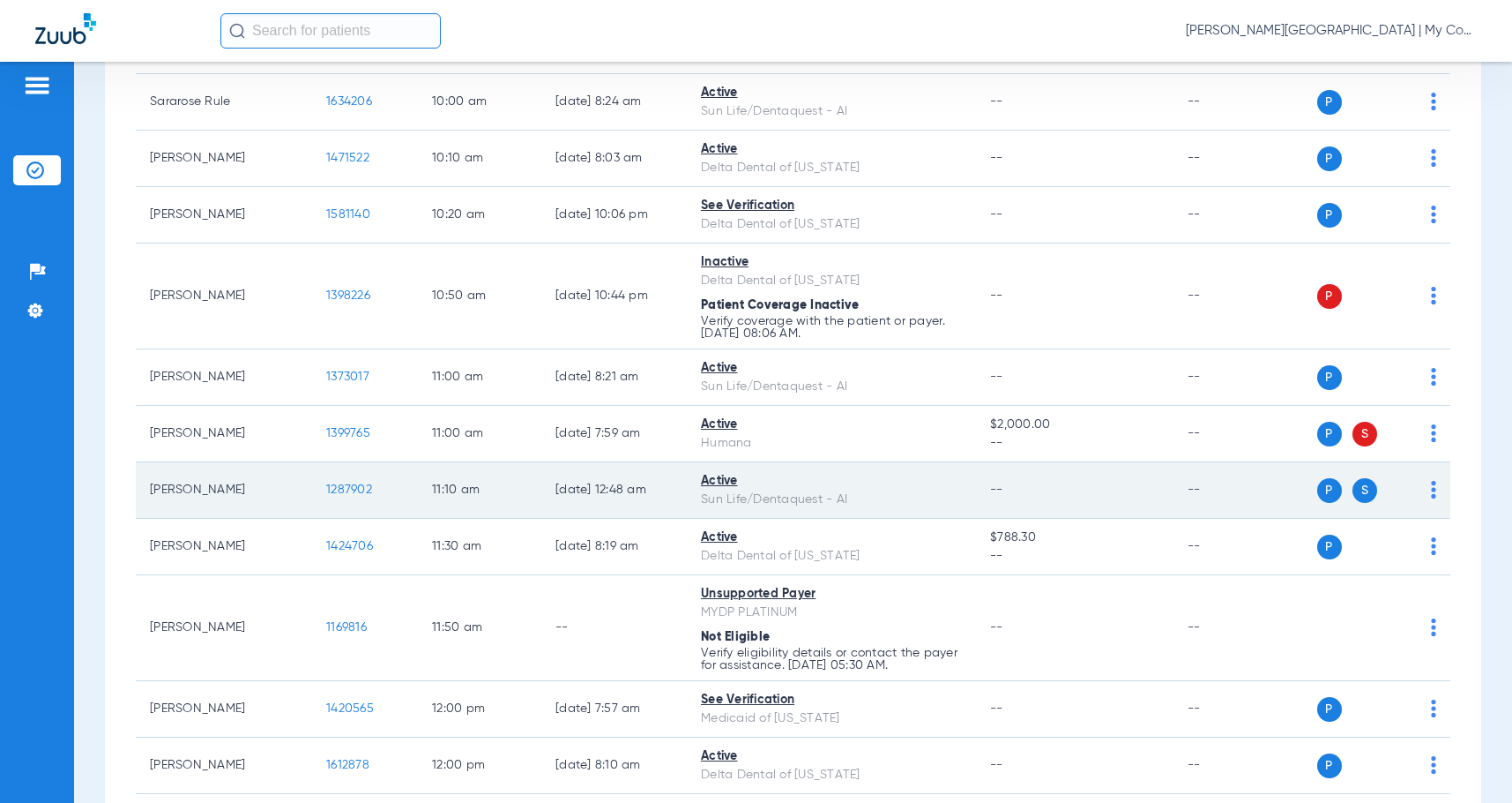
drag, startPoint x: 1422, startPoint y: 485, endPoint x: 1413, endPoint y: 495, distance: 13.5
click at [1431, 484] on img at bounding box center [1433, 489] width 5 height 17
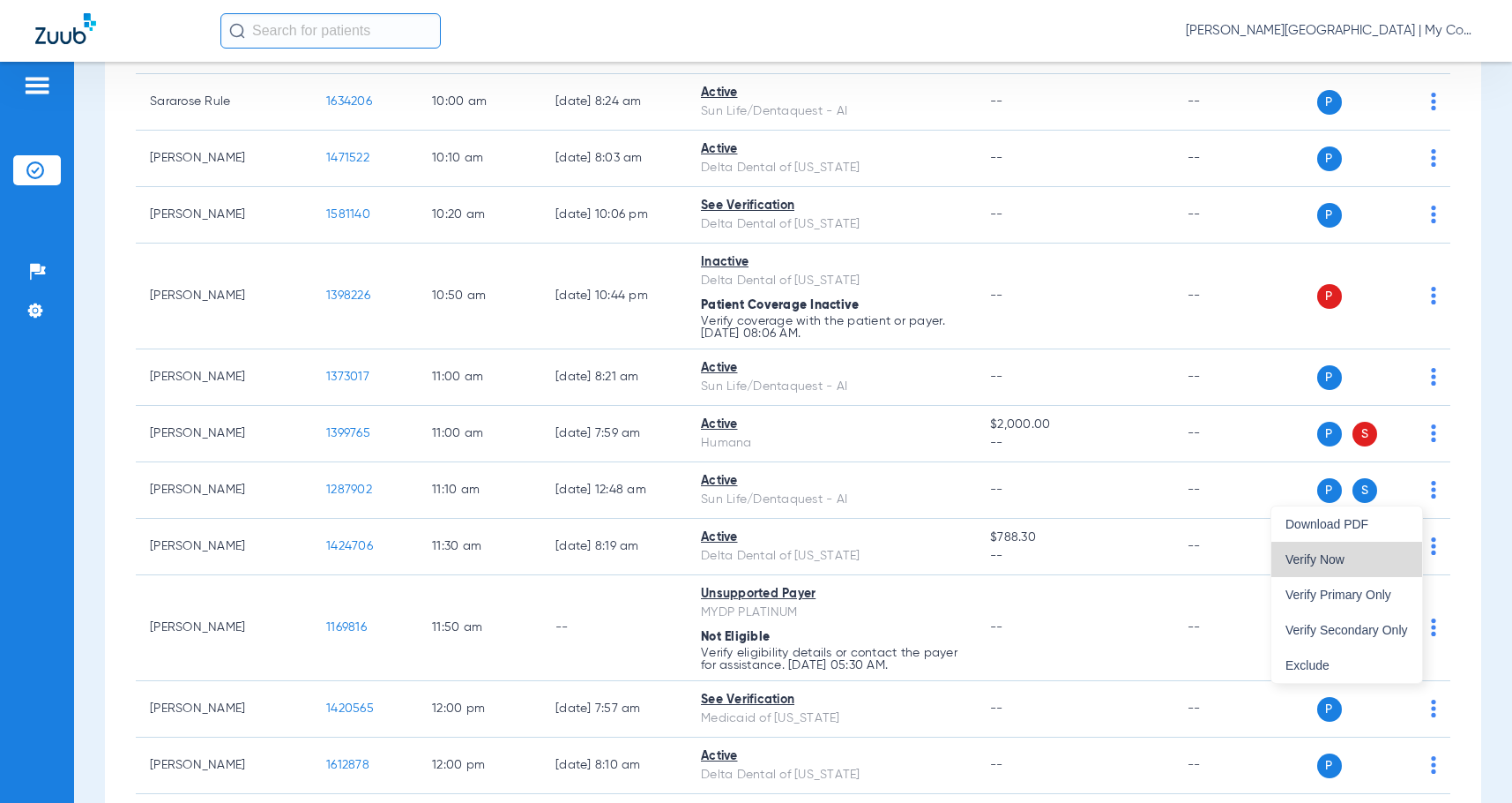
click at [1382, 567] on button "Verify Now" at bounding box center [1346, 559] width 151 height 36
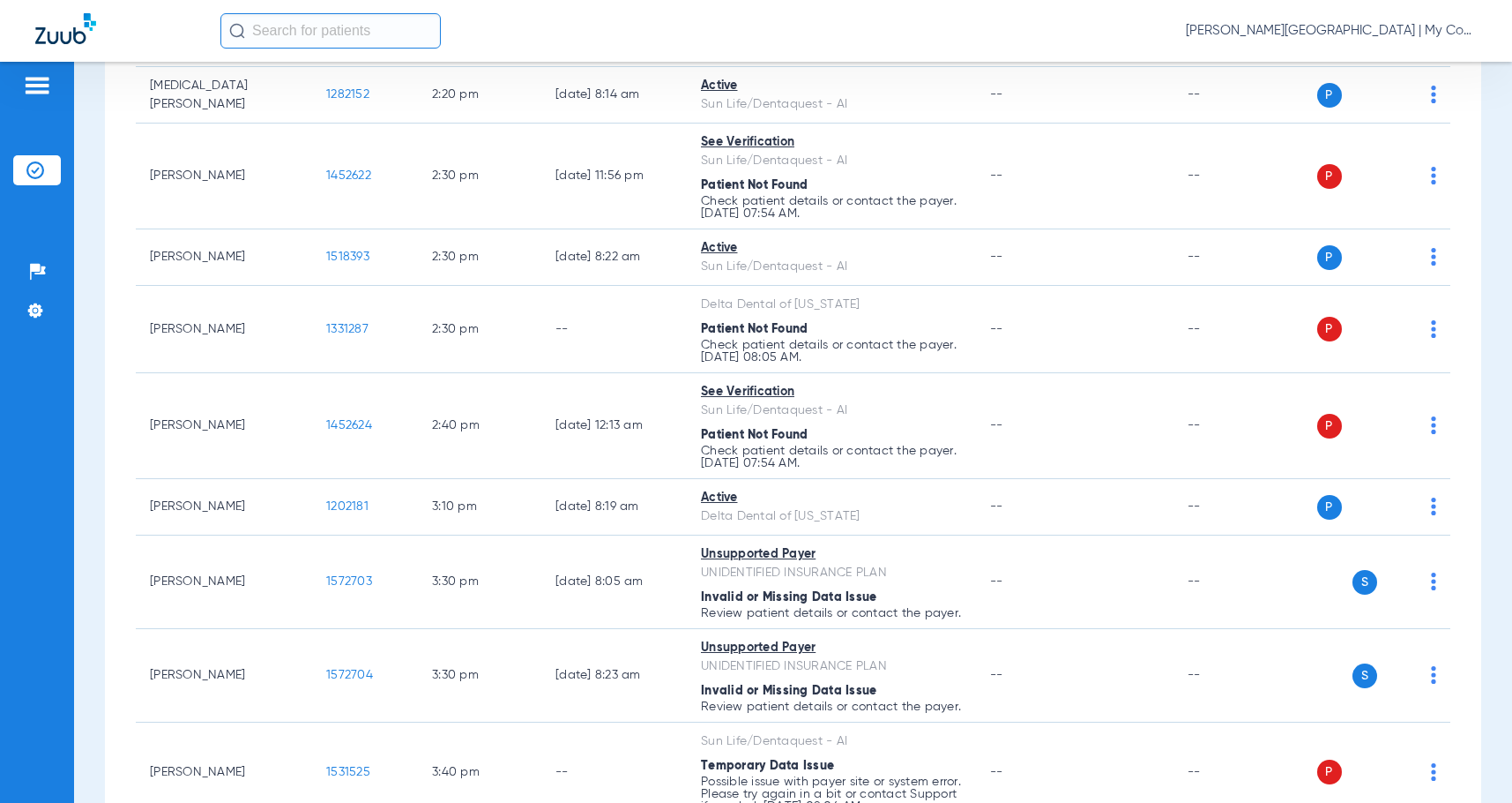
scroll to position [2525, 0]
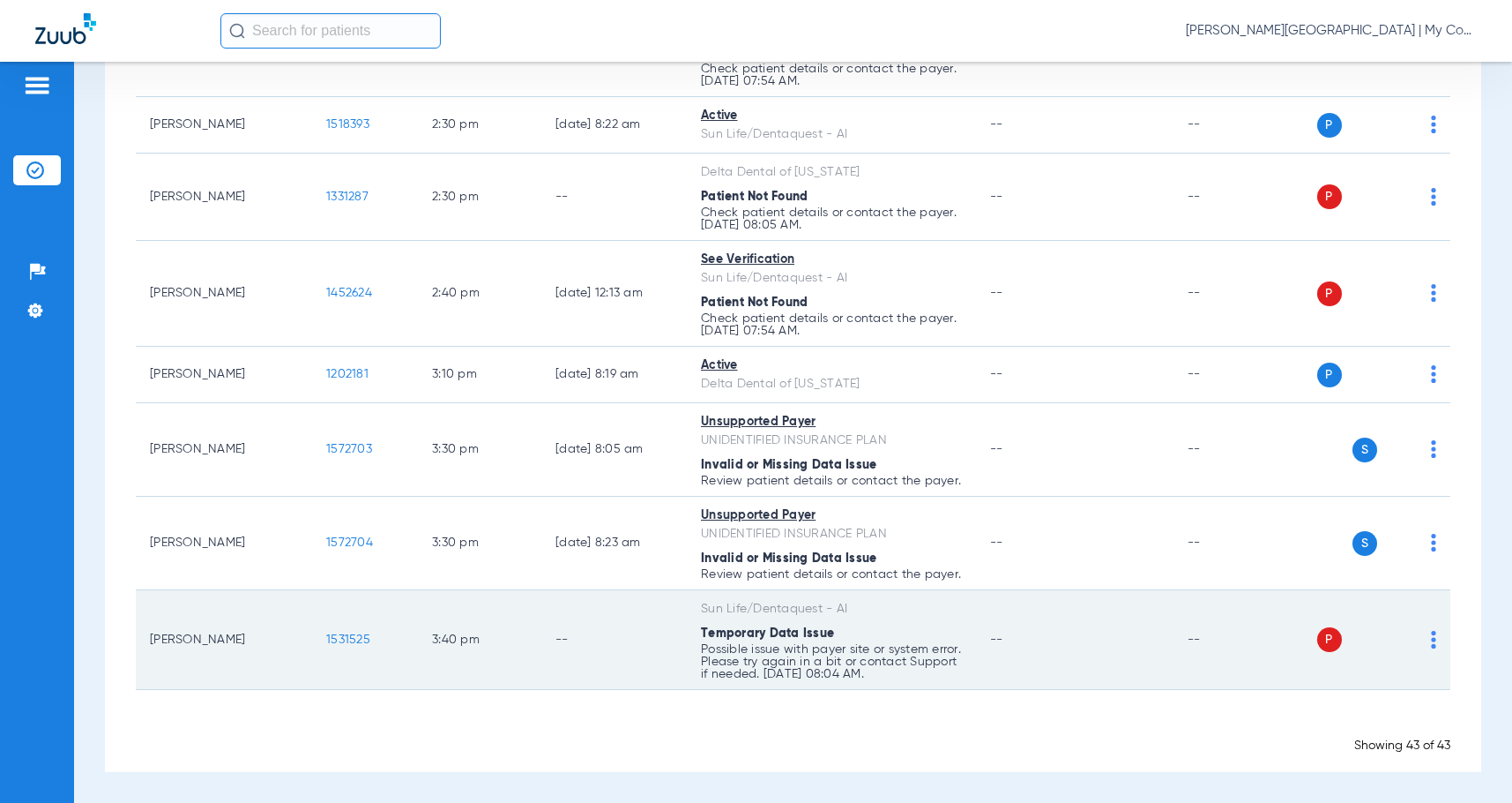
click at [1431, 643] on img at bounding box center [1433, 639] width 5 height 17
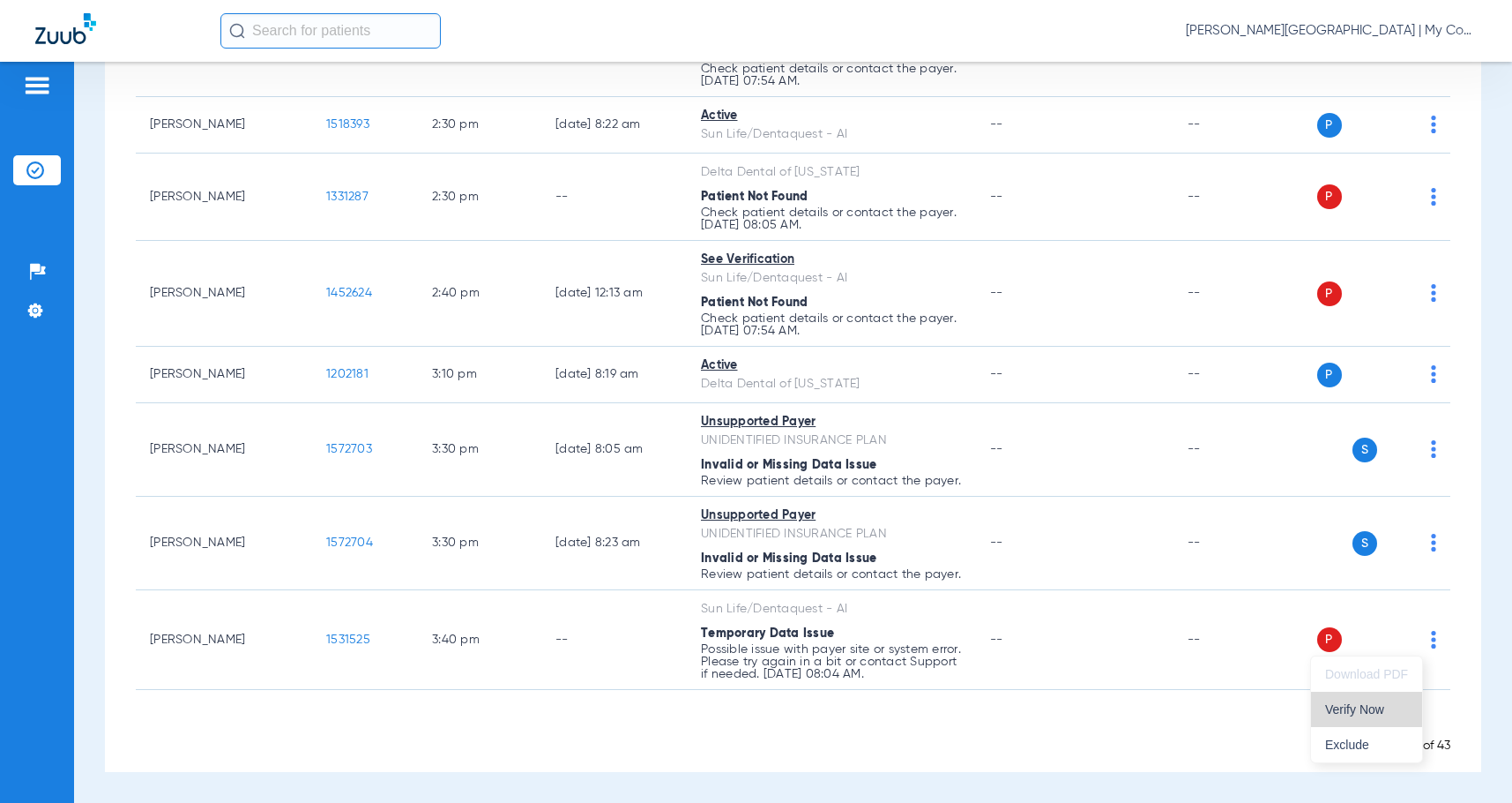
click at [1360, 717] on button "Verify Now" at bounding box center [1367, 709] width 111 height 36
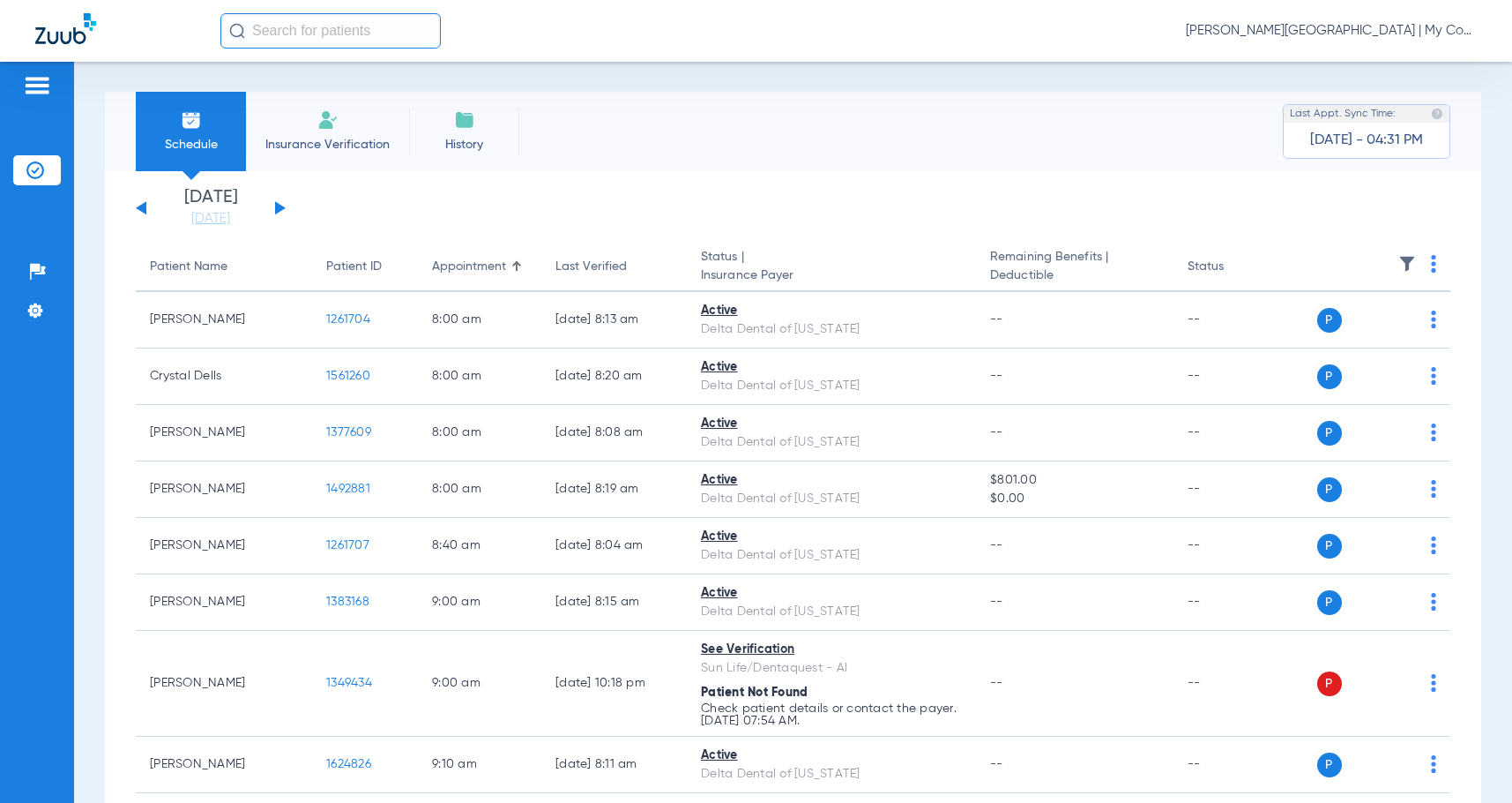
scroll to position [0, 0]
drag, startPoint x: 230, startPoint y: 218, endPoint x: 259, endPoint y: 332, distance: 117.6
click at [230, 218] on link "[DATE]" at bounding box center [211, 219] width 106 height 17
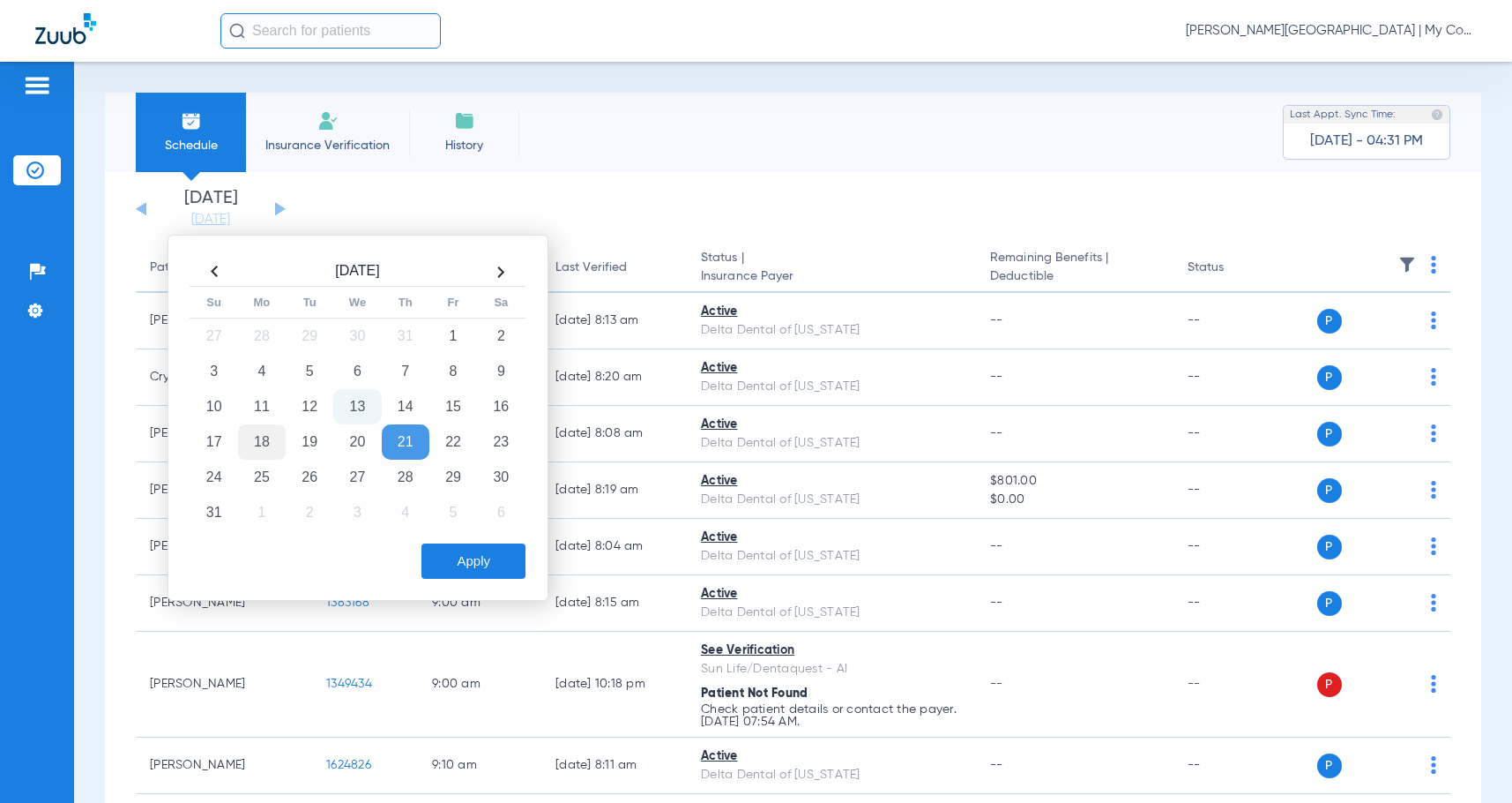
click at [265, 440] on td "18" at bounding box center [262, 441] width 47 height 36
click at [497, 563] on button "Apply" at bounding box center [474, 561] width 104 height 36
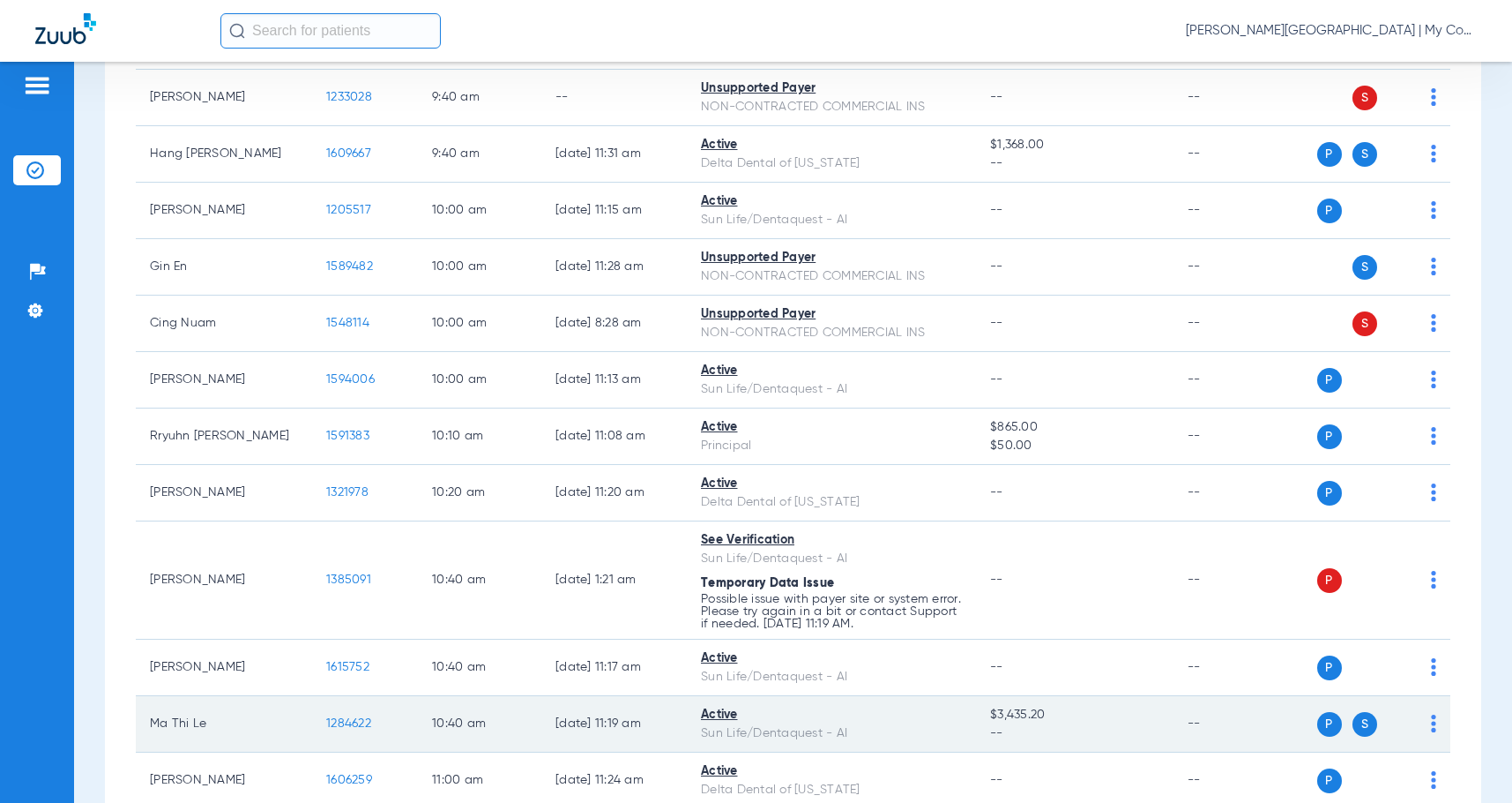
scroll to position [1235, 0]
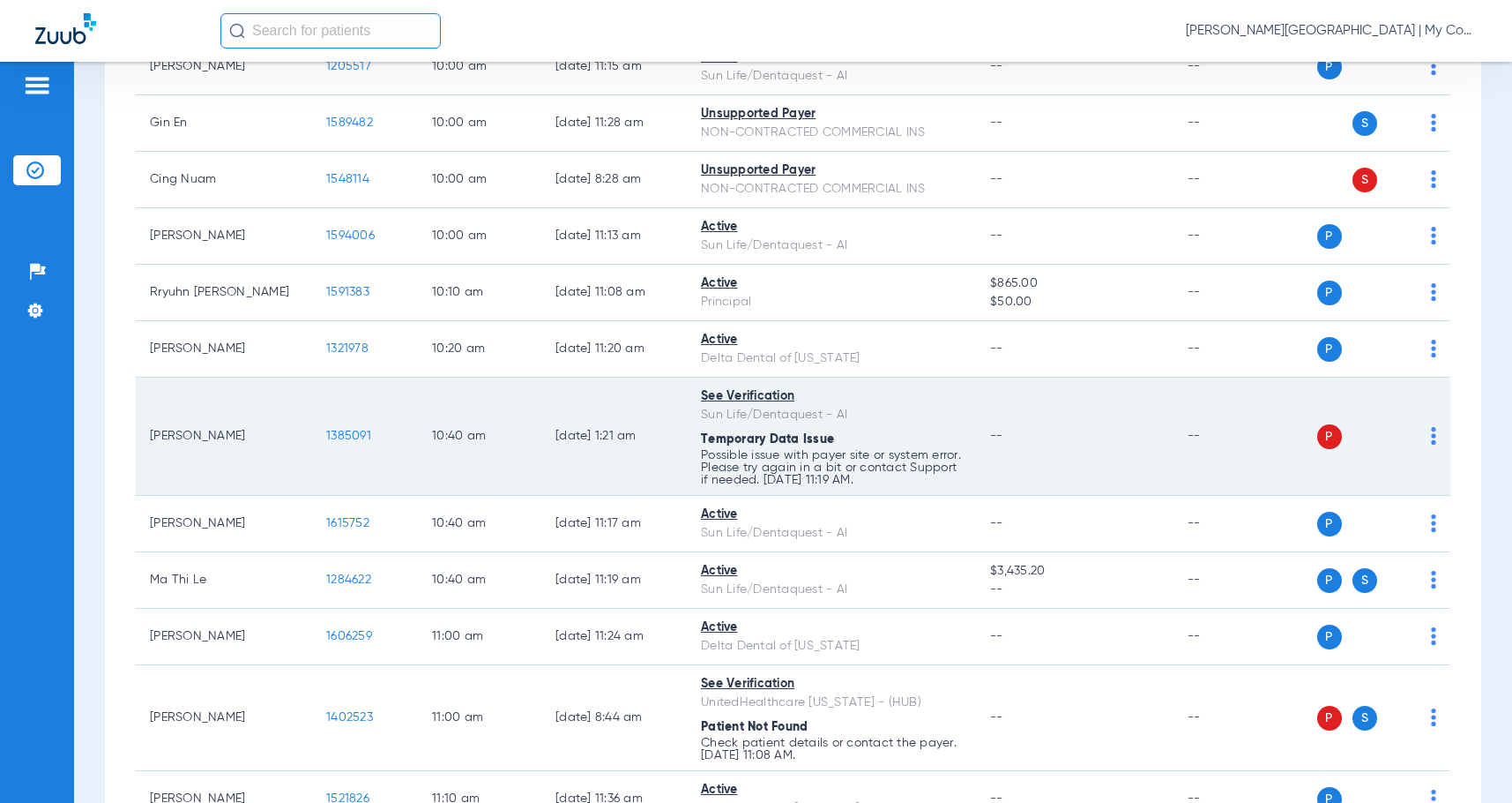
click at [1431, 436] on img at bounding box center [1433, 435] width 5 height 17
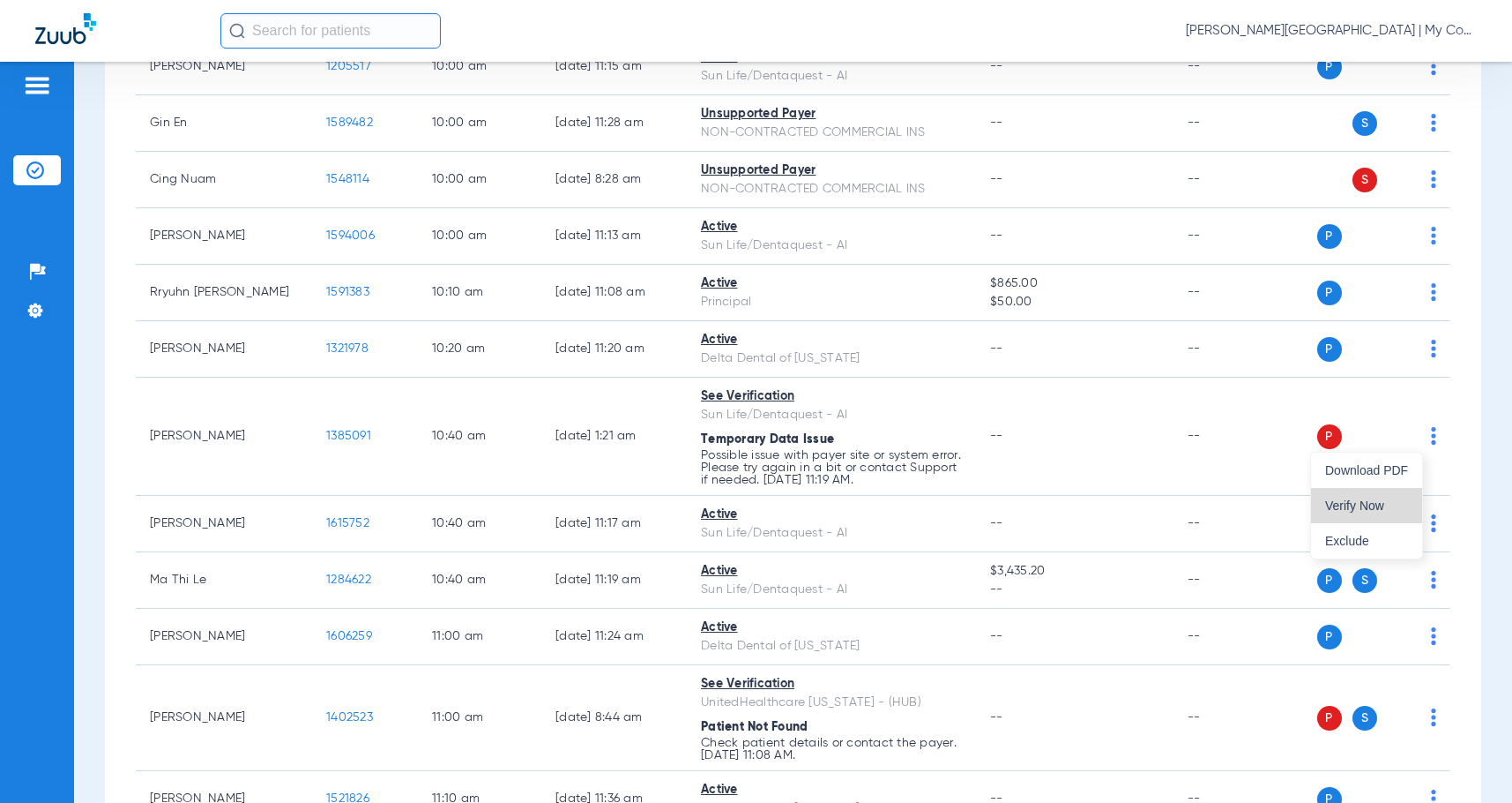
click at [1339, 512] on button "Verify Now" at bounding box center [1367, 505] width 111 height 36
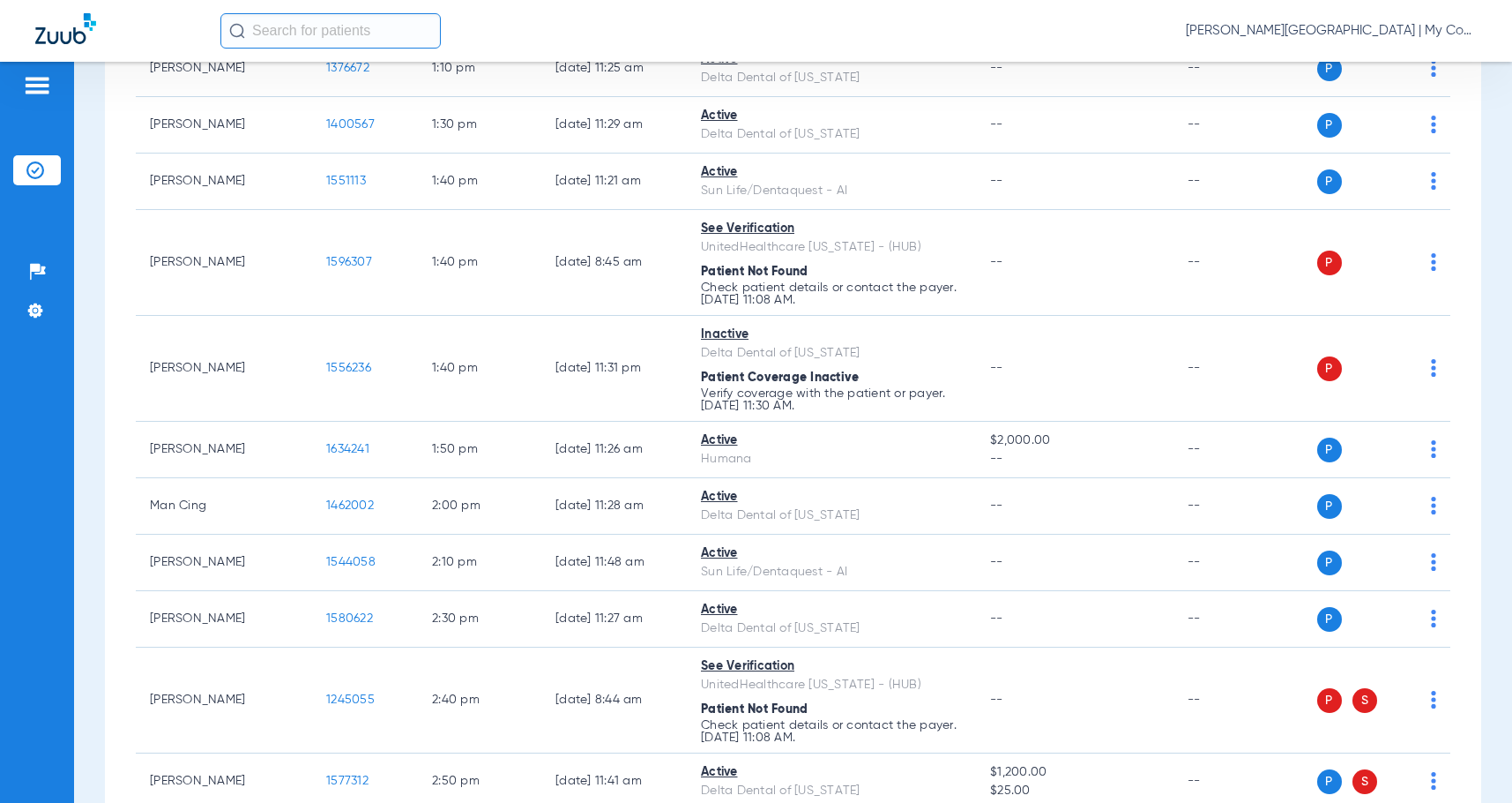
scroll to position [2524, 0]
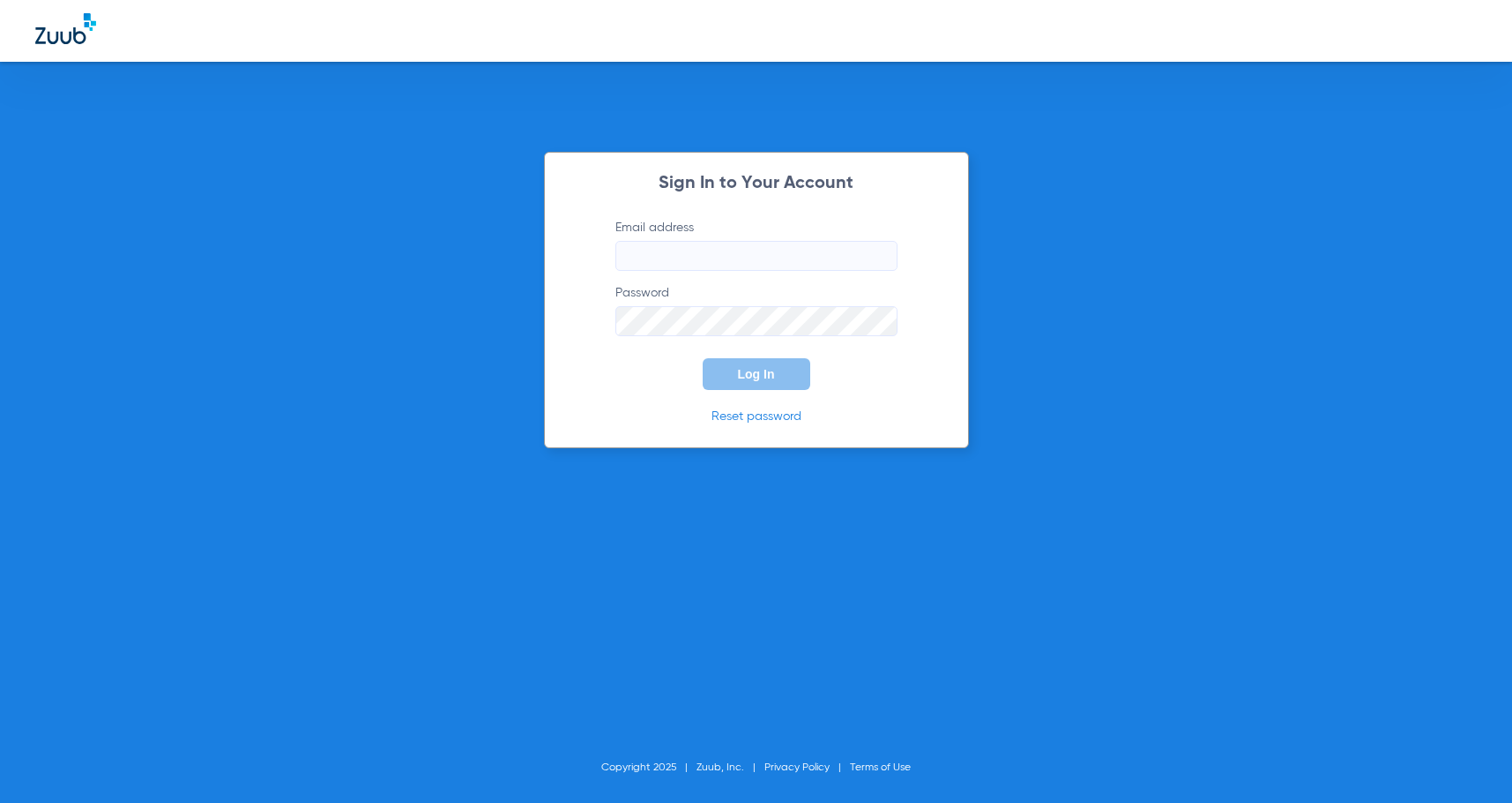
type input "[EMAIL_ADDRESS][DOMAIN_NAME]"
click at [746, 367] on span "Log In" at bounding box center [756, 374] width 37 height 14
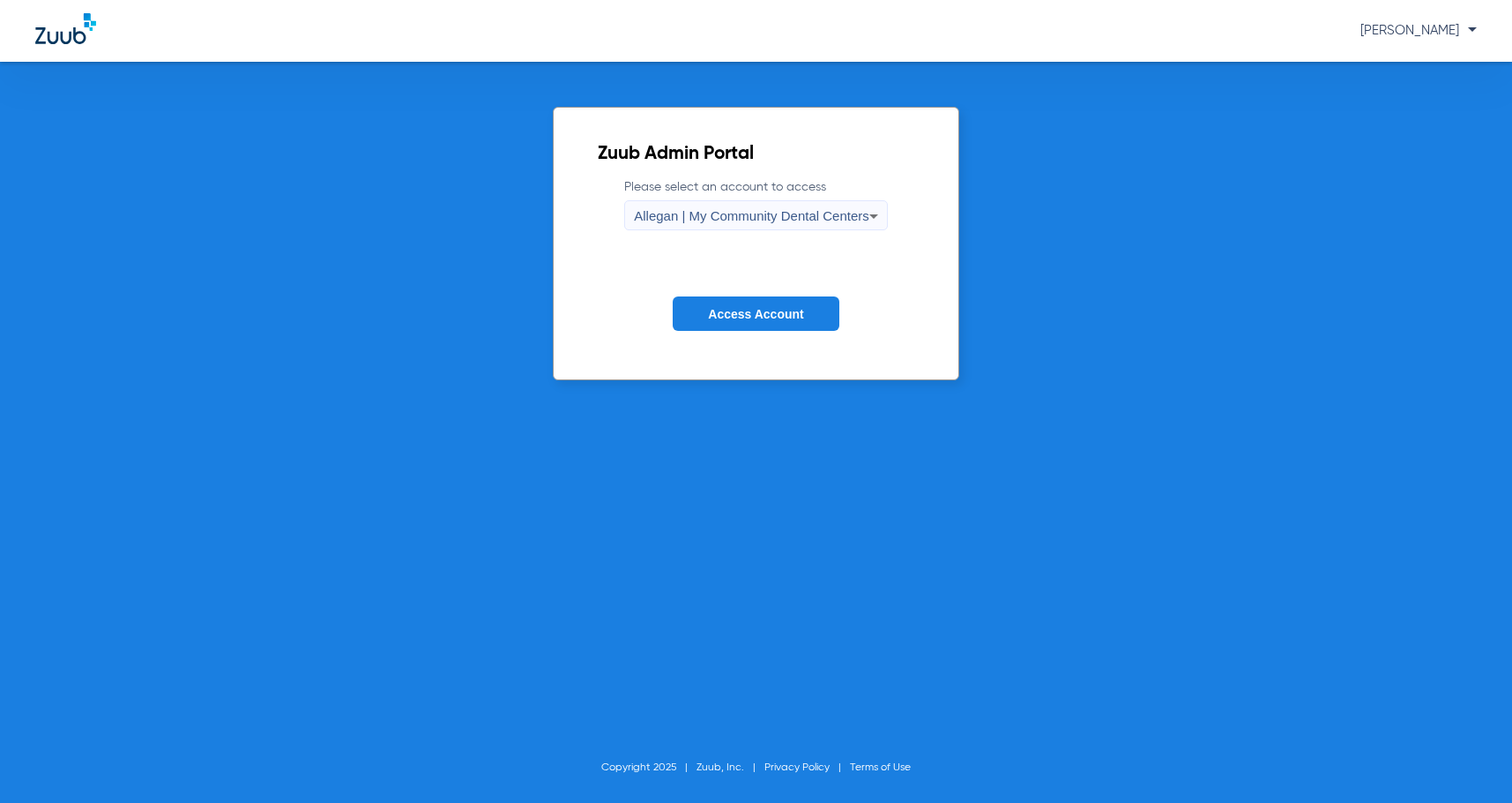
click at [757, 228] on div "Allegan | My Community Dental Centers" at bounding box center [751, 216] width 236 height 30
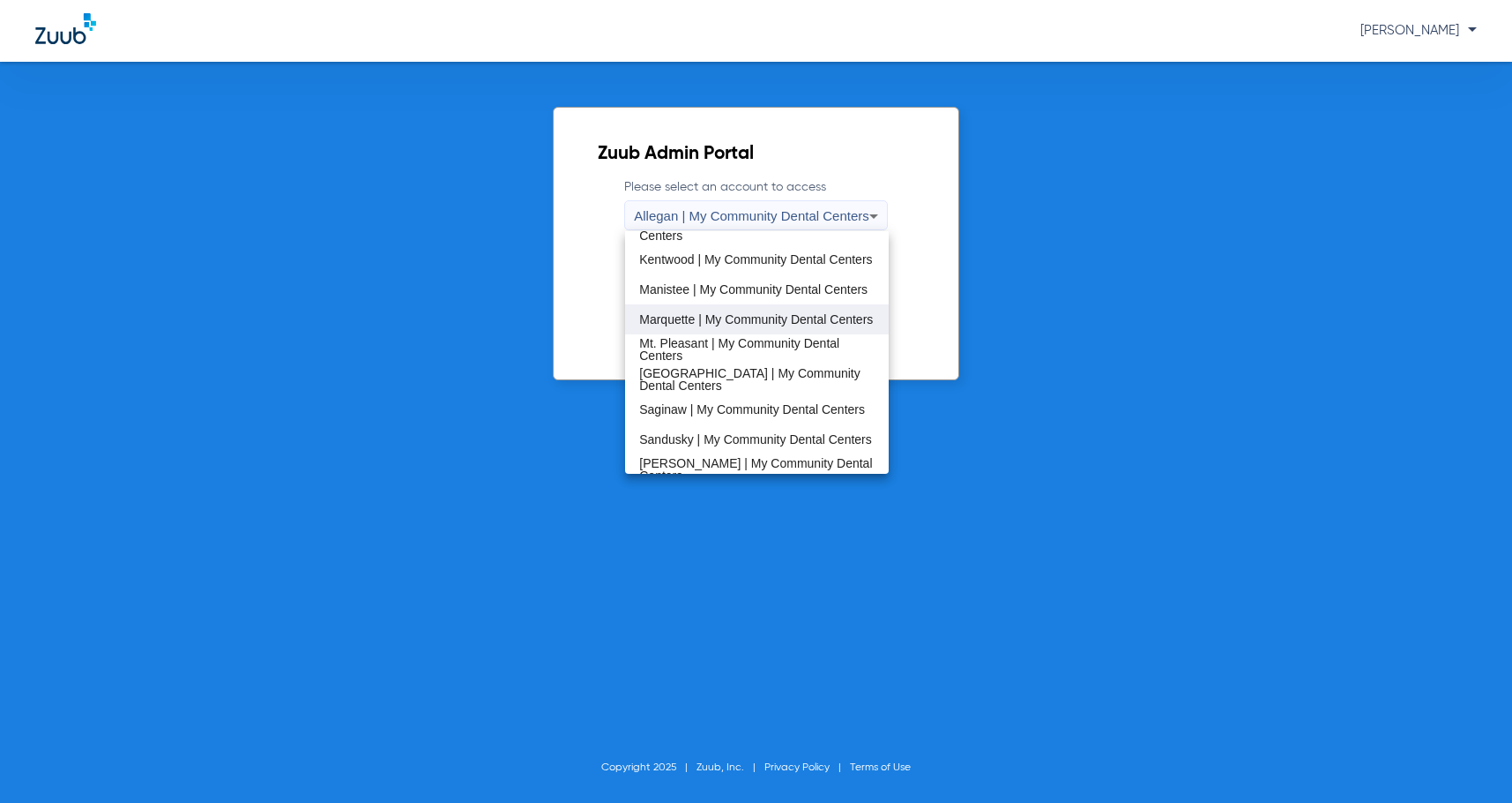
scroll to position [441, 0]
click at [753, 288] on span "Manistee | My Community Dental Centers" at bounding box center [753, 285] width 228 height 13
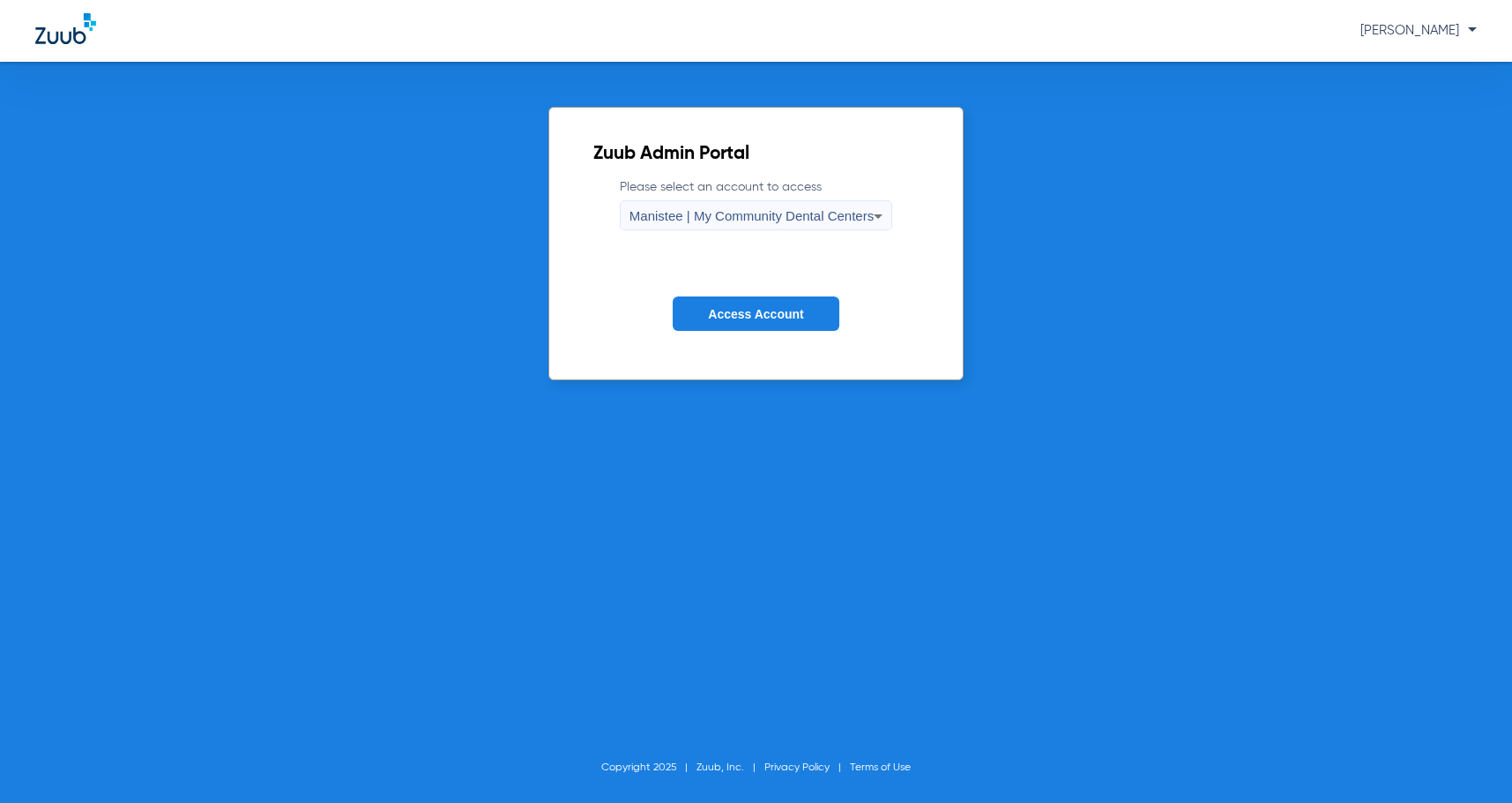
click at [755, 307] on span "Access Account" at bounding box center [755, 313] width 95 height 14
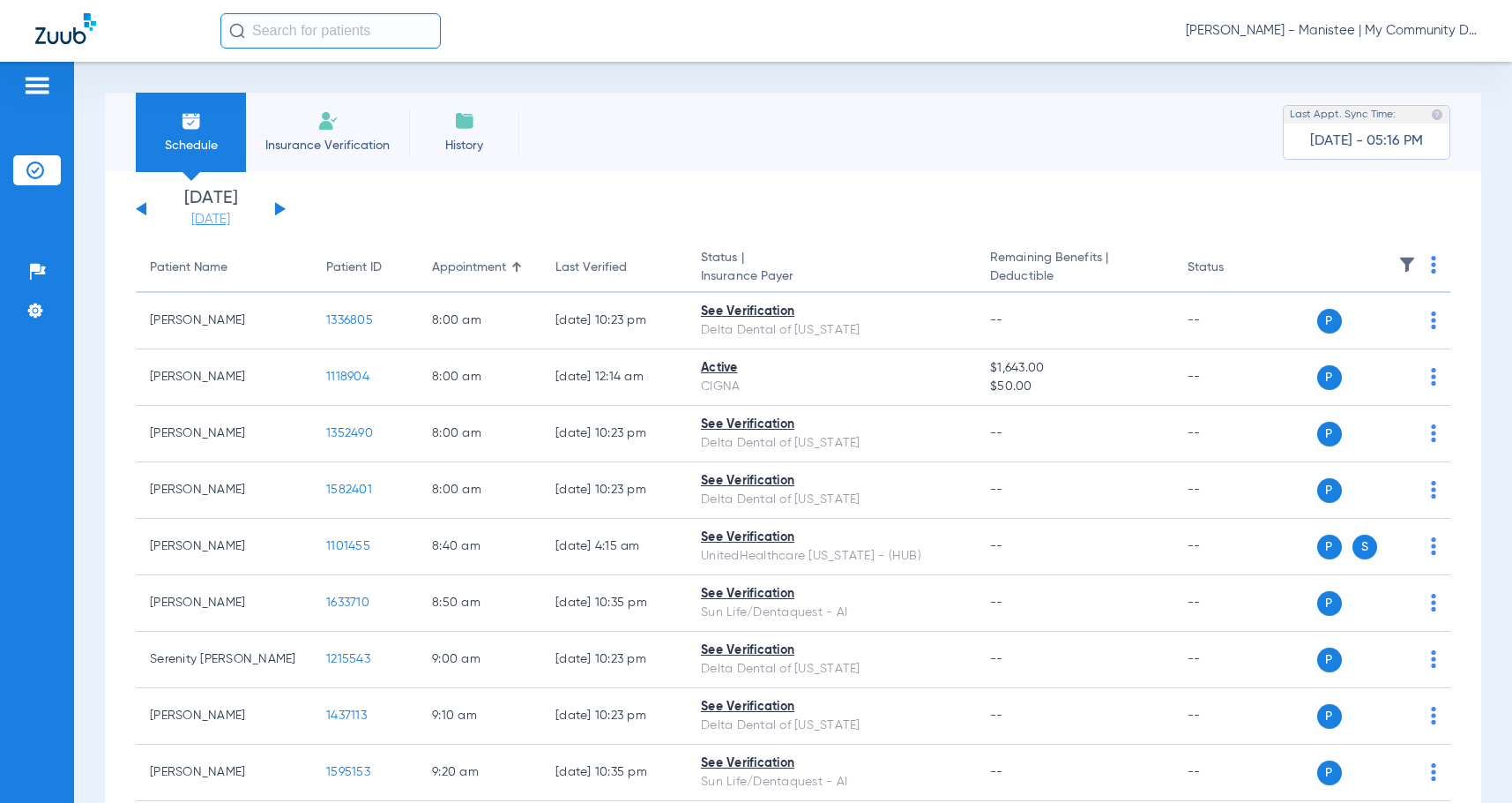
click at [225, 219] on link "[DATE]" at bounding box center [211, 219] width 106 height 17
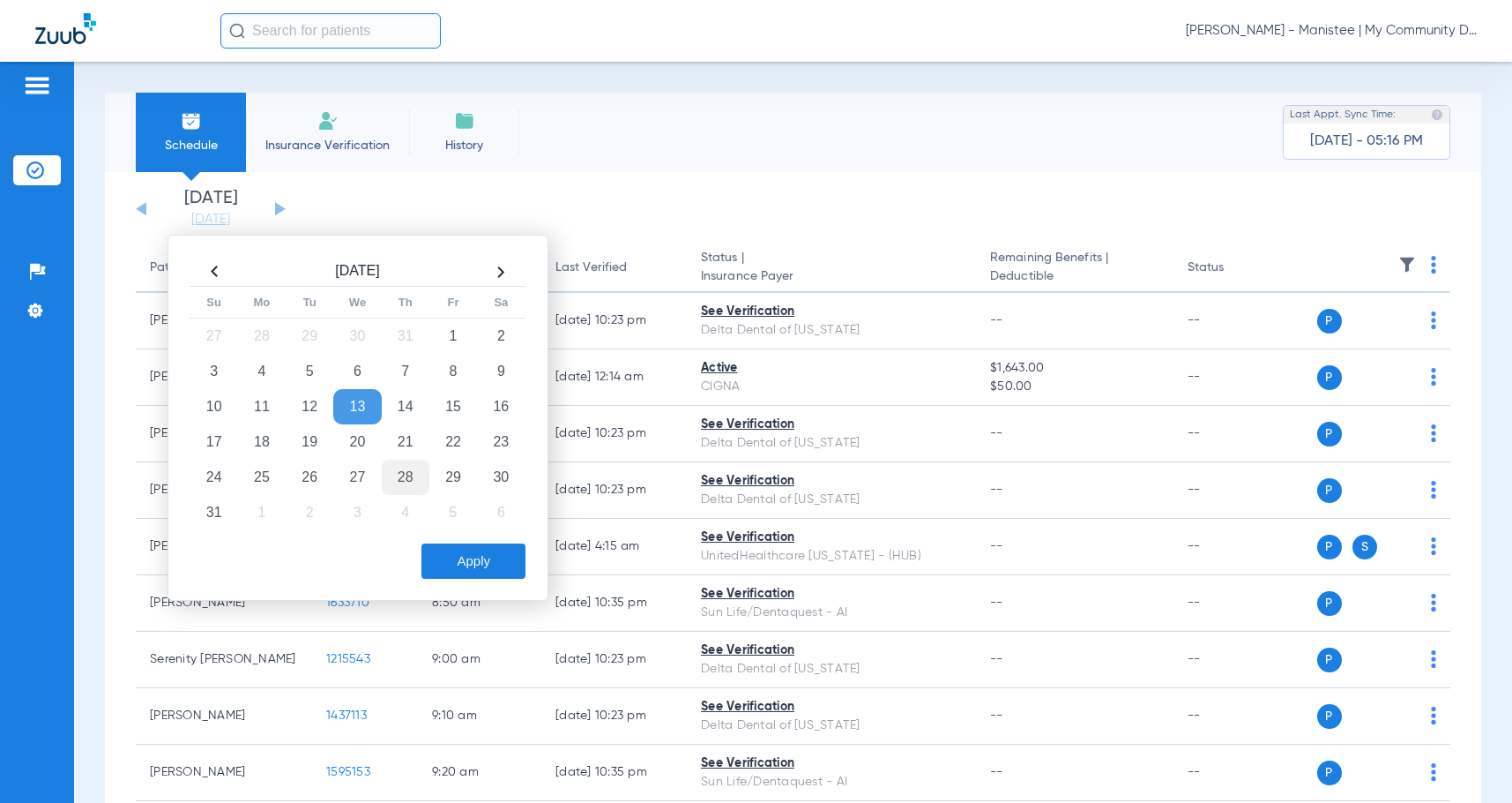
click at [415, 448] on td "21" at bounding box center [405, 441] width 47 height 36
click at [484, 555] on button "Apply" at bounding box center [474, 561] width 104 height 36
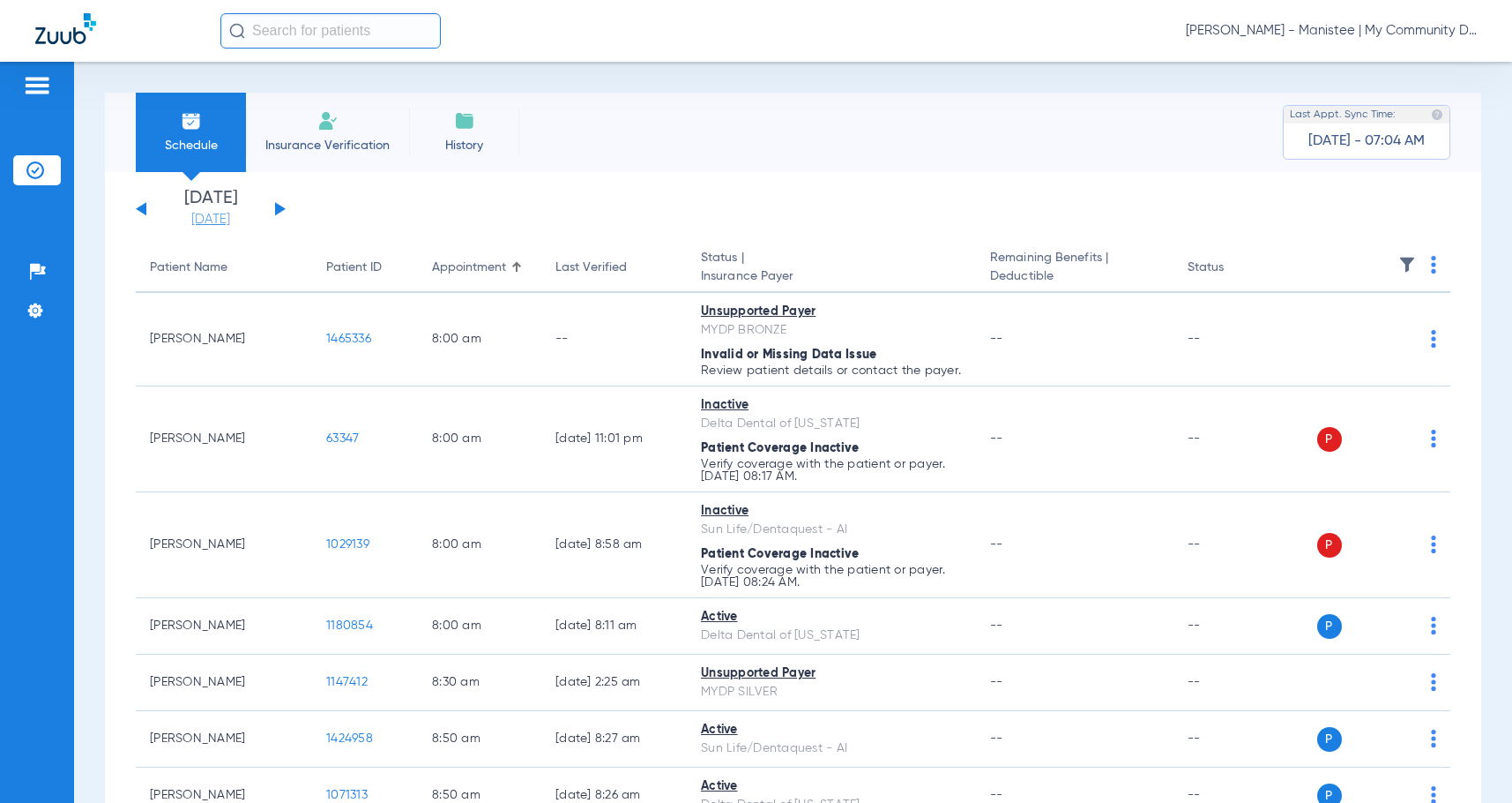
click at [190, 218] on link "[DATE]" at bounding box center [211, 219] width 106 height 17
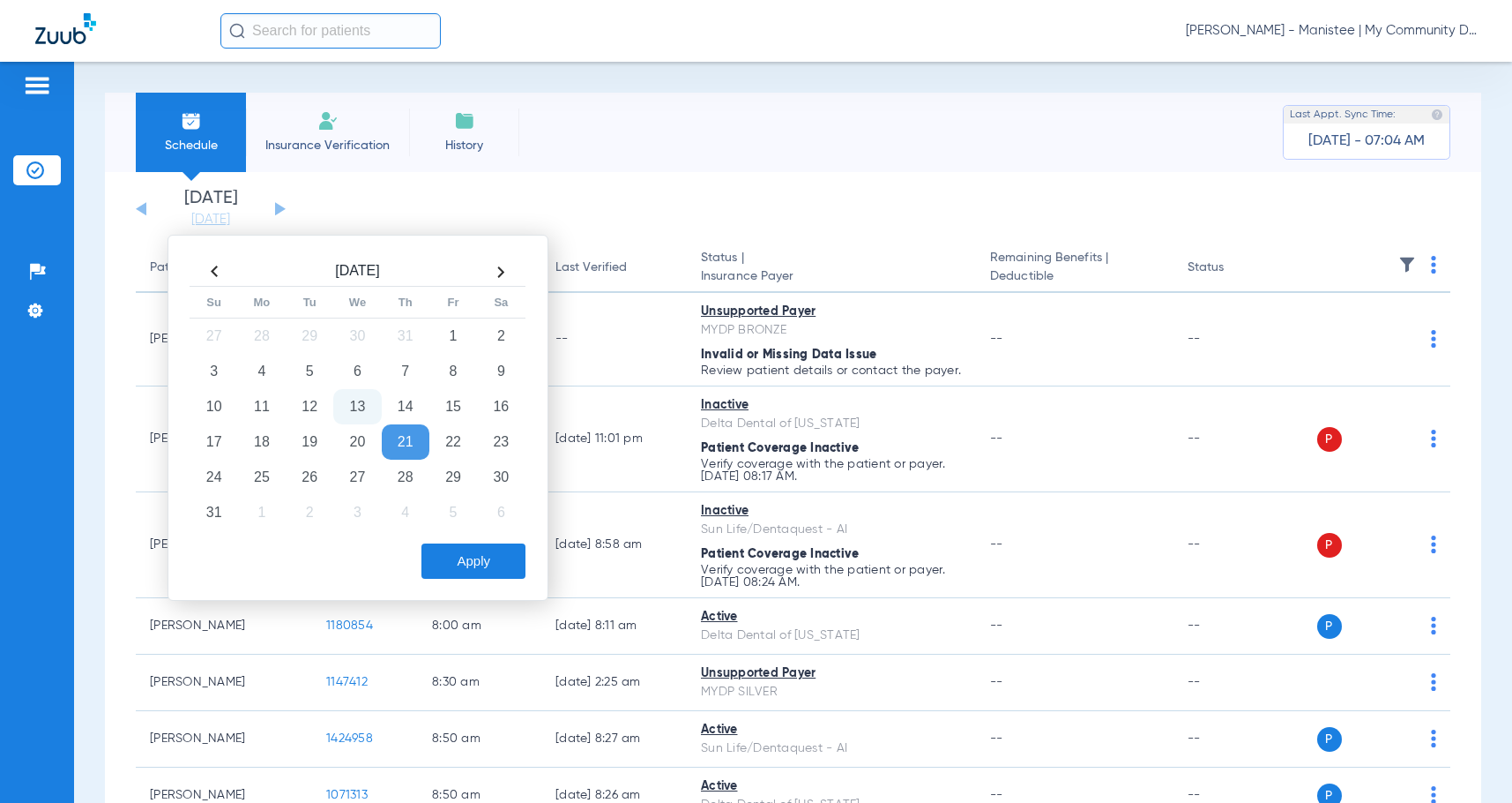
drag, startPoint x: 267, startPoint y: 434, endPoint x: 436, endPoint y: 544, distance: 201.6
click at [268, 434] on td "18" at bounding box center [262, 441] width 47 height 36
click at [488, 556] on button "Apply" at bounding box center [474, 561] width 104 height 36
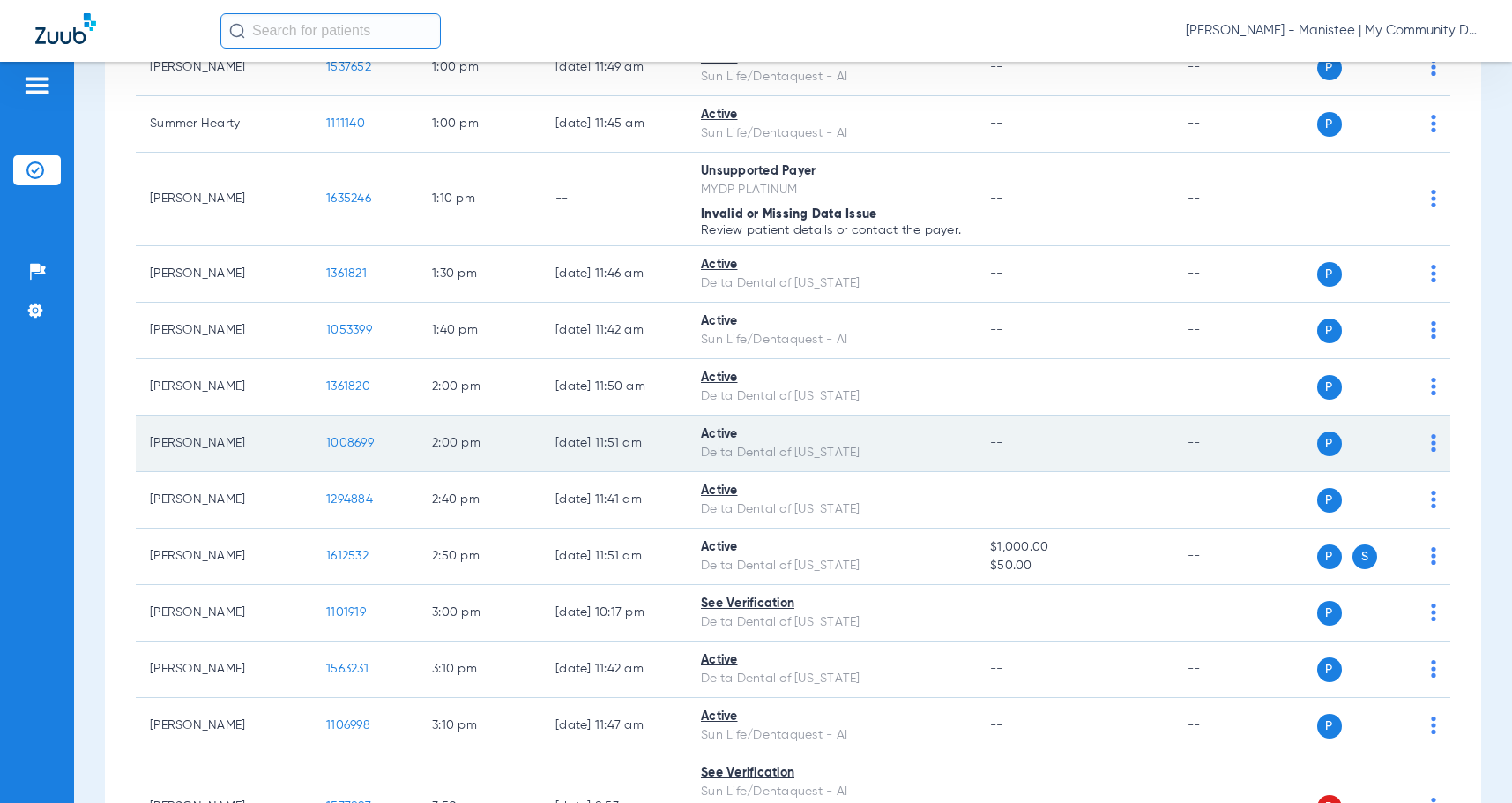
scroll to position [2017, 0]
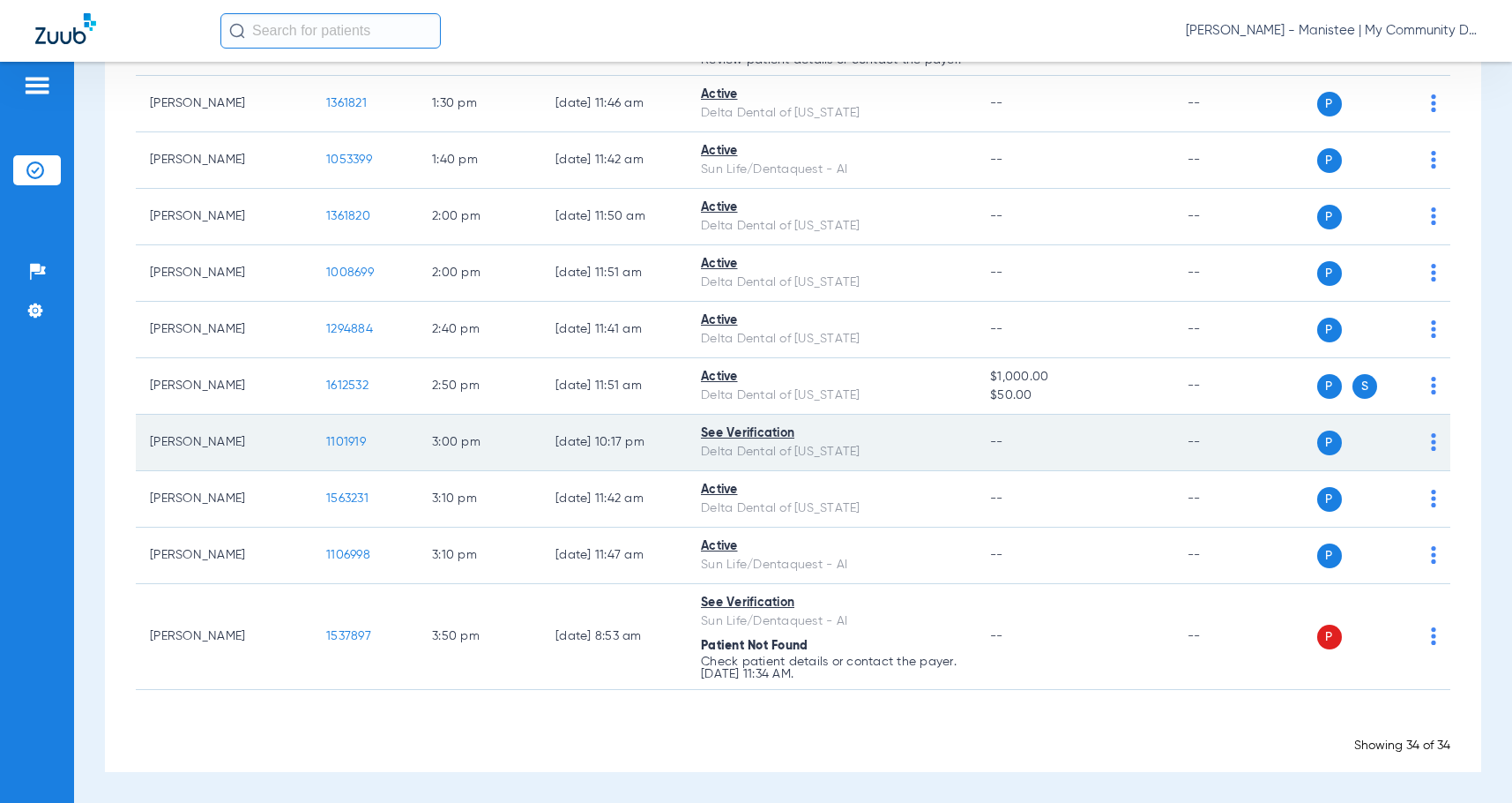
click at [1431, 449] on img at bounding box center [1433, 441] width 5 height 17
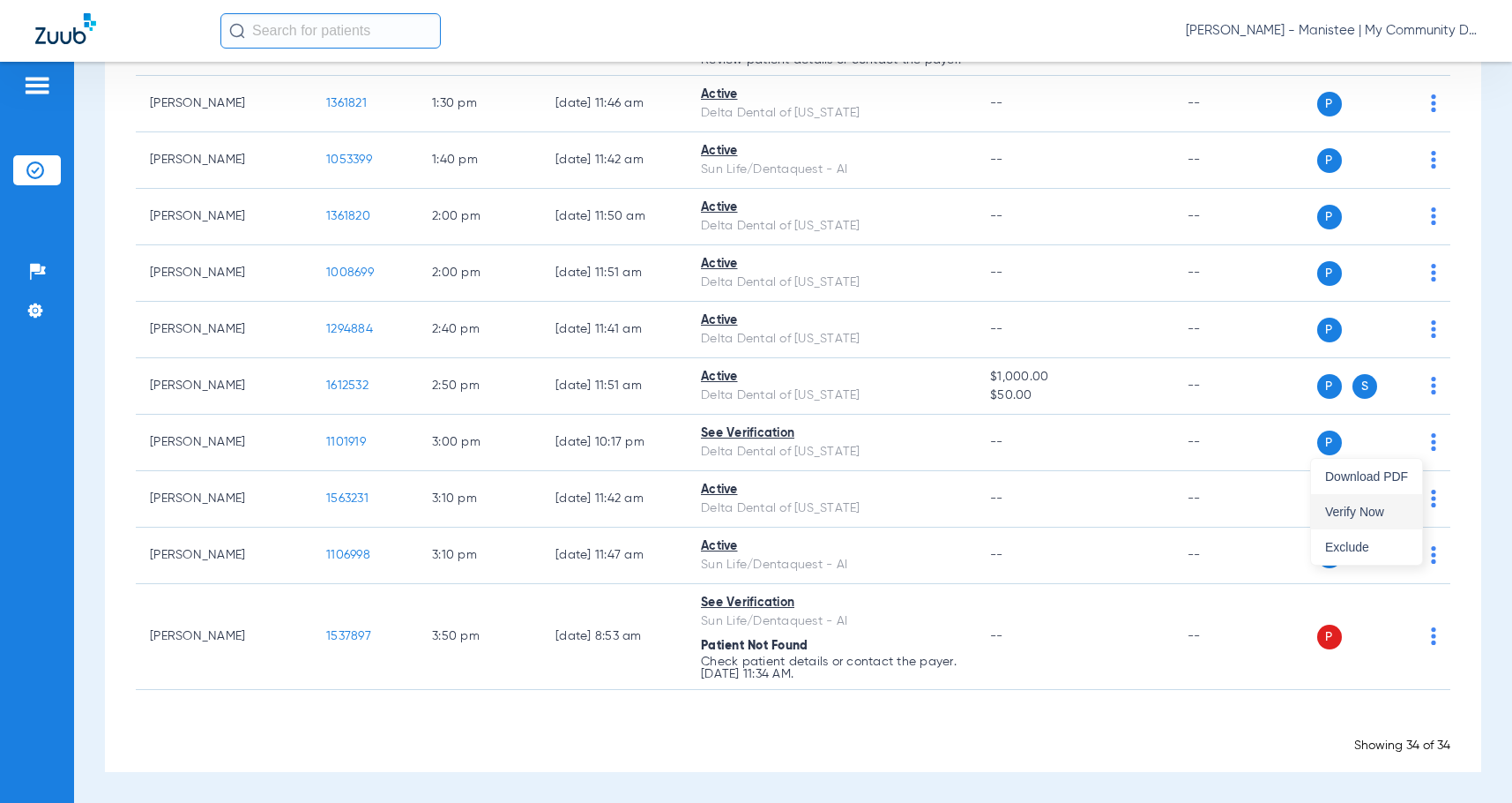
click at [1379, 513] on span "Verify Now" at bounding box center [1366, 512] width 83 height 13
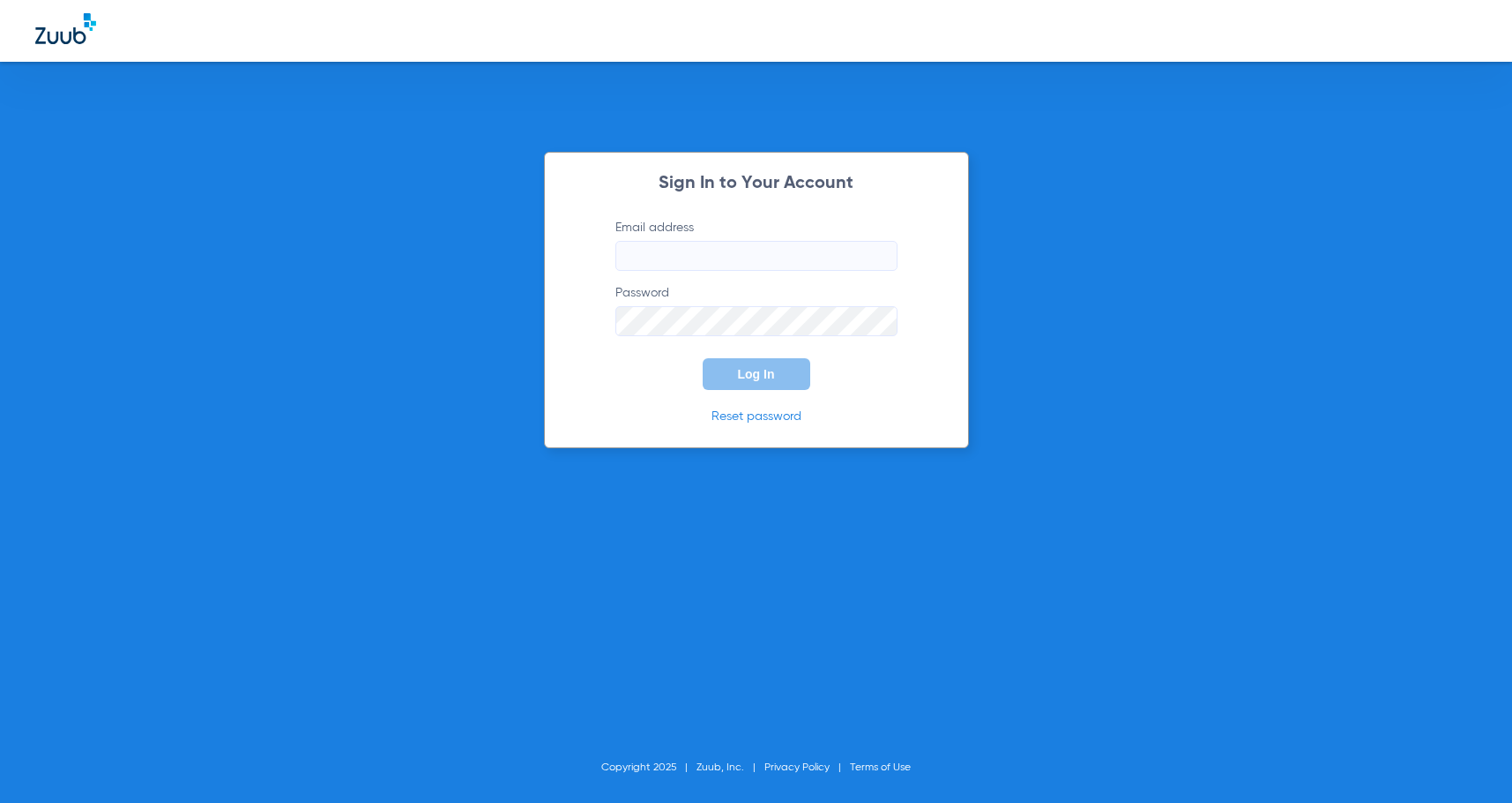
type input "[EMAIL_ADDRESS][DOMAIN_NAME]"
click at [751, 379] on span "Log In" at bounding box center [756, 374] width 37 height 14
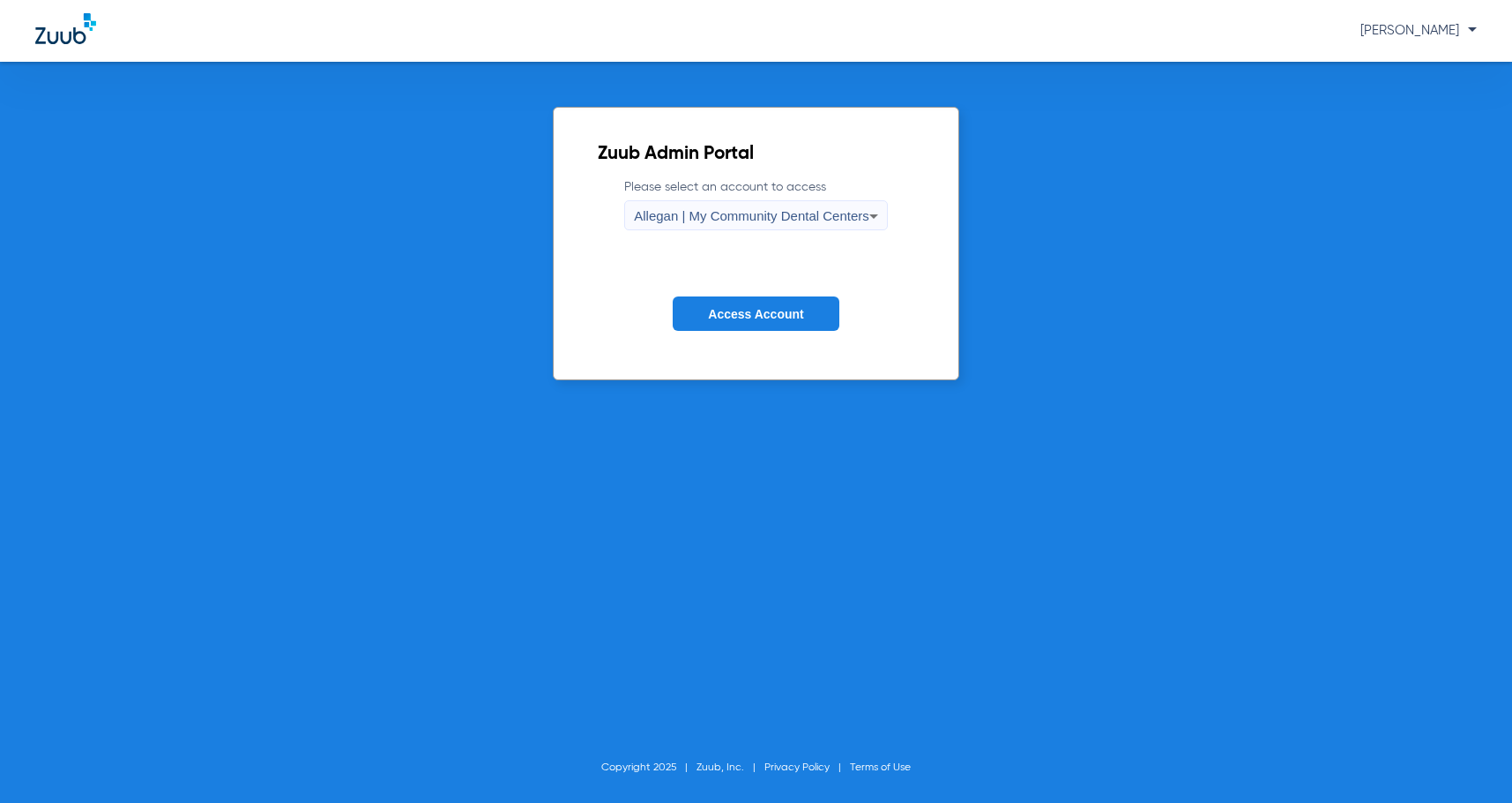
click at [728, 217] on span "Allegan | My Community Dental Centers" at bounding box center [751, 216] width 236 height 15
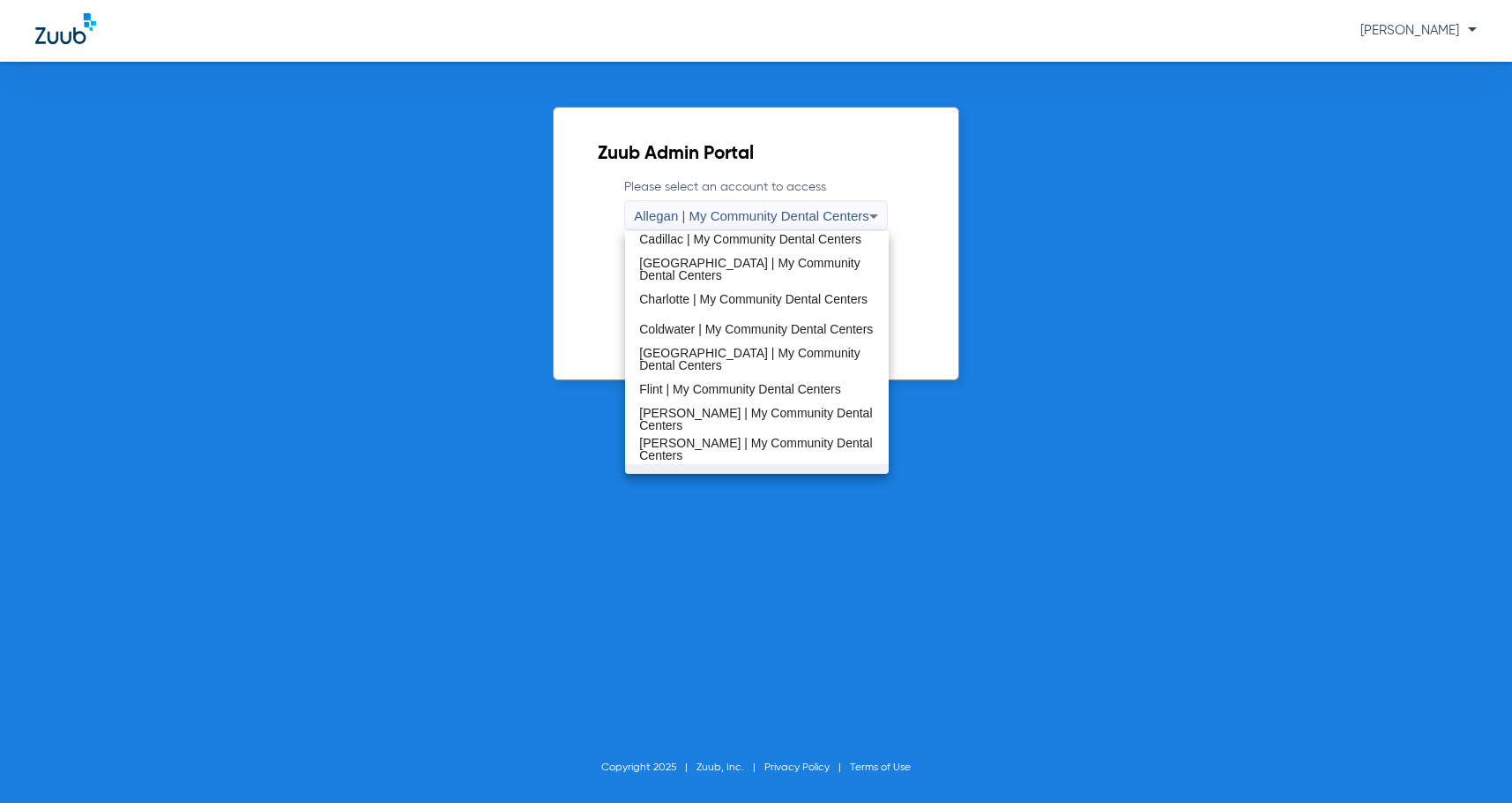
scroll to position [353, 0]
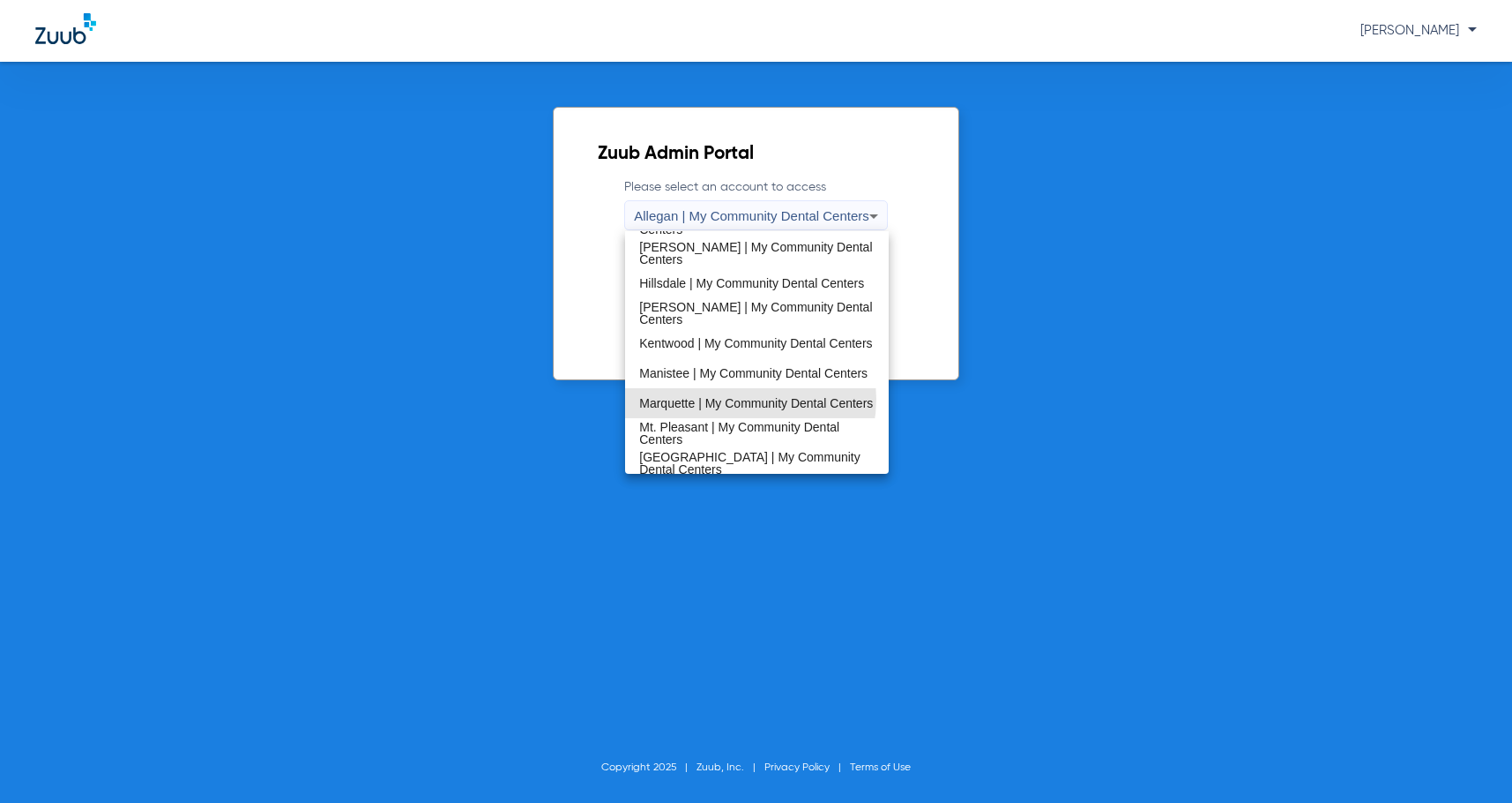
click at [728, 398] on span "Marquette | My Community Dental Centers" at bounding box center [756, 404] width 234 height 13
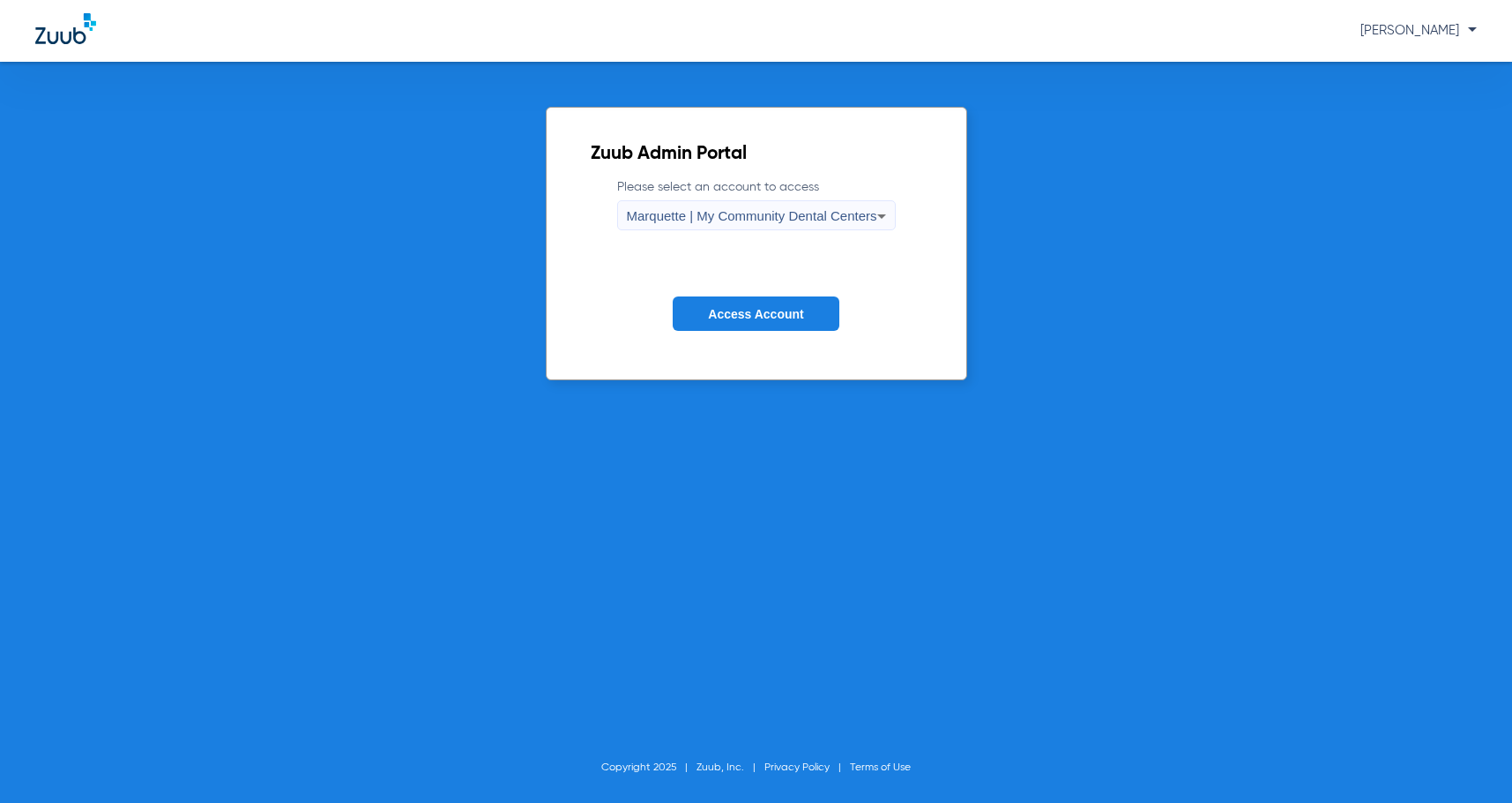
click at [765, 319] on span "Access Account" at bounding box center [755, 313] width 95 height 14
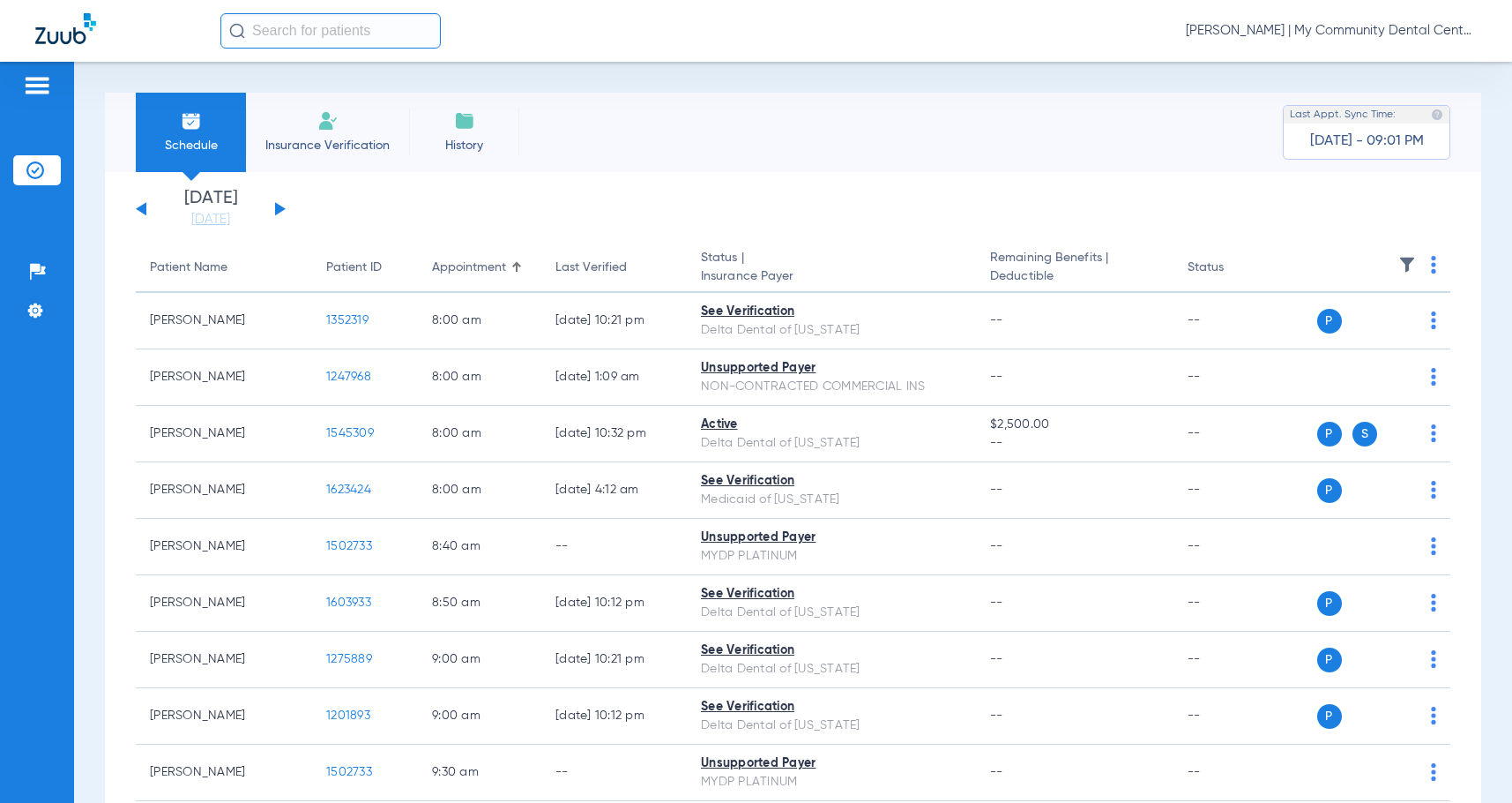
drag, startPoint x: 243, startPoint y: 219, endPoint x: 427, endPoint y: 398, distance: 256.7
click at [243, 219] on link "[DATE]" at bounding box center [211, 219] width 106 height 17
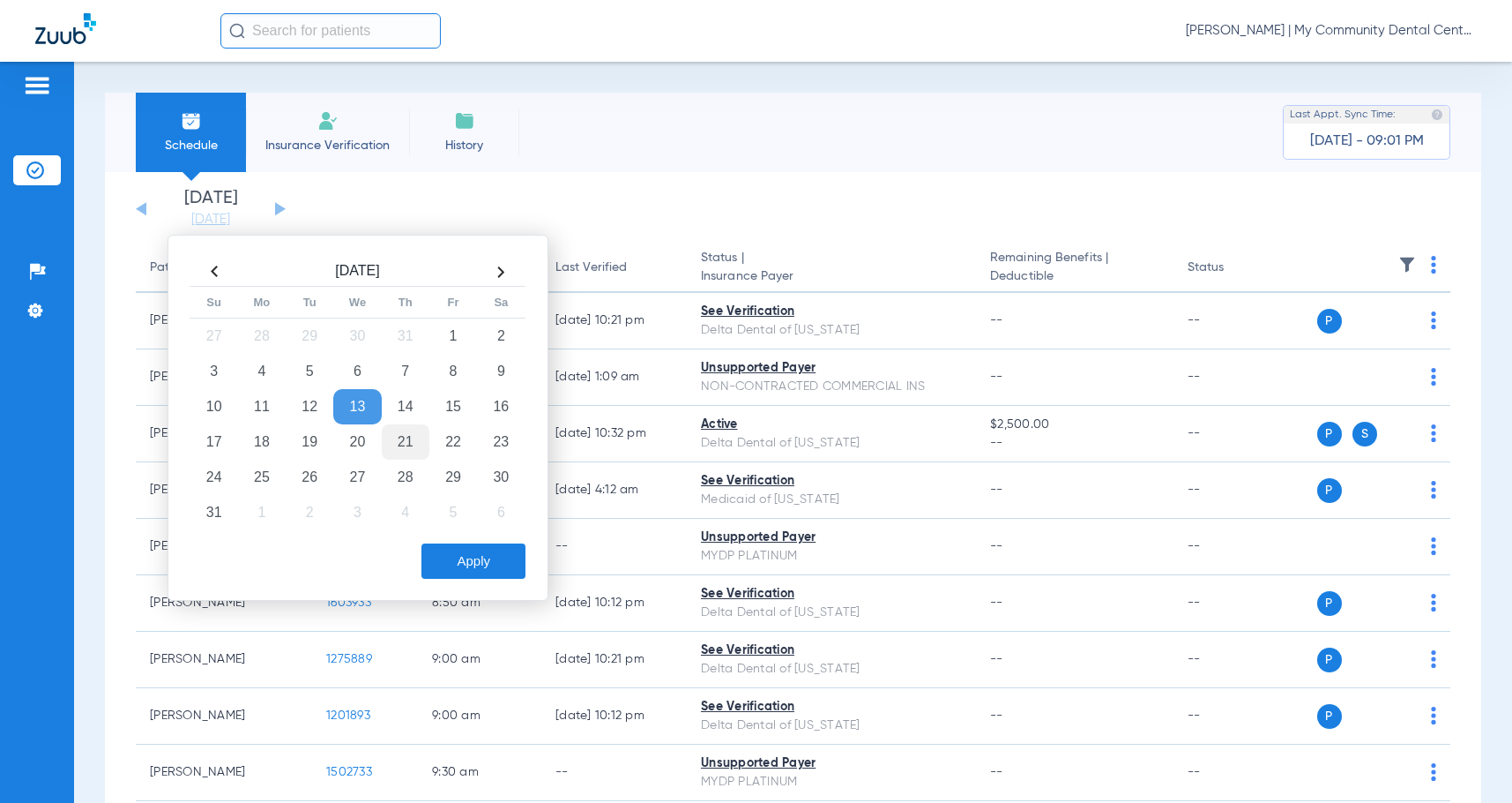
click at [396, 446] on td "21" at bounding box center [405, 441] width 47 height 36
click at [477, 561] on button "Apply" at bounding box center [474, 561] width 104 height 36
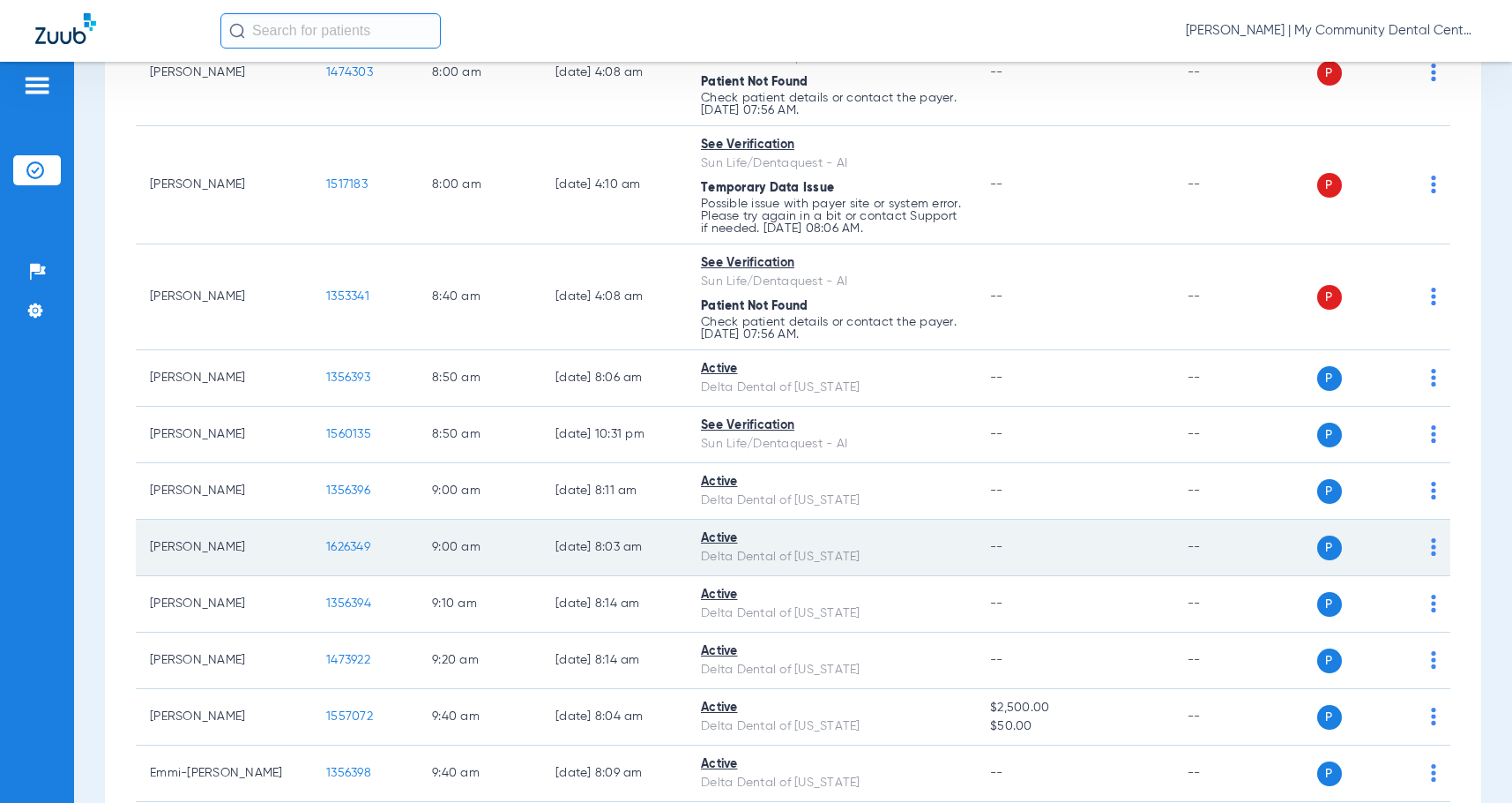
scroll to position [64, 0]
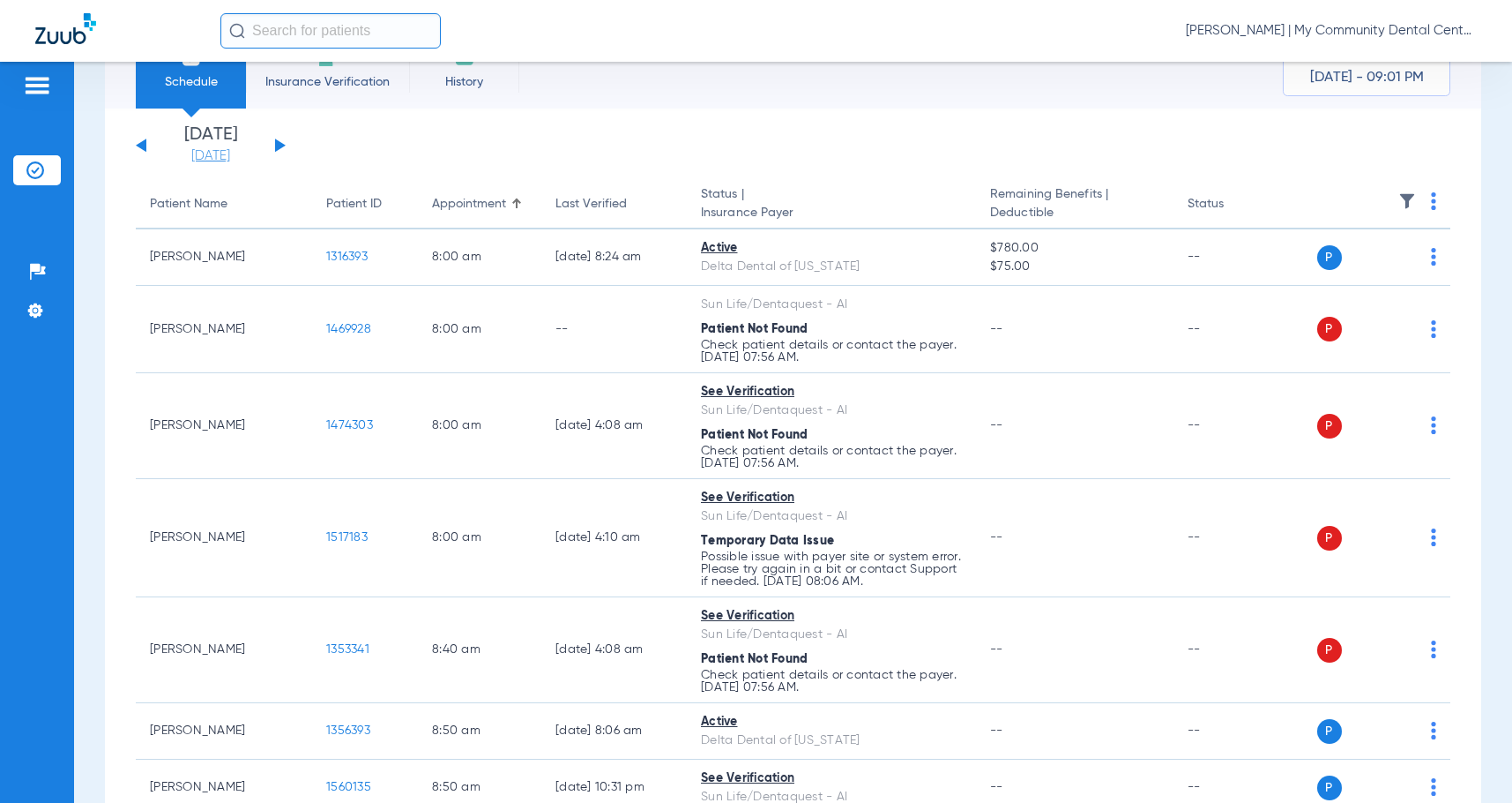
click at [232, 145] on li "[DATE]" at bounding box center [211, 145] width 106 height 38
click at [230, 155] on link "[DATE]" at bounding box center [211, 155] width 106 height 17
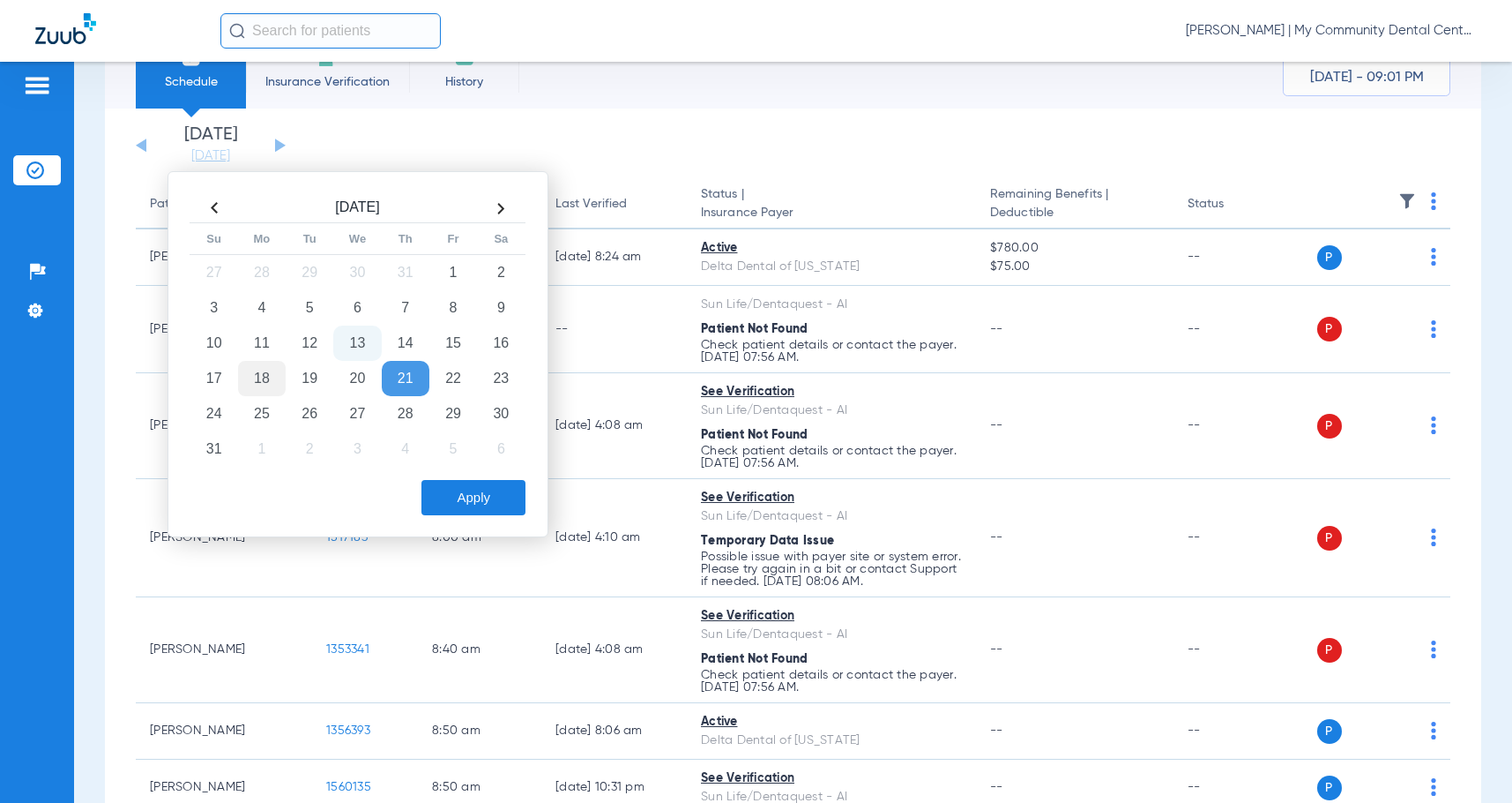
click at [260, 383] on td "18" at bounding box center [262, 378] width 47 height 36
click at [463, 501] on button "Apply" at bounding box center [474, 497] width 104 height 36
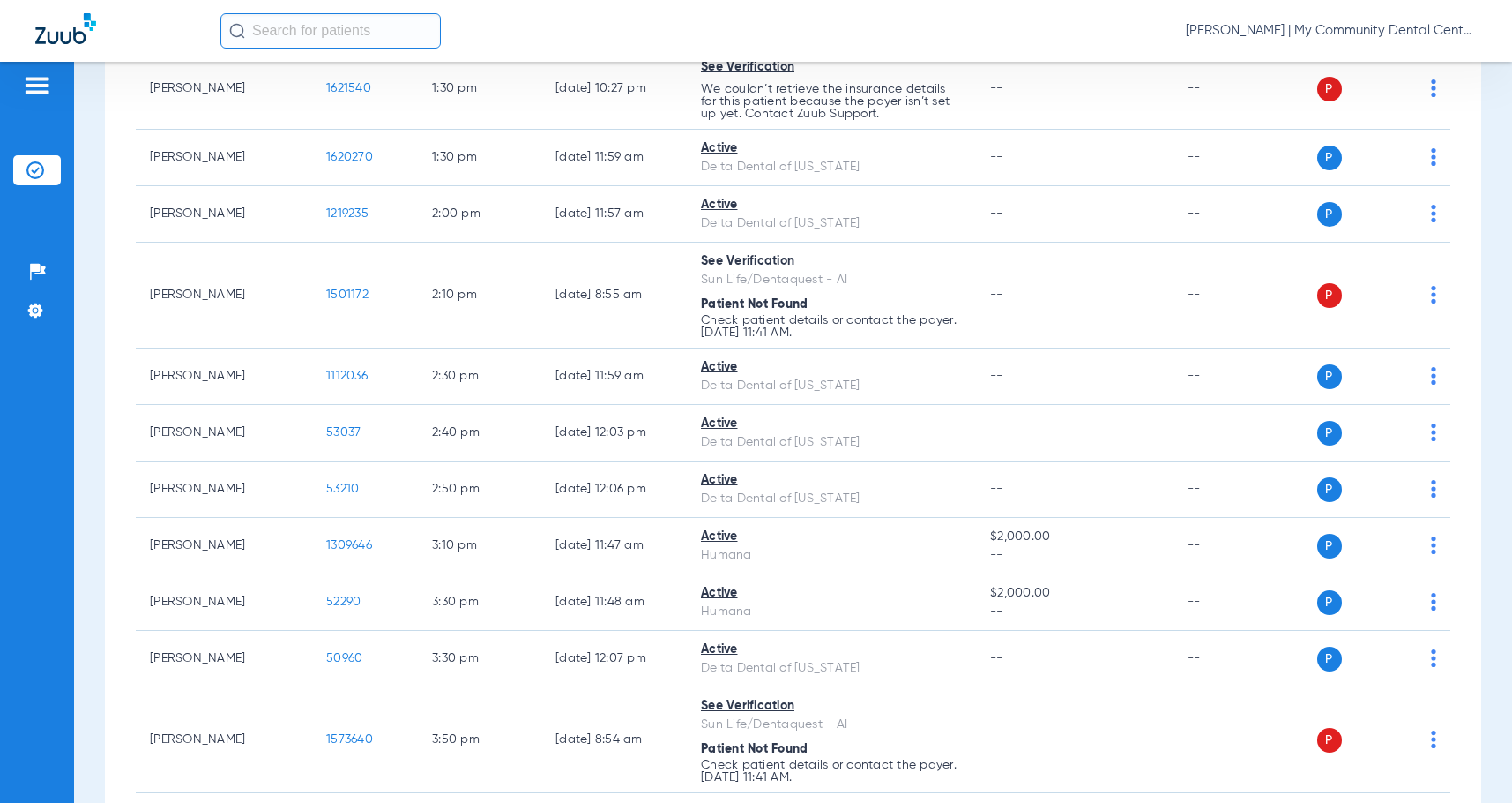
scroll to position [1512, 0]
